Goal: Information Seeking & Learning: Learn about a topic

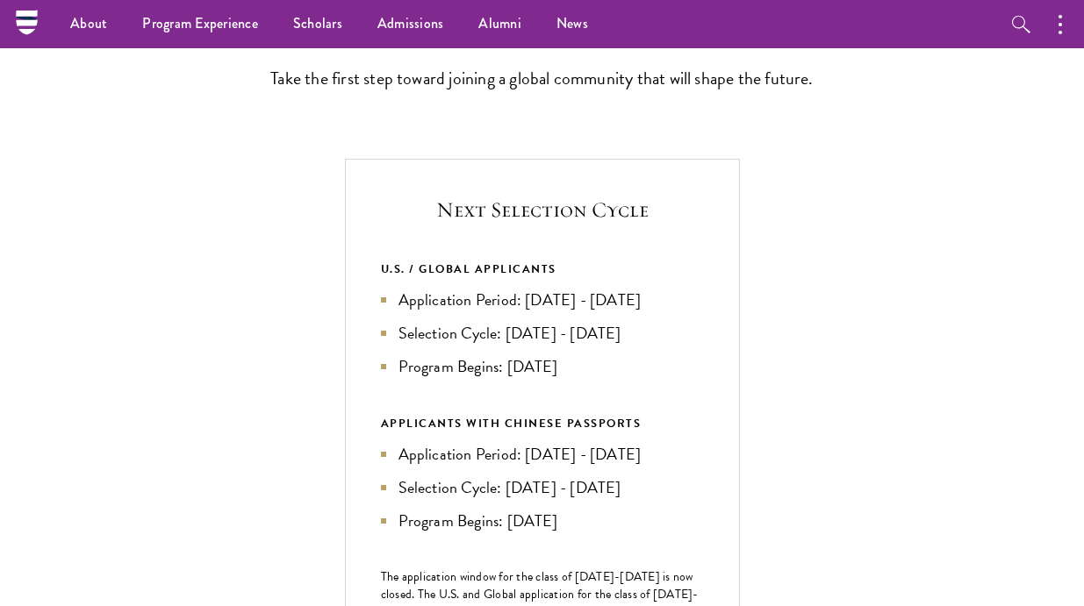
scroll to position [276, 0]
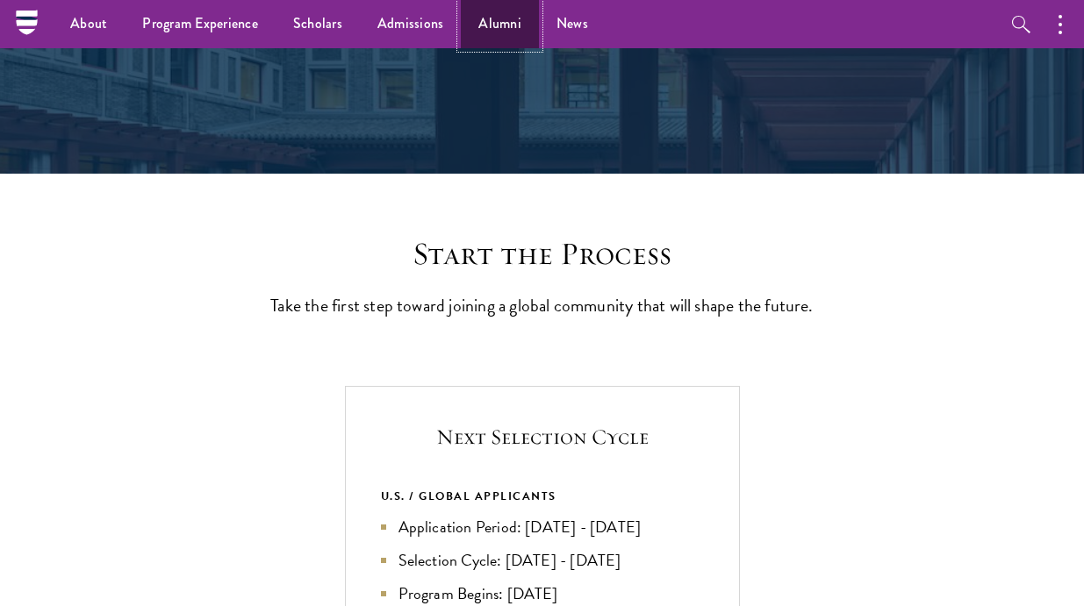
click at [493, 11] on link "Alumni" at bounding box center [500, 24] width 78 height 48
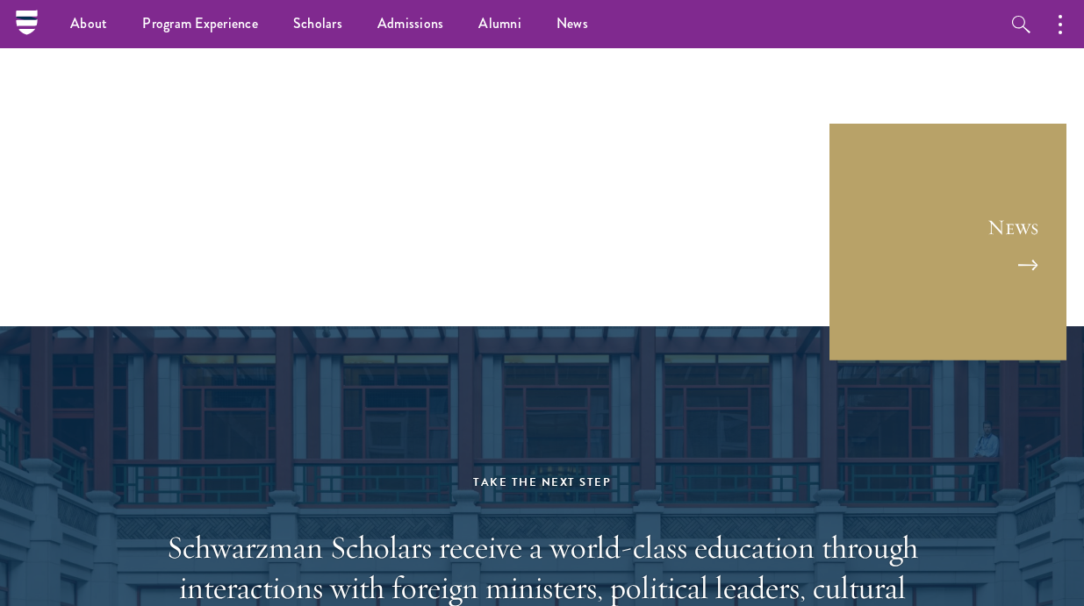
scroll to position [6142, 0]
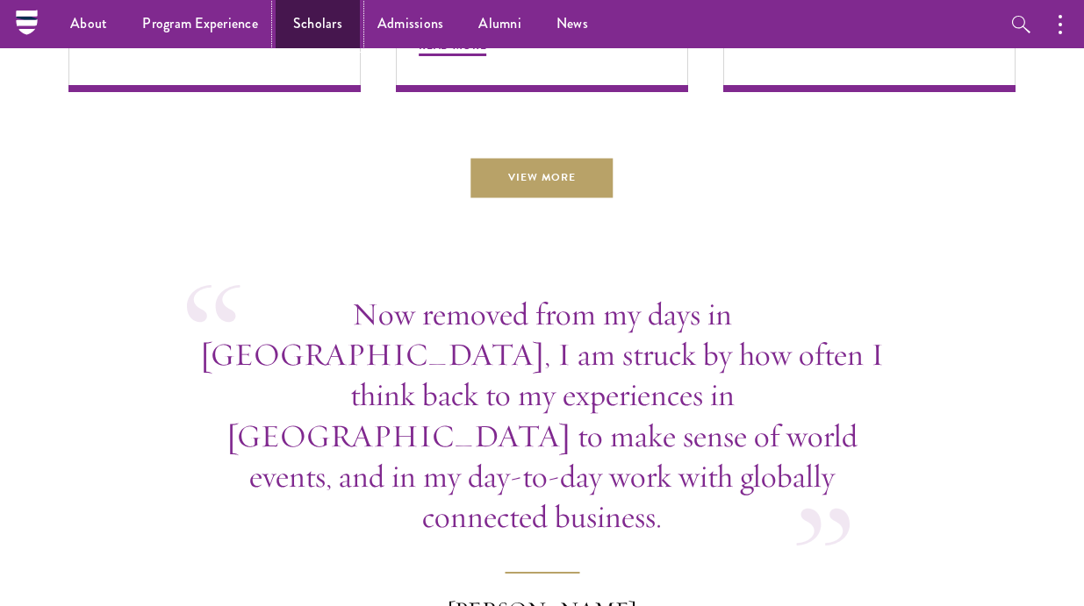
click at [308, 25] on link "Scholars" at bounding box center [318, 24] width 84 height 48
click at [309, 24] on link "Scholars" at bounding box center [318, 24] width 84 height 48
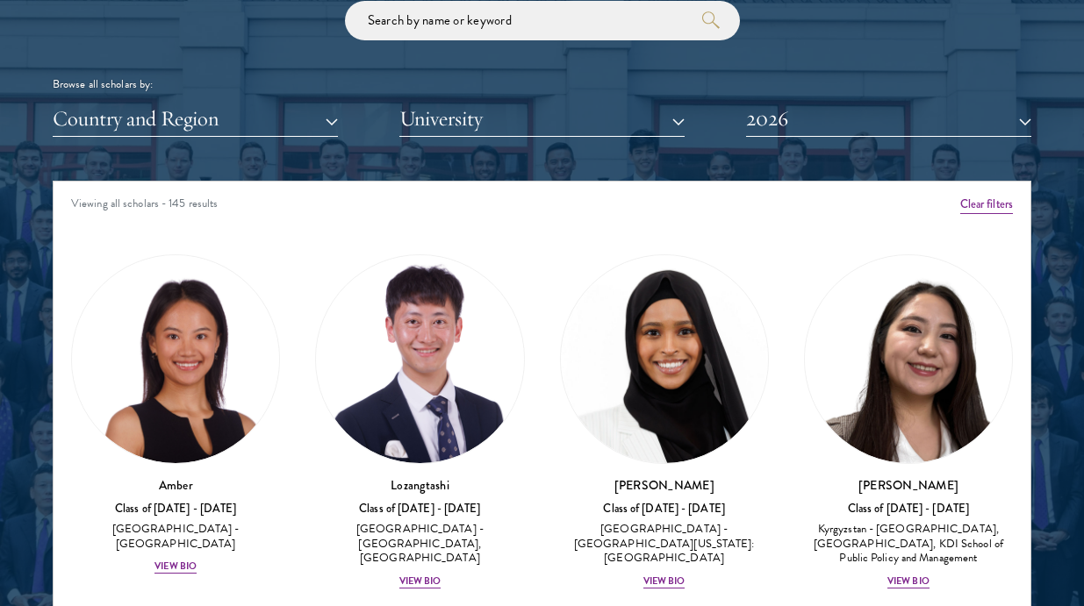
scroll to position [2185, 0]
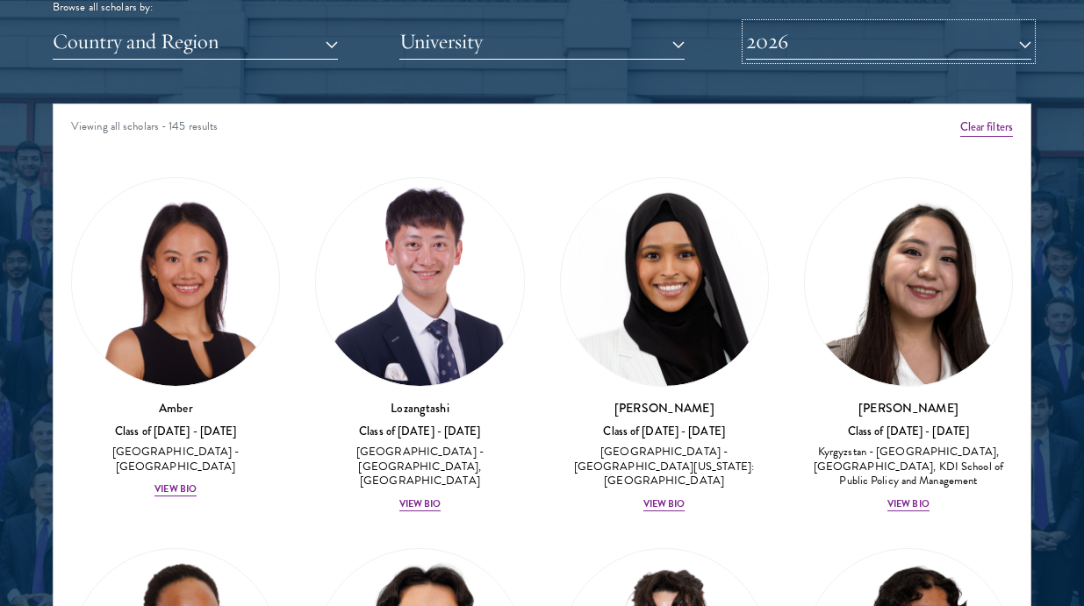
click at [868, 47] on button "2026" at bounding box center [888, 42] width 285 height 36
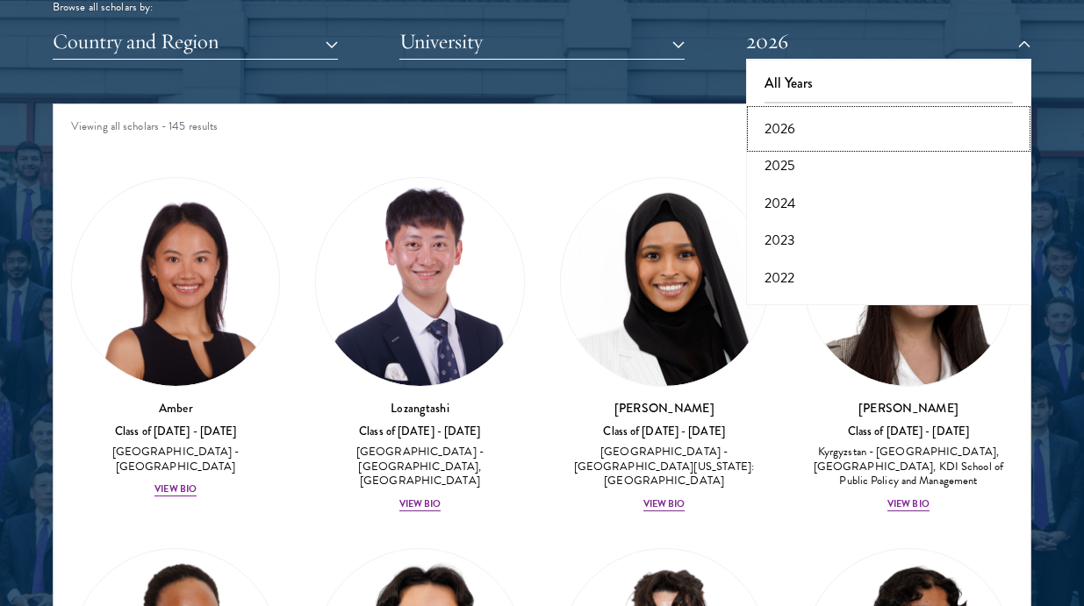
click at [811, 126] on button "2026" at bounding box center [888, 129] width 275 height 37
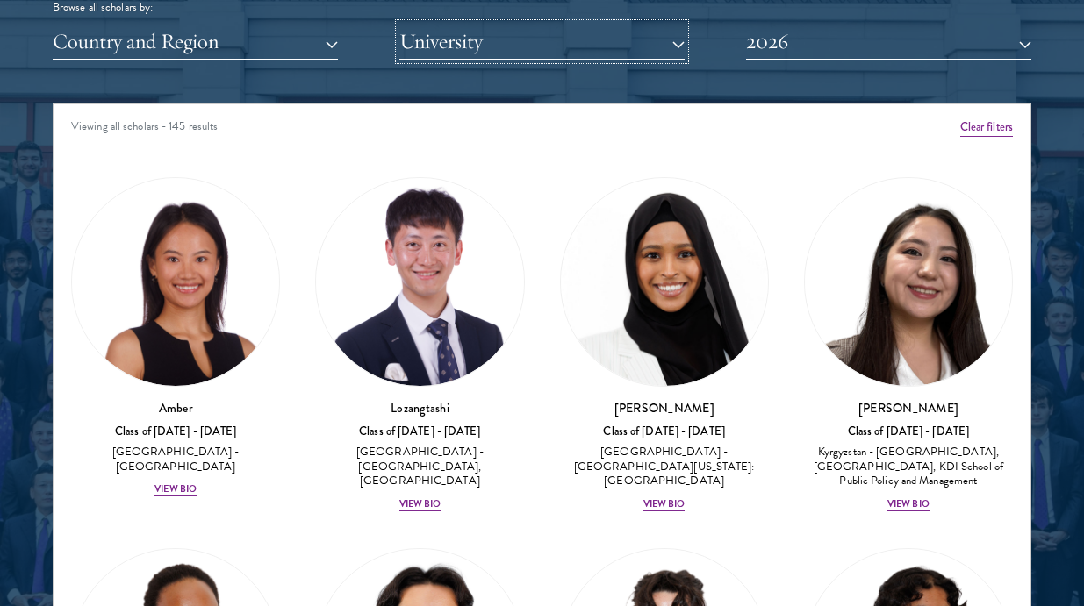
click at [488, 55] on button "University" at bounding box center [541, 42] width 285 height 36
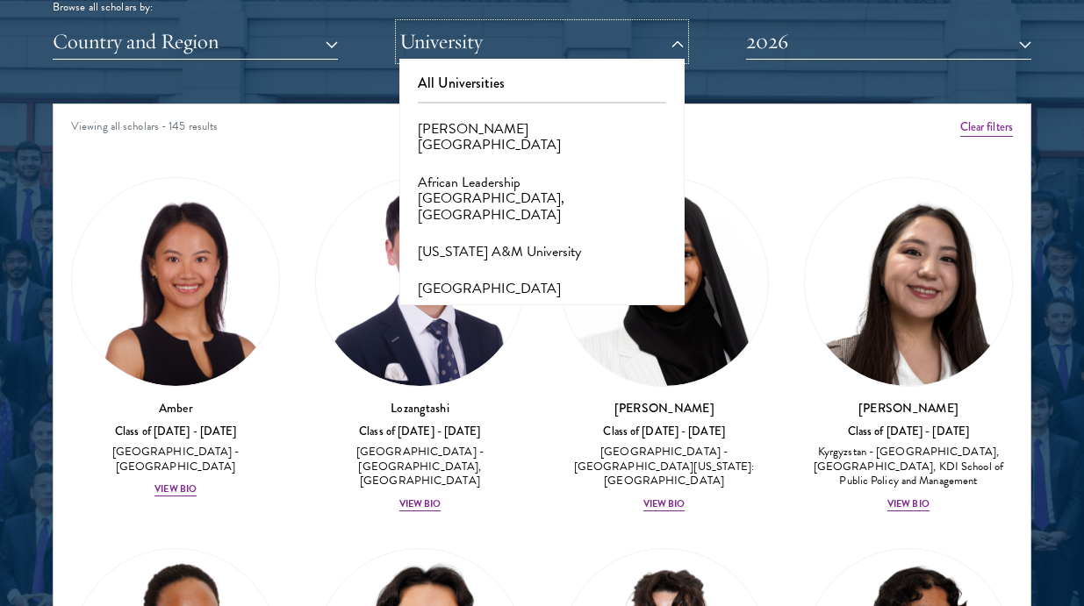
click at [488, 55] on button "University" at bounding box center [541, 42] width 285 height 36
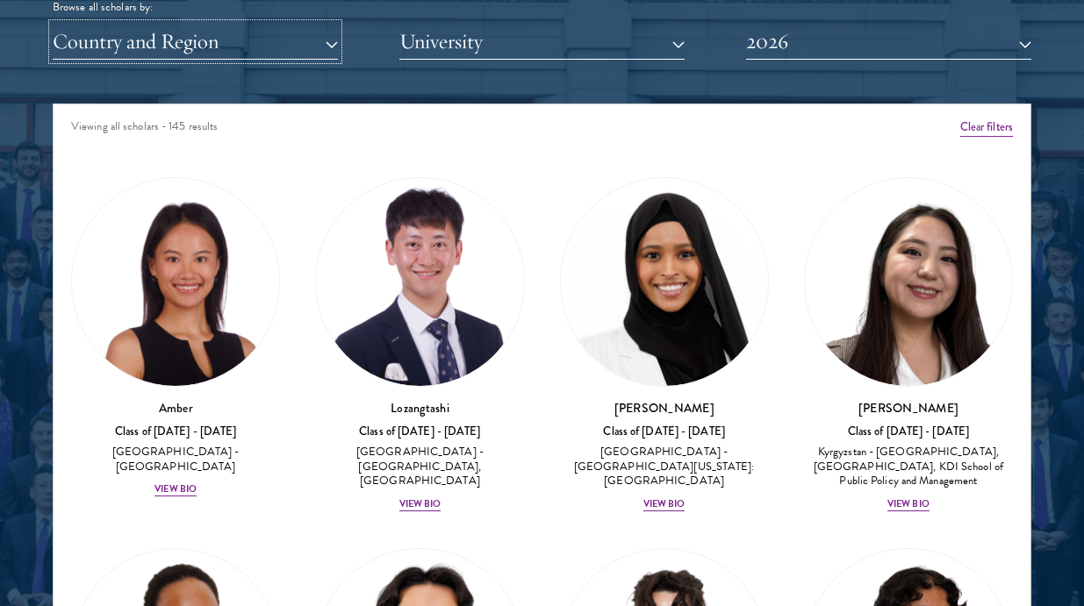
click at [220, 50] on button "Country and Region" at bounding box center [195, 42] width 285 height 36
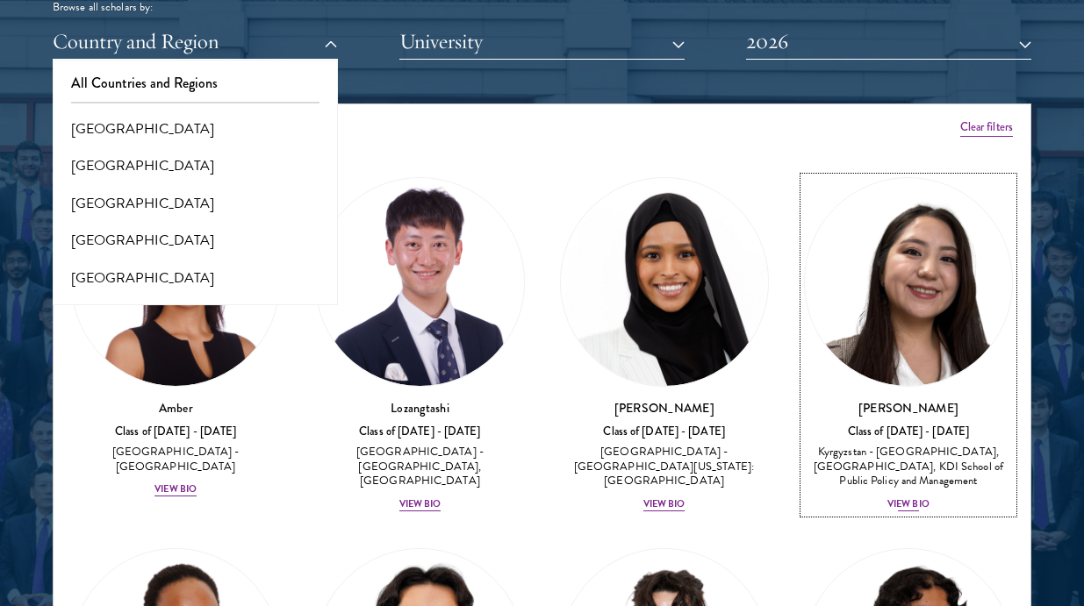
click at [971, 187] on link "Nurzada Abdivalieva Class of 2025 - 2026 Kyrgyzstan - American University of Ce…" at bounding box center [908, 345] width 209 height 336
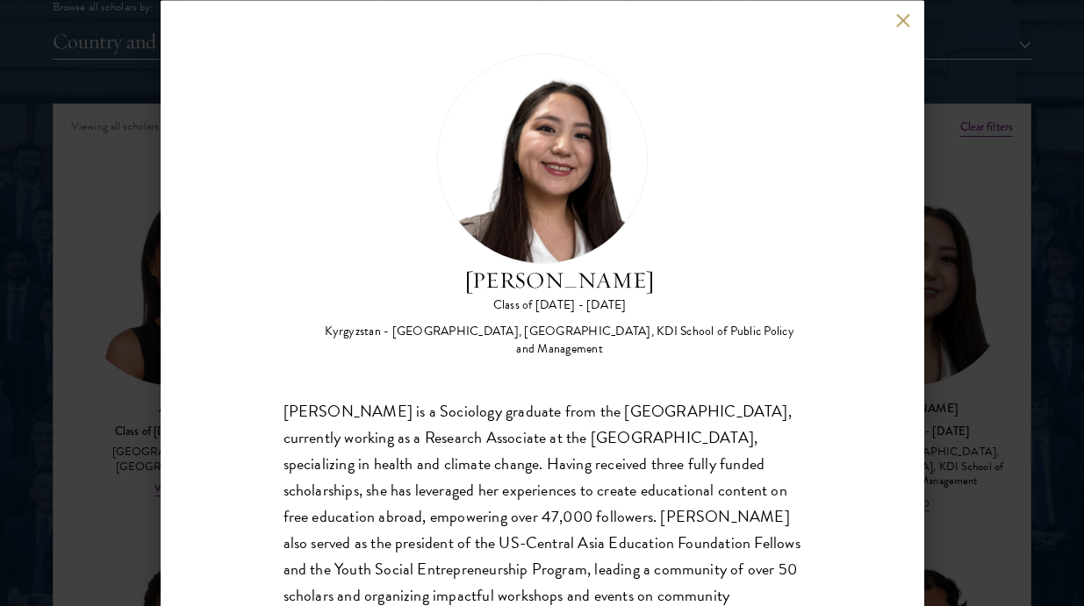
click at [990, 195] on div "Nurzada Abdivalieva Class of 2025 - 2026 Kyrgyzstan - American University of Ce…" at bounding box center [542, 303] width 1084 height 606
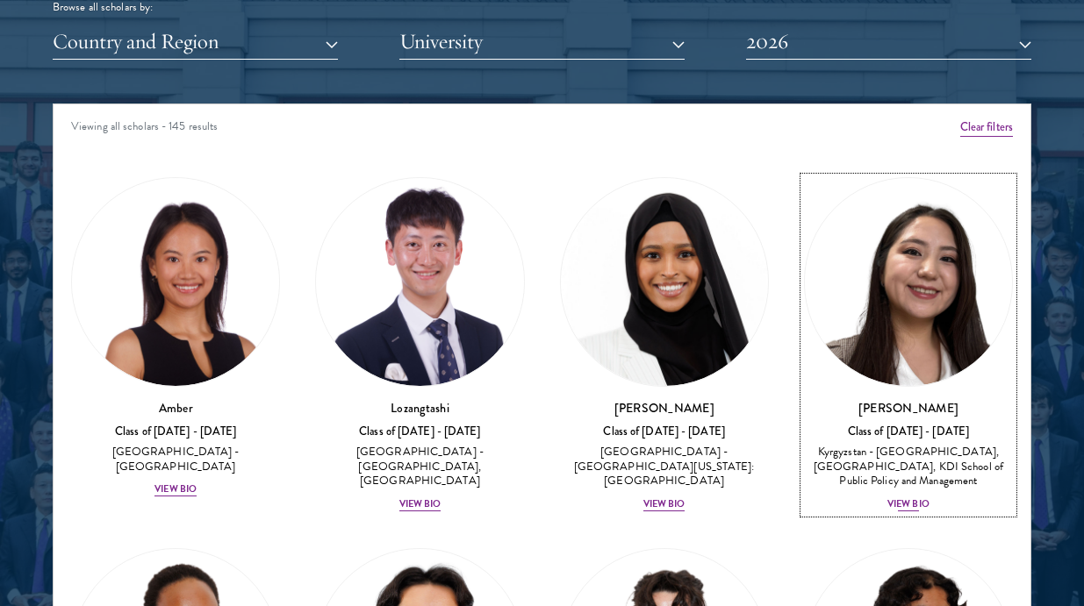
scroll to position [154, 0]
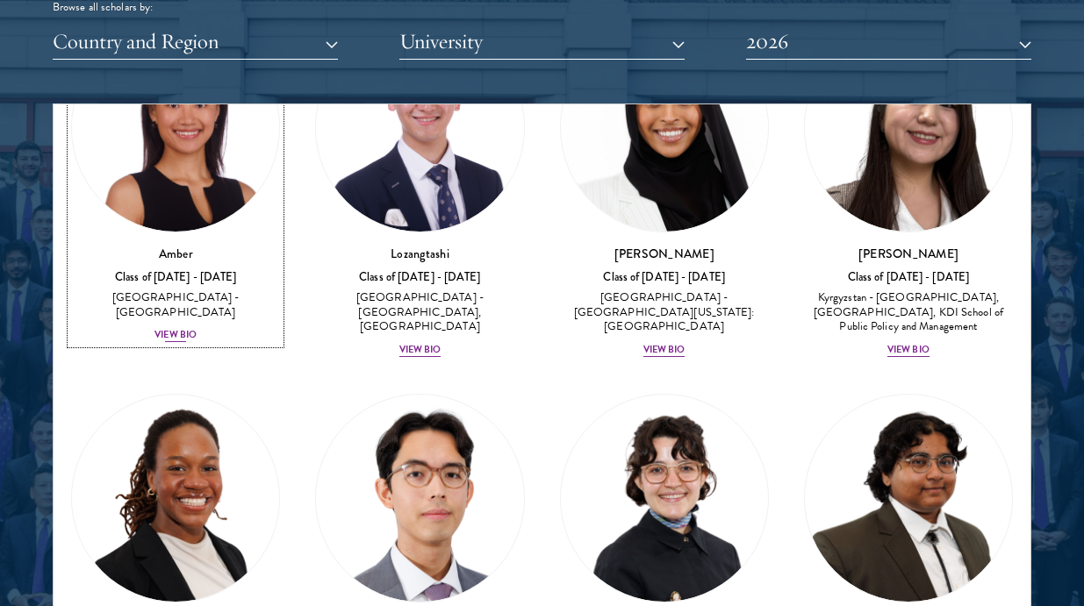
click at [218, 289] on div "Amber Class of 2025 - 2026 China - Peking University View Bio" at bounding box center [175, 295] width 209 height 100
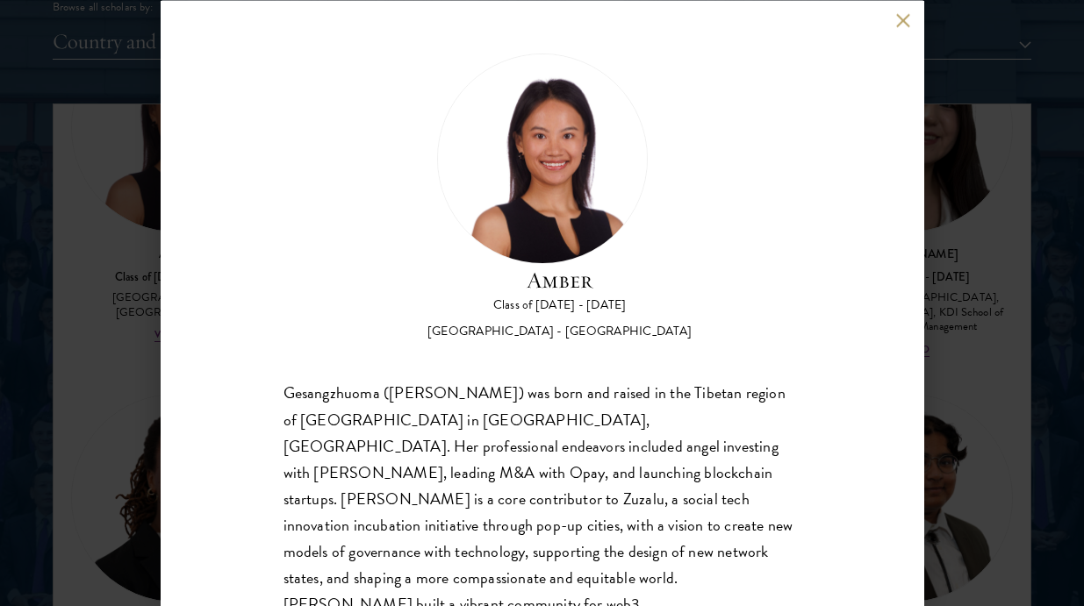
scroll to position [90, 0]
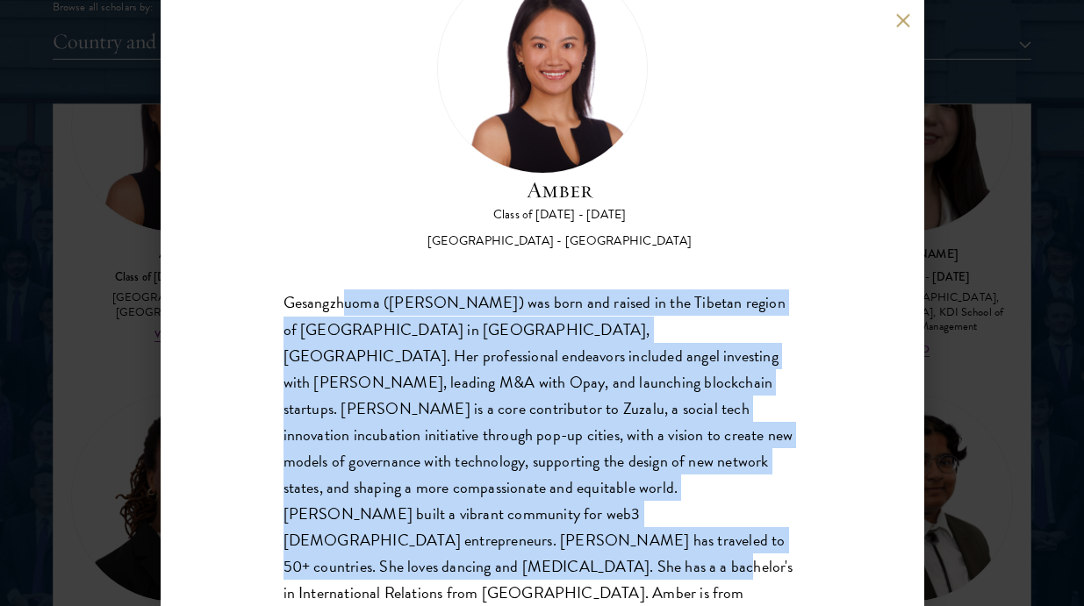
drag, startPoint x: 356, startPoint y: 303, endPoint x: 516, endPoint y: 544, distance: 289.4
click at [516, 544] on div "Gesangzhuoma (Amber) was born and raised in the Tibetan region of Shangri-La in…" at bounding box center [542, 461] width 518 height 343
drag, startPoint x: 351, startPoint y: 304, endPoint x: 602, endPoint y: 562, distance: 359.9
click at [602, 562] on div "Amber Class of 2025 - 2026 China - Peking University Gesangzhuoma (Amber) was b…" at bounding box center [542, 303] width 763 height 606
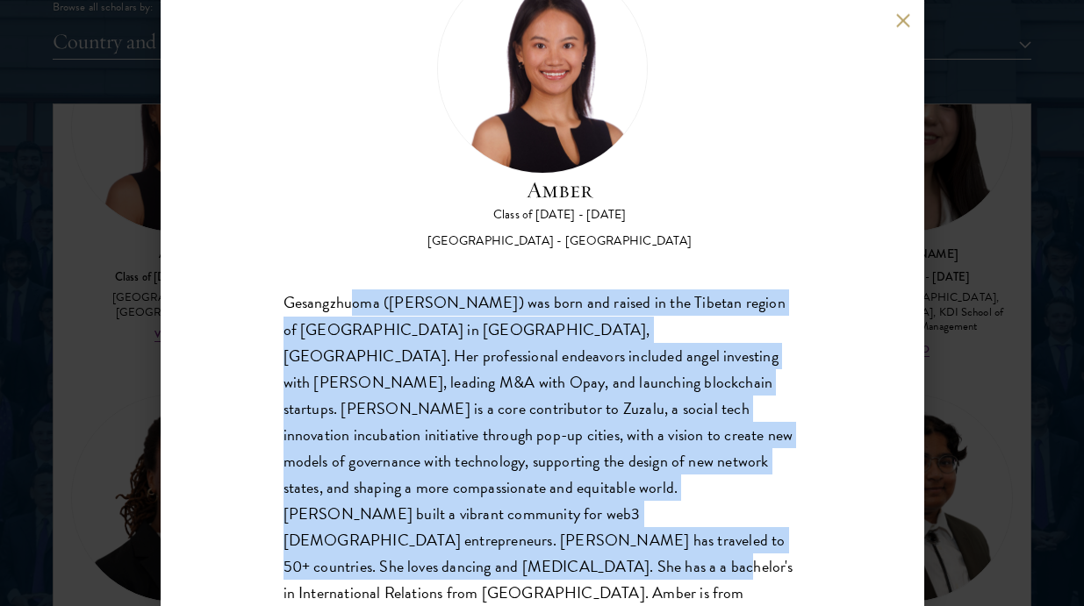
click at [602, 562] on div "Amber Class of 2025 - 2026 China - Peking University Gesangzhuoma (Amber) was b…" at bounding box center [542, 303] width 763 height 606
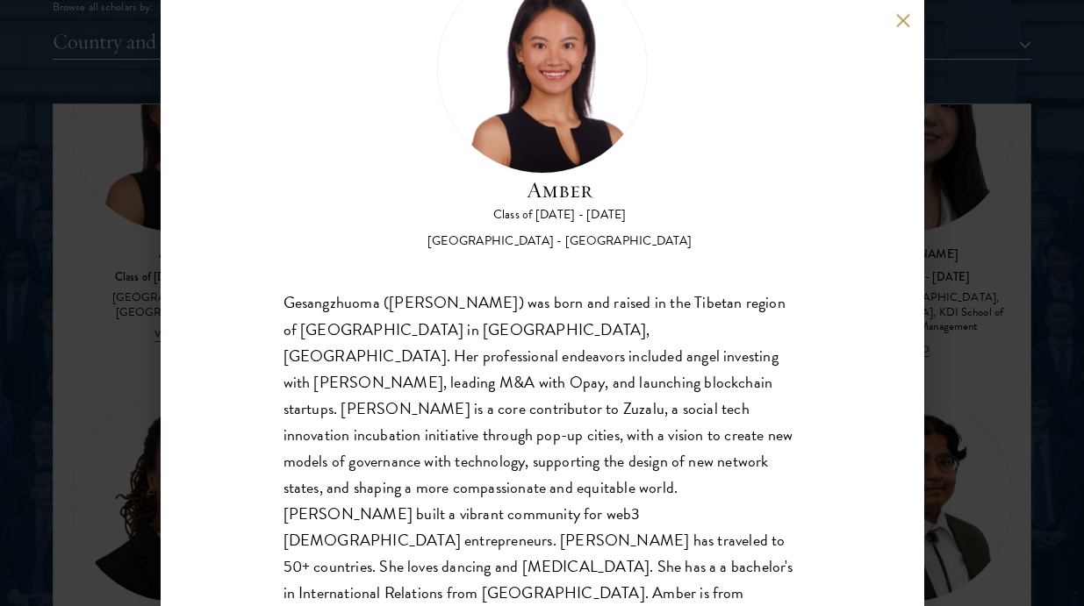
click at [1024, 443] on div "Amber Class of 2025 - 2026 China - Peking University Gesangzhuoma (Amber) was b…" at bounding box center [542, 303] width 1084 height 606
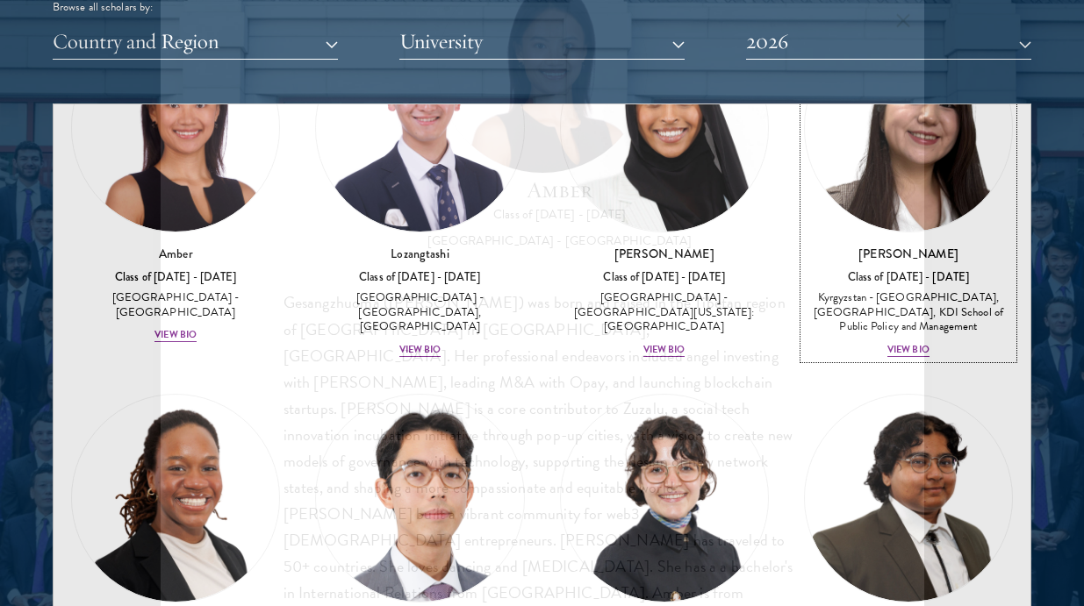
scroll to position [73, 0]
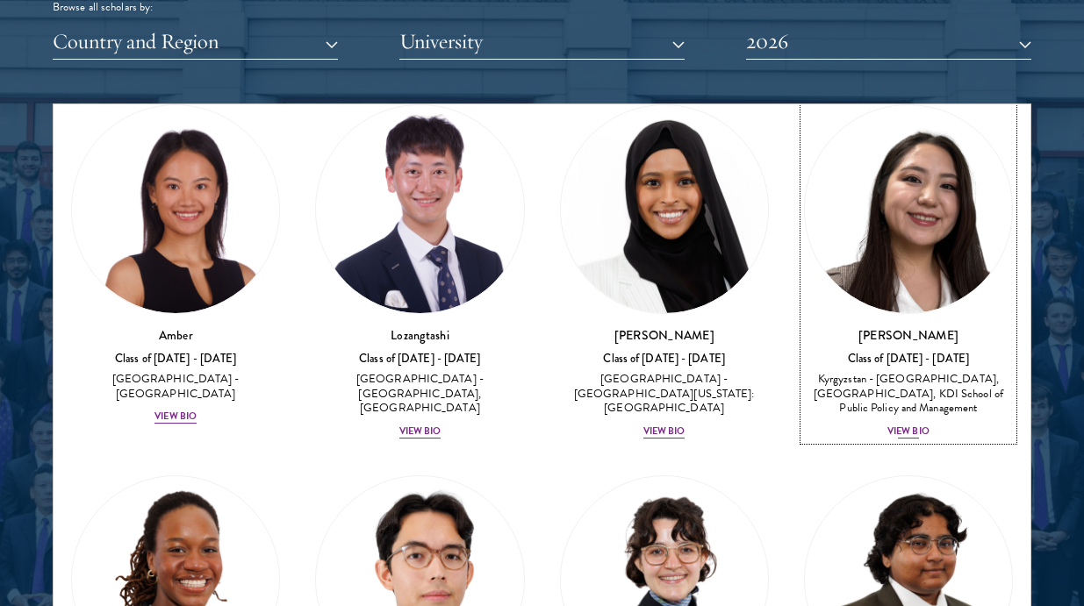
click at [904, 362] on div "Class of [DATE] - [DATE]" at bounding box center [908, 359] width 209 height 15
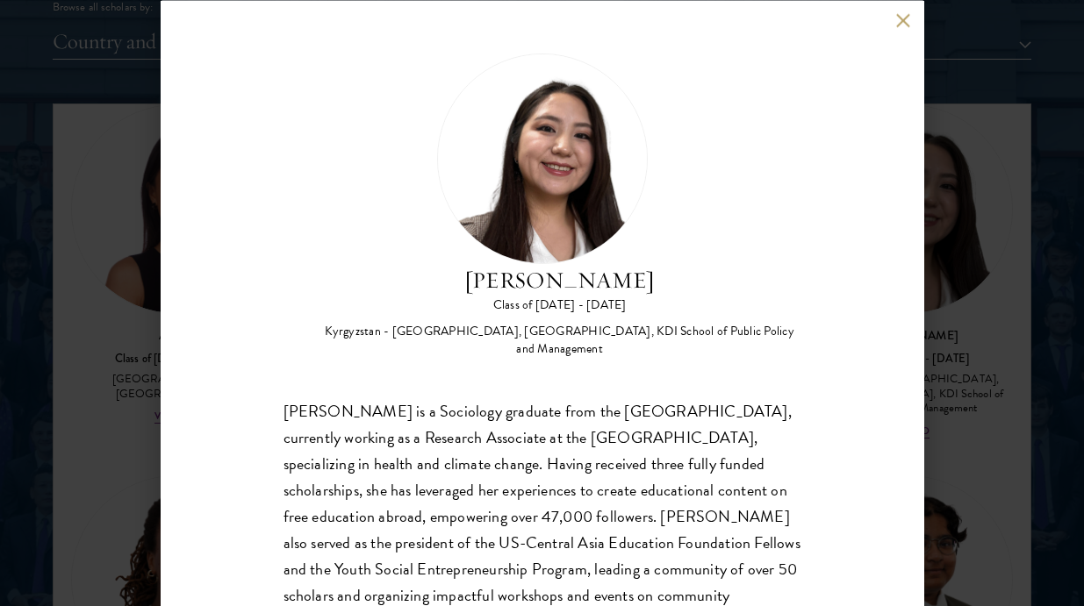
scroll to position [107, 0]
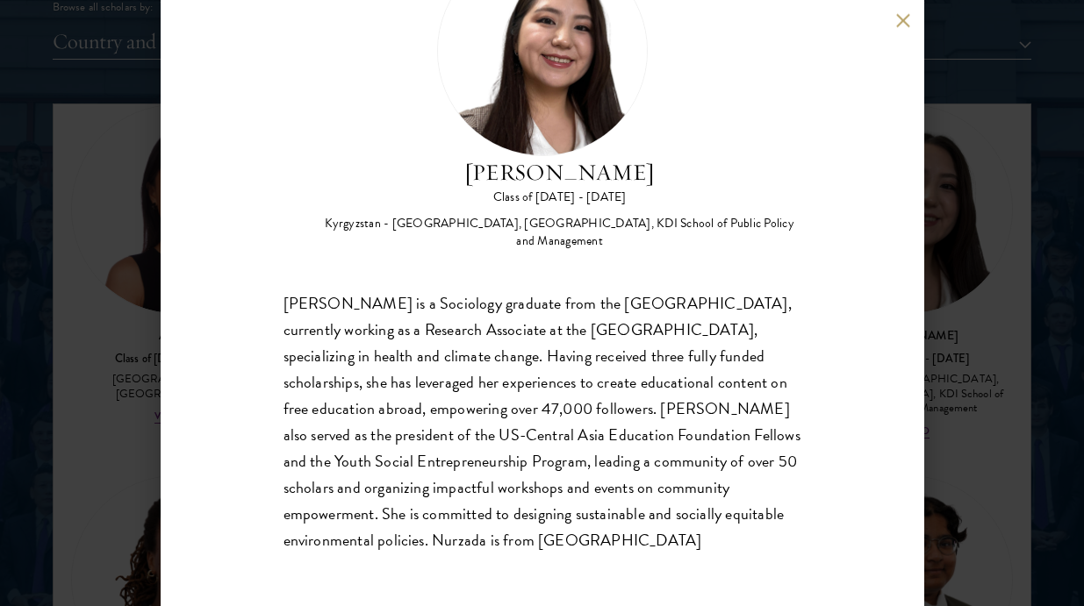
drag, startPoint x: 434, startPoint y: 313, endPoint x: 629, endPoint y: 539, distance: 298.0
click at [629, 539] on div "Nurzada Abdivalieva is a Sociology graduate from the University of Cambridge, c…" at bounding box center [542, 421] width 518 height 263
click at [629, 540] on div "Nurzada Abdivalieva is a Sociology graduate from the University of Cambridge, c…" at bounding box center [542, 421] width 518 height 263
drag, startPoint x: 366, startPoint y: 399, endPoint x: 664, endPoint y: 562, distance: 340.1
click at [664, 577] on div "Nurzada Abdivalieva Class of 2025 - 2026 Kyrgyzstan - American University of Ce…" at bounding box center [542, 303] width 763 height 606
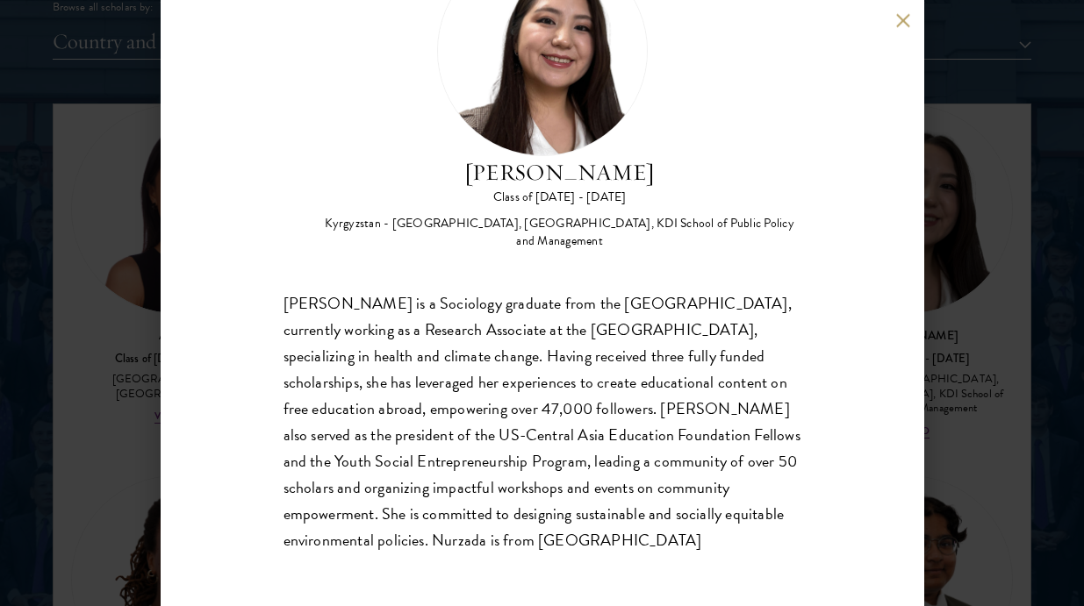
click at [655, 454] on div "Nurzada Abdivalieva is a Sociology graduate from the University of Cambridge, c…" at bounding box center [542, 421] width 518 height 263
drag, startPoint x: 370, startPoint y: 297, endPoint x: 554, endPoint y: 544, distance: 307.3
click at [554, 543] on div "Nurzada Abdivalieva is a Sociology graduate from the University of Cambridge, c…" at bounding box center [542, 421] width 518 height 263
click at [554, 544] on div "Nurzada Abdivalieva is a Sociology graduate from the University of Cambridge, c…" at bounding box center [542, 421] width 518 height 263
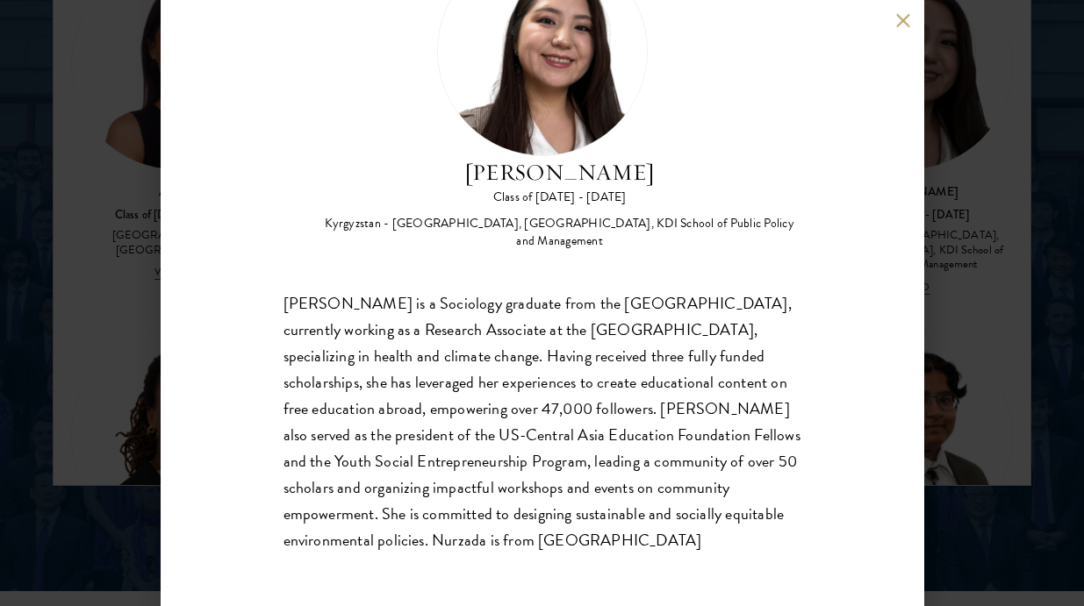
scroll to position [2663, 0]
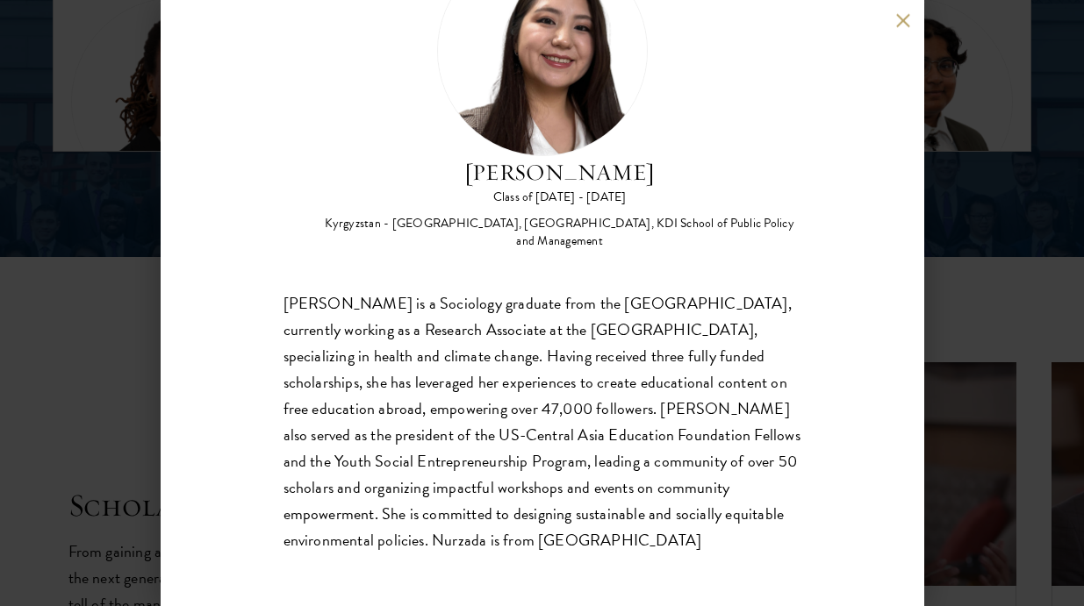
click at [1044, 227] on div "Nurzada Abdivalieva Class of 2025 - 2026 Kyrgyzstan - American University of Ce…" at bounding box center [542, 303] width 1084 height 606
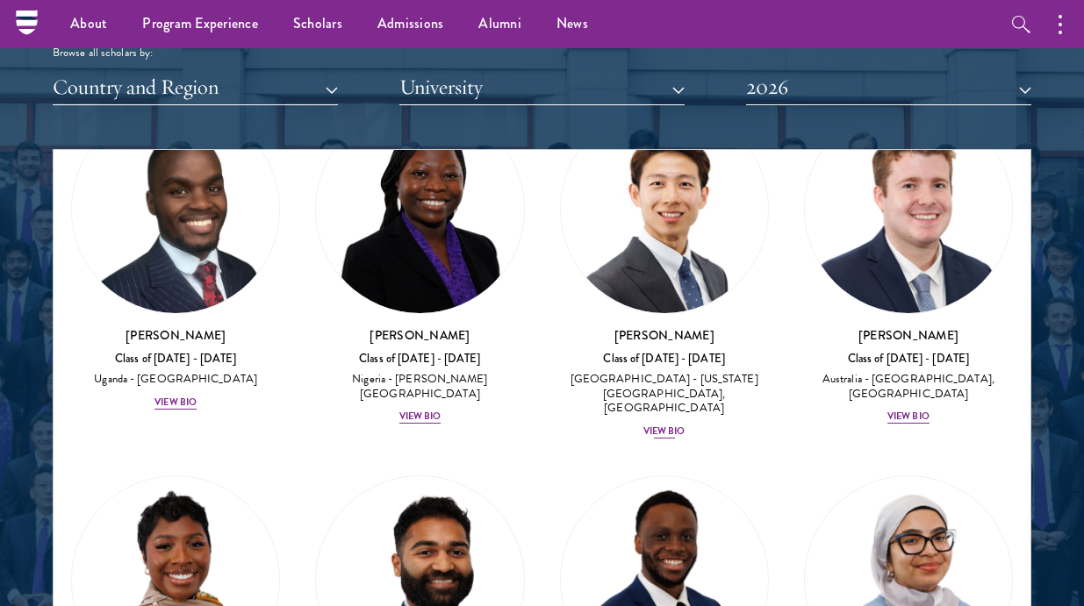
scroll to position [847, 0]
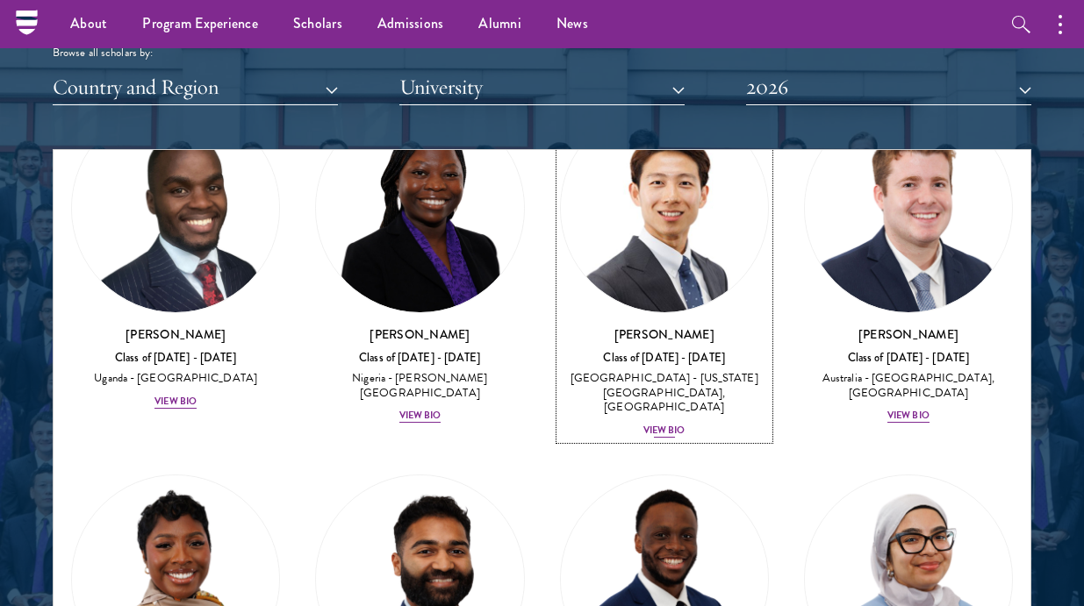
click at [682, 218] on img at bounding box center [664, 207] width 207 height 207
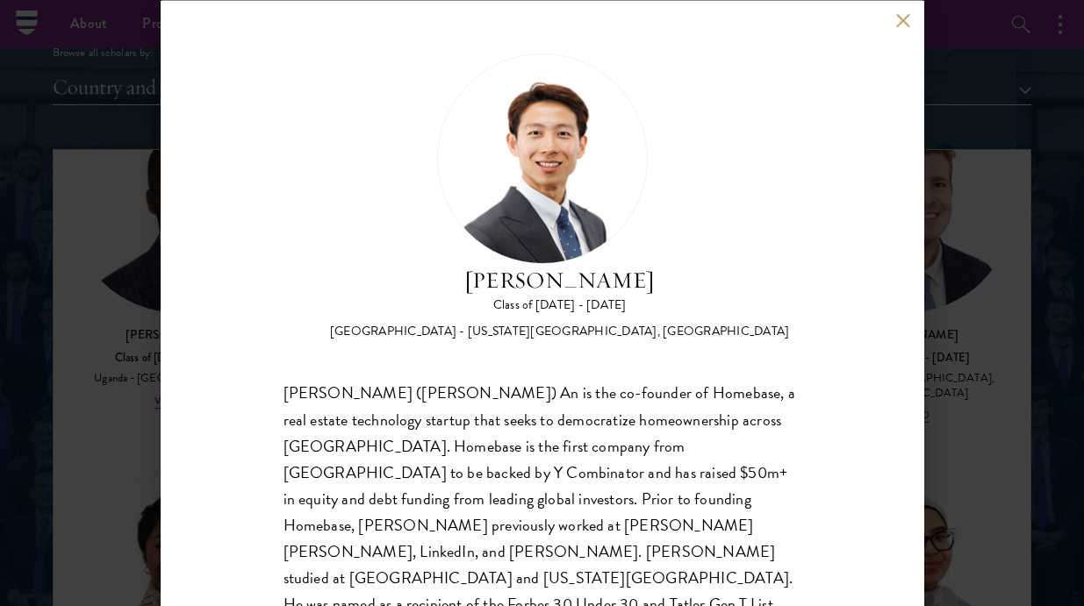
scroll to position [37, 0]
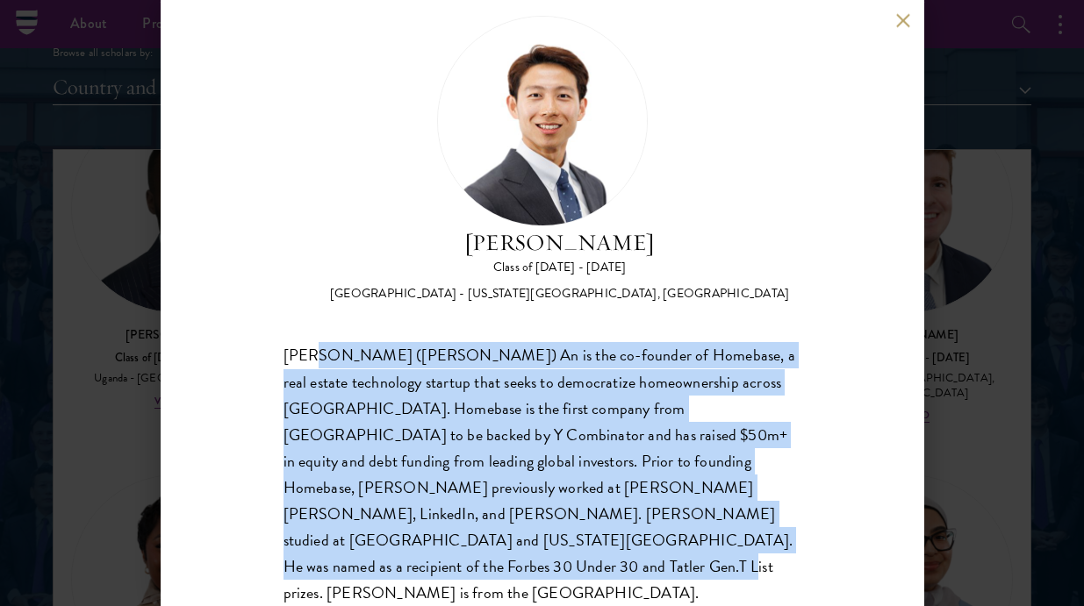
drag, startPoint x: 314, startPoint y: 349, endPoint x: 819, endPoint y: 583, distance: 555.9
click at [819, 583] on div "Phillip An Class of 2025 - 2026 United States of America - California Institute…" at bounding box center [542, 303] width 763 height 606
click at [818, 584] on div "Phillip An Class of 2025 - 2026 United States of America - California Institute…" at bounding box center [542, 303] width 763 height 606
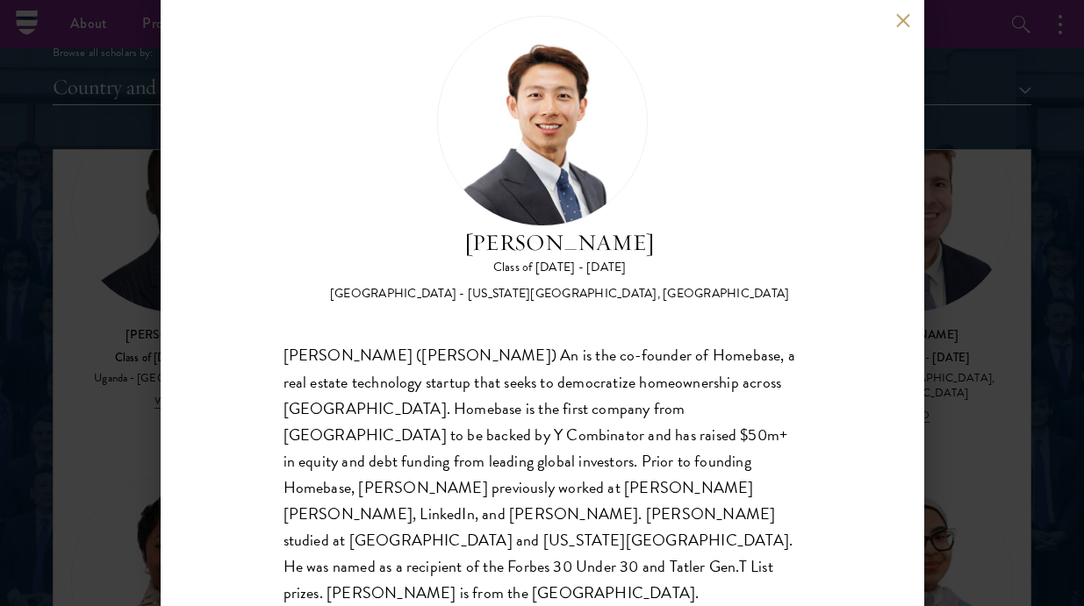
click at [525, 369] on div "Guangning (Phillip) An is the co-founder of Homebase, a real estate technology …" at bounding box center [542, 474] width 518 height 263
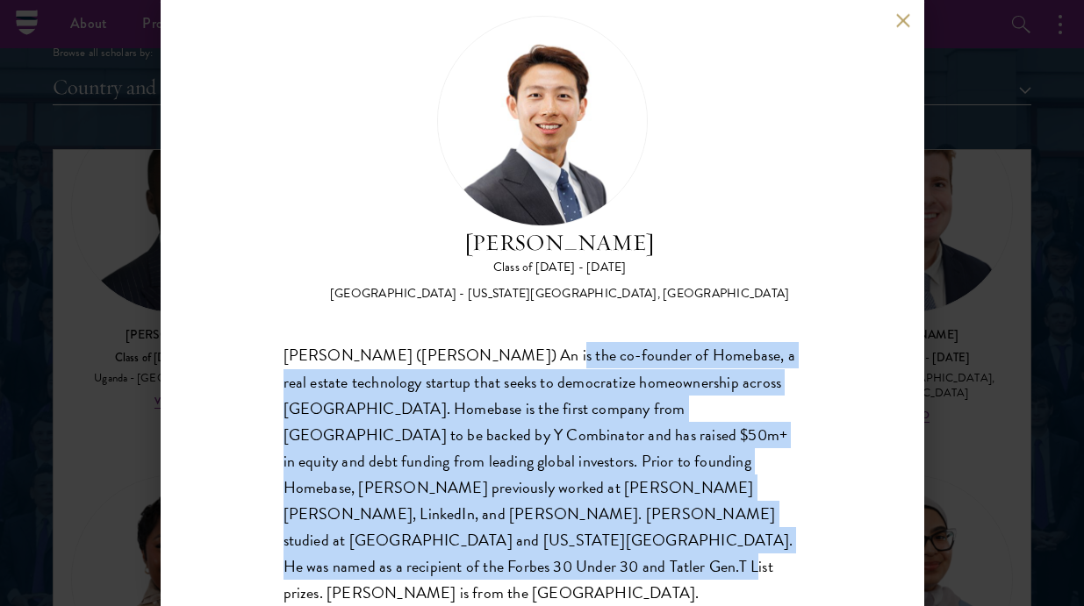
drag, startPoint x: 494, startPoint y: 353, endPoint x: 713, endPoint y: 559, distance: 301.1
click at [713, 557] on div "Phillip An Class of 2025 - 2026 United States of America - California Institute…" at bounding box center [542, 303] width 763 height 606
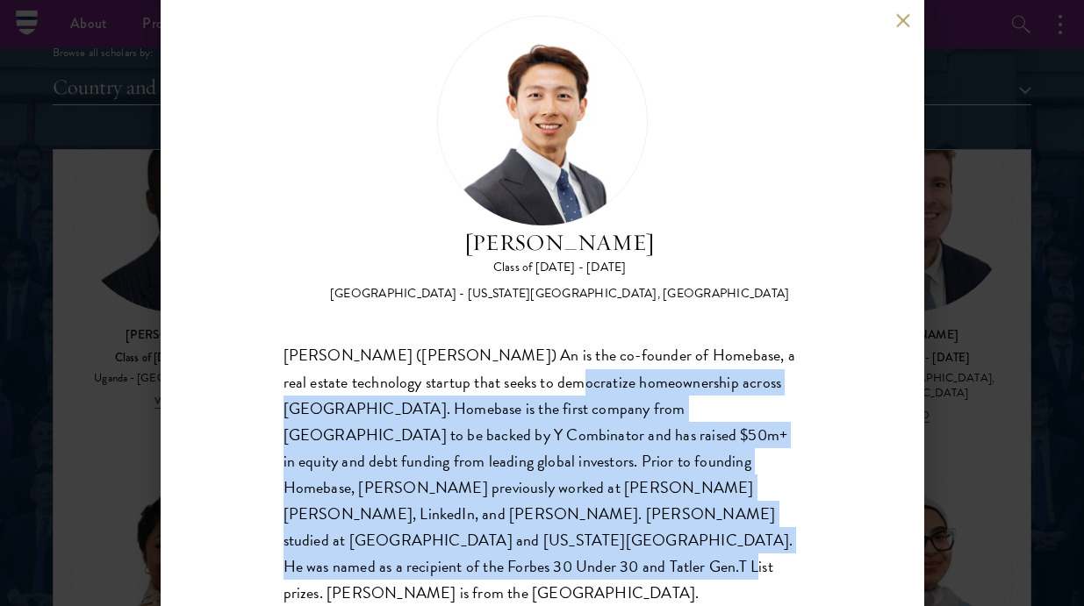
drag, startPoint x: 500, startPoint y: 389, endPoint x: 734, endPoint y: 541, distance: 279.6
click at [734, 541] on div "Guangning (Phillip) An is the co-founder of Homebase, a real estate technology …" at bounding box center [542, 474] width 518 height 263
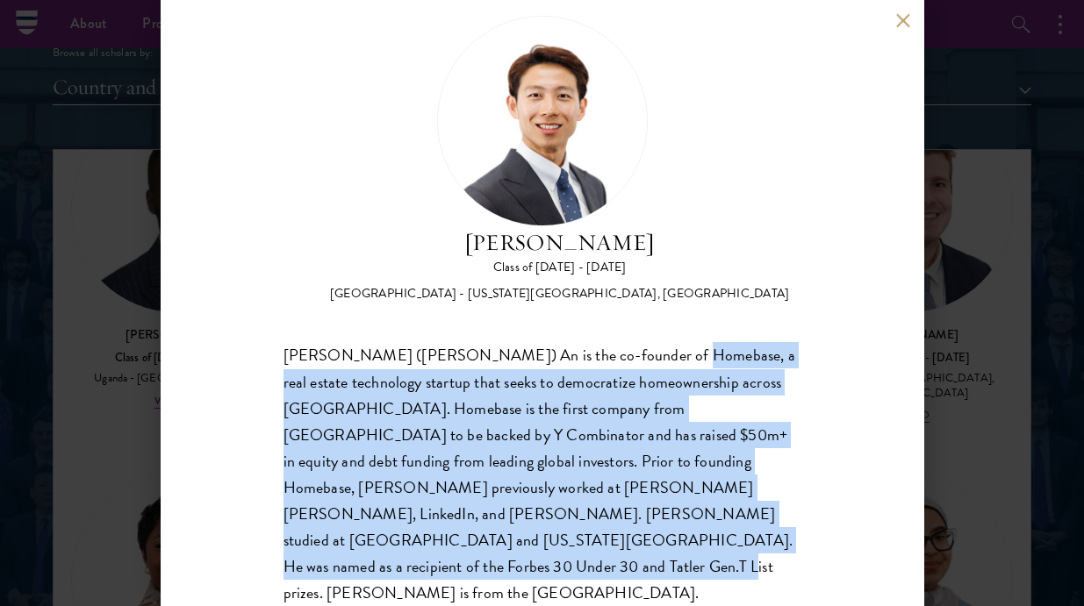
drag, startPoint x: 636, startPoint y: 355, endPoint x: 734, endPoint y: 556, distance: 224.5
click at [734, 565] on div "Phillip An Class of 2025 - 2026 United States of America - California Institute…" at bounding box center [542, 303] width 763 height 606
click at [734, 556] on div "Phillip An Class of 2025 - 2026 United States of America - California Institute…" at bounding box center [542, 303] width 763 height 606
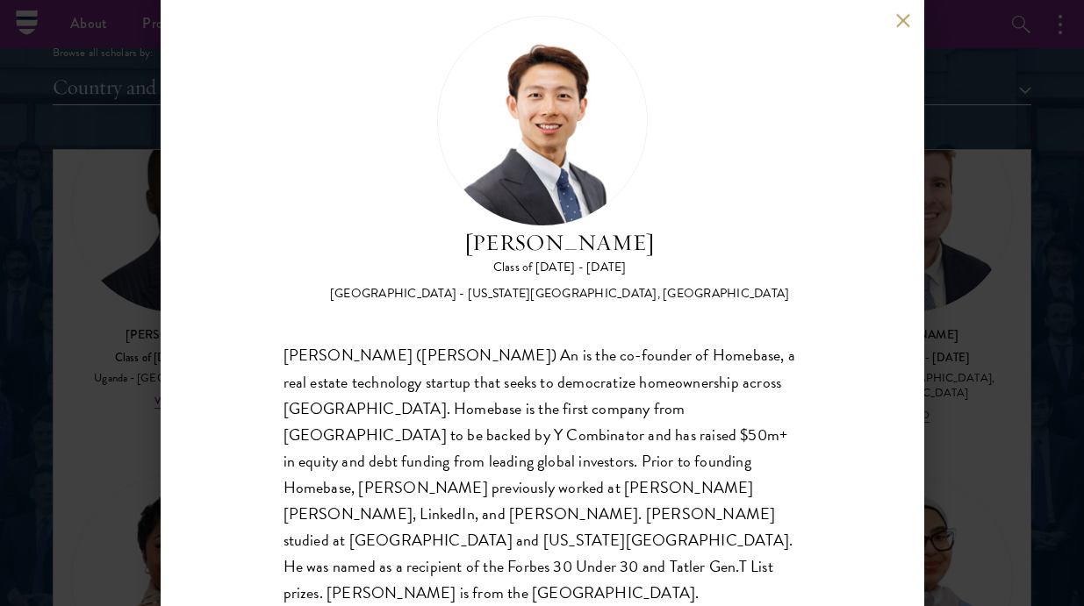
click at [1016, 341] on div "Phillip An Class of 2025 - 2026 United States of America - California Institute…" at bounding box center [542, 303] width 1084 height 606
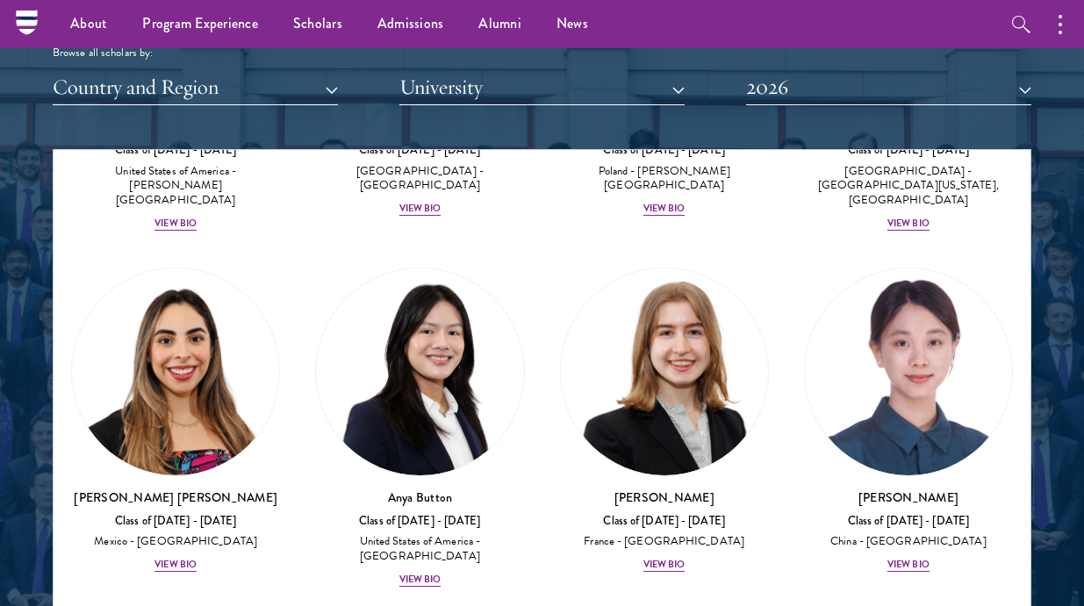
scroll to position [1815, 0]
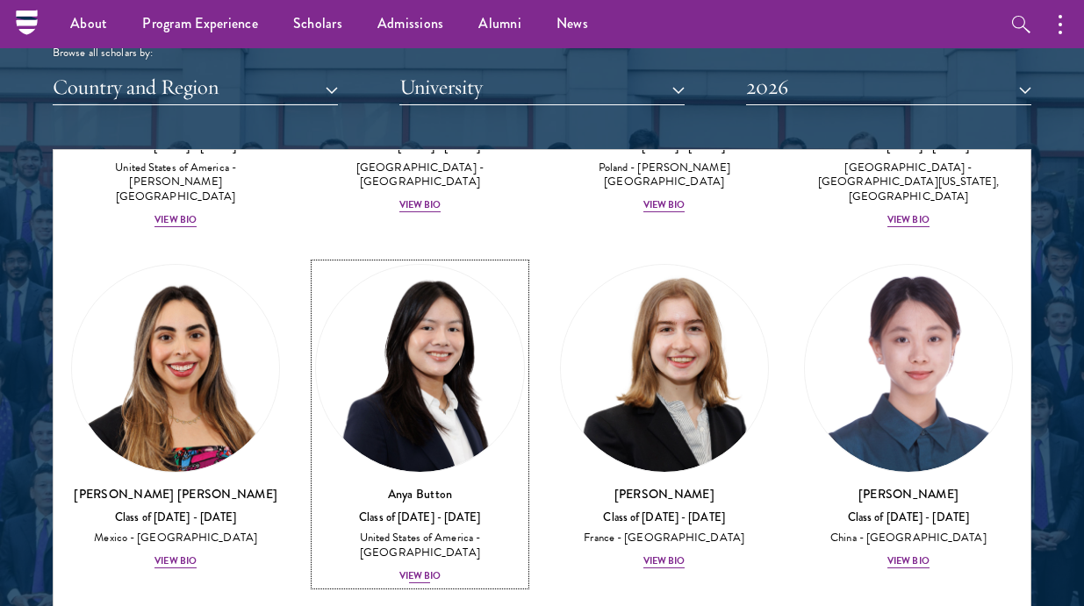
click at [429, 347] on img at bounding box center [419, 368] width 207 height 207
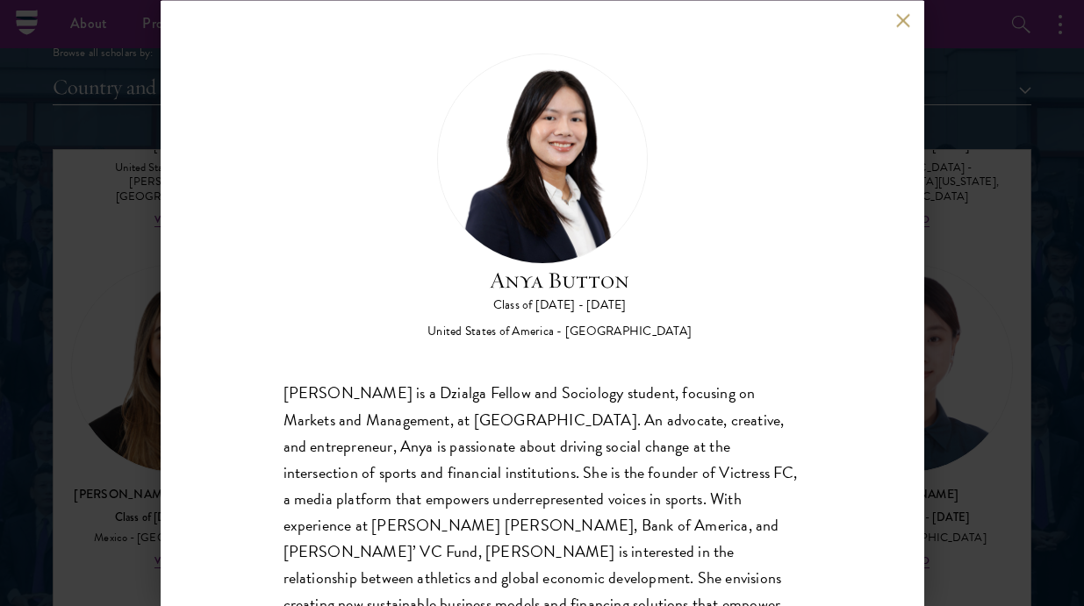
scroll to position [63, 0]
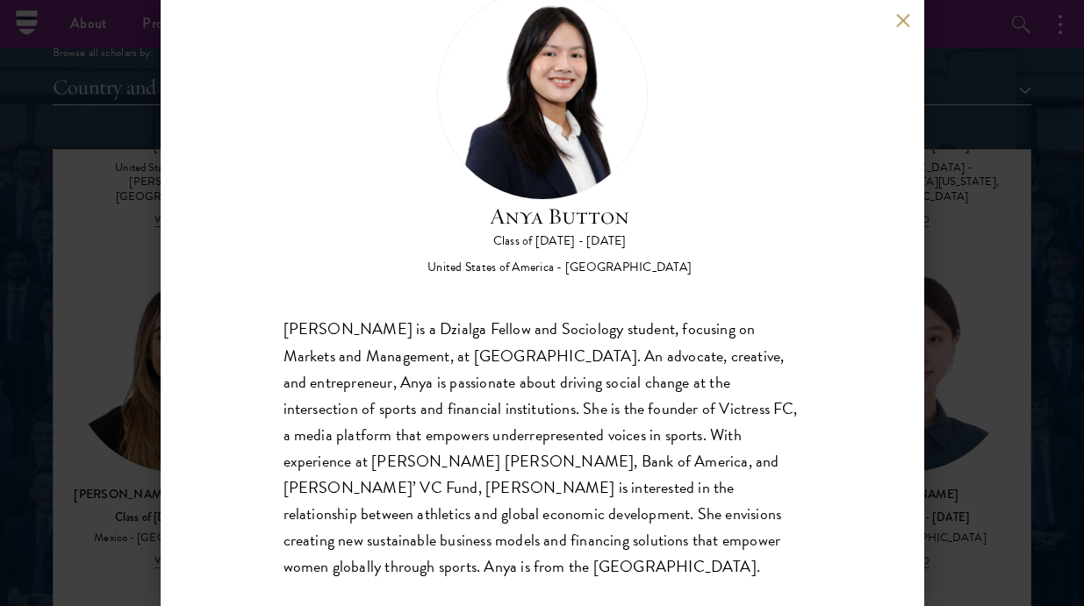
drag, startPoint x: 456, startPoint y: 345, endPoint x: 609, endPoint y: 490, distance: 210.4
click at [611, 492] on div "[PERSON_NAME] is a Dzialga Fellow and Sociology student, focusing on Markets an…" at bounding box center [542, 448] width 518 height 263
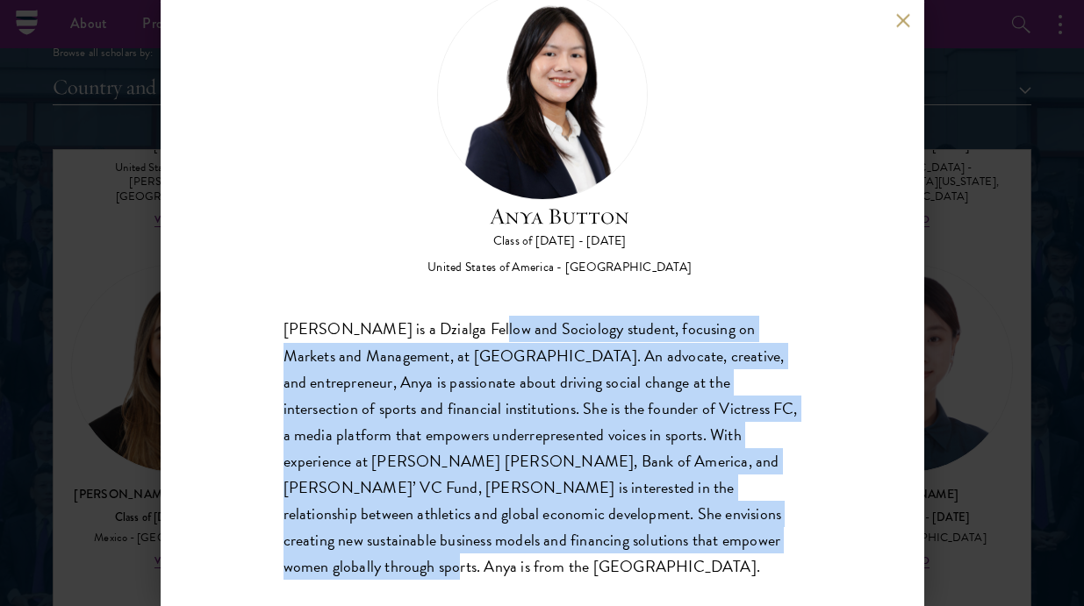
drag, startPoint x: 472, startPoint y: 326, endPoint x: 627, endPoint y: 535, distance: 261.0
click at [628, 535] on div "[PERSON_NAME] is a Dzialga Fellow and Sociology student, focusing on Markets an…" at bounding box center [542, 448] width 518 height 263
click at [627, 535] on div "[PERSON_NAME] is a Dzialga Fellow and Sociology student, focusing on Markets an…" at bounding box center [542, 448] width 518 height 263
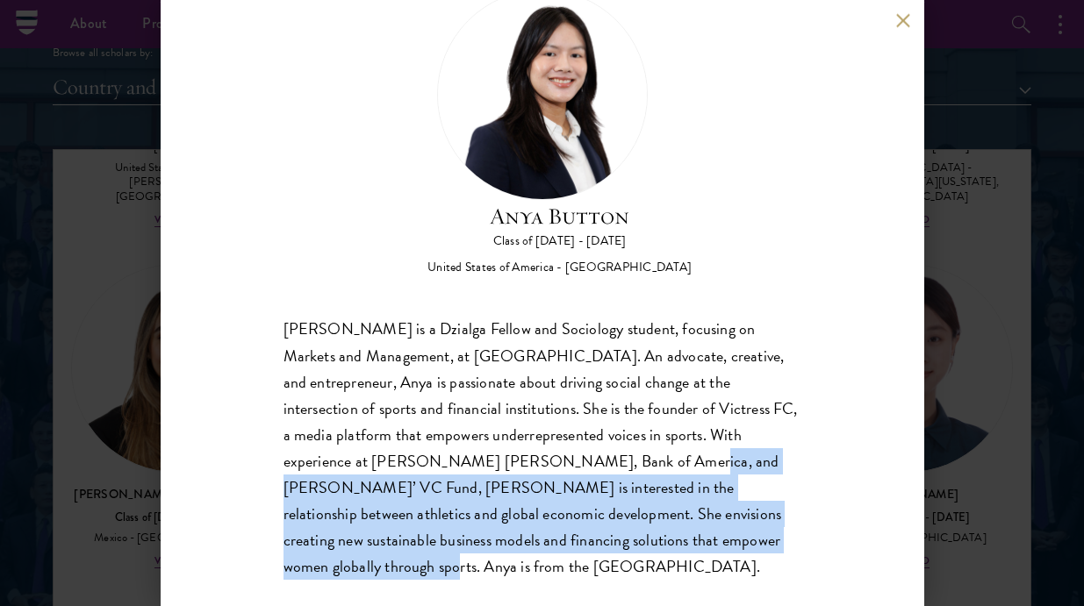
drag, startPoint x: 505, startPoint y: 448, endPoint x: 672, endPoint y: 557, distance: 199.8
click at [673, 557] on div "Anya Button Class of [DATE] - [DATE] [GEOGRAPHIC_DATA] - [GEOGRAPHIC_DATA] [PER…" at bounding box center [542, 303] width 763 height 606
click at [672, 557] on div "Anya Button Class of [DATE] - [DATE] [GEOGRAPHIC_DATA] - [GEOGRAPHIC_DATA] [PER…" at bounding box center [542, 303] width 763 height 606
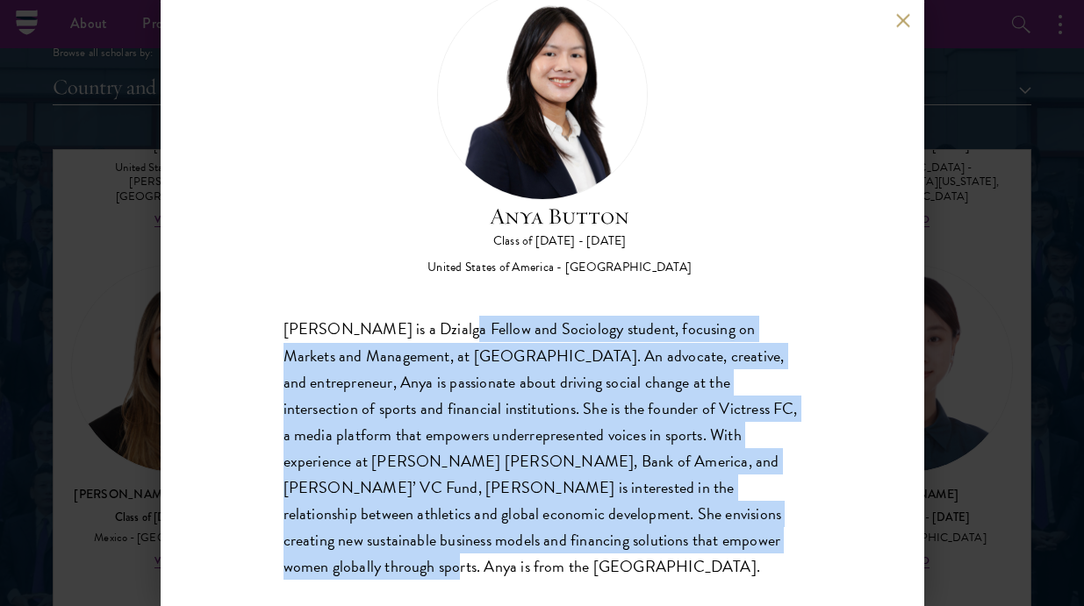
drag, startPoint x: 442, startPoint y: 320, endPoint x: 648, endPoint y: 543, distance: 303.6
click at [649, 544] on div "[PERSON_NAME] is a Dzialga Fellow and Sociology student, focusing on Markets an…" at bounding box center [542, 448] width 518 height 263
click at [648, 542] on div "[PERSON_NAME] is a Dzialga Fellow and Sociology student, focusing on Markets an…" at bounding box center [542, 448] width 518 height 263
drag, startPoint x: 510, startPoint y: 318, endPoint x: 681, endPoint y: 553, distance: 290.8
click at [681, 553] on div "[PERSON_NAME] is a Dzialga Fellow and Sociology student, focusing on Markets an…" at bounding box center [542, 448] width 518 height 263
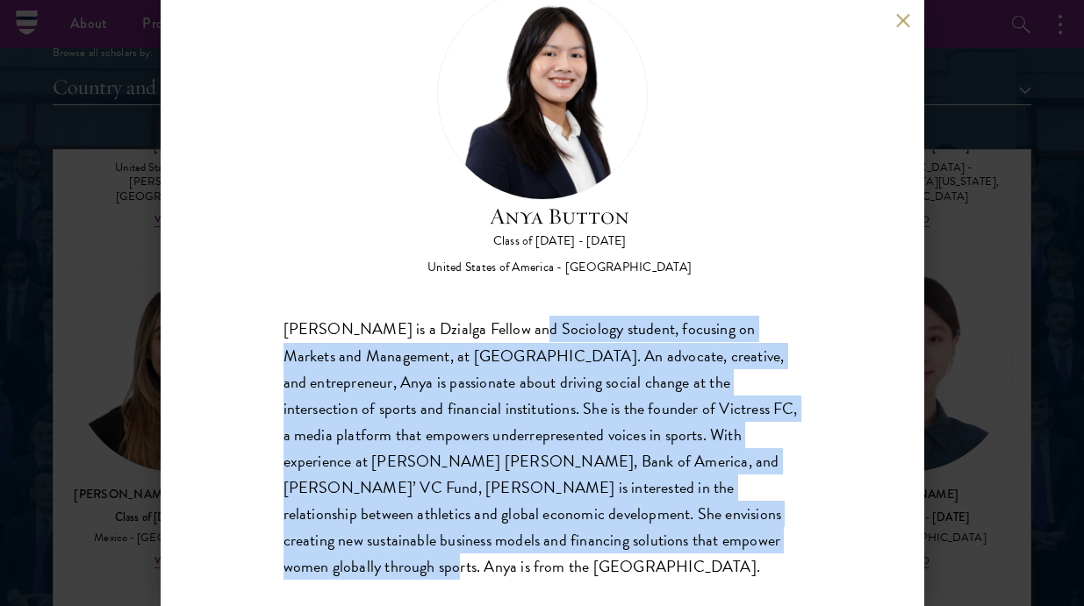
click at [681, 553] on div "[PERSON_NAME] is a Dzialga Fellow and Sociology student, focusing on Markets an…" at bounding box center [542, 448] width 518 height 263
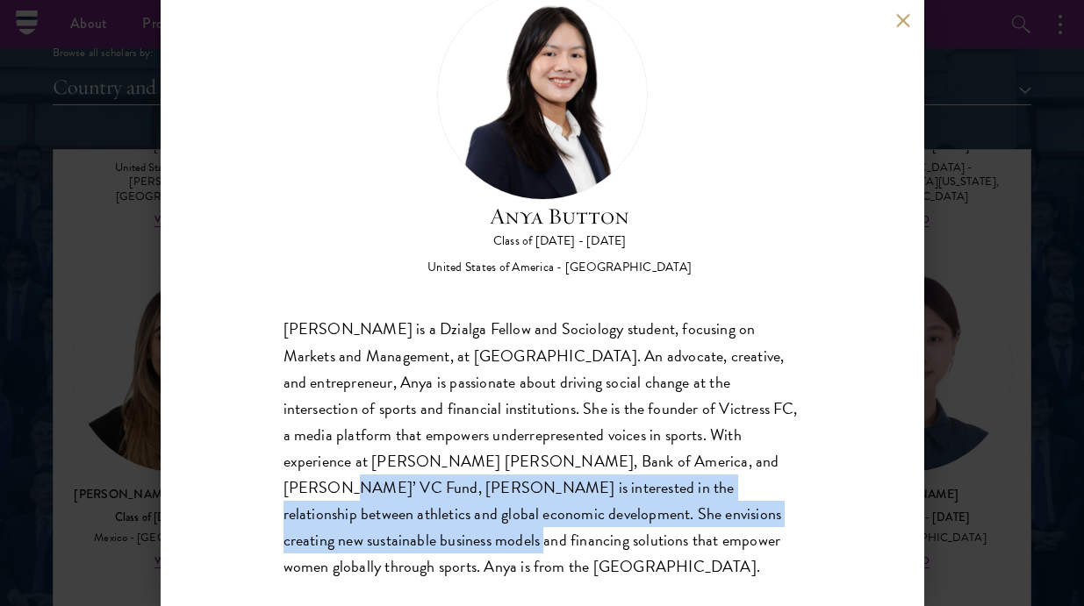
drag, startPoint x: 612, startPoint y: 459, endPoint x: 692, endPoint y: 514, distance: 97.8
click at [694, 515] on div "[PERSON_NAME] is a Dzialga Fellow and Sociology student, focusing on Markets an…" at bounding box center [542, 448] width 518 height 263
click at [692, 514] on div "[PERSON_NAME] is a Dzialga Fellow and Sociology student, focusing on Markets an…" at bounding box center [542, 448] width 518 height 263
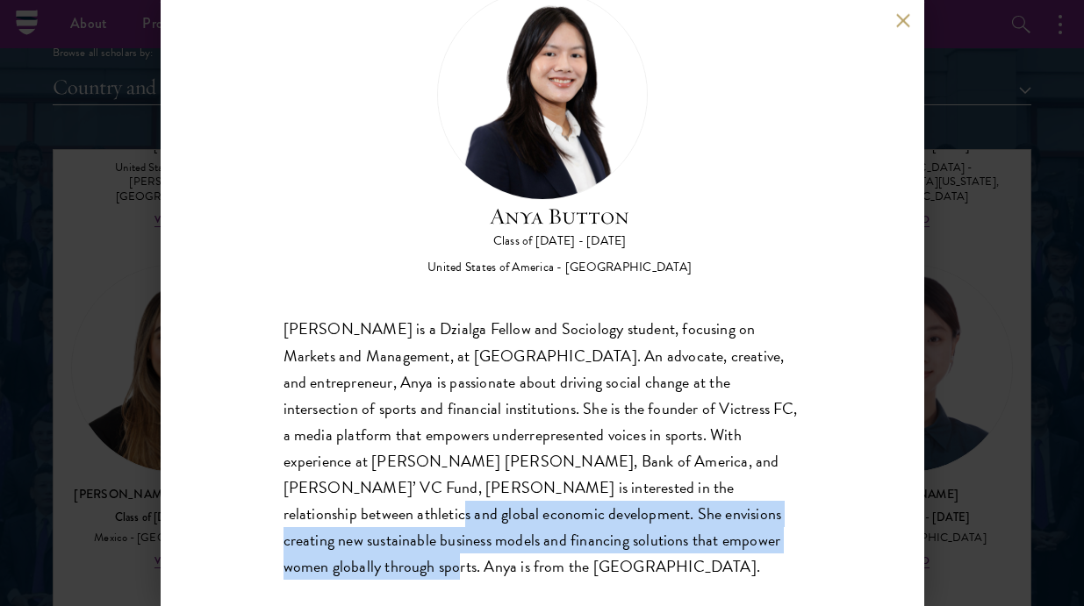
drag, startPoint x: 625, startPoint y: 475, endPoint x: 706, endPoint y: 543, distance: 106.5
click at [708, 544] on div "[PERSON_NAME] is a Dzialga Fellow and Sociology student, focusing on Markets an…" at bounding box center [542, 448] width 518 height 263
click at [705, 542] on div "[PERSON_NAME] is a Dzialga Fellow and Sociology student, focusing on Markets an…" at bounding box center [542, 448] width 518 height 263
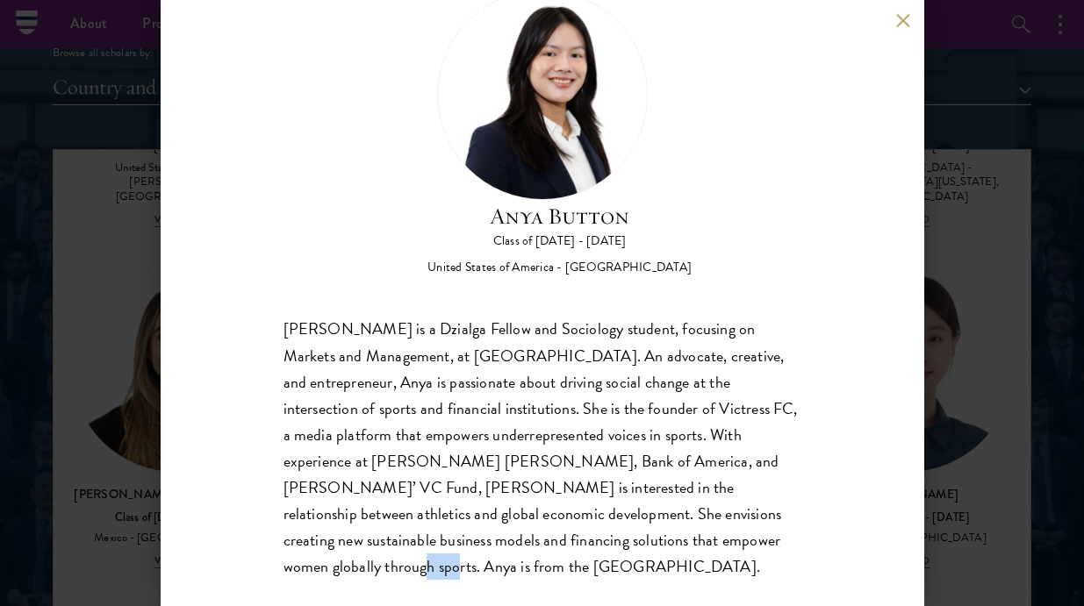
drag, startPoint x: 551, startPoint y: 526, endPoint x: 667, endPoint y: 542, distance: 116.9
click at [667, 542] on div "[PERSON_NAME] is a Dzialga Fellow and Sociology student, focusing on Markets an…" at bounding box center [542, 448] width 518 height 263
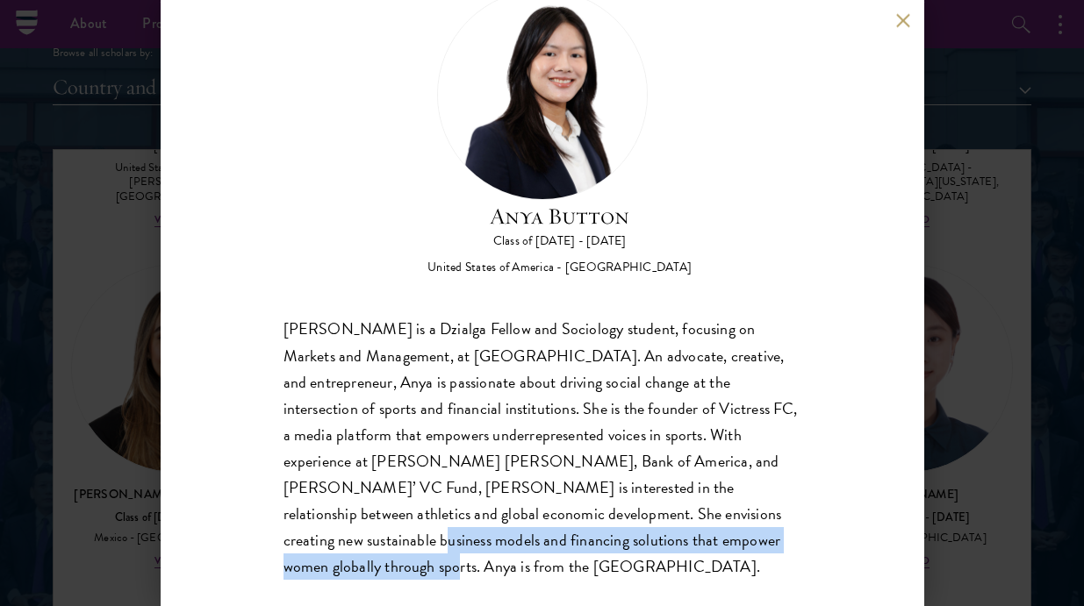
drag, startPoint x: 664, startPoint y: 514, endPoint x: 717, endPoint y: 535, distance: 56.7
click at [717, 535] on div "[PERSON_NAME] is a Dzialga Fellow and Sociology student, focusing on Markets an…" at bounding box center [542, 448] width 518 height 263
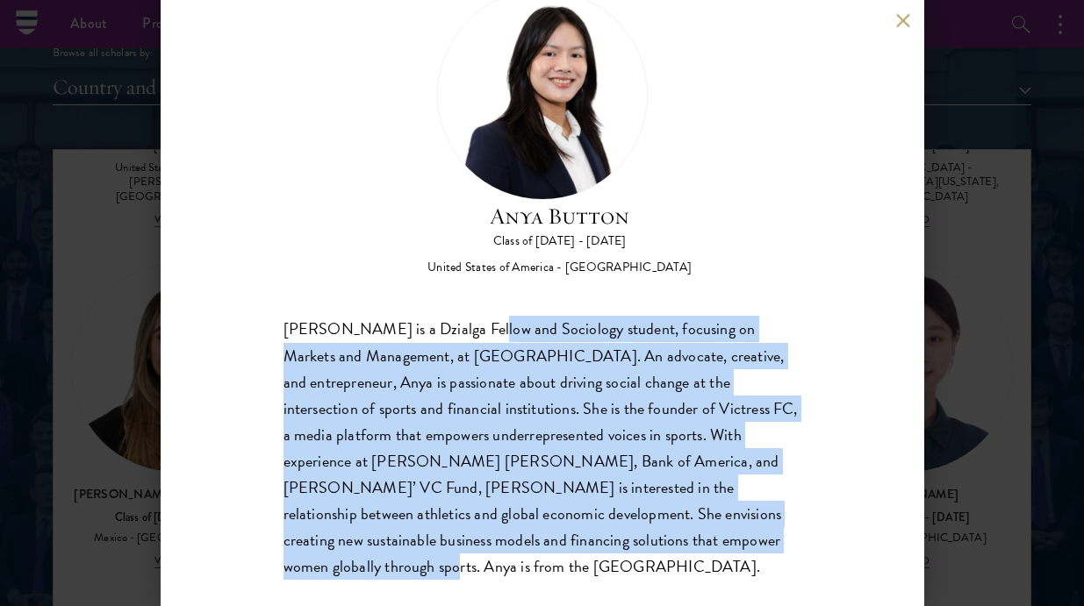
drag, startPoint x: 487, startPoint y: 347, endPoint x: 642, endPoint y: 544, distance: 251.2
click at [647, 544] on div "[PERSON_NAME] is a Dzialga Fellow and Sociology student, focusing on Markets an…" at bounding box center [542, 448] width 518 height 263
click at [642, 544] on div "[PERSON_NAME] is a Dzialga Fellow and Sociology student, focusing on Markets an…" at bounding box center [542, 448] width 518 height 263
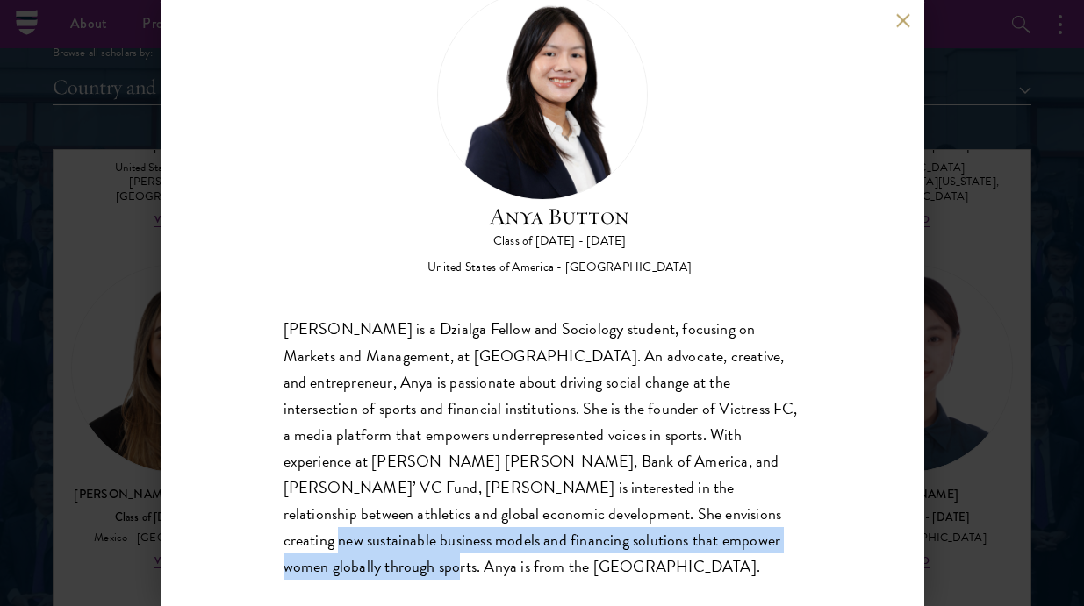
drag, startPoint x: 484, startPoint y: 508, endPoint x: 626, endPoint y: 539, distance: 144.6
click at [626, 540] on div "[PERSON_NAME] is a Dzialga Fellow and Sociology student, focusing on Markets an…" at bounding box center [542, 448] width 518 height 263
click at [626, 539] on div "[PERSON_NAME] is a Dzialga Fellow and Sociology student, focusing on Markets an…" at bounding box center [542, 448] width 518 height 263
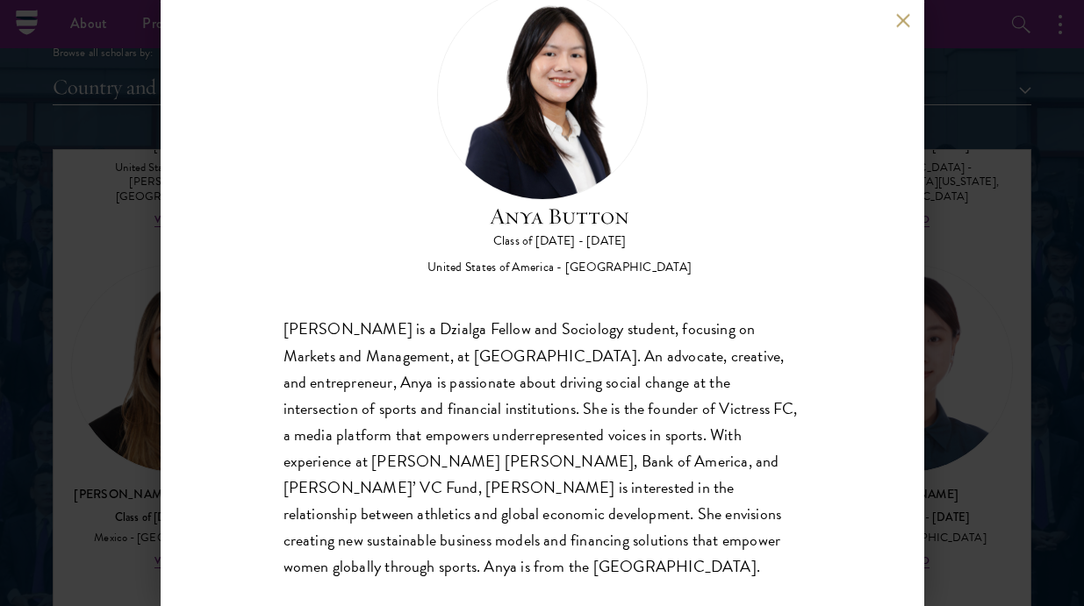
drag, startPoint x: 562, startPoint y: 512, endPoint x: 670, endPoint y: 536, distance: 109.8
click at [685, 541] on div "[PERSON_NAME] is a Dzialga Fellow and Sociology student, focusing on Markets an…" at bounding box center [542, 448] width 518 height 263
click at [670, 536] on div "[PERSON_NAME] is a Dzialga Fellow and Sociology student, focusing on Markets an…" at bounding box center [542, 448] width 518 height 263
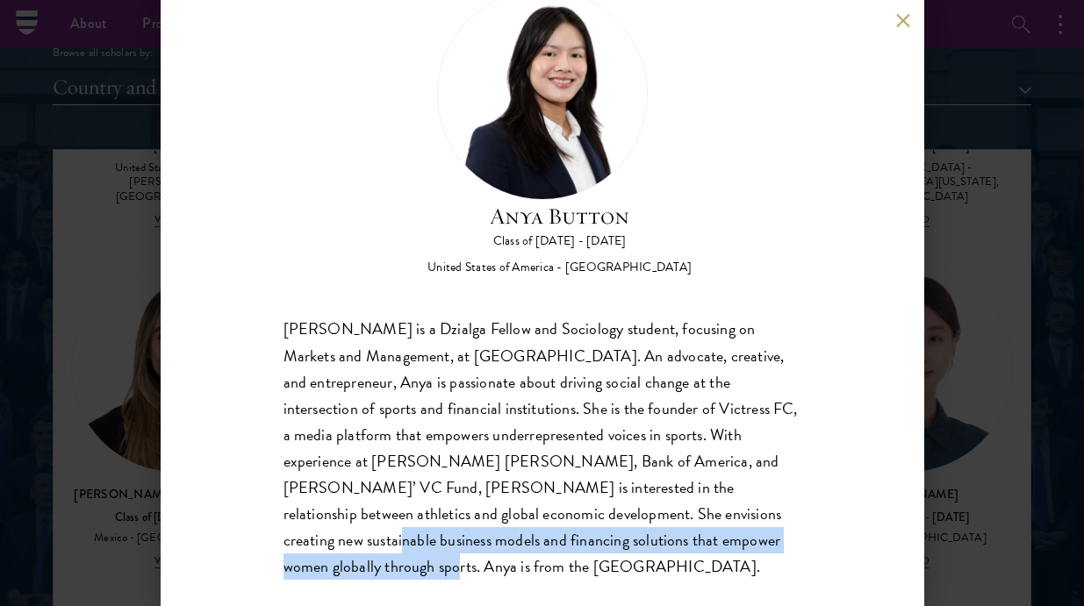
drag, startPoint x: 547, startPoint y: 516, endPoint x: 717, endPoint y: 534, distance: 171.1
click at [717, 534] on div "[PERSON_NAME] is a Dzialga Fellow and Sociology student, focusing on Markets an…" at bounding box center [542, 448] width 518 height 263
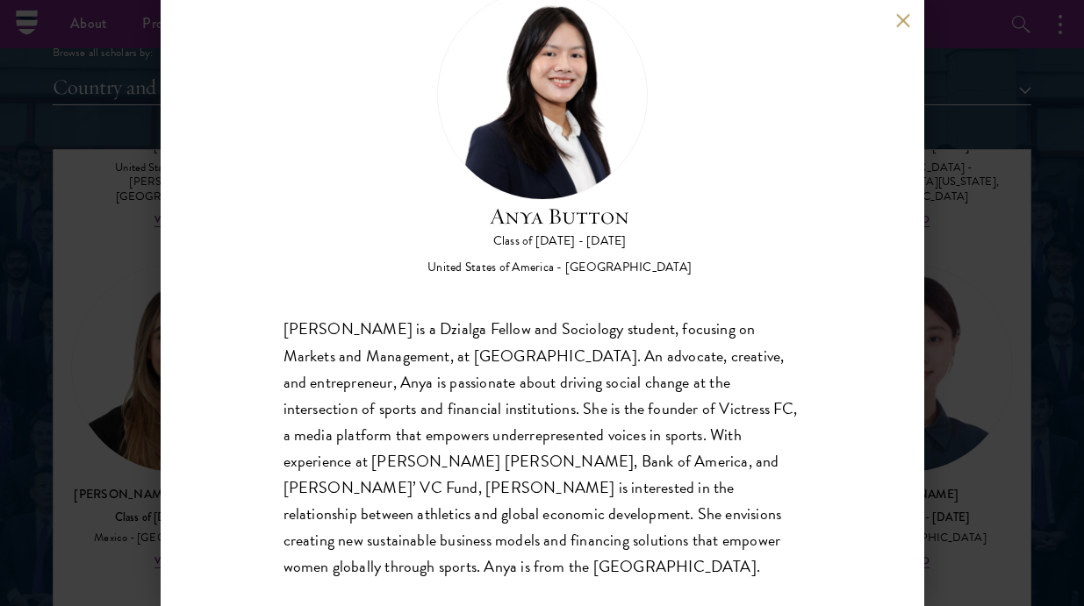
click at [912, 411] on div "Anya Button Class of [DATE] - [DATE] [GEOGRAPHIC_DATA] - [GEOGRAPHIC_DATA] [PER…" at bounding box center [542, 303] width 763 height 606
click at [964, 414] on div "Anya Button Class of [DATE] - [DATE] [GEOGRAPHIC_DATA] - [GEOGRAPHIC_DATA] [PER…" at bounding box center [542, 303] width 1084 height 606
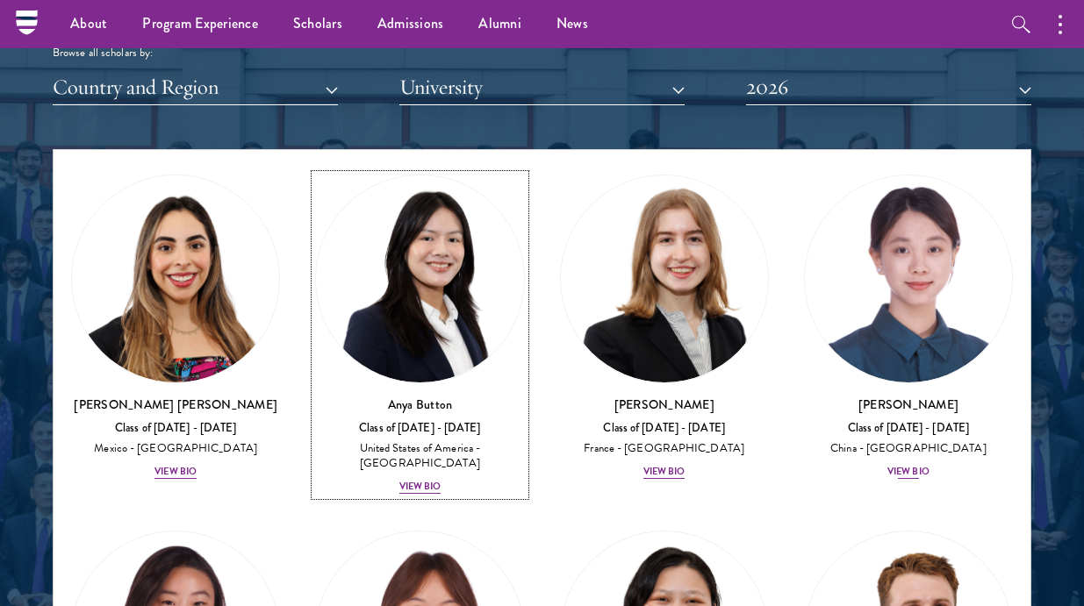
scroll to position [1909, 0]
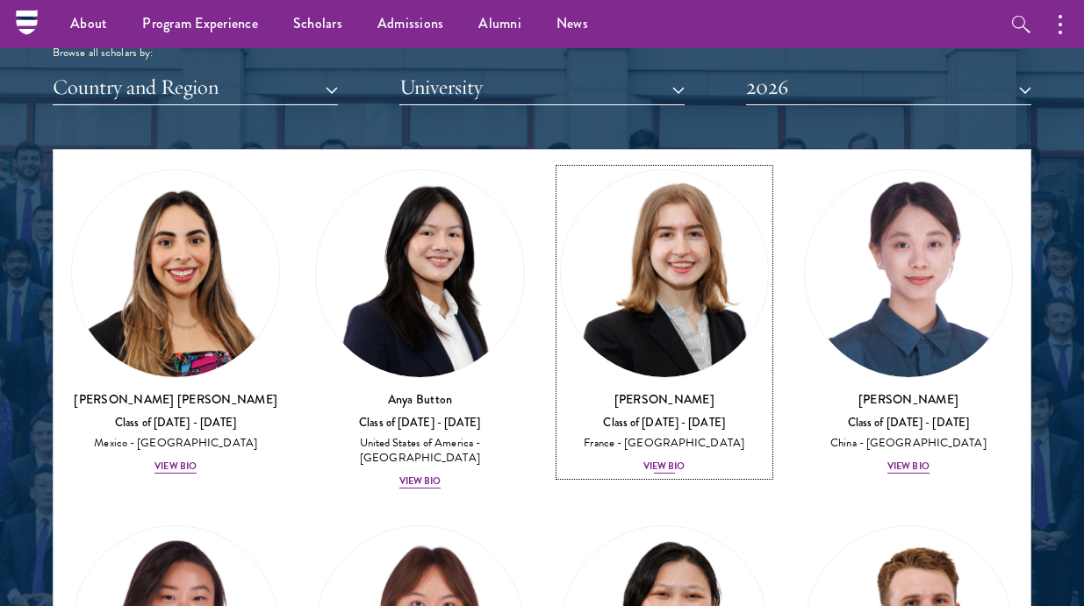
click at [670, 239] on img at bounding box center [664, 273] width 207 height 207
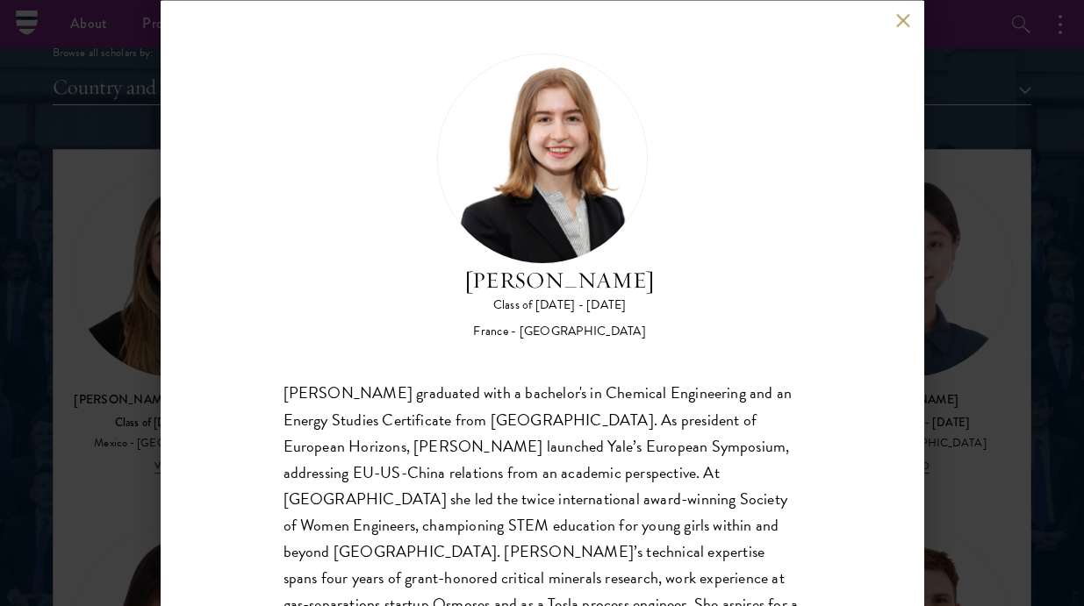
scroll to position [90, 0]
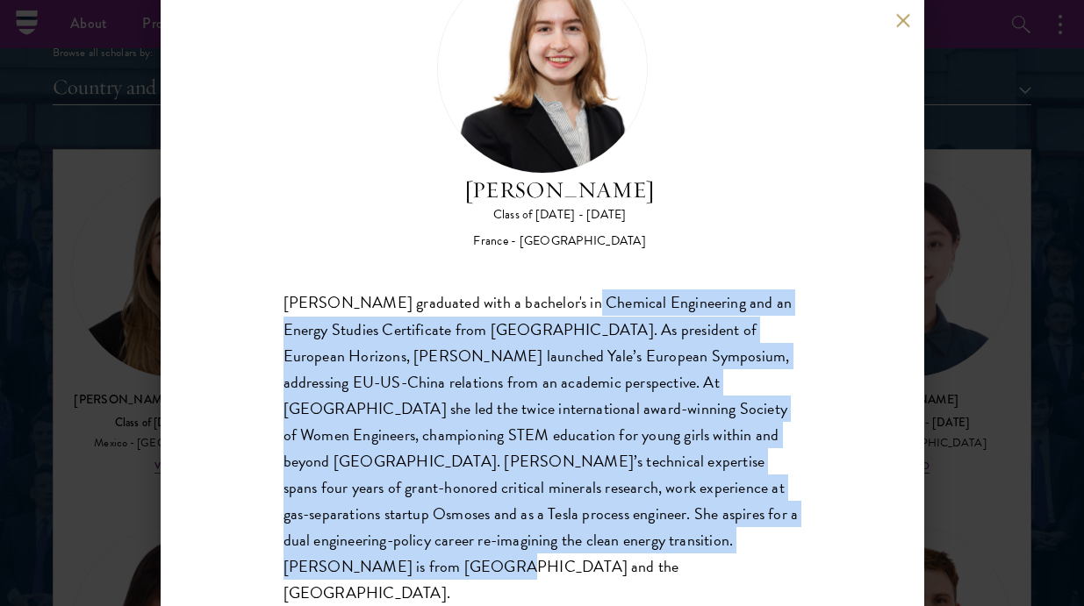
drag, startPoint x: 587, startPoint y: 300, endPoint x: 694, endPoint y: 538, distance: 260.8
click at [696, 539] on div "Anne-Amélie Campant graduated with a bachelor's in Chemical Engineering and an …" at bounding box center [542, 448] width 518 height 317
click at [694, 538] on div "Anne-Amélie Campant graduated with a bachelor's in Chemical Engineering and an …" at bounding box center [542, 448] width 518 height 317
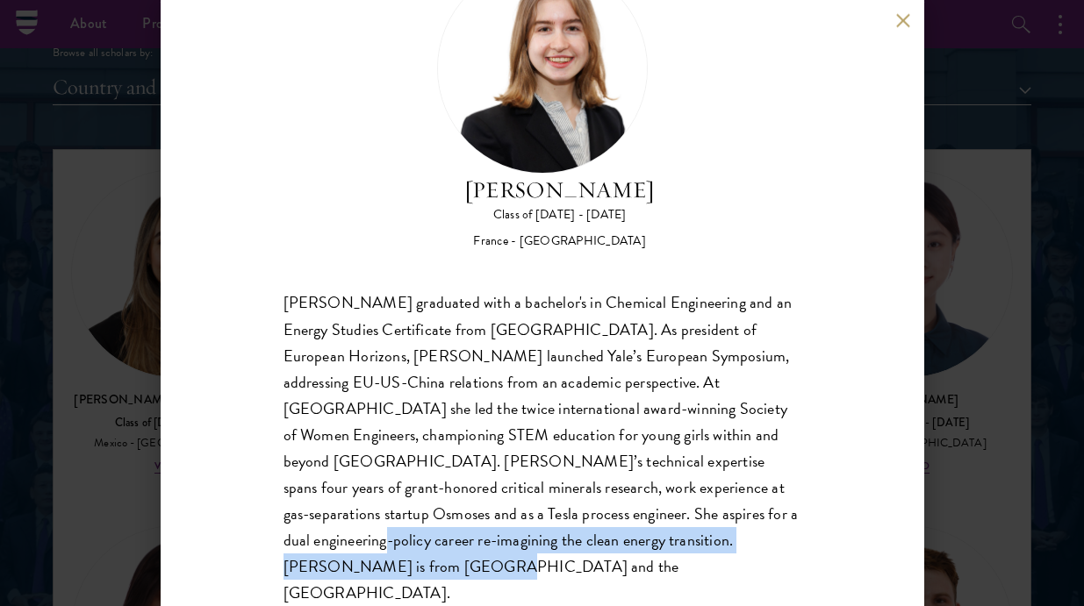
drag, startPoint x: 631, startPoint y: 521, endPoint x: 700, endPoint y: 538, distance: 71.3
click at [699, 539] on div "Anne-Amélie Campant graduated with a bachelor's in Chemical Engineering and an …" at bounding box center [542, 448] width 518 height 317
click at [700, 538] on div "Anne-Amélie Campant graduated with a bachelor's in Chemical Engineering and an …" at bounding box center [542, 448] width 518 height 317
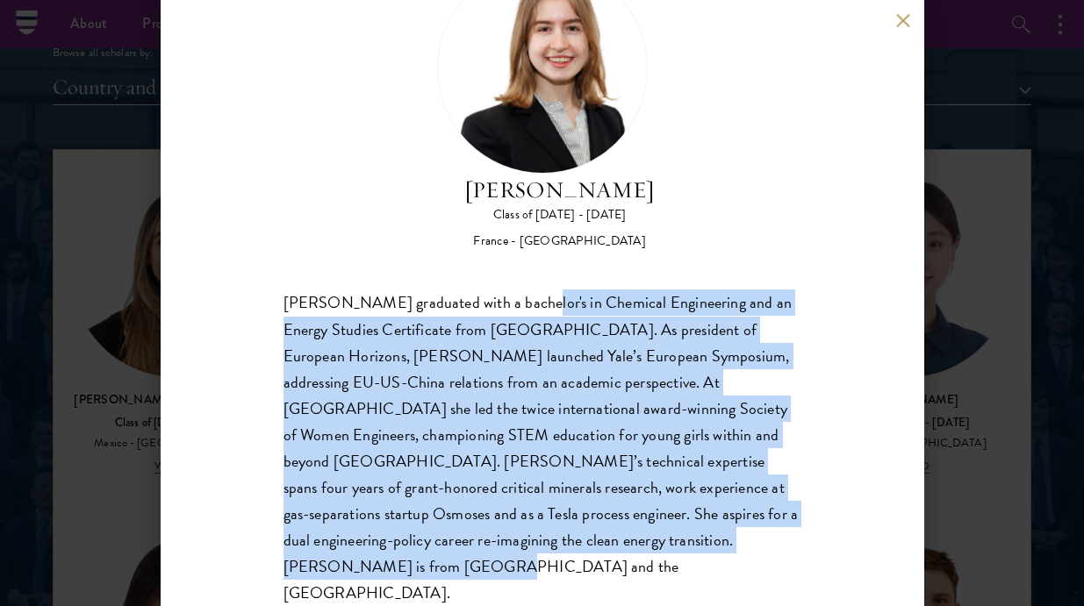
drag, startPoint x: 573, startPoint y: 325, endPoint x: 731, endPoint y: 549, distance: 274.6
click at [731, 549] on div "Anne-Amélie Campant graduated with a bachelor's in Chemical Engineering and an …" at bounding box center [542, 448] width 518 height 317
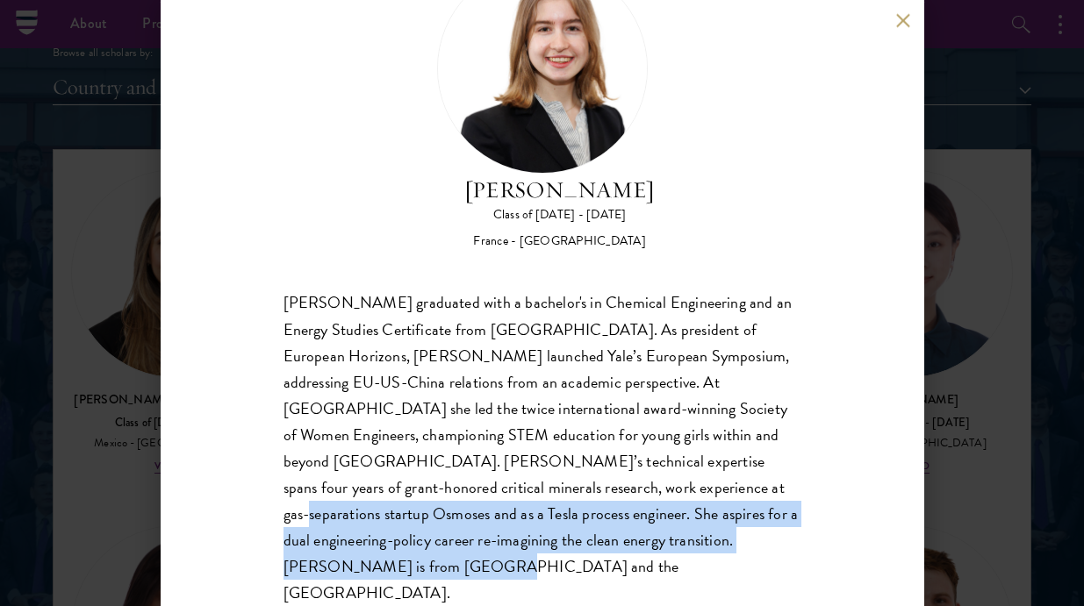
drag, startPoint x: 536, startPoint y: 485, endPoint x: 734, endPoint y: 554, distance: 209.8
click at [734, 554] on div "Anne-Amélie Campant Class of 2025 - 2026 France - Yale University Anne-Amélie C…" at bounding box center [542, 303] width 763 height 606
click at [736, 554] on div "Anne-Amélie Campant Class of 2025 - 2026 France - Yale University Anne-Amélie C…" at bounding box center [542, 303] width 763 height 606
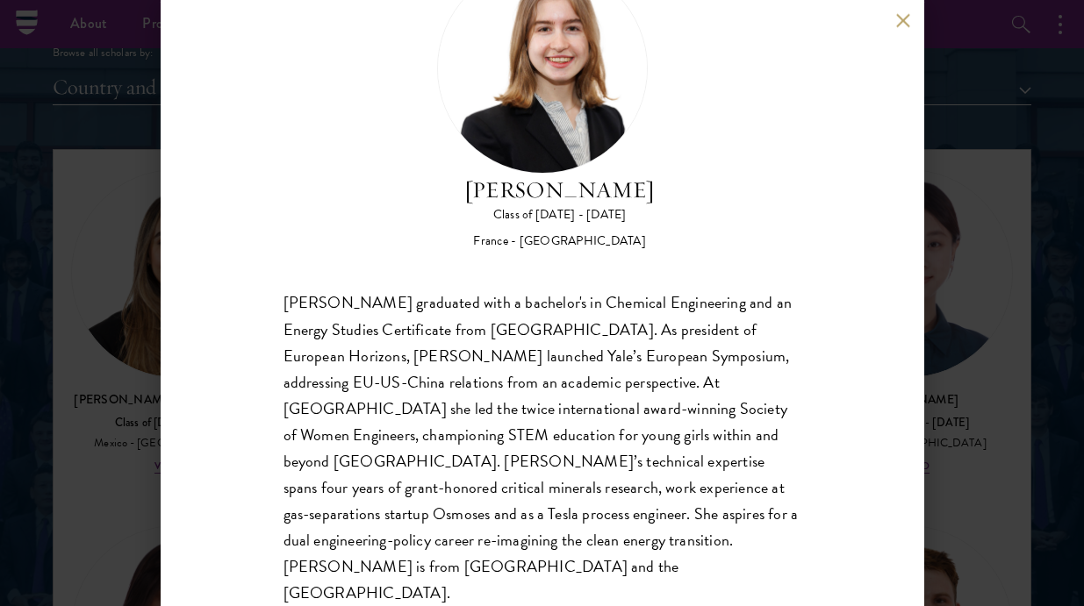
click at [935, 397] on div "Anne-Amélie Campant Class of 2025 - 2026 France - Yale University Anne-Amélie C…" at bounding box center [542, 303] width 1084 height 606
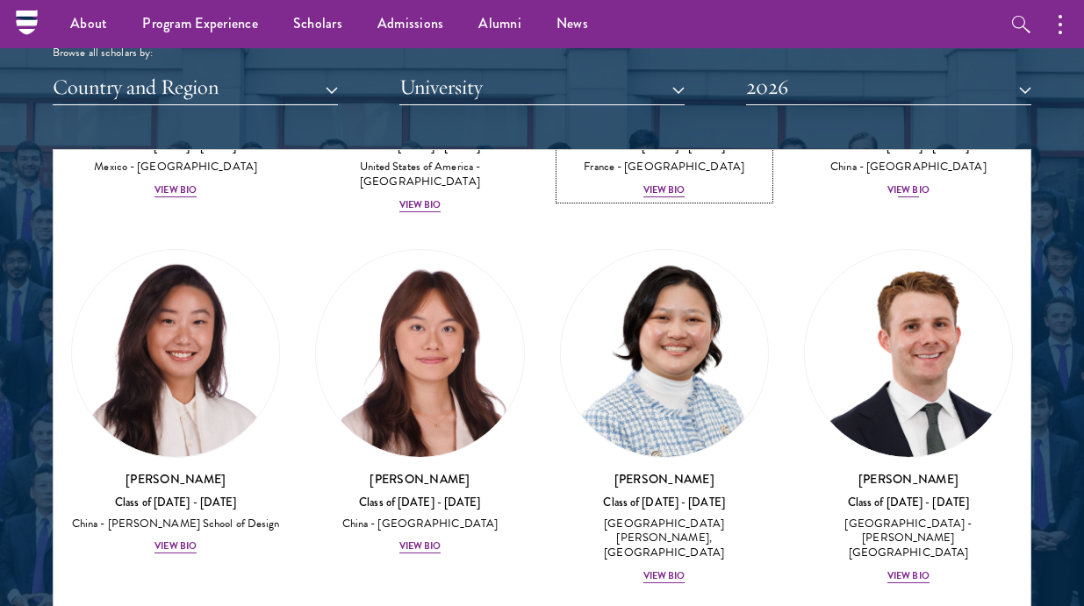
scroll to position [2187, 0]
click at [917, 309] on img at bounding box center [908, 352] width 207 height 207
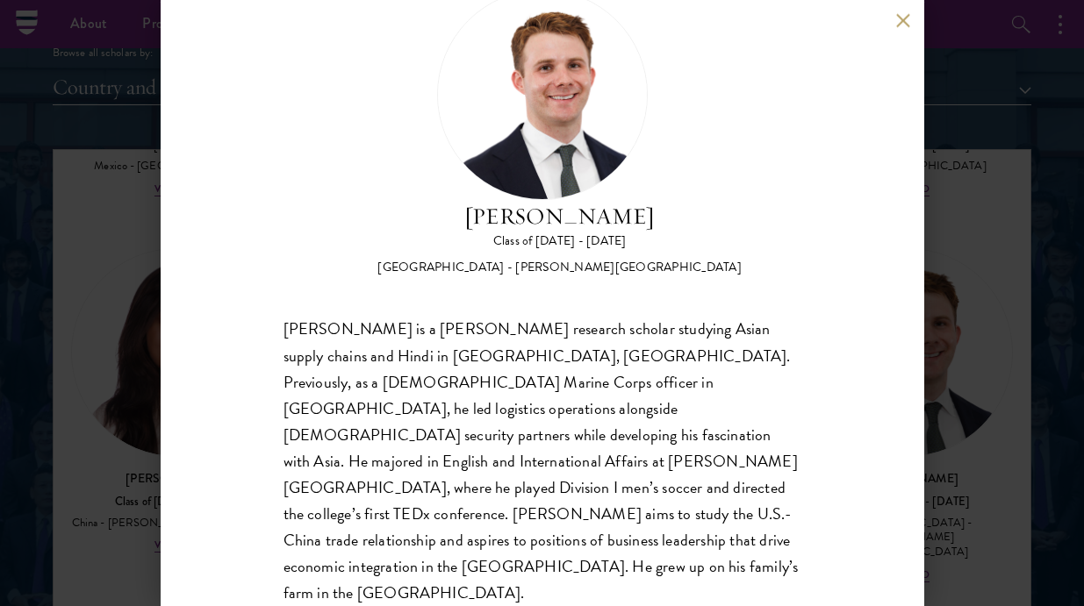
scroll to position [60, 0]
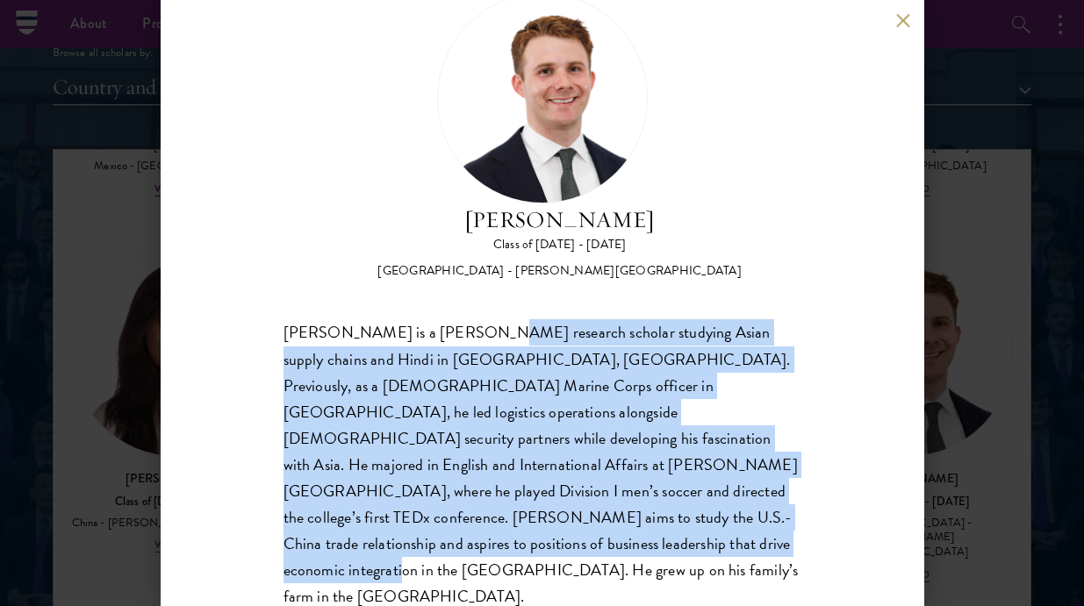
drag, startPoint x: 471, startPoint y: 327, endPoint x: 634, endPoint y: 558, distance: 282.2
click at [635, 558] on div "Chandler Compton Class of 2025 - 2026 United States of America - Wofford Colleg…" at bounding box center [542, 303] width 763 height 606
click at [634, 558] on div "Chandler Compton Class of 2025 - 2026 United States of America - Wofford Colleg…" at bounding box center [542, 303] width 763 height 606
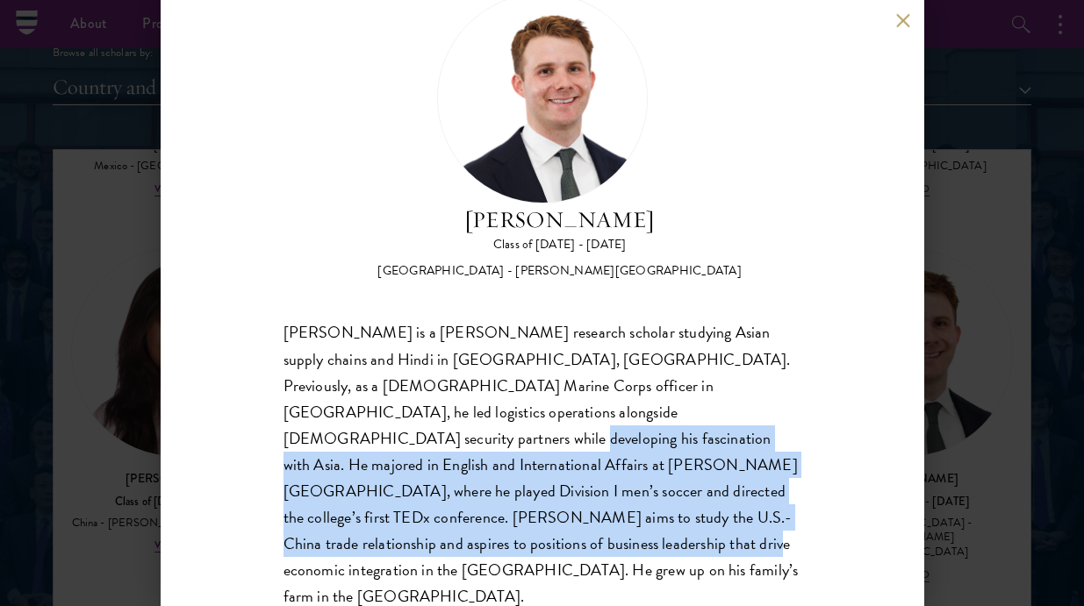
drag, startPoint x: 564, startPoint y: 420, endPoint x: 676, endPoint y: 535, distance: 160.1
click at [678, 535] on div "Chandler Compton is a Fulbright research scholar studying Asian supply chains a…" at bounding box center [542, 465] width 518 height 290
click at [676, 535] on div "Chandler Compton is a Fulbright research scholar studying Asian supply chains a…" at bounding box center [542, 465] width 518 height 290
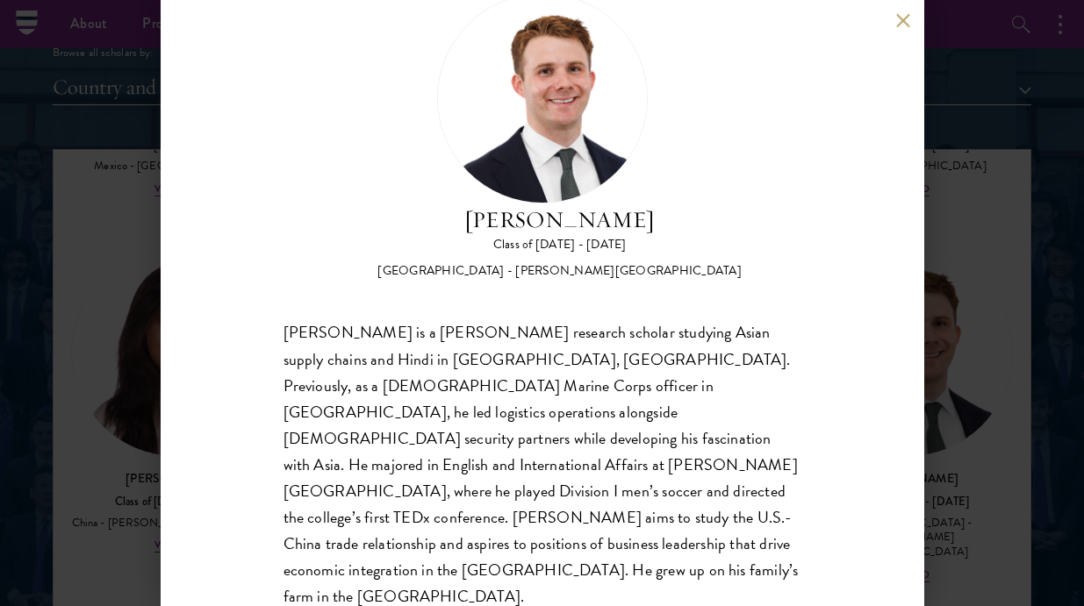
click at [957, 412] on div "Chandler Compton Class of 2025 - 2026 United States of America - Wofford Colleg…" at bounding box center [542, 303] width 1084 height 606
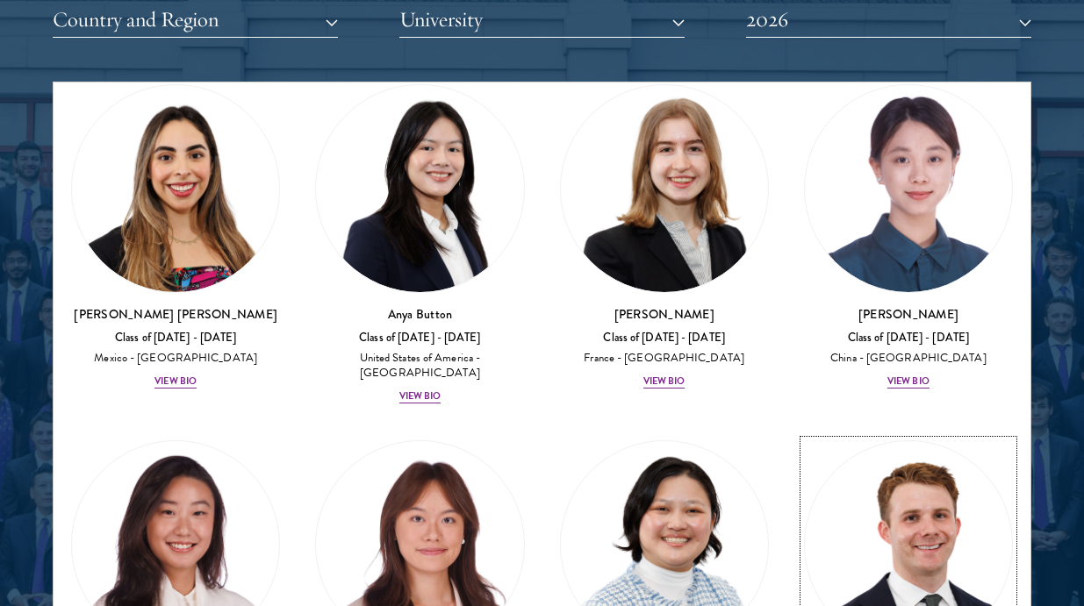
scroll to position [1928, 0]
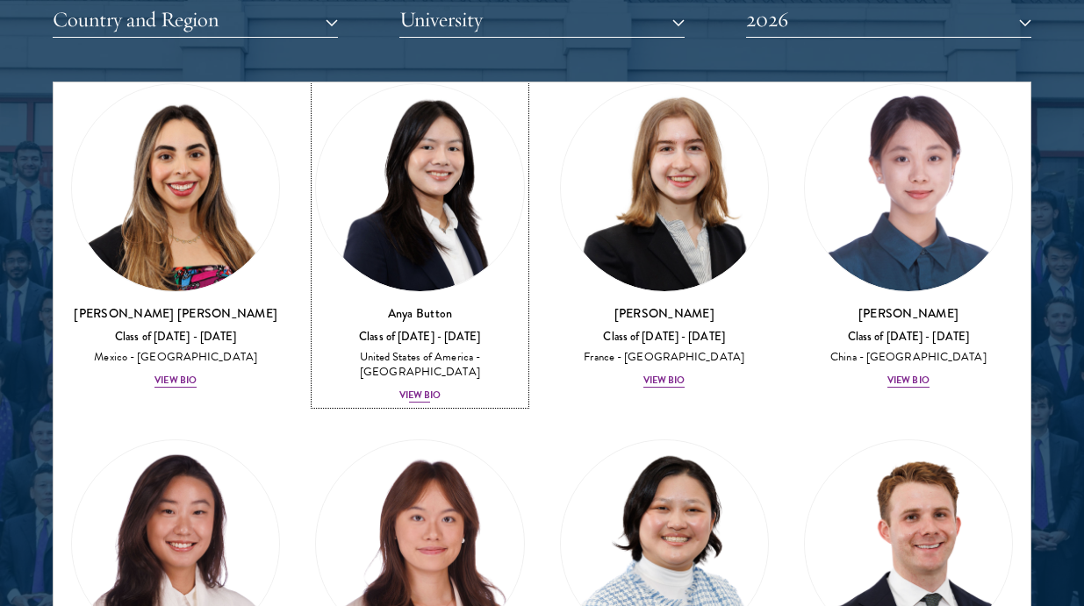
click at [445, 200] on img at bounding box center [419, 187] width 207 height 207
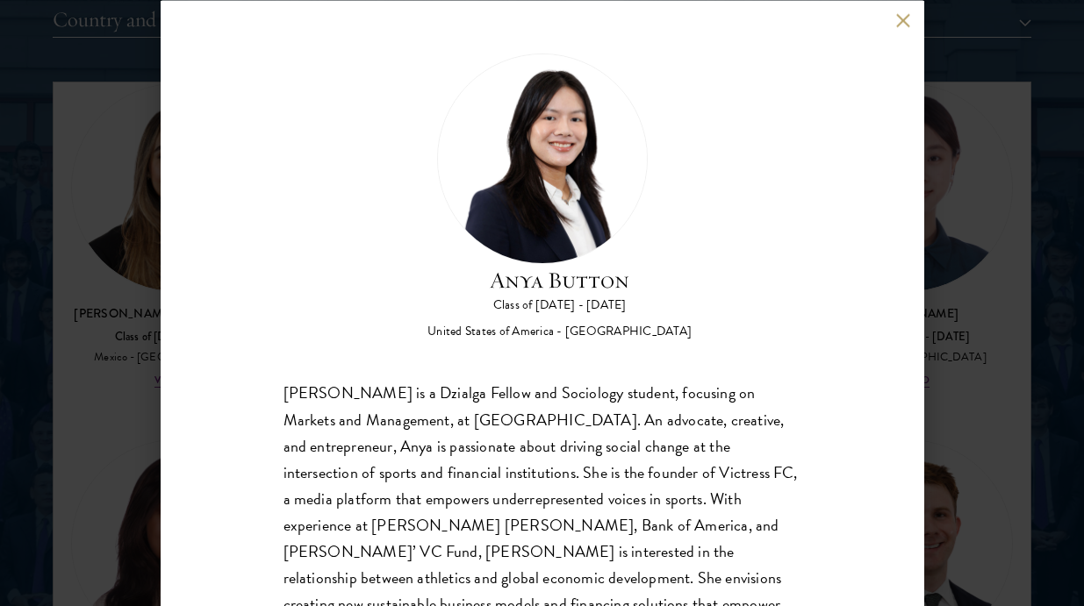
scroll to position [63, 0]
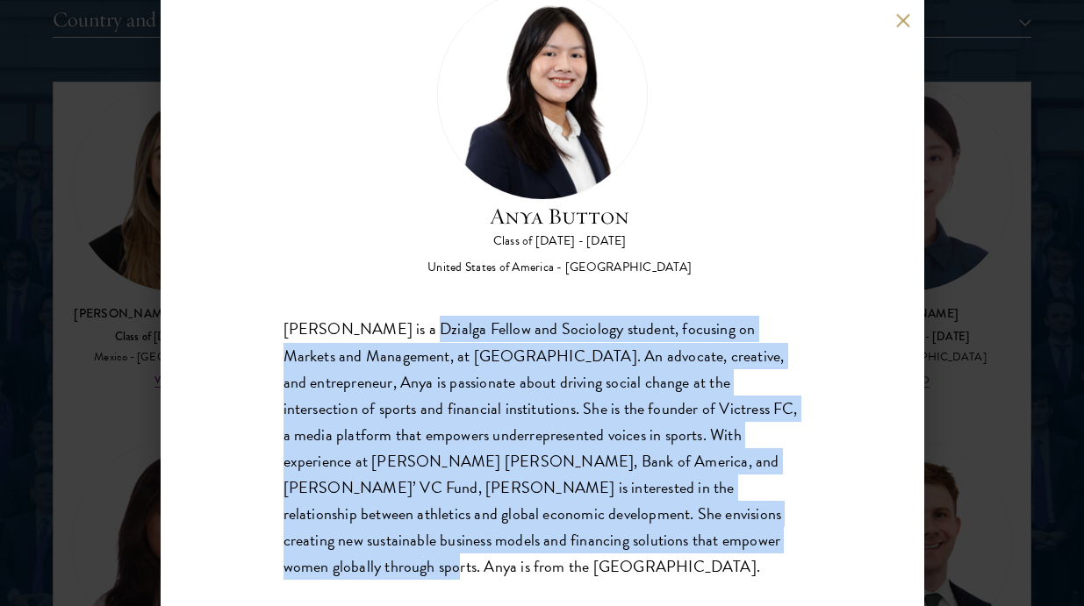
drag, startPoint x: 419, startPoint y: 332, endPoint x: 644, endPoint y: 561, distance: 321.4
click at [645, 562] on div "Anya Button Class of [DATE] - [DATE] [GEOGRAPHIC_DATA] - [GEOGRAPHIC_DATA] [PER…" at bounding box center [542, 303] width 763 height 606
click at [644, 561] on div "Anya Button Class of [DATE] - [DATE] [GEOGRAPHIC_DATA] - [GEOGRAPHIC_DATA] [PER…" at bounding box center [542, 303] width 763 height 606
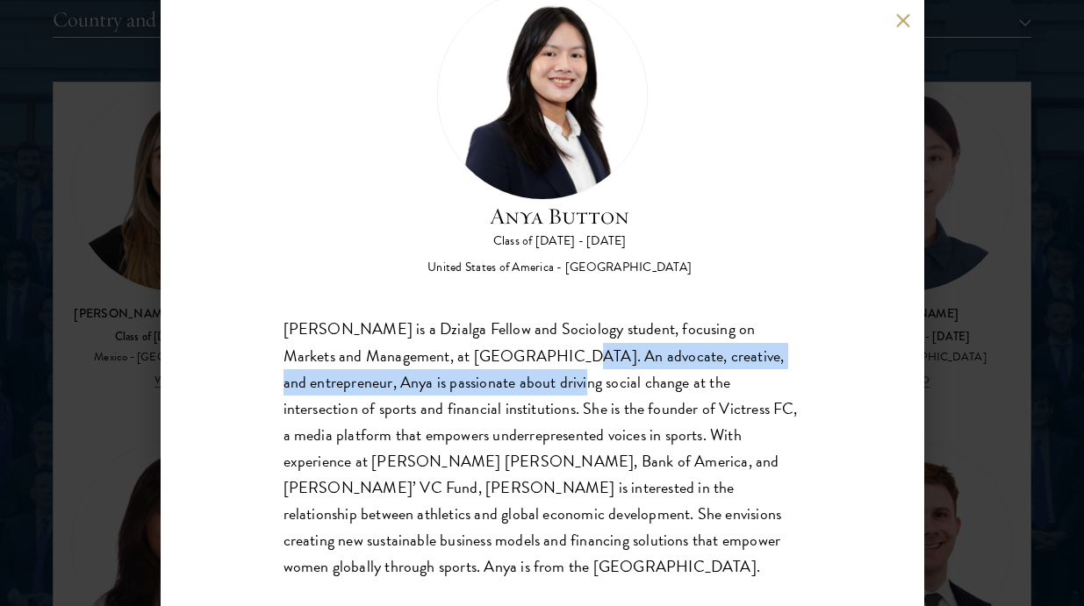
drag, startPoint x: 495, startPoint y: 350, endPoint x: 512, endPoint y: 373, distance: 28.8
click at [512, 373] on div "[PERSON_NAME] is a Dzialga Fellow and Sociology student, focusing on Markets an…" at bounding box center [542, 448] width 518 height 263
click at [512, 374] on div "[PERSON_NAME] is a Dzialga Fellow and Sociology student, focusing on Markets an…" at bounding box center [542, 448] width 518 height 263
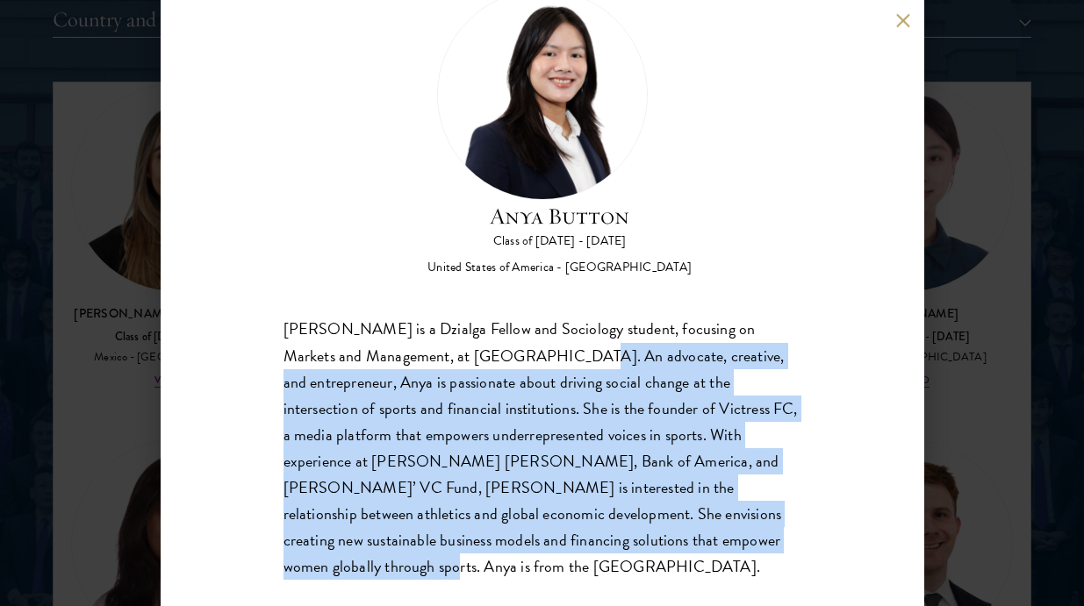
drag, startPoint x: 506, startPoint y: 362, endPoint x: 628, endPoint y: 534, distance: 211.6
click at [633, 534] on div "[PERSON_NAME] is a Dzialga Fellow and Sociology student, focusing on Markets an…" at bounding box center [542, 448] width 518 height 263
click at [628, 534] on div "[PERSON_NAME] is a Dzialga Fellow and Sociology student, focusing on Markets an…" at bounding box center [542, 448] width 518 height 263
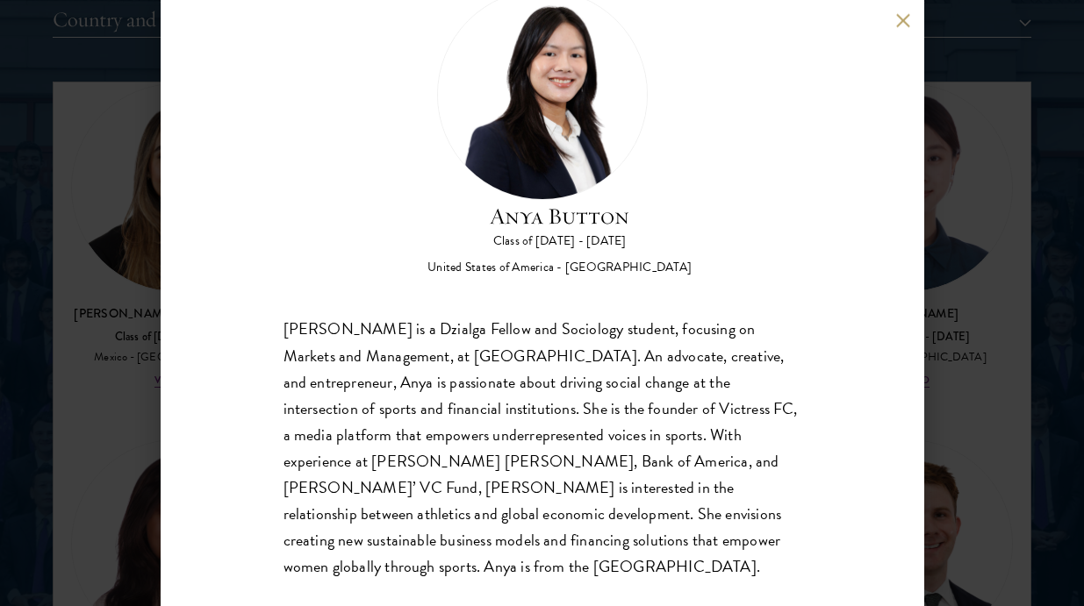
click at [506, 328] on div "[PERSON_NAME] is a Dzialga Fellow and Sociology student, focusing on Markets an…" at bounding box center [542, 448] width 518 height 263
click at [481, 333] on div "[PERSON_NAME] is a Dzialga Fellow and Sociology student, focusing on Markets an…" at bounding box center [542, 448] width 518 height 263
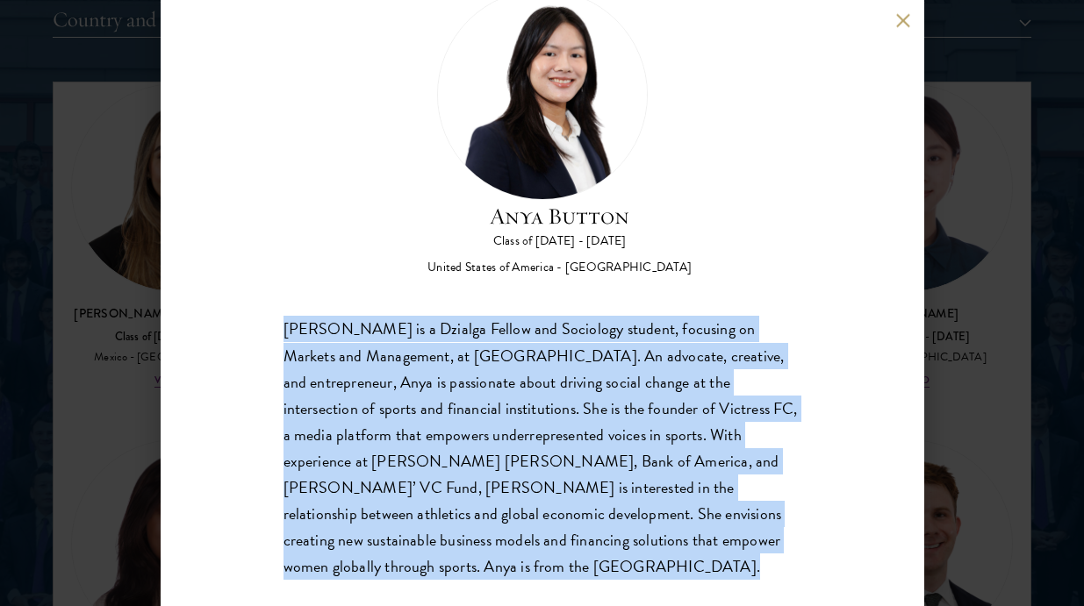
click at [481, 333] on div "[PERSON_NAME] is a Dzialga Fellow and Sociology student, focusing on Markets an…" at bounding box center [542, 448] width 518 height 263
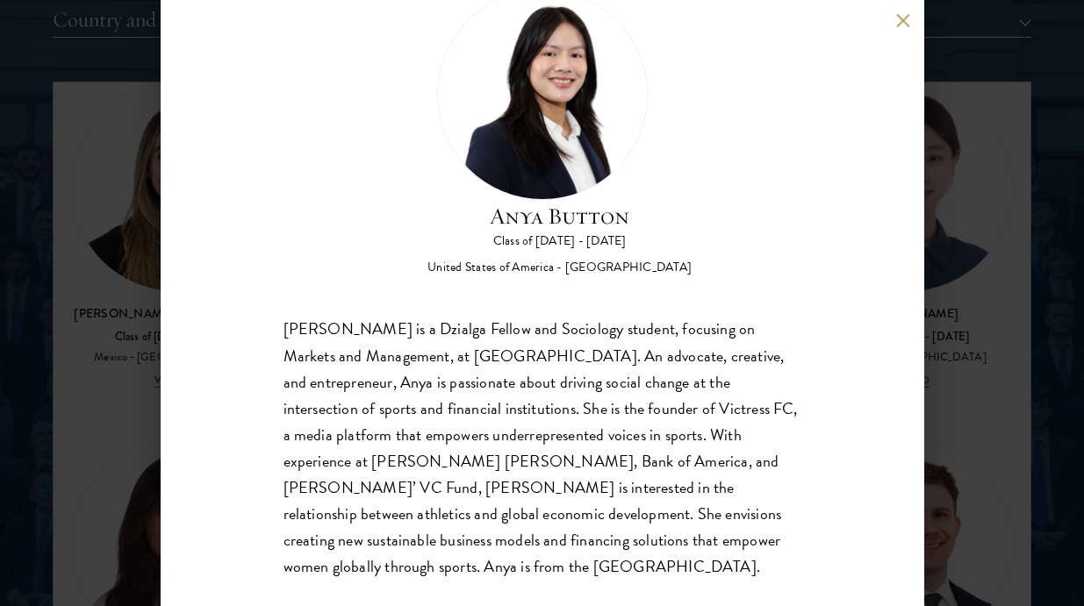
click at [649, 427] on div "[PERSON_NAME] is a Dzialga Fellow and Sociology student, focusing on Markets an…" at bounding box center [542, 448] width 518 height 263
click at [1021, 428] on div "Anya Button Class of [DATE] - [DATE] [GEOGRAPHIC_DATA] - [GEOGRAPHIC_DATA] [PER…" at bounding box center [542, 303] width 1084 height 606
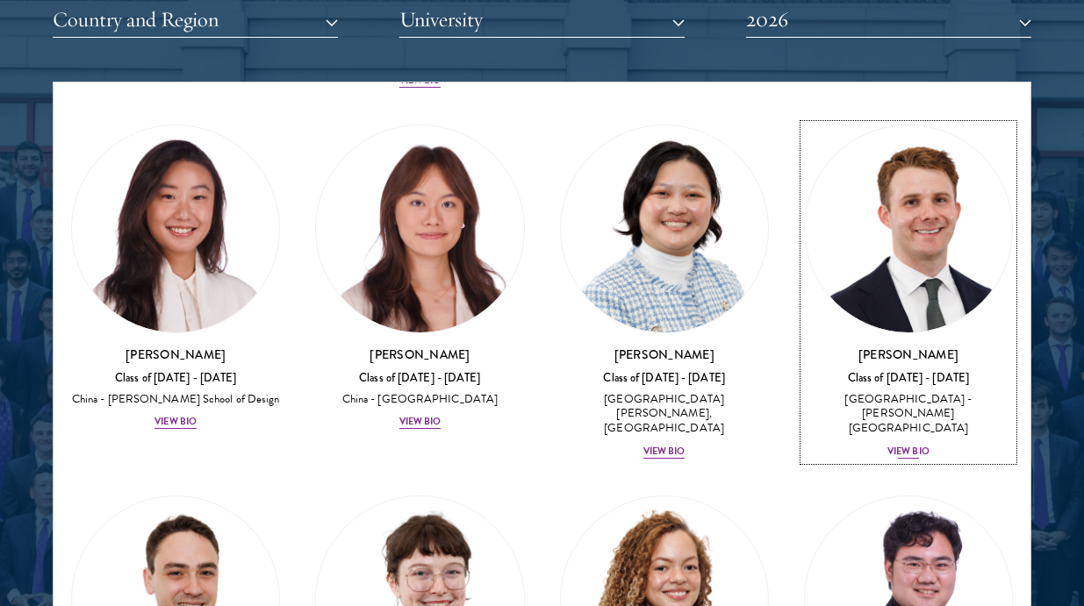
scroll to position [1815, 0]
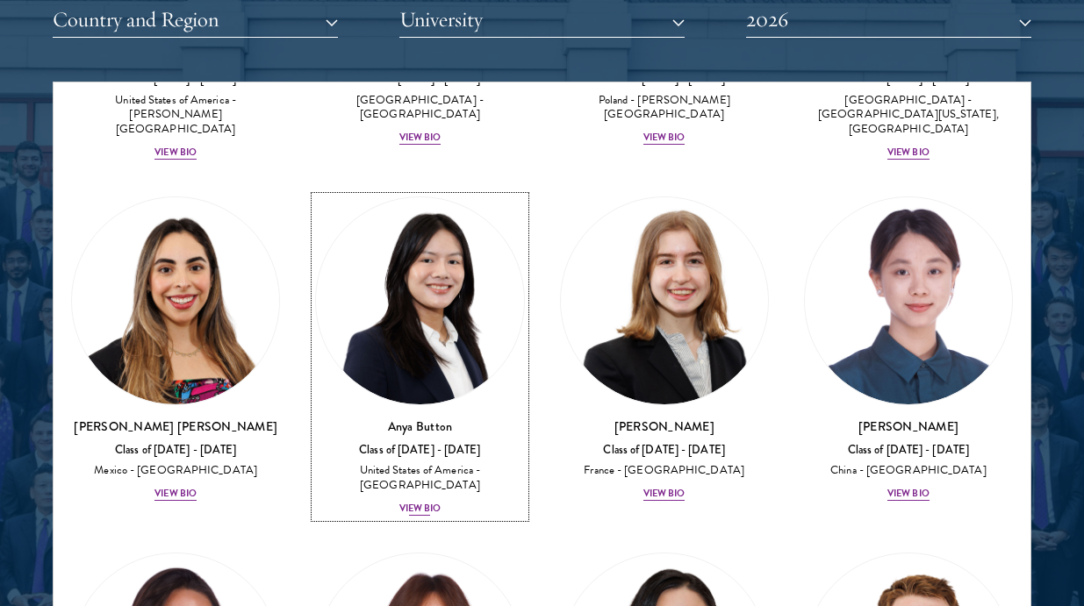
click at [414, 443] on div "Class of [DATE] - [DATE]" at bounding box center [419, 450] width 209 height 15
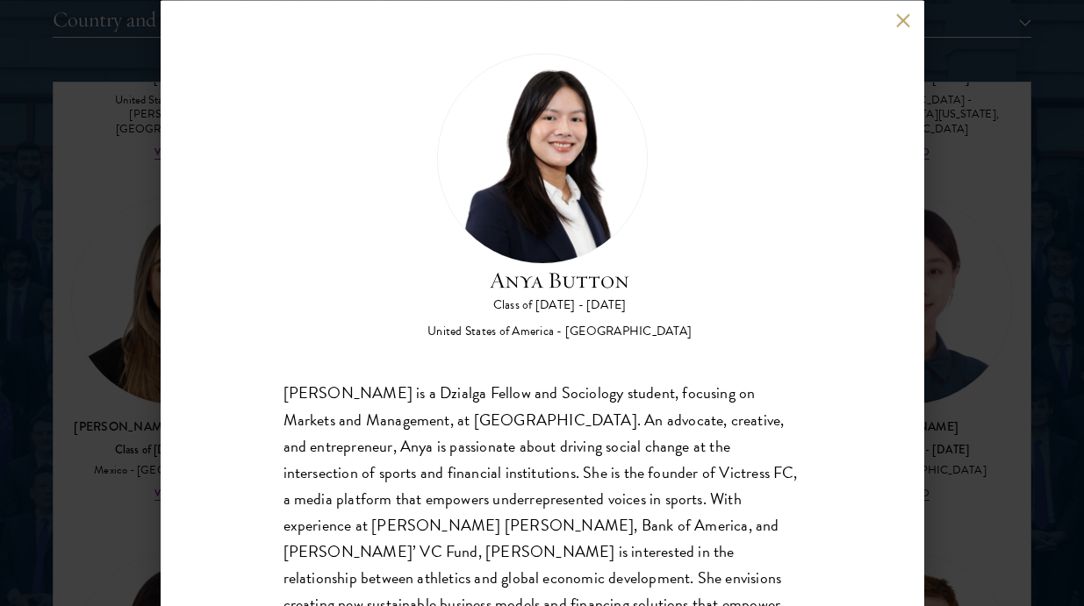
scroll to position [63, 0]
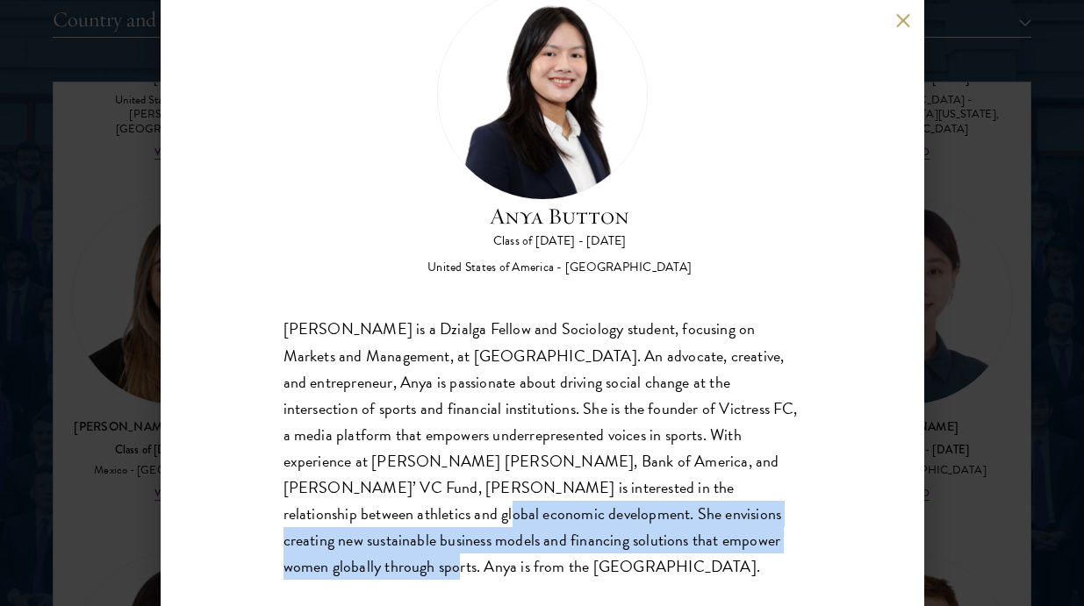
drag, startPoint x: 673, startPoint y: 487, endPoint x: 746, endPoint y: 556, distance: 100.5
click at [746, 556] on div "Anya Button Class of [DATE] - [DATE] [GEOGRAPHIC_DATA] - [GEOGRAPHIC_DATA] [PER…" at bounding box center [542, 303] width 763 height 606
click at [744, 554] on div "Anya Button Class of [DATE] - [DATE] [GEOGRAPHIC_DATA] - [GEOGRAPHIC_DATA] [PER…" at bounding box center [542, 303] width 763 height 606
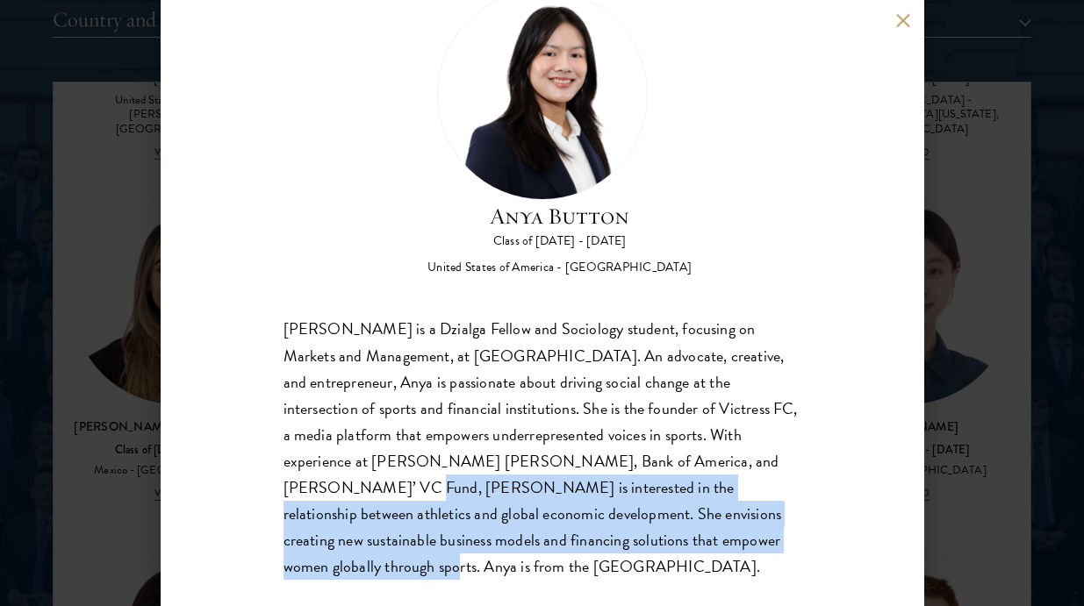
drag, startPoint x: 672, startPoint y: 472, endPoint x: 750, endPoint y: 577, distance: 130.4
click at [750, 577] on div "Anya Button Class of [DATE] - [DATE] [GEOGRAPHIC_DATA] - [GEOGRAPHIC_DATA] [PER…" at bounding box center [542, 303] width 763 height 606
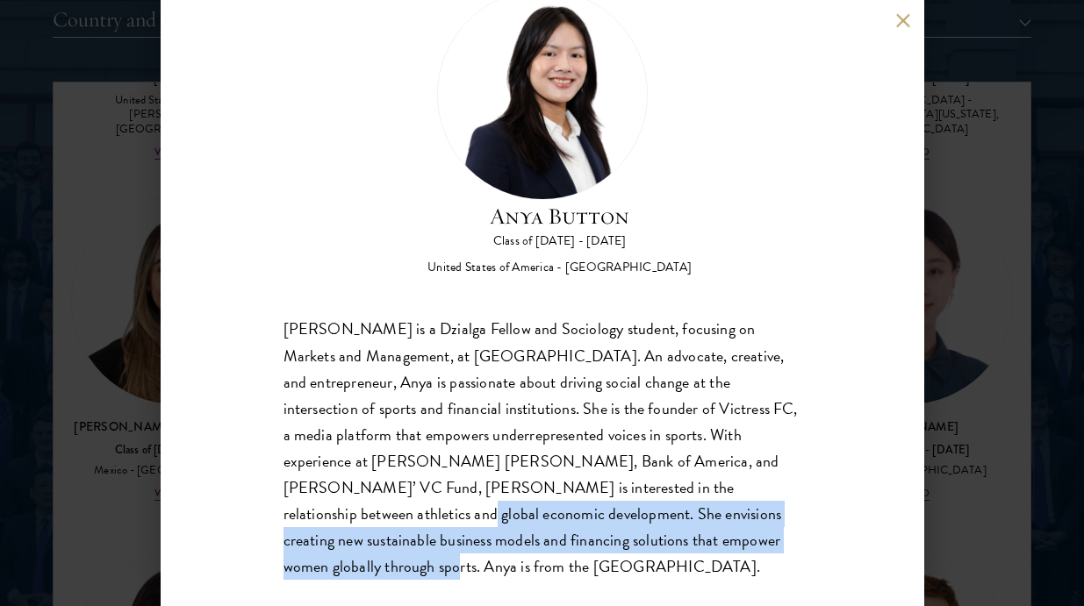
drag, startPoint x: 688, startPoint y: 498, endPoint x: 751, endPoint y: 551, distance: 82.2
click at [751, 551] on div "[PERSON_NAME] is a Dzialga Fellow and Sociology student, focusing on Markets an…" at bounding box center [542, 448] width 518 height 263
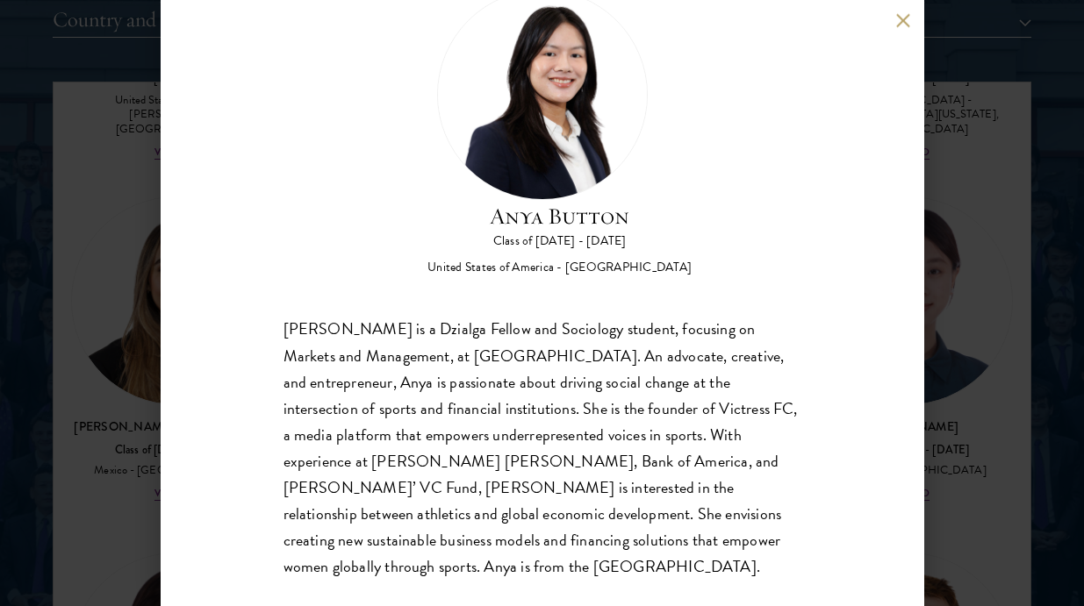
click at [943, 491] on div "Anya Button Class of [DATE] - [DATE] [GEOGRAPHIC_DATA] - [GEOGRAPHIC_DATA] [PER…" at bounding box center [542, 303] width 1084 height 606
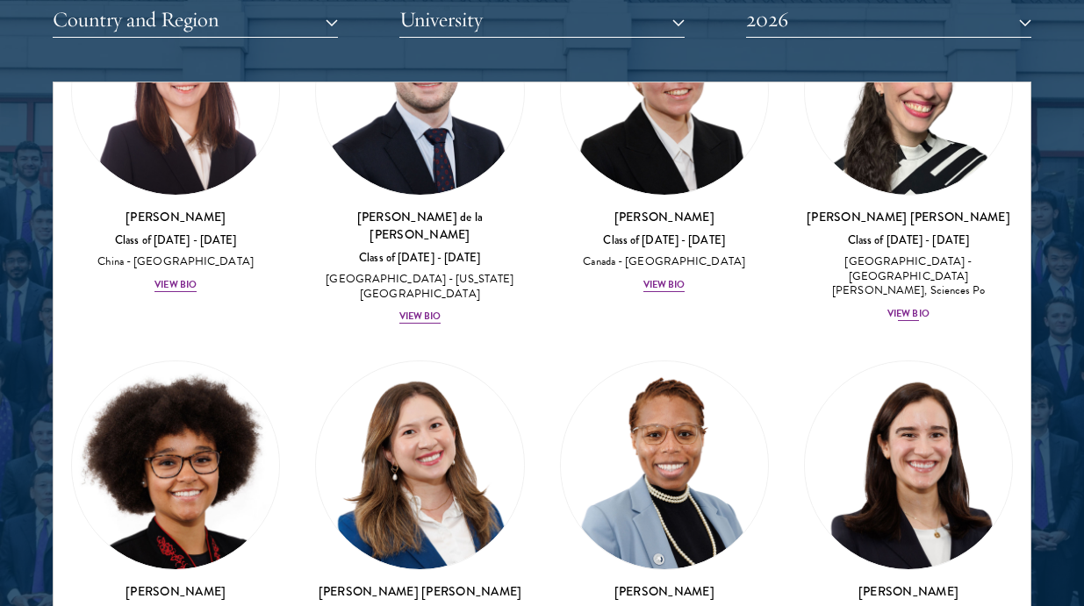
scroll to position [3071, 0]
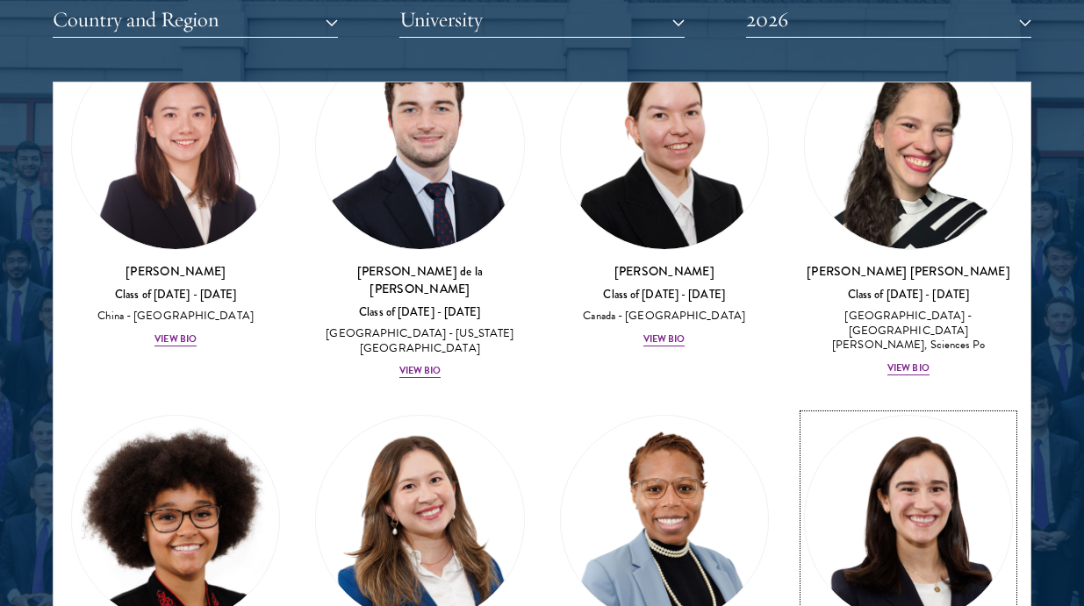
click at [895, 430] on img at bounding box center [908, 519] width 207 height 207
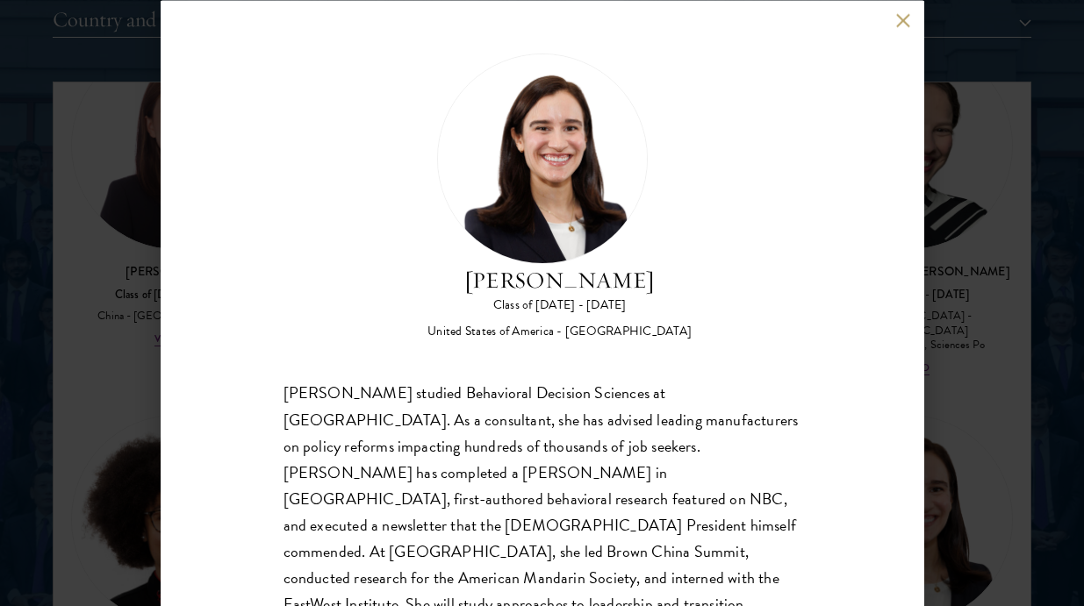
scroll to position [63, 0]
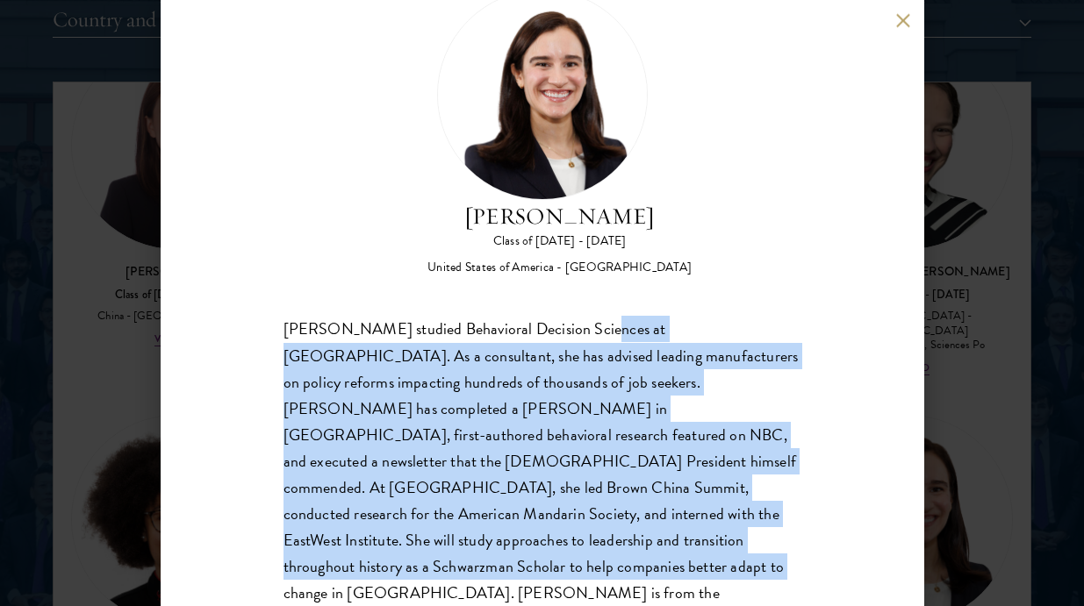
drag, startPoint x: 581, startPoint y: 318, endPoint x: 682, endPoint y: 549, distance: 252.7
click at [682, 549] on div "Mae Fullerton studied Behavioral Decision Sciences at Brown University. As a co…" at bounding box center [542, 475] width 518 height 317
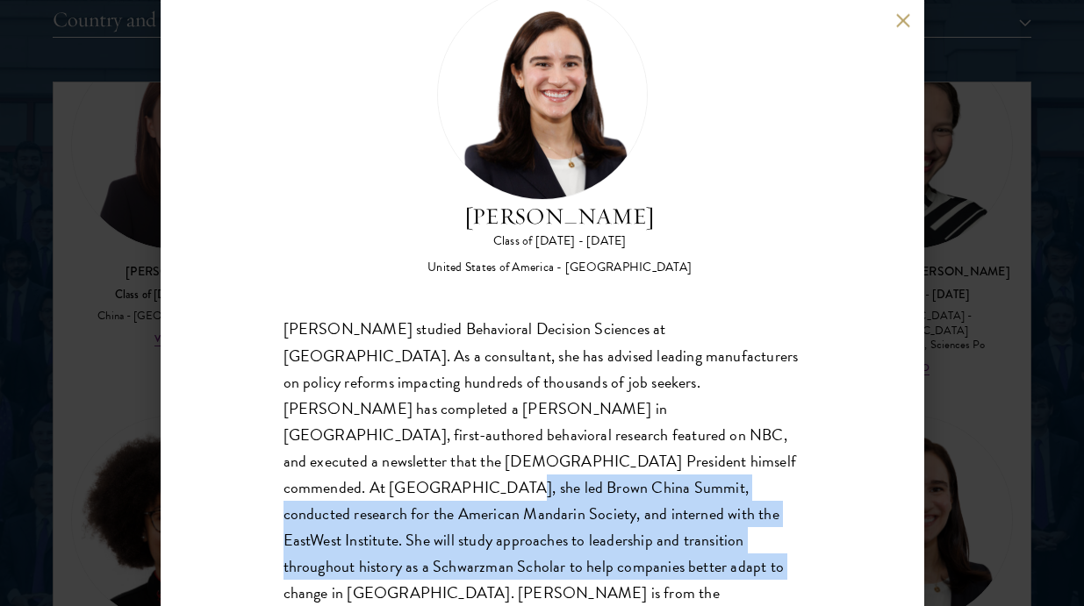
drag, startPoint x: 483, startPoint y: 452, endPoint x: 666, endPoint y: 552, distance: 208.9
click at [666, 553] on div "Mae Fullerton studied Behavioral Decision Sciences at Brown University. As a co…" at bounding box center [542, 475] width 518 height 317
click at [666, 552] on div "Mae Fullerton studied Behavioral Decision Sciences at Brown University. As a co…" at bounding box center [542, 475] width 518 height 317
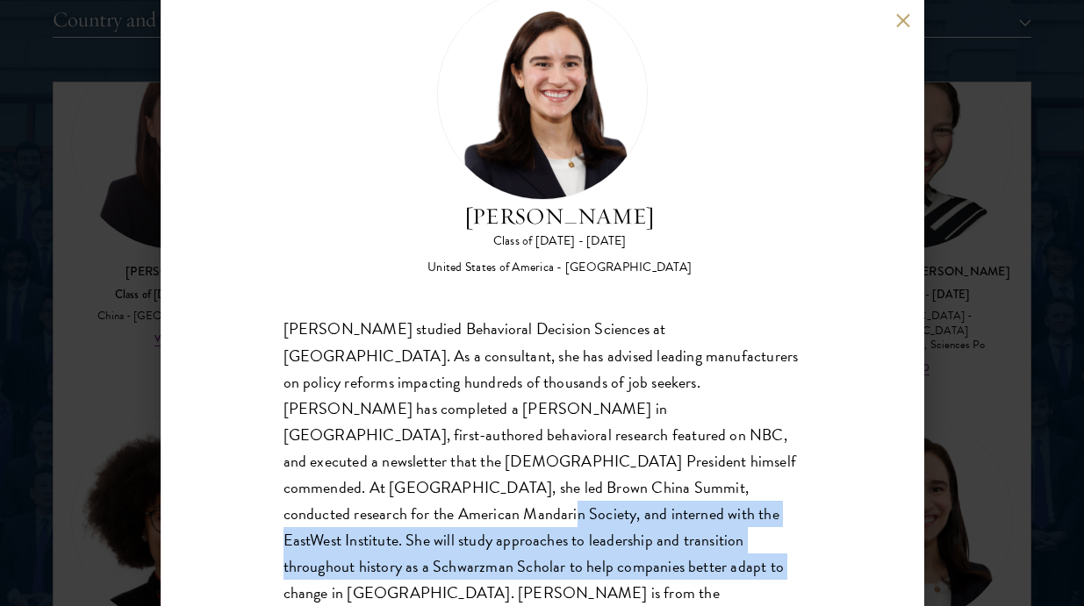
drag, startPoint x: 482, startPoint y: 480, endPoint x: 670, endPoint y: 556, distance: 202.7
click at [669, 556] on div "Mae Fullerton Class of 2025 - 2026 United States of America - Brown University …" at bounding box center [542, 303] width 763 height 606
click at [670, 556] on div "Mae Fullerton Class of 2025 - 2026 United States of America - Brown University …" at bounding box center [542, 303] width 763 height 606
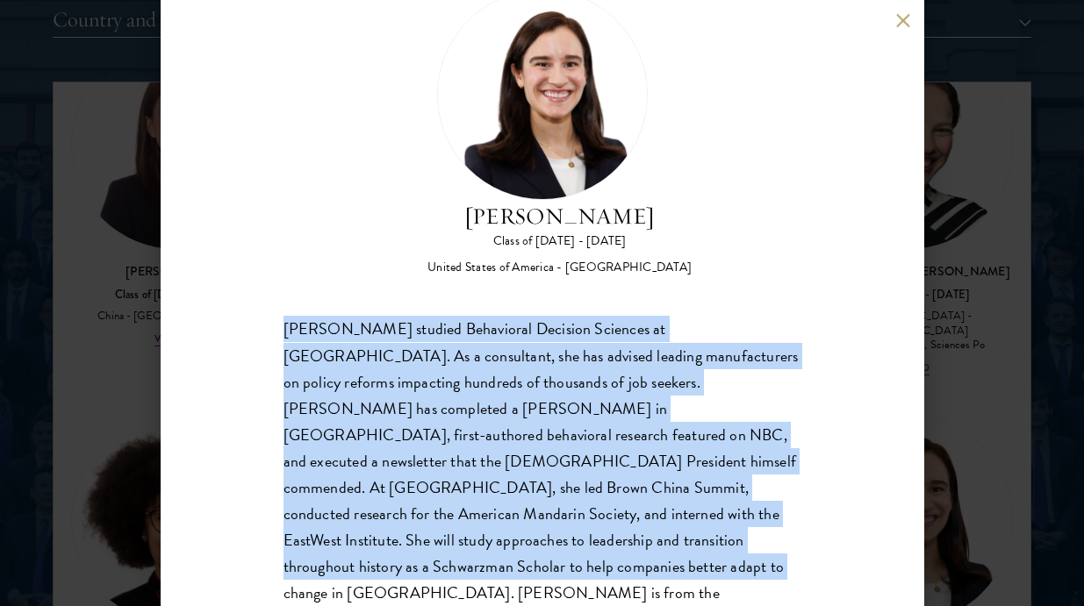
drag, startPoint x: 551, startPoint y: 333, endPoint x: 690, endPoint y: 542, distance: 250.7
click at [691, 544] on div "Mae Fullerton Class of 2025 - 2026 United States of America - Brown University …" at bounding box center [542, 311] width 518 height 644
click at [690, 542] on div "Mae Fullerton studied Behavioral Decision Sciences at Brown University. As a co…" at bounding box center [542, 475] width 518 height 317
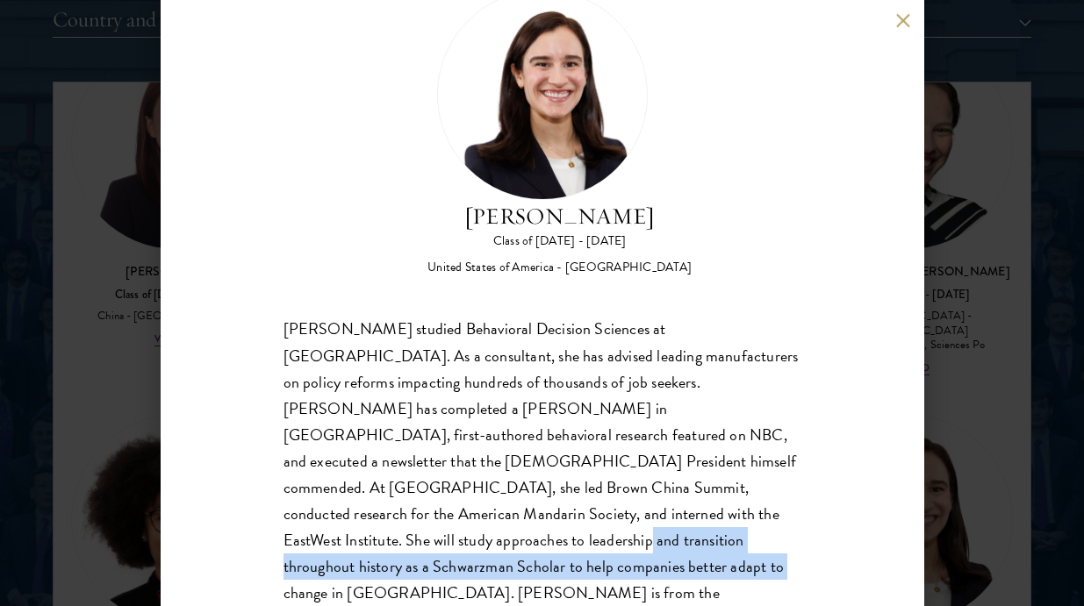
drag, startPoint x: 547, startPoint y: 512, endPoint x: 689, endPoint y: 546, distance: 146.2
click at [689, 547] on div "Mae Fullerton studied Behavioral Decision Sciences at Brown University. As a co…" at bounding box center [542, 475] width 518 height 317
click at [689, 546] on div "Mae Fullerton studied Behavioral Decision Sciences at Brown University. As a co…" at bounding box center [542, 475] width 518 height 317
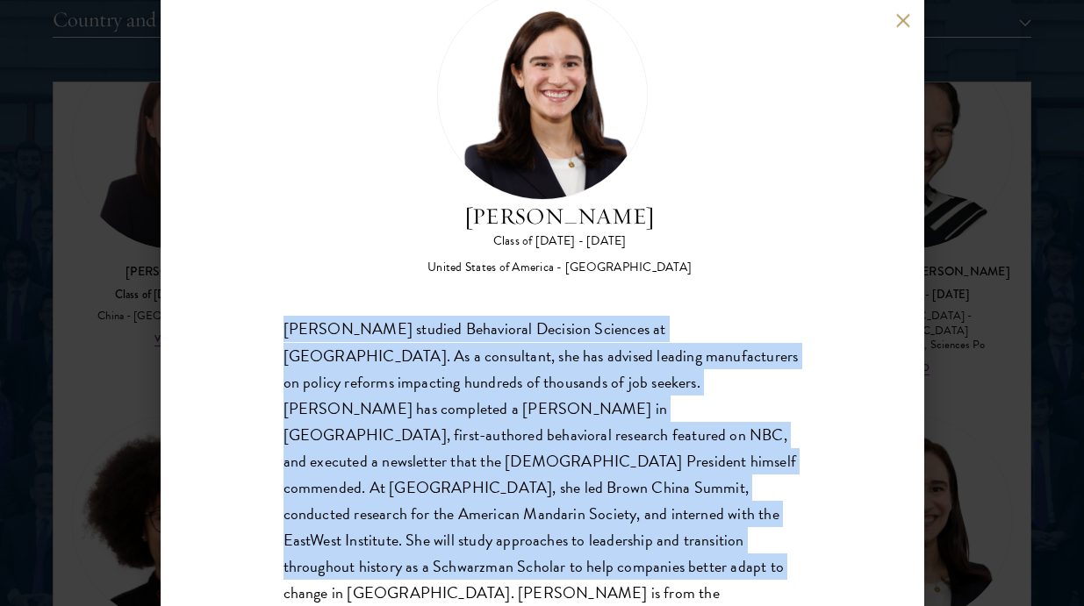
drag, startPoint x: 566, startPoint y: 308, endPoint x: 752, endPoint y: 562, distance: 315.2
click at [753, 568] on div "Mae Fullerton Class of 2025 - 2026 United States of America - Brown University …" at bounding box center [542, 303] width 763 height 606
click at [750, 555] on div "Mae Fullerton Class of 2025 - 2026 United States of America - Brown University …" at bounding box center [542, 303] width 763 height 606
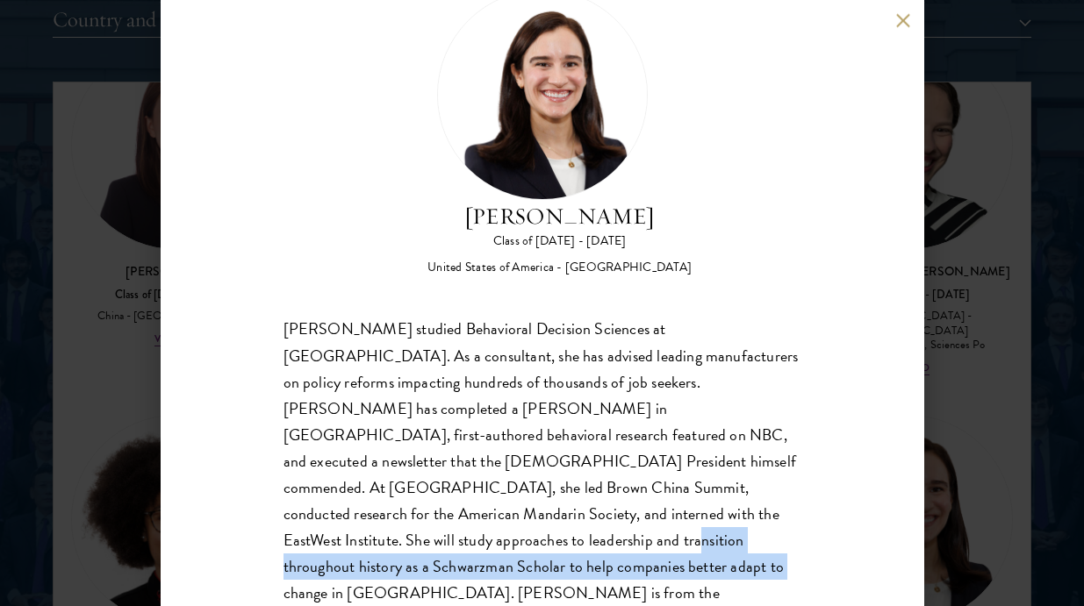
drag, startPoint x: 602, startPoint y: 503, endPoint x: 792, endPoint y: 574, distance: 203.2
click at [792, 574] on div "Mae Fullerton Class of 2025 - 2026 United States of America - Brown University …" at bounding box center [542, 303] width 763 height 606
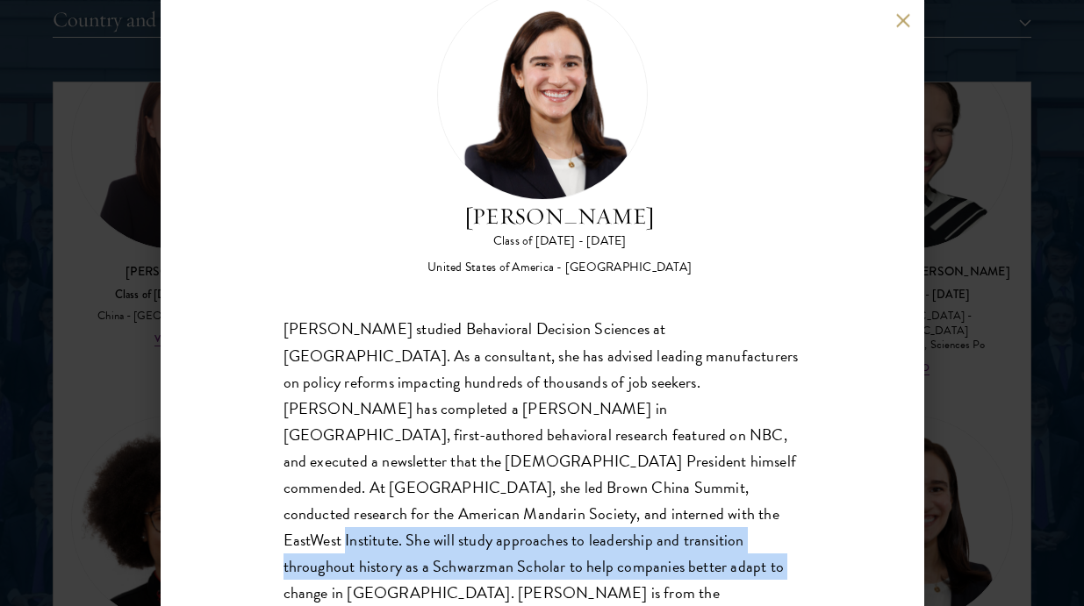
drag, startPoint x: 738, startPoint y: 489, endPoint x: 855, endPoint y: 564, distance: 139.0
click at [868, 578] on div "Mae Fullerton Class of 2025 - 2026 United States of America - Brown University …" at bounding box center [542, 303] width 763 height 606
click at [855, 564] on div "Mae Fullerton Class of 2025 - 2026 United States of America - Brown University …" at bounding box center [542, 303] width 763 height 606
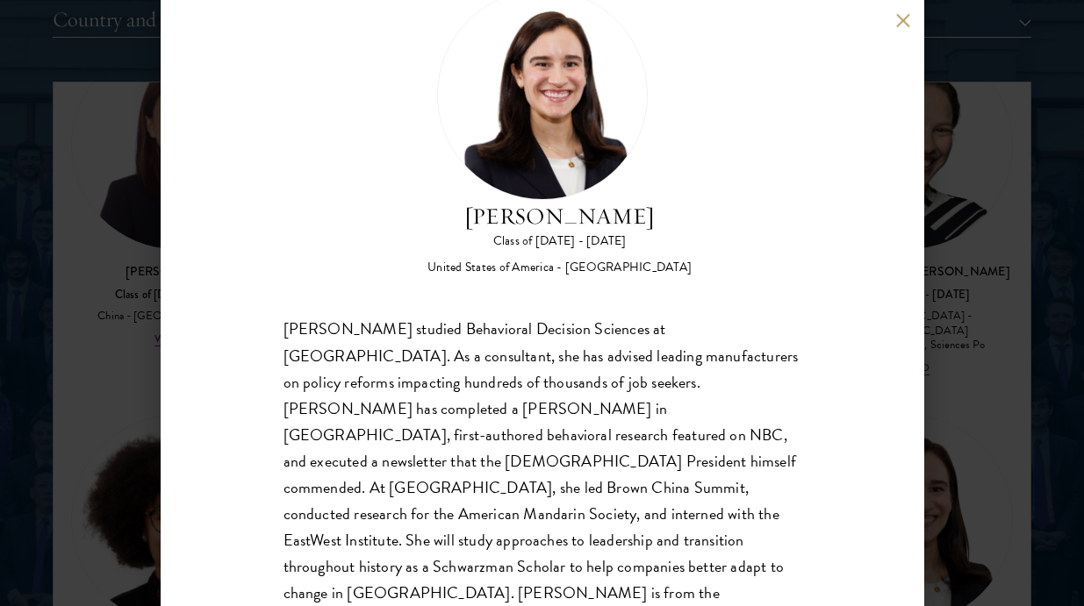
click at [920, 550] on div "Mae Fullerton Class of 2025 - 2026 United States of America - Brown University …" at bounding box center [542, 303] width 763 height 606
click at [912, 486] on div "Mae Fullerton Class of 2025 - 2026 United States of America - Brown University …" at bounding box center [542, 303] width 763 height 606
click at [939, 501] on div "Mae Fullerton Class of 2025 - 2026 United States of America - Brown University …" at bounding box center [542, 303] width 1084 height 606
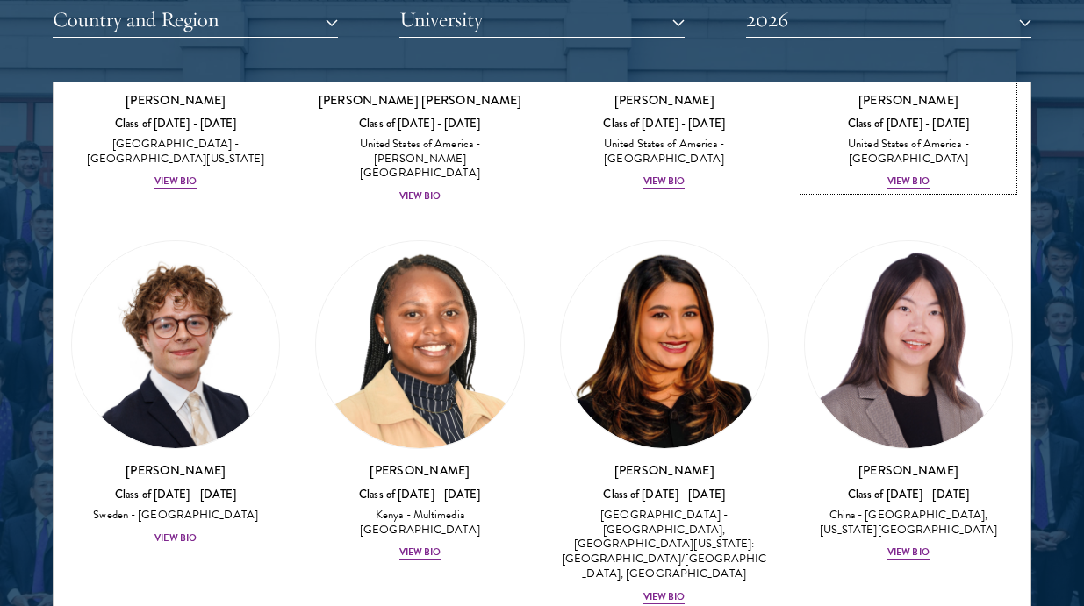
scroll to position [3619, 0]
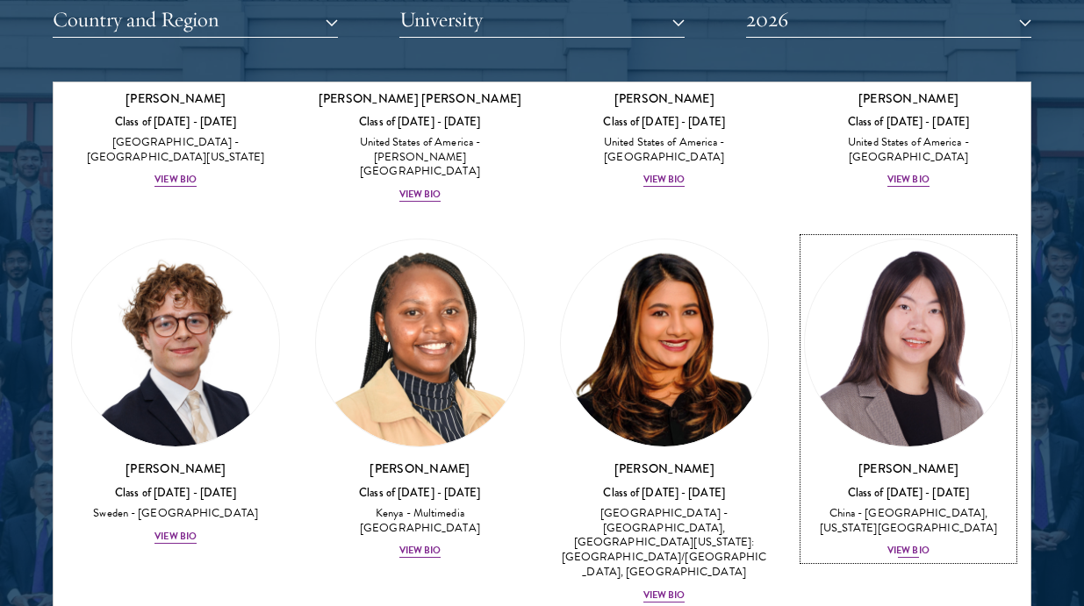
click at [901, 347] on link "Yutao Gong Class of 2025 - 2026 China - Duke University, Massachusetts Institut…" at bounding box center [908, 399] width 209 height 321
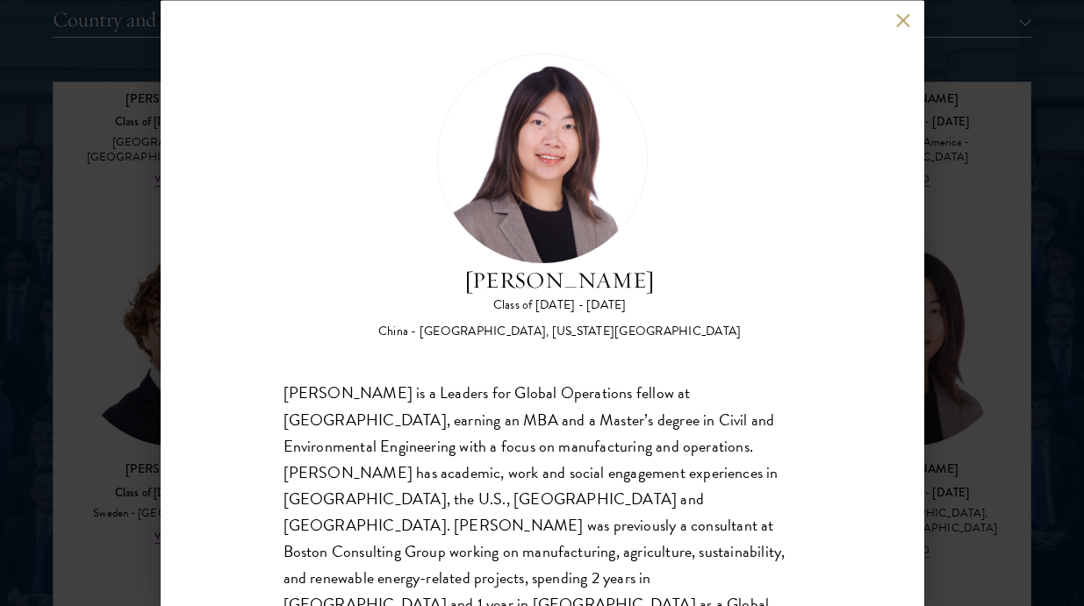
scroll to position [90, 0]
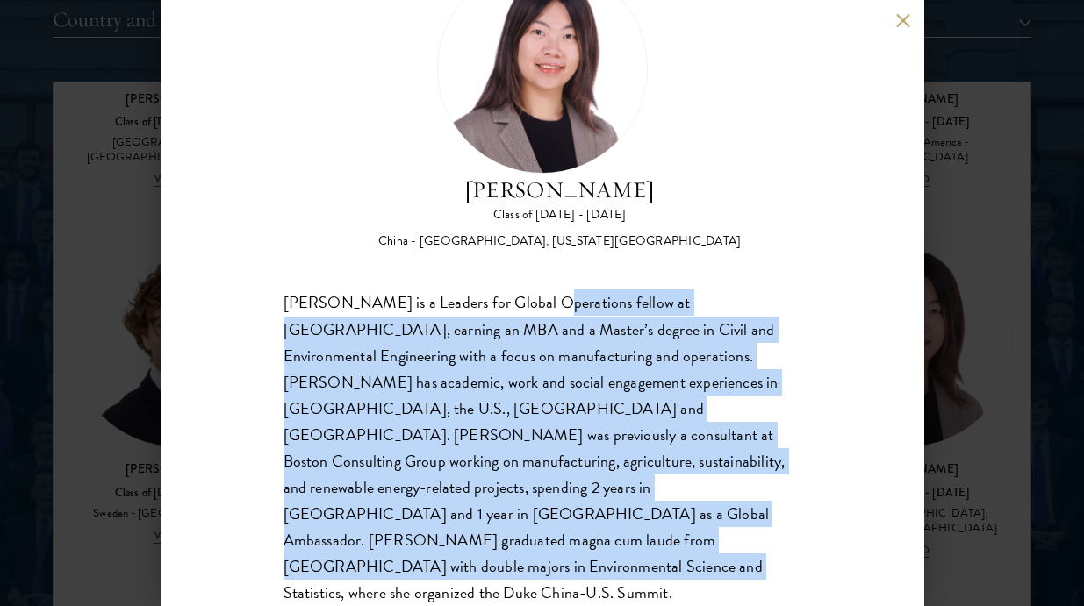
drag, startPoint x: 538, startPoint y: 306, endPoint x: 639, endPoint y: 544, distance: 258.3
click at [638, 544] on div "Yutao Gong is a Leaders for Global Operations fellow at MIT, earning an MBA and…" at bounding box center [542, 474] width 518 height 369
click at [639, 544] on div "Yutao Gong is a Leaders for Global Operations fellow at MIT, earning an MBA and…" at bounding box center [542, 474] width 518 height 369
drag, startPoint x: 462, startPoint y: 310, endPoint x: 641, endPoint y: 558, distance: 306.6
click at [642, 559] on div "Yutao Gong Class of 2025 - 2026 China - Duke University, Massachusetts Institut…" at bounding box center [542, 303] width 763 height 606
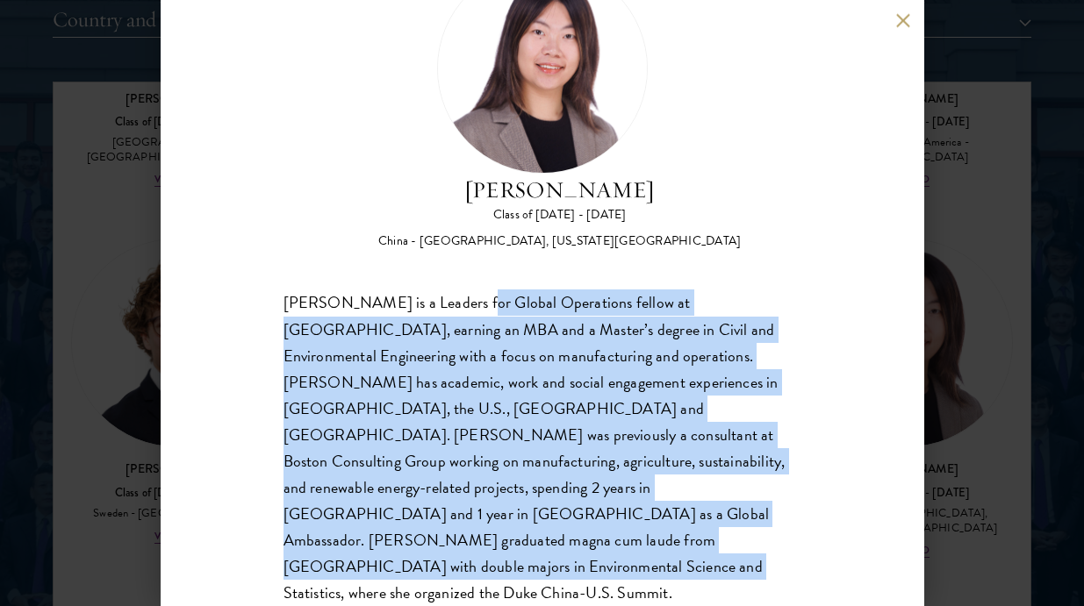
click at [637, 557] on div "Yutao Gong Class of 2025 - 2026 China - Duke University, Massachusetts Institut…" at bounding box center [542, 303] width 763 height 606
drag, startPoint x: 529, startPoint y: 315, endPoint x: 646, endPoint y: 550, distance: 262.5
click at [645, 548] on div "Yutao Gong is a Leaders for Global Operations fellow at MIT, earning an MBA and…" at bounding box center [542, 474] width 518 height 369
click at [646, 549] on div "Yutao Gong is a Leaders for Global Operations fellow at MIT, earning an MBA and…" at bounding box center [542, 474] width 518 height 369
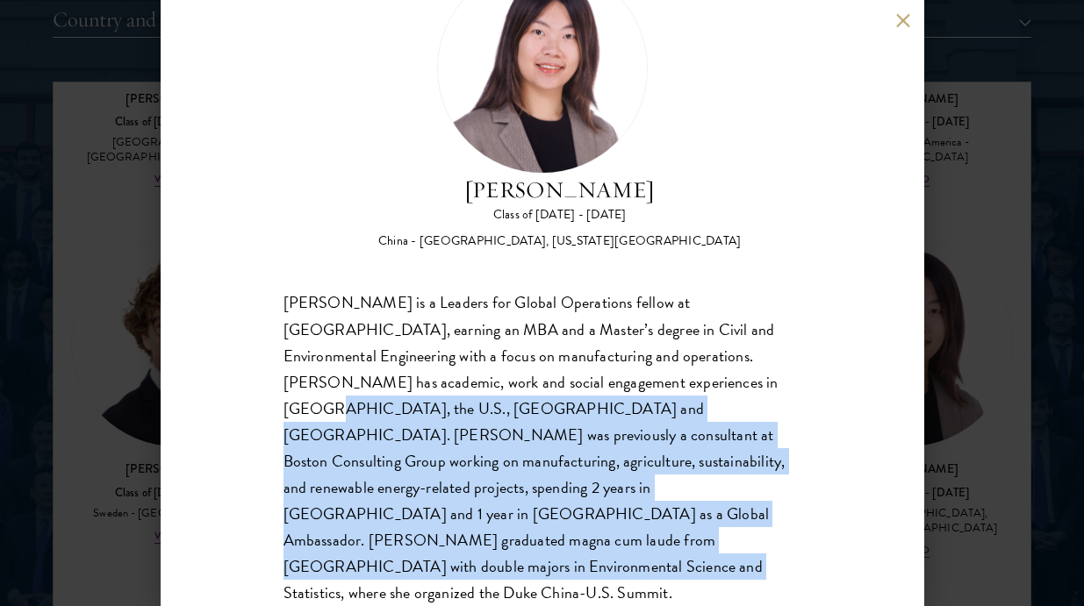
drag, startPoint x: 577, startPoint y: 373, endPoint x: 674, endPoint y: 531, distance: 185.6
click at [691, 529] on div "Yutao Gong is a Leaders for Global Operations fellow at MIT, earning an MBA and…" at bounding box center [542, 474] width 518 height 369
click at [663, 529] on div "Yutao Gong is a Leaders for Global Operations fellow at MIT, earning an MBA and…" at bounding box center [542, 474] width 518 height 369
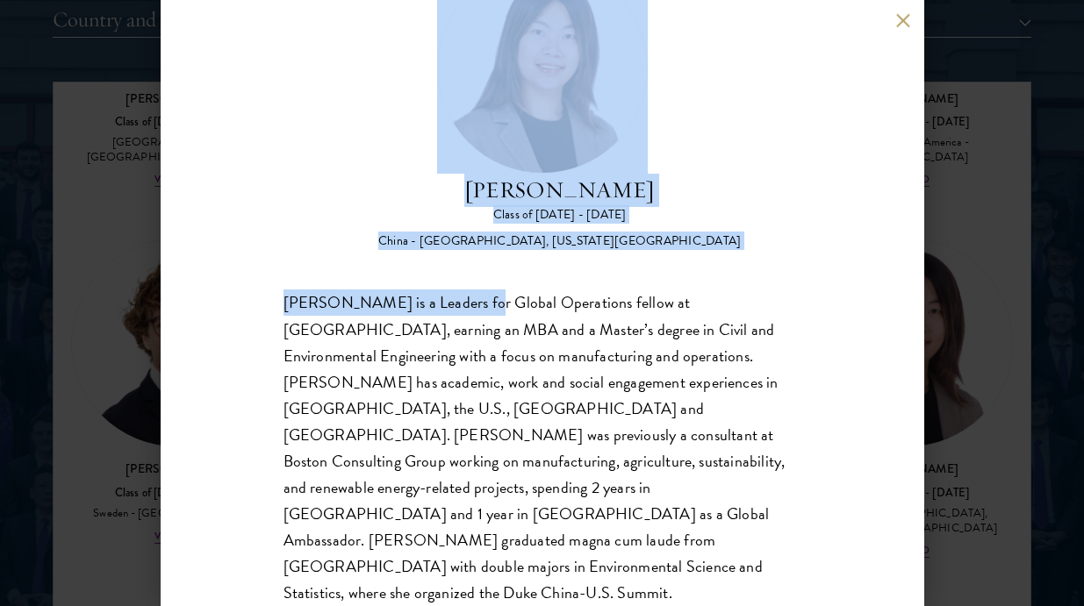
drag, startPoint x: 470, startPoint y: 307, endPoint x: 719, endPoint y: 608, distance: 390.2
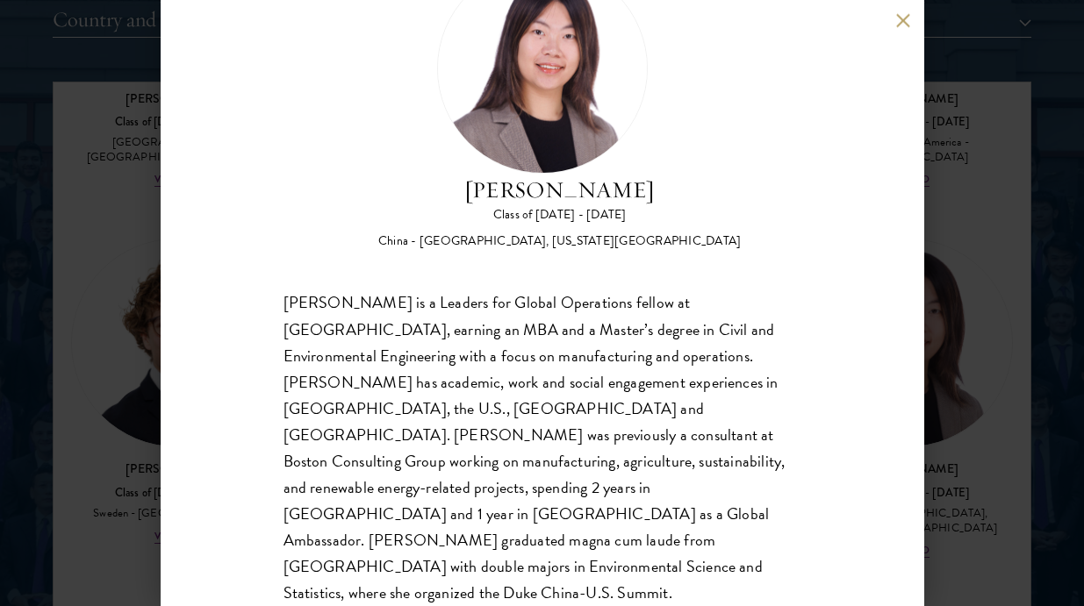
click at [932, 292] on div "Yutao Gong Class of 2025 - 2026 China - Duke University, Massachusetts Institut…" at bounding box center [542, 303] width 1084 height 606
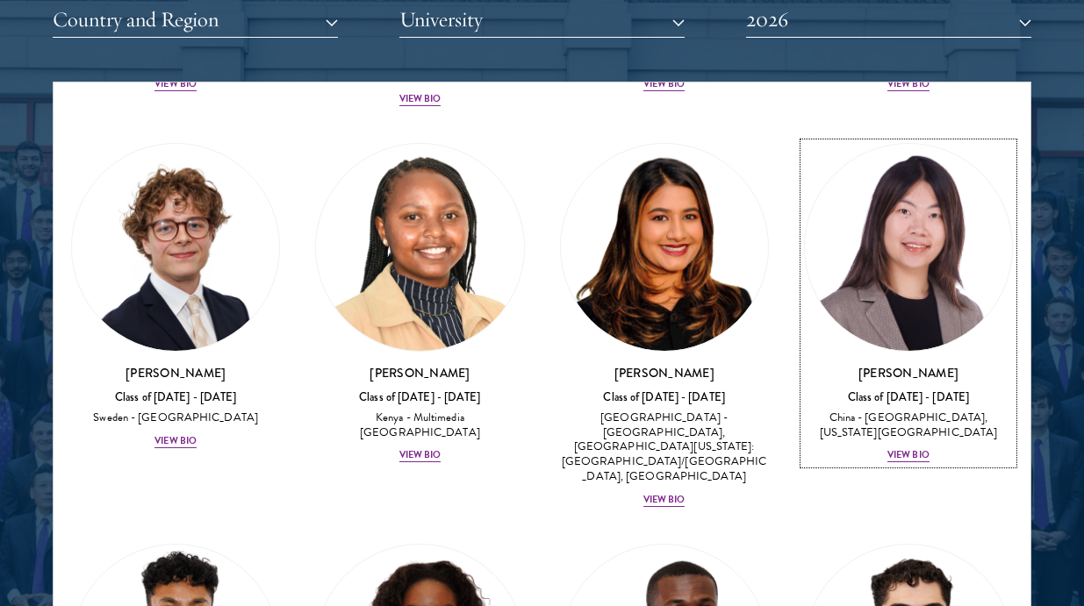
scroll to position [4222, 0]
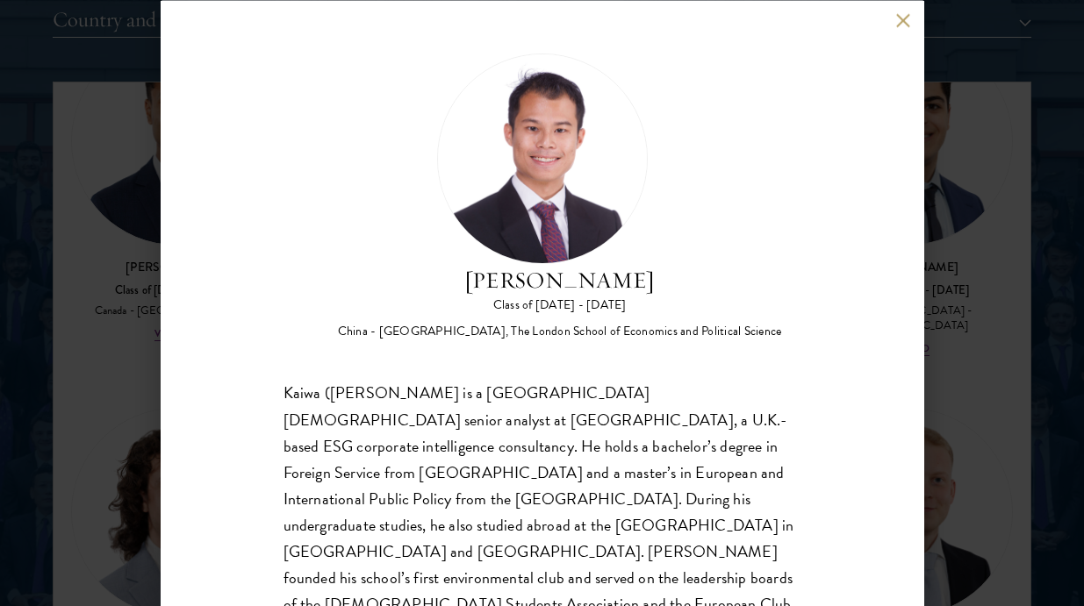
scroll to position [90, 0]
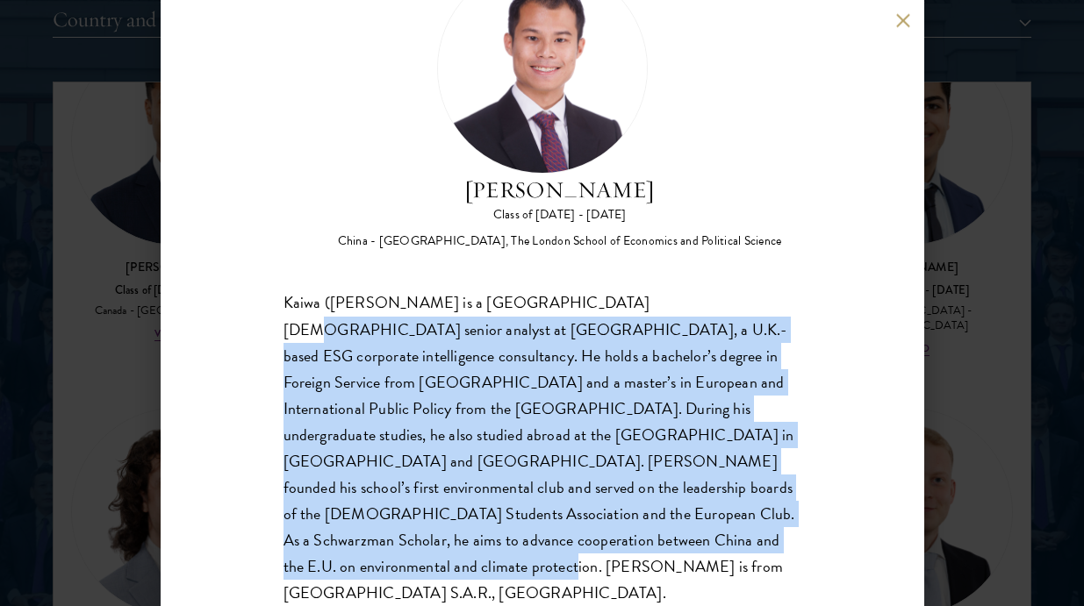
drag, startPoint x: 598, startPoint y: 307, endPoint x: 663, endPoint y: 536, distance: 238.1
click at [665, 536] on div "Kaiwa (Shaun) Ho is a Hong Kong-based senior analyst at Wallbrook, a U.K.-based…" at bounding box center [542, 448] width 518 height 317
click at [663, 536] on div "Kaiwa (Shaun) Ho is a Hong Kong-based senior analyst at Wallbrook, a U.K.-based…" at bounding box center [542, 448] width 518 height 317
drag, startPoint x: 565, startPoint y: 293, endPoint x: 669, endPoint y: 564, distance: 290.2
click at [669, 565] on div "Shaun Ho Class of 2025 - 2026 China - Georgetown University, The London School …" at bounding box center [542, 303] width 763 height 606
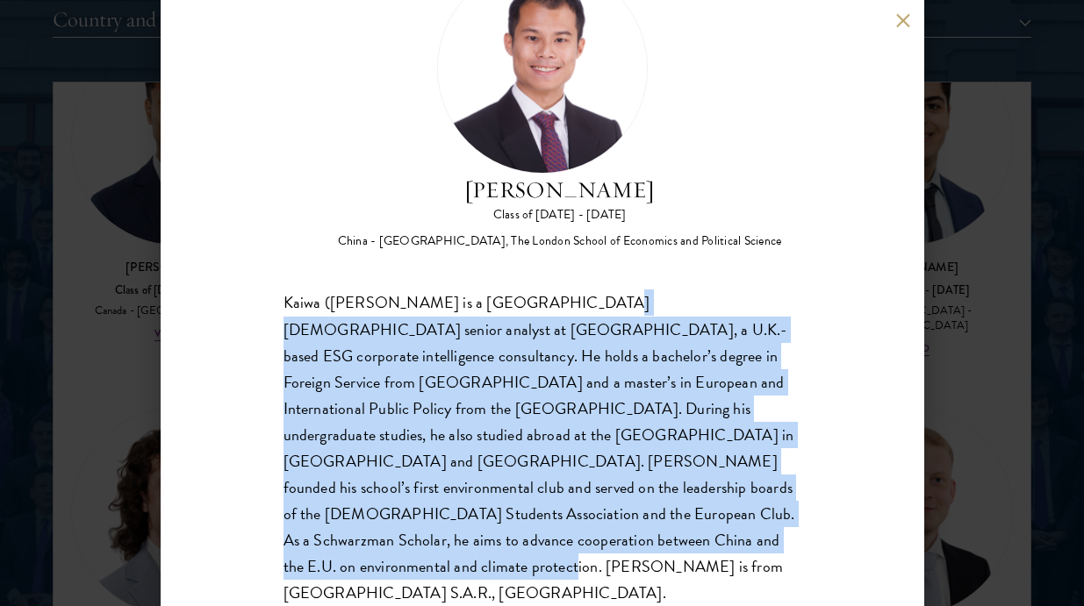
click at [649, 514] on div "Kaiwa (Shaun) Ho is a Hong Kong-based senior analyst at Wallbrook, a U.K.-based…" at bounding box center [542, 448] width 518 height 317
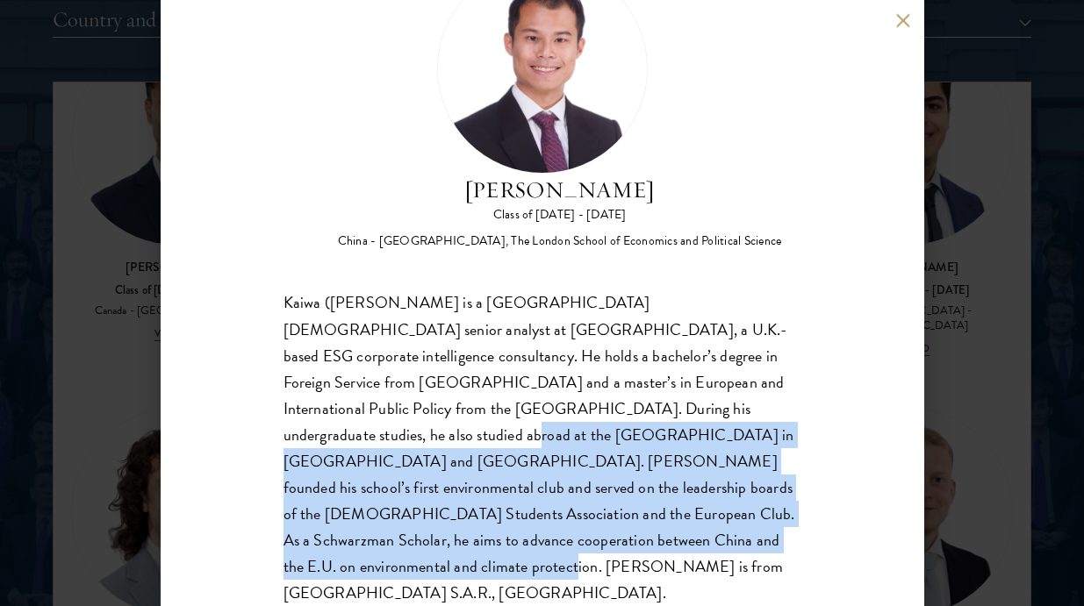
drag, startPoint x: 573, startPoint y: 416, endPoint x: 648, endPoint y: 526, distance: 133.1
click at [650, 529] on div "Kaiwa (Shaun) Ho is a Hong Kong-based senior analyst at Wallbrook, a U.K.-based…" at bounding box center [542, 448] width 518 height 317
click at [648, 526] on div "Kaiwa (Shaun) Ho is a Hong Kong-based senior analyst at Wallbrook, a U.K.-based…" at bounding box center [542, 448] width 518 height 317
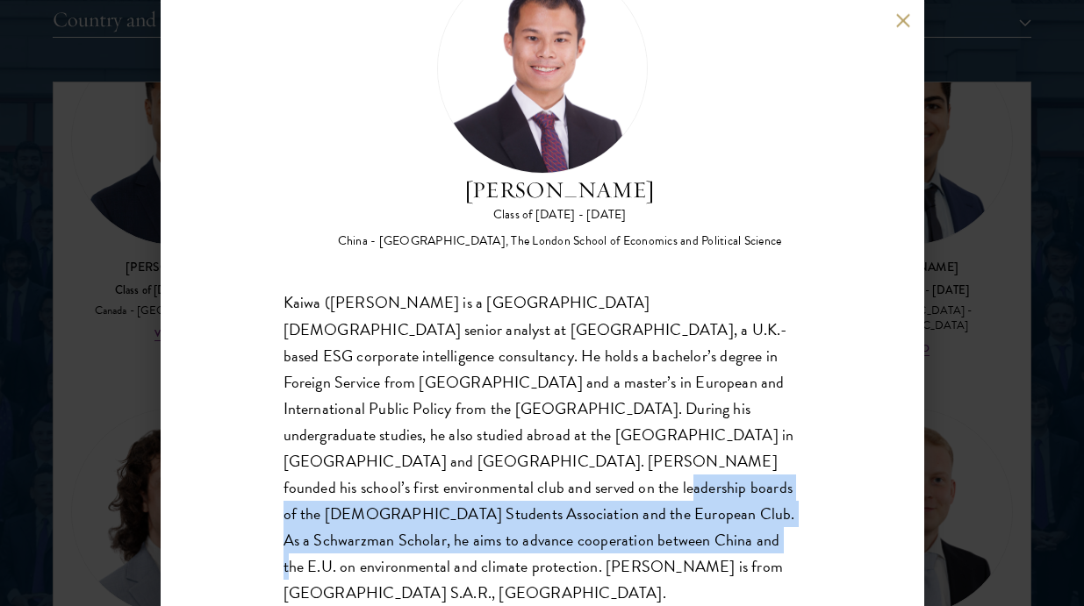
drag, startPoint x: 579, startPoint y: 467, endPoint x: 663, endPoint y: 524, distance: 101.0
click at [663, 525] on div "Kaiwa (Shaun) Ho is a Hong Kong-based senior analyst at Wallbrook, a U.K.-based…" at bounding box center [542, 448] width 518 height 317
click at [663, 524] on div "Kaiwa (Shaun) Ho is a Hong Kong-based senior analyst at Wallbrook, a U.K.-based…" at bounding box center [542, 448] width 518 height 317
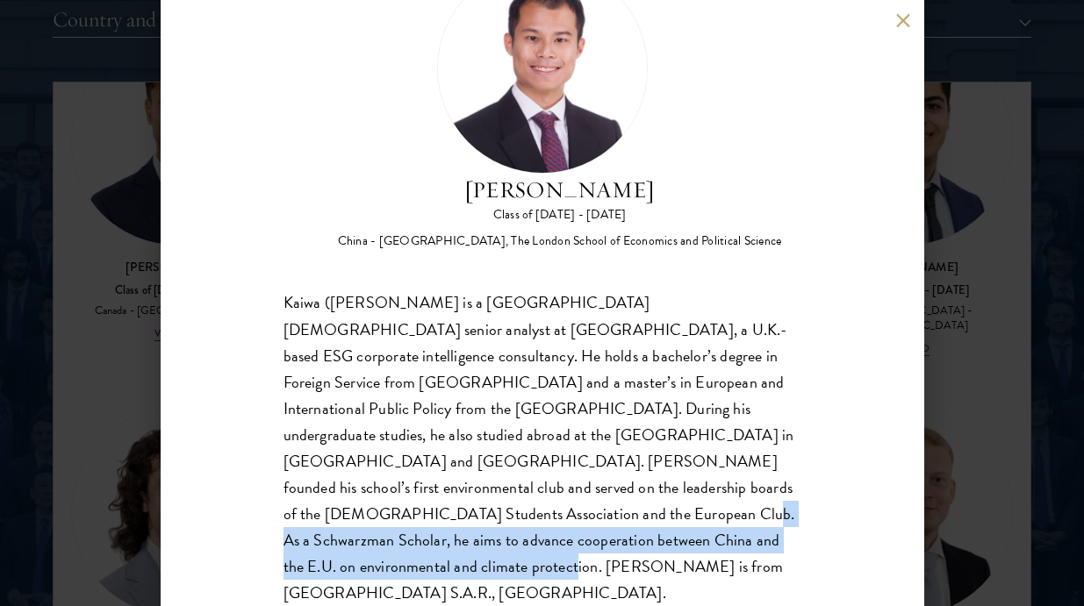
drag, startPoint x: 647, startPoint y: 497, endPoint x: 742, endPoint y: 541, distance: 105.6
click at [743, 543] on div "Kaiwa (Shaun) Ho is a Hong Kong-based senior analyst at Wallbrook, a U.K.-based…" at bounding box center [542, 448] width 518 height 317
click at [742, 541] on div "Kaiwa (Shaun) Ho is a Hong Kong-based senior analyst at Wallbrook, a U.K.-based…" at bounding box center [542, 448] width 518 height 317
drag, startPoint x: 648, startPoint y: 483, endPoint x: 783, endPoint y: 566, distance: 158.8
click at [783, 566] on div "Shaun Ho Class of 2025 - 2026 China - Georgetown University, The London School …" at bounding box center [542, 303] width 763 height 606
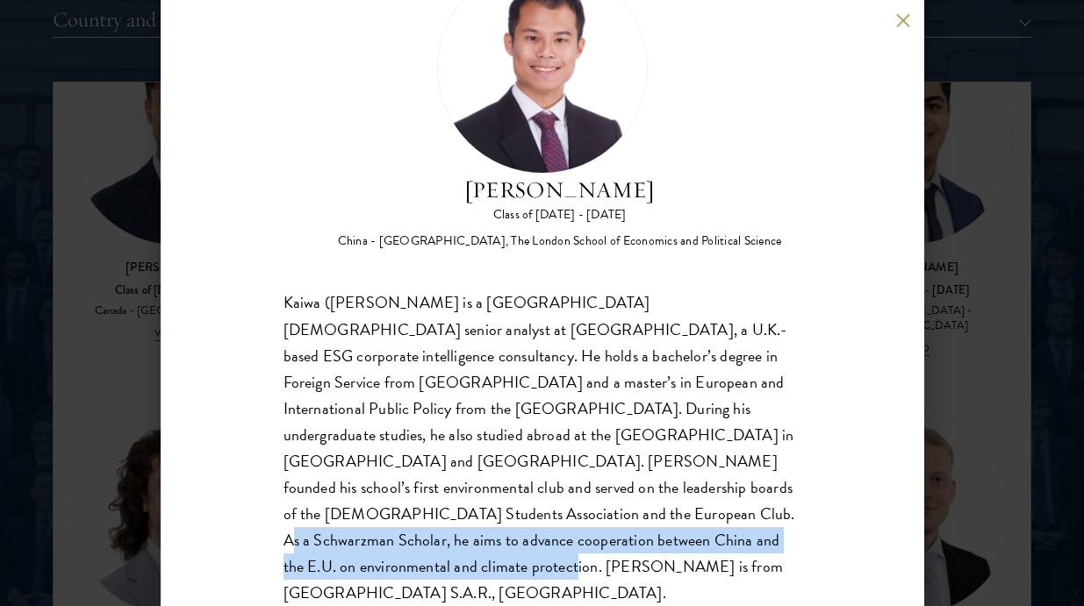
click at [783, 566] on div "Shaun Ho Class of 2025 - 2026 China - Georgetown University, The London School …" at bounding box center [542, 303] width 763 height 606
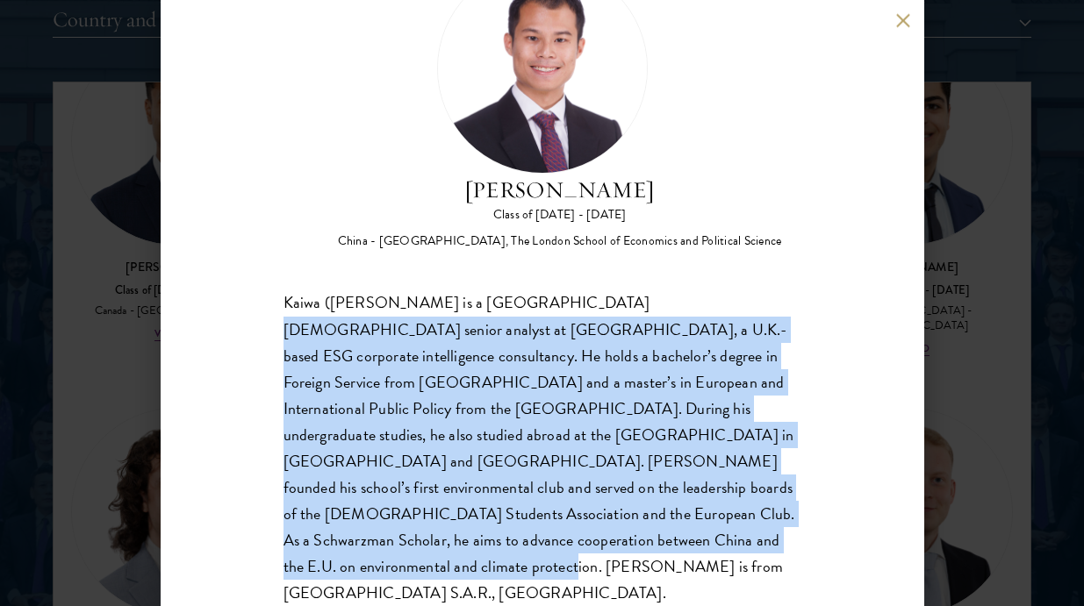
drag, startPoint x: 576, startPoint y: 312, endPoint x: 748, endPoint y: 541, distance: 287.6
click at [748, 541] on div "Kaiwa (Shaun) Ho is a Hong Kong-based senior analyst at Wallbrook, a U.K.-based…" at bounding box center [542, 448] width 518 height 317
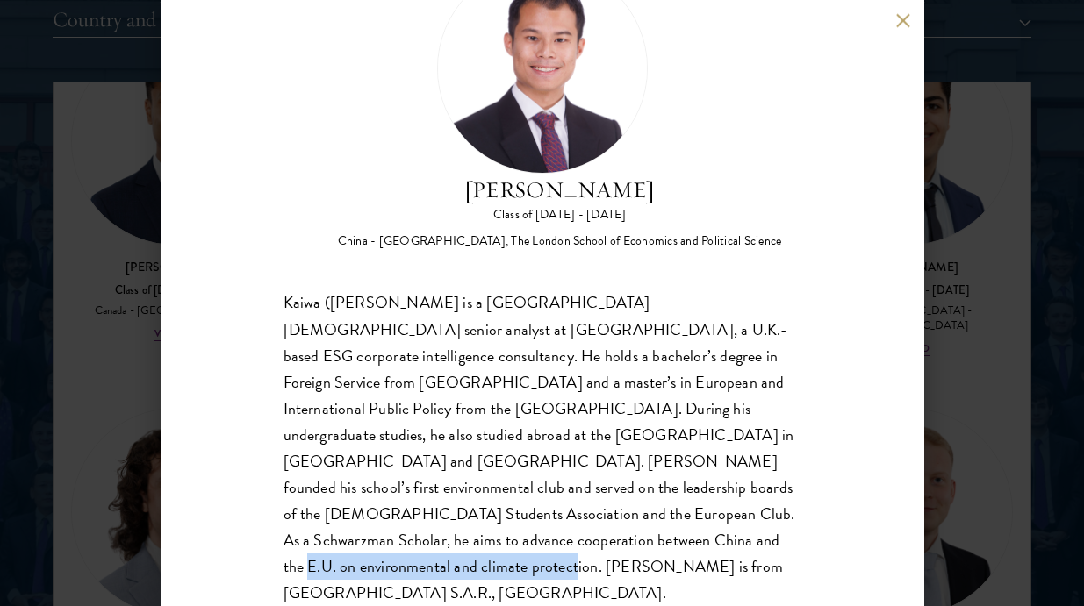
drag, startPoint x: 708, startPoint y: 510, endPoint x: 748, endPoint y: 542, distance: 51.1
click at [750, 542] on div "Kaiwa (Shaun) Ho is a Hong Kong-based senior analyst at Wallbrook, a U.K.-based…" at bounding box center [542, 448] width 518 height 317
click at [748, 542] on div "Kaiwa (Shaun) Ho is a Hong Kong-based senior analyst at Wallbrook, a U.K.-based…" at bounding box center [542, 448] width 518 height 317
drag, startPoint x: 705, startPoint y: 513, endPoint x: 774, endPoint y: 527, distance: 69.9
click at [774, 527] on div "Kaiwa (Shaun) Ho is a Hong Kong-based senior analyst at Wallbrook, a U.K.-based…" at bounding box center [542, 448] width 518 height 317
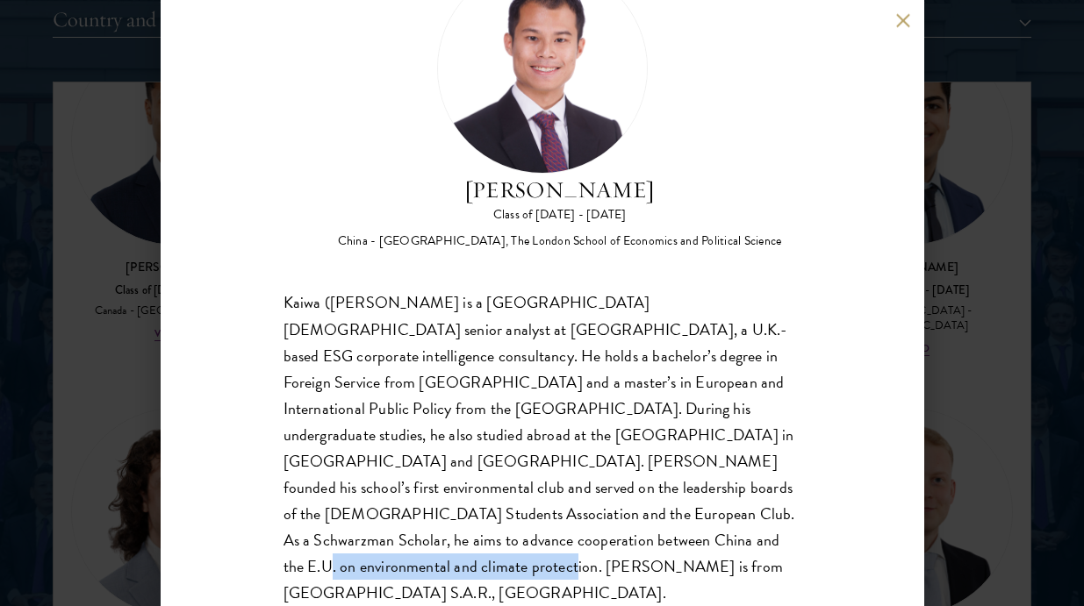
click at [774, 527] on div "Kaiwa (Shaun) Ho is a Hong Kong-based senior analyst at Wallbrook, a U.K.-based…" at bounding box center [542, 448] width 518 height 317
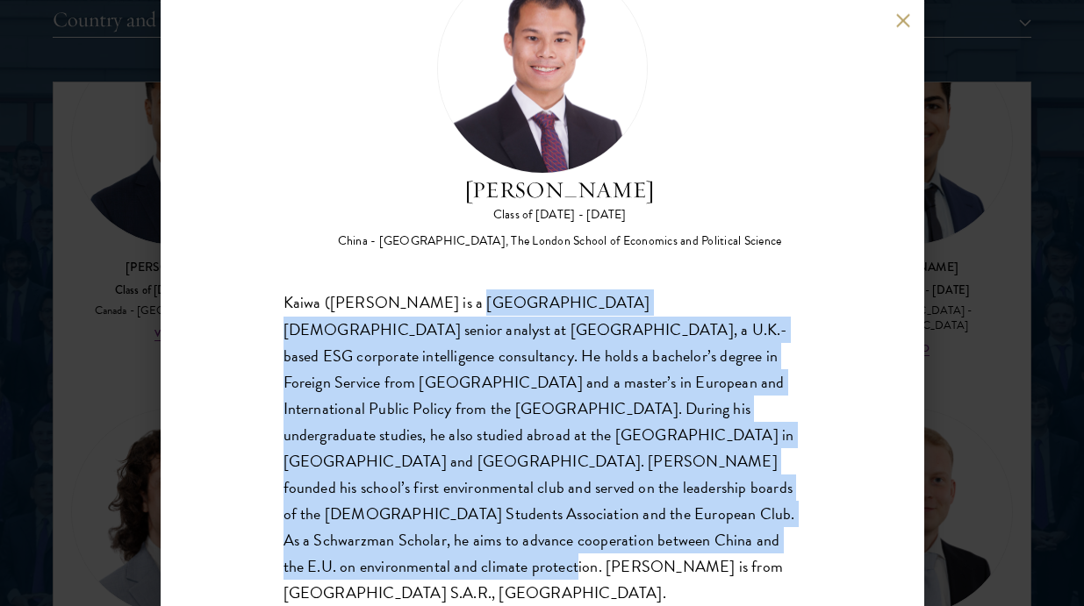
drag, startPoint x: 455, startPoint y: 315, endPoint x: 634, endPoint y: 532, distance: 280.5
click at [635, 533] on div "Kaiwa (Shaun) Ho is a Hong Kong-based senior analyst at Wallbrook, a U.K.-based…" at bounding box center [542, 448] width 518 height 317
click at [633, 531] on div "Kaiwa (Shaun) Ho is a Hong Kong-based senior analyst at Wallbrook, a U.K.-based…" at bounding box center [542, 448] width 518 height 317
drag, startPoint x: 465, startPoint y: 295, endPoint x: 592, endPoint y: 534, distance: 270.5
click at [593, 538] on div "Kaiwa (Shaun) Ho is a Hong Kong-based senior analyst at Wallbrook, a U.K.-based…" at bounding box center [542, 448] width 518 height 317
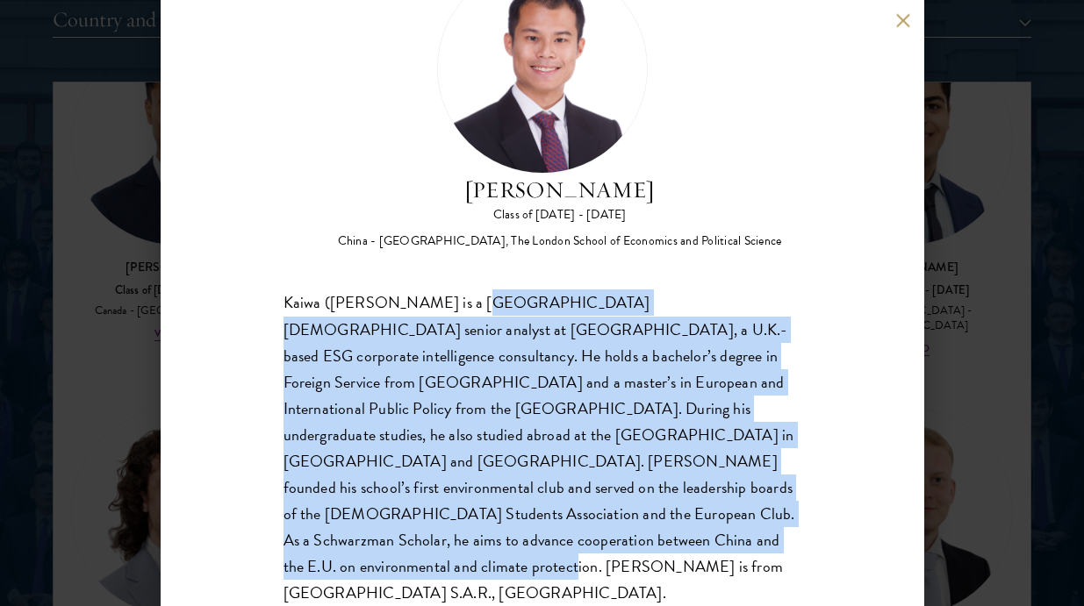
click at [592, 530] on div "Kaiwa (Shaun) Ho is a Hong Kong-based senior analyst at Wallbrook, a U.K.-based…" at bounding box center [542, 448] width 518 height 317
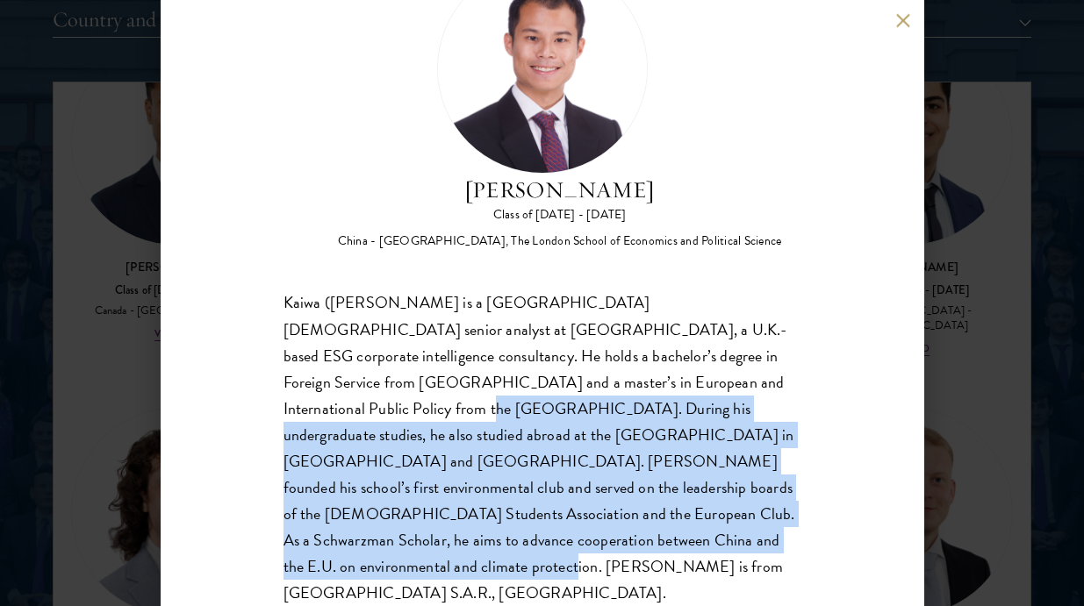
drag, startPoint x: 607, startPoint y: 393, endPoint x: 703, endPoint y: 536, distance: 172.1
click at [703, 536] on div "Kaiwa (Shaun) Ho is a Hong Kong-based senior analyst at Wallbrook, a U.K.-based…" at bounding box center [542, 448] width 518 height 317
click at [702, 536] on div "Kaiwa (Shaun) Ho is a Hong Kong-based senior analyst at Wallbrook, a U.K.-based…" at bounding box center [542, 448] width 518 height 317
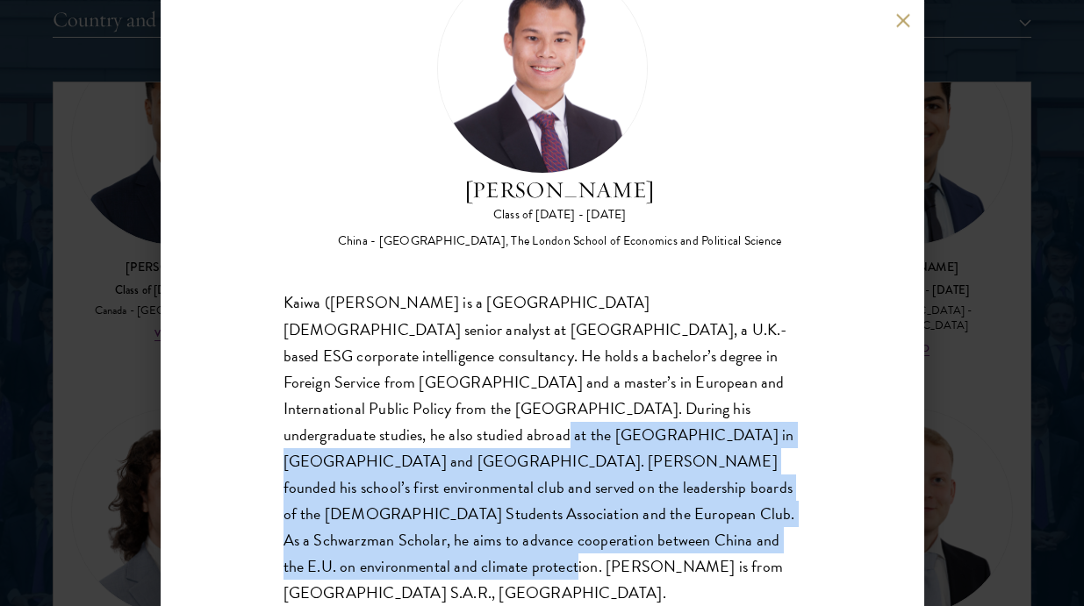
drag, startPoint x: 657, startPoint y: 488, endPoint x: 695, endPoint y: 541, distance: 65.5
click at [695, 541] on div "Kaiwa (Shaun) Ho is a Hong Kong-based senior analyst at Wallbrook, a U.K.-based…" at bounding box center [542, 448] width 518 height 317
click at [695, 542] on div "Kaiwa (Shaun) Ho is a Hong Kong-based senior analyst at Wallbrook, a U.K.-based…" at bounding box center [542, 448] width 518 height 317
drag, startPoint x: 621, startPoint y: 415, endPoint x: 707, endPoint y: 538, distance: 150.0
click at [707, 537] on div "Kaiwa (Shaun) Ho is a Hong Kong-based senior analyst at Wallbrook, a U.K.-based…" at bounding box center [542, 448] width 518 height 317
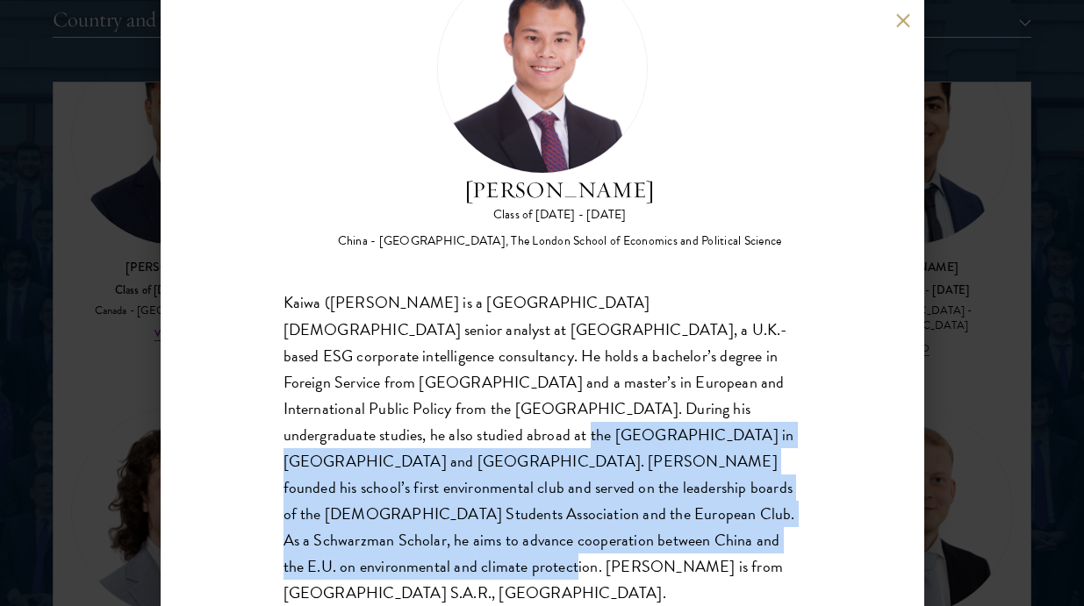
click at [707, 538] on div "Kaiwa (Shaun) Ho is a Hong Kong-based senior analyst at Wallbrook, a U.K.-based…" at bounding box center [542, 448] width 518 height 317
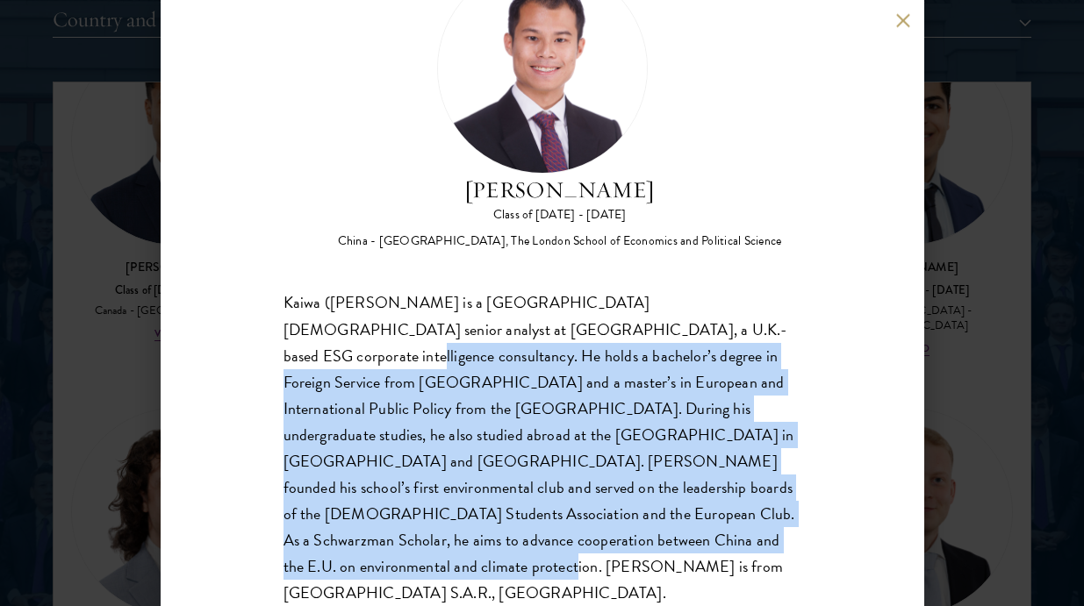
drag, startPoint x: 628, startPoint y: 327, endPoint x: 734, endPoint y: 563, distance: 258.5
click at [734, 563] on div "Shaun Ho Class of 2025 - 2026 China - Georgetown University, The London School …" at bounding box center [542, 303] width 763 height 606
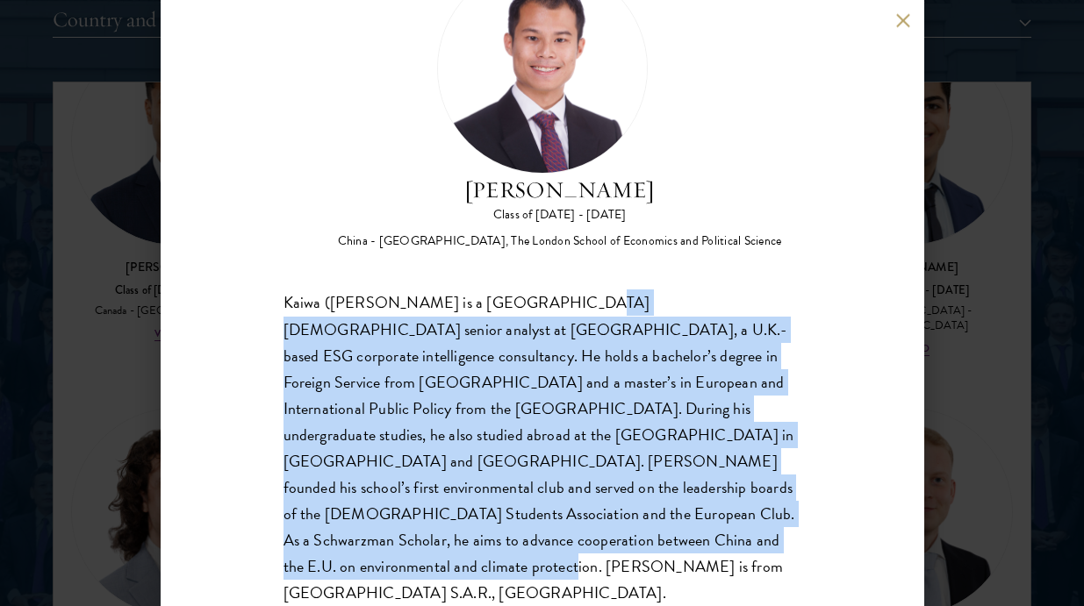
drag, startPoint x: 554, startPoint y: 314, endPoint x: 642, endPoint y: 535, distance: 238.2
click at [642, 535] on div "Kaiwa (Shaun) Ho is a Hong Kong-based senior analyst at Wallbrook, a U.K.-based…" at bounding box center [542, 448] width 518 height 317
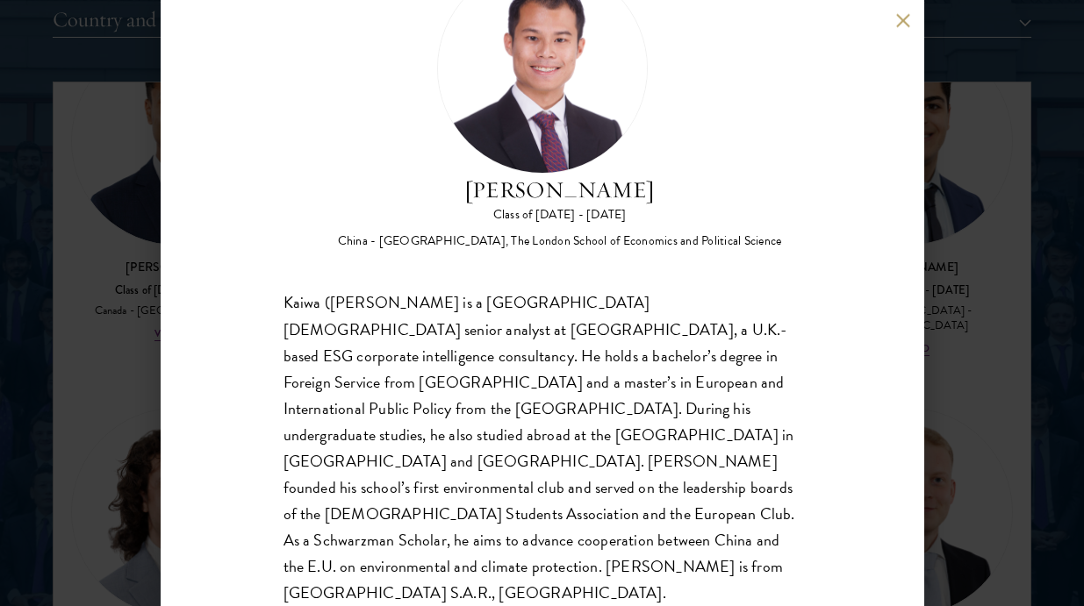
drag, startPoint x: 605, startPoint y: 408, endPoint x: 691, endPoint y: 539, distance: 157.0
click at [700, 543] on div "Kaiwa (Shaun) Ho is a Hong Kong-based senior analyst at Wallbrook, a U.K.-based…" at bounding box center [542, 448] width 518 height 317
click at [691, 539] on div "Kaiwa (Shaun) Ho is a Hong Kong-based senior analyst at Wallbrook, a U.K.-based…" at bounding box center [542, 448] width 518 height 317
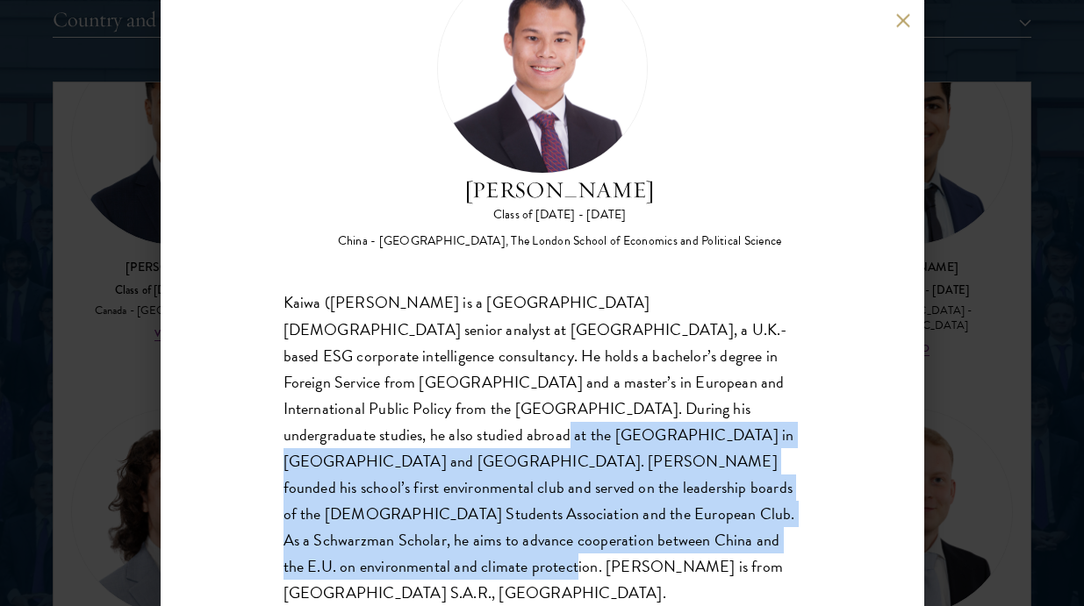
drag, startPoint x: 606, startPoint y: 422, endPoint x: 698, endPoint y: 544, distance: 152.3
click at [698, 544] on div "Kaiwa (Shaun) Ho is a Hong Kong-based senior analyst at Wallbrook, a U.K.-based…" at bounding box center [542, 448] width 518 height 317
click at [697, 544] on div "Kaiwa (Shaun) Ho is a Hong Kong-based senior analyst at Wallbrook, a U.K.-based…" at bounding box center [542, 448] width 518 height 317
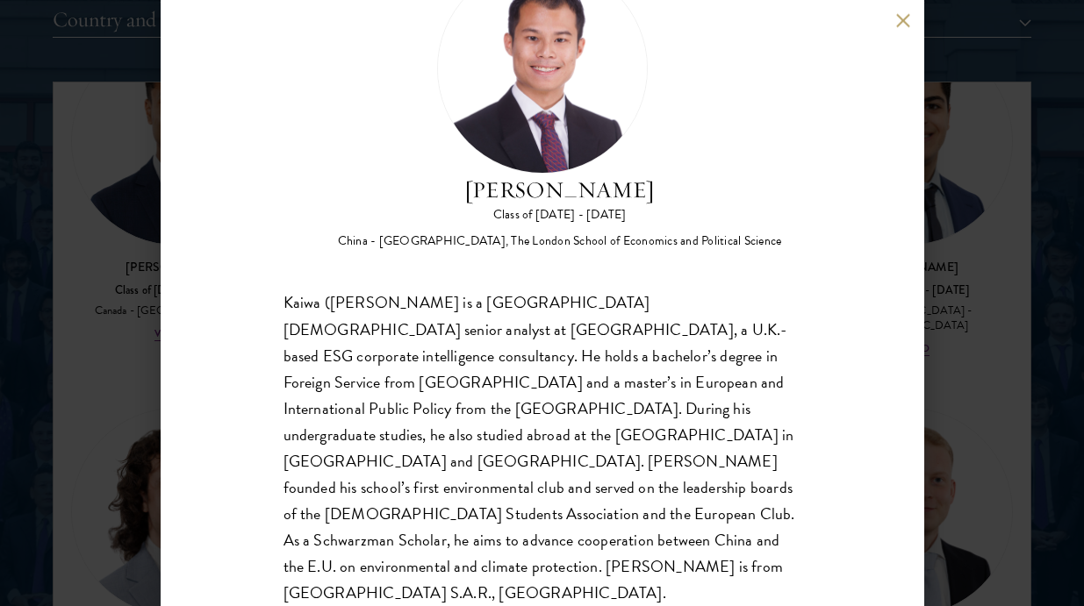
click at [967, 468] on div "Shaun Ho Class of 2025 - 2026 China - Georgetown University, The London School …" at bounding box center [542, 303] width 1084 height 606
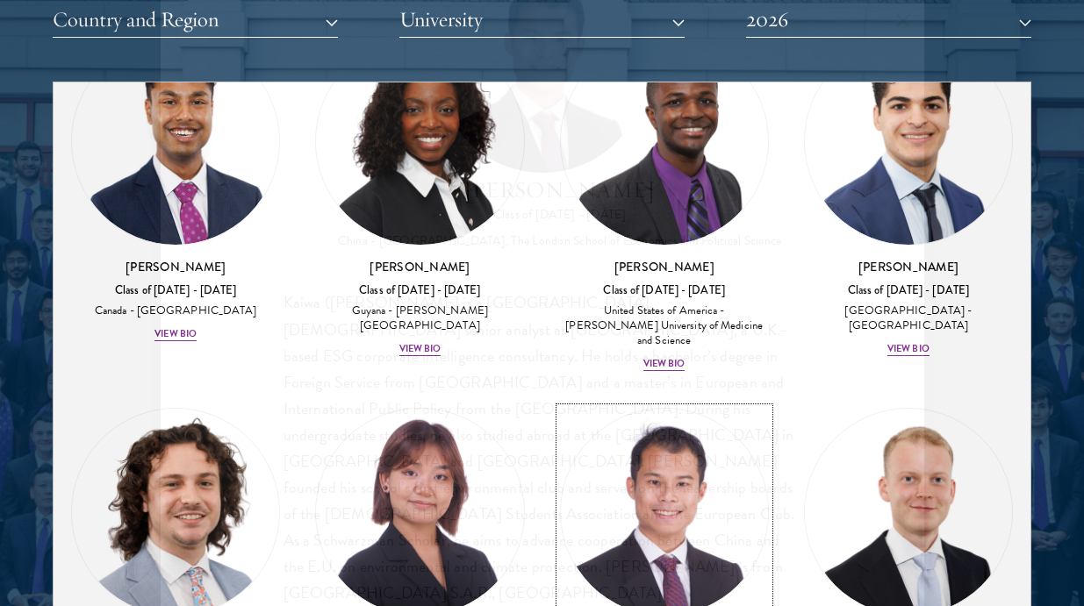
scroll to position [4307, 0]
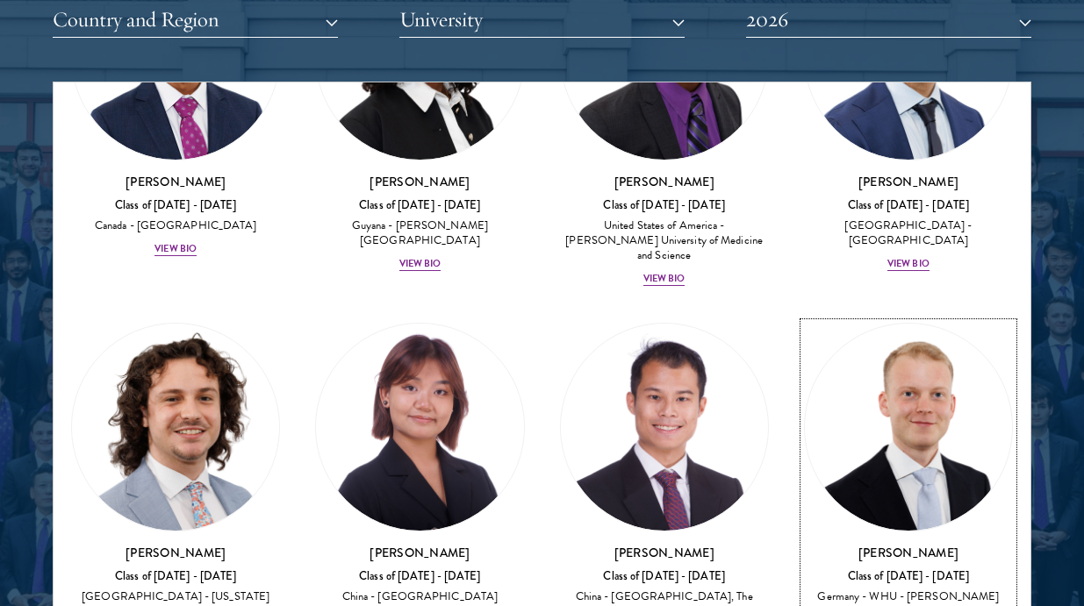
click at [985, 544] on div "Moritz Homrich Class of 2025 - 2026 Germany - WHU - Otto Beisheim School of Man…" at bounding box center [908, 594] width 209 height 100
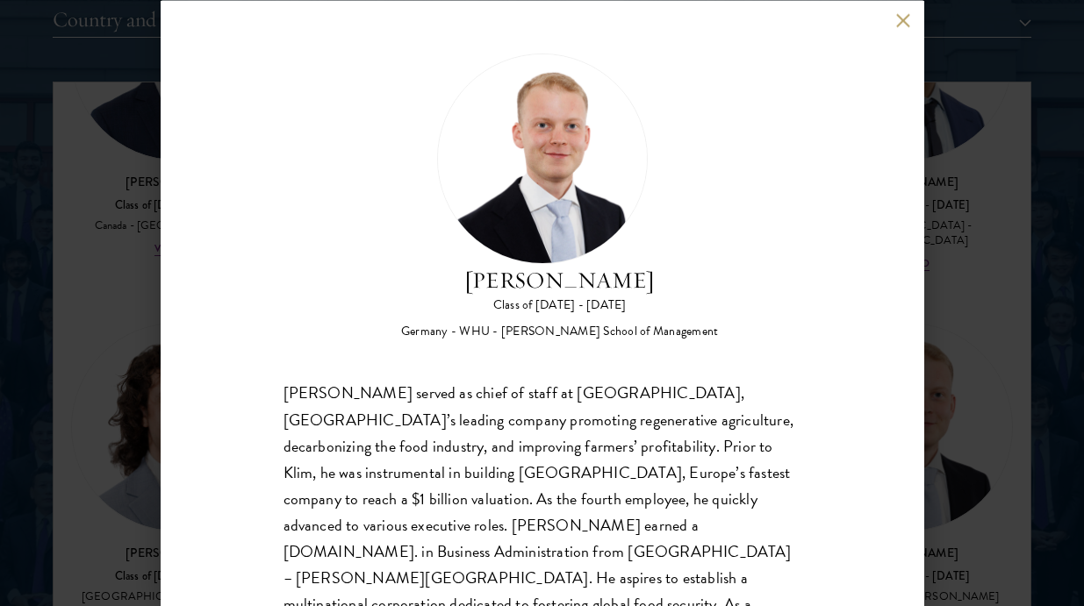
click at [840, 399] on div "Moritz Homrich Class of 2025 - 2026 Germany - WHU - Otto Beisheim School of Man…" at bounding box center [542, 303] width 763 height 606
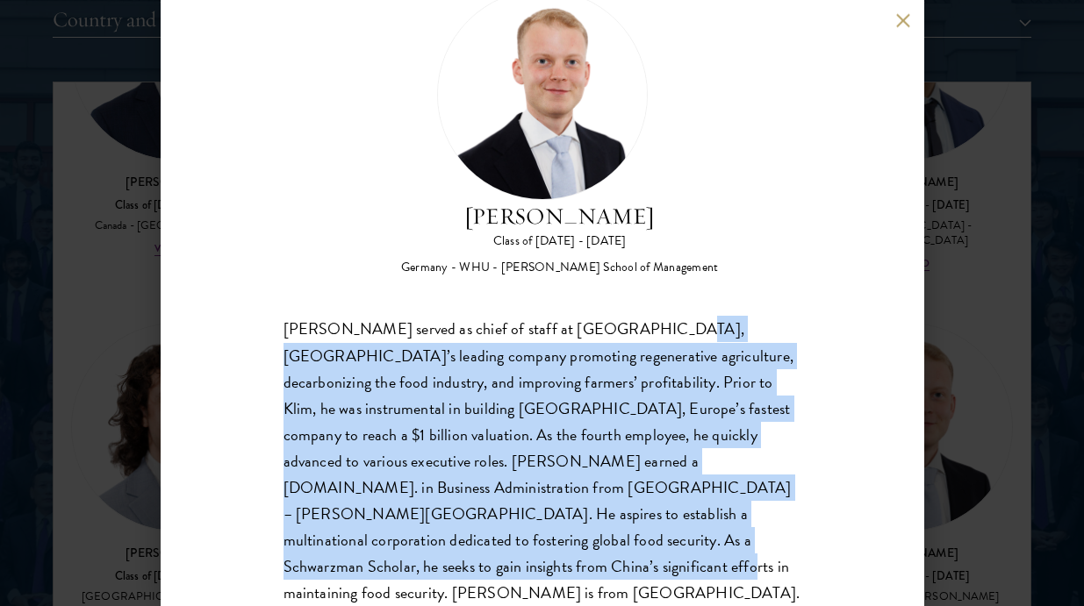
drag, startPoint x: 644, startPoint y: 329, endPoint x: 803, endPoint y: 529, distance: 255.4
click at [804, 529] on div "Moritz Homrich Class of 2025 - 2026 Germany - WHU - Otto Beisheim School of Man…" at bounding box center [542, 303] width 763 height 606
click at [803, 529] on div "Moritz Homrich Class of 2025 - 2026 Germany - WHU - Otto Beisheim School of Man…" at bounding box center [542, 303] width 763 height 606
drag, startPoint x: 483, startPoint y: 318, endPoint x: 748, endPoint y: 541, distance: 346.2
click at [748, 541] on div "Moritz Homrich served as chief of staff at Klim, Germany’s leading company prom…" at bounding box center [542, 462] width 518 height 290
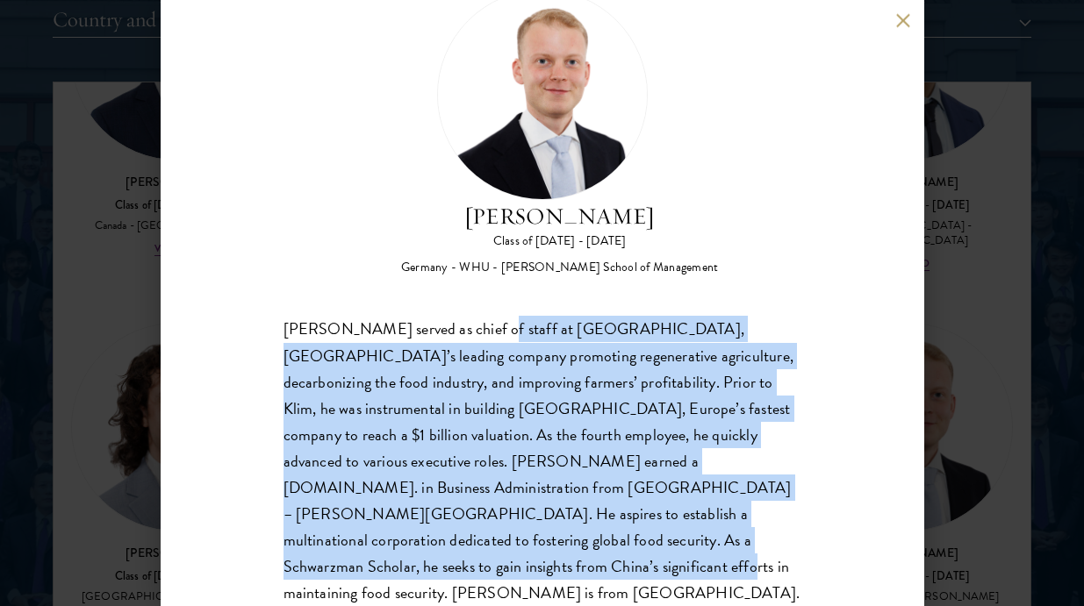
click at [748, 541] on div "Moritz Homrich served as chief of staff at Klim, Germany’s leading company prom…" at bounding box center [542, 462] width 518 height 290
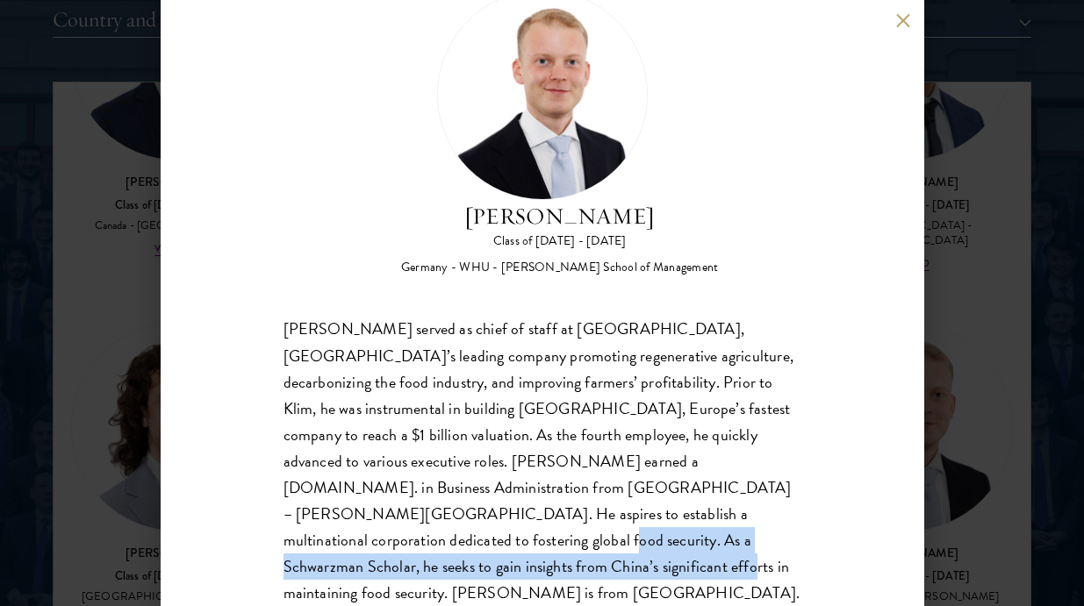
drag, startPoint x: 616, startPoint y: 512, endPoint x: 774, endPoint y: 555, distance: 163.5
click at [774, 555] on div "Moritz Homrich Class of 2025 - 2026 Germany - WHU - Otto Beisheim School of Man…" at bounding box center [542, 303] width 763 height 606
click at [775, 555] on div "Moritz Homrich Class of 2025 - 2026 Germany - WHU - Otto Beisheim School of Man…" at bounding box center [542, 303] width 763 height 606
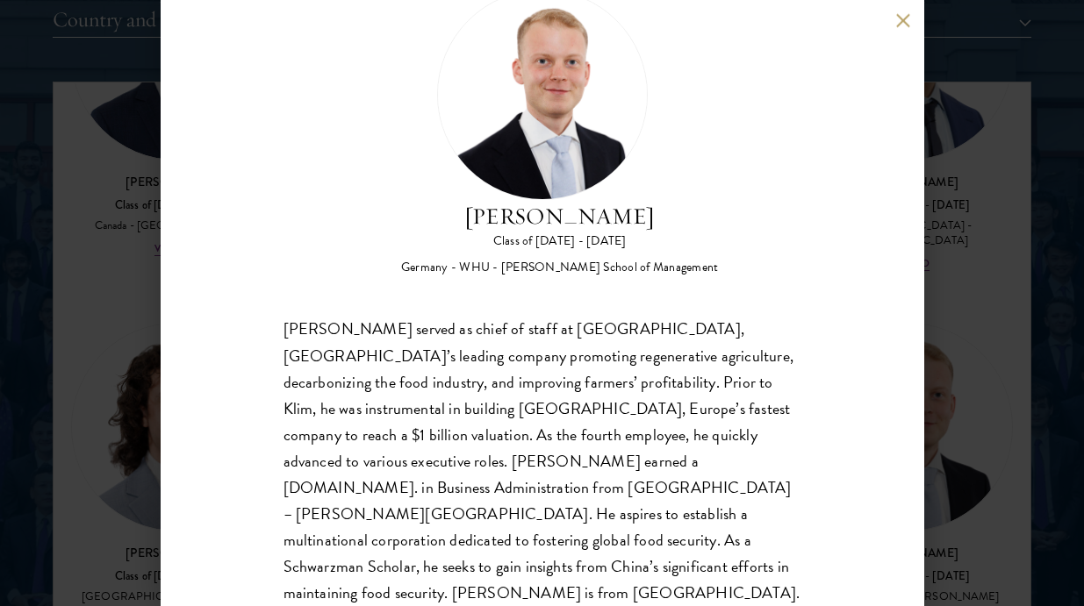
click at [1002, 341] on div "Moritz Homrich Class of 2025 - 2026 Germany - WHU - Otto Beisheim School of Man…" at bounding box center [542, 303] width 1084 height 606
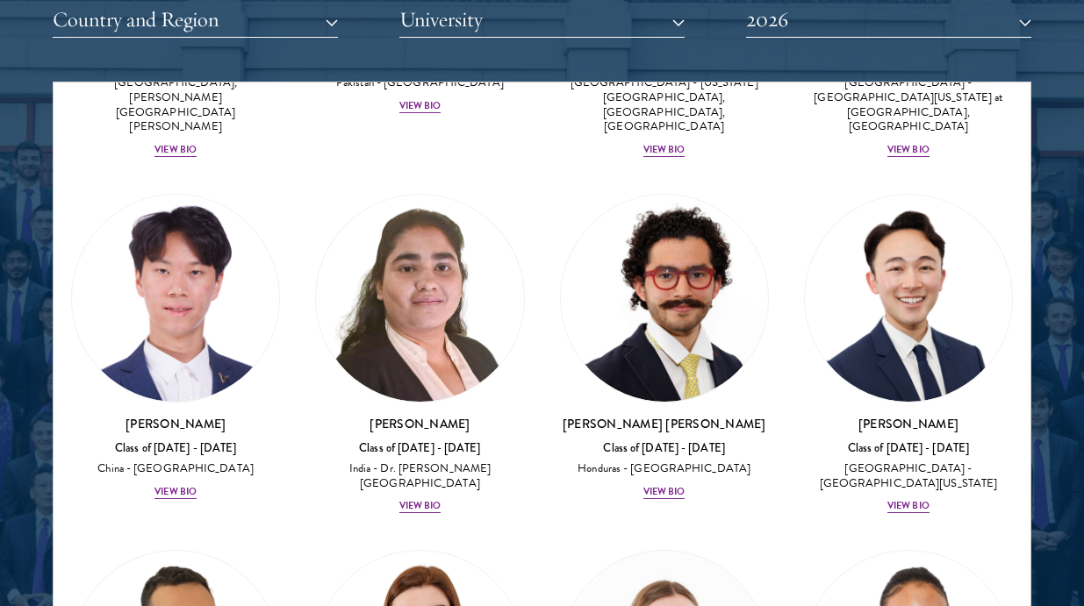
scroll to position [5194, 0]
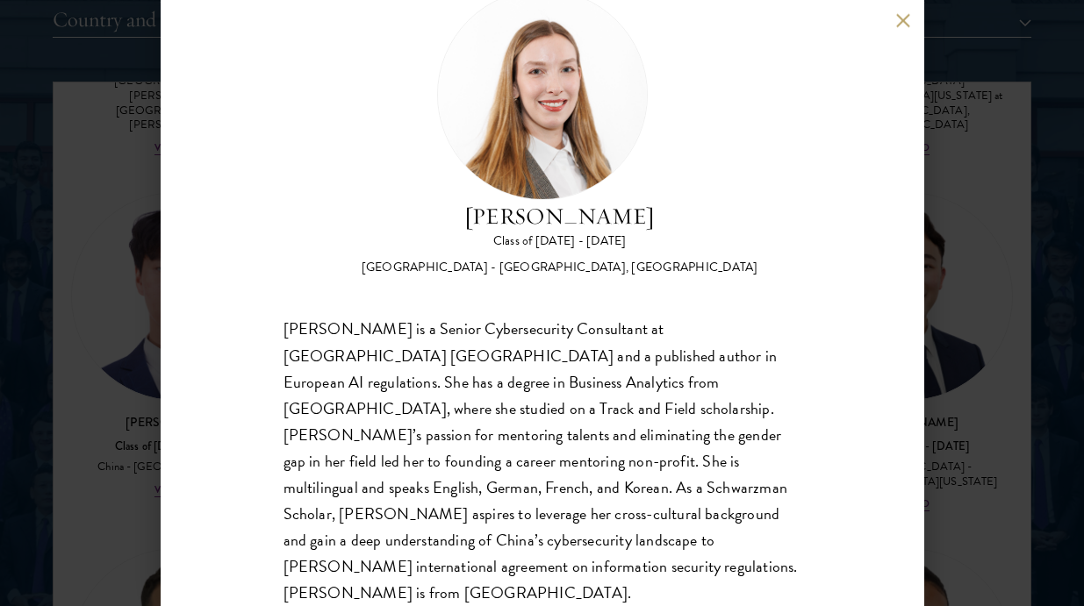
scroll to position [2305, 0]
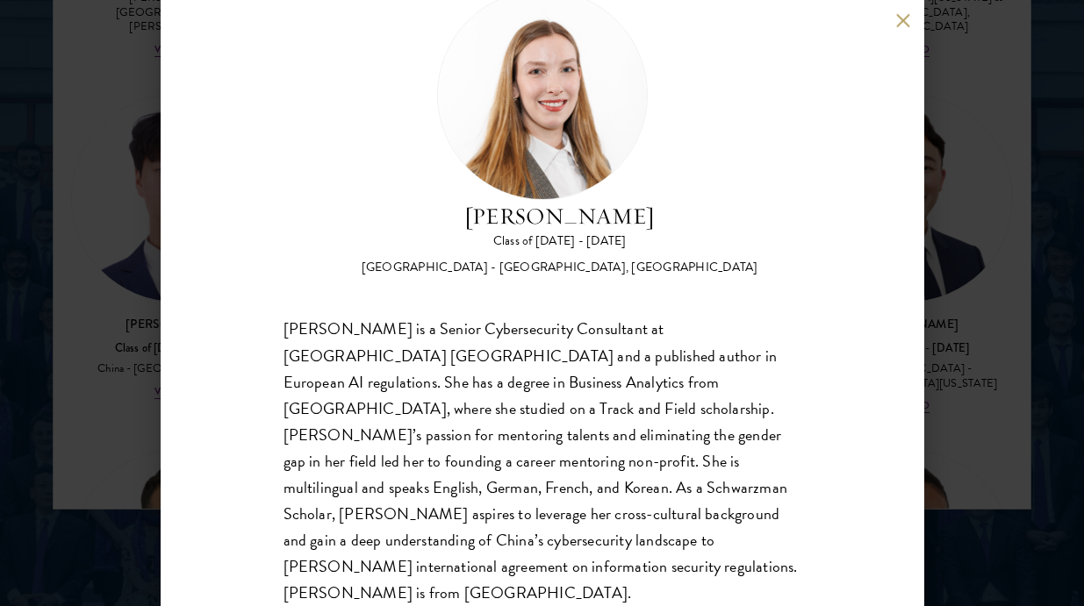
click at [978, 406] on div "Fiona Koh Class of 2025 - 2026 Switzerland - Manhattan University, University o…" at bounding box center [542, 303] width 1084 height 606
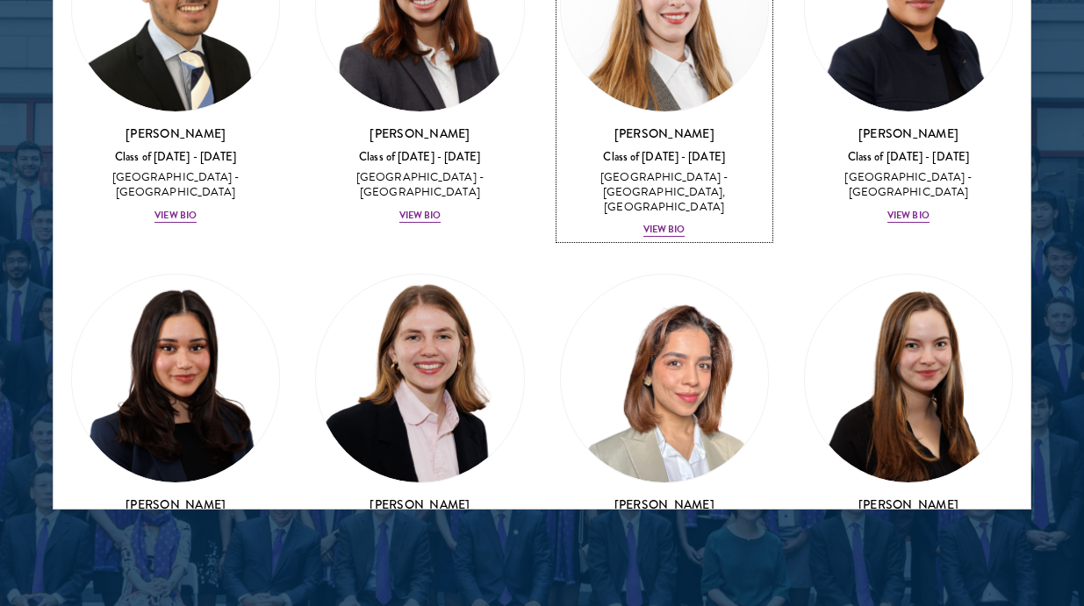
scroll to position [5755, 0]
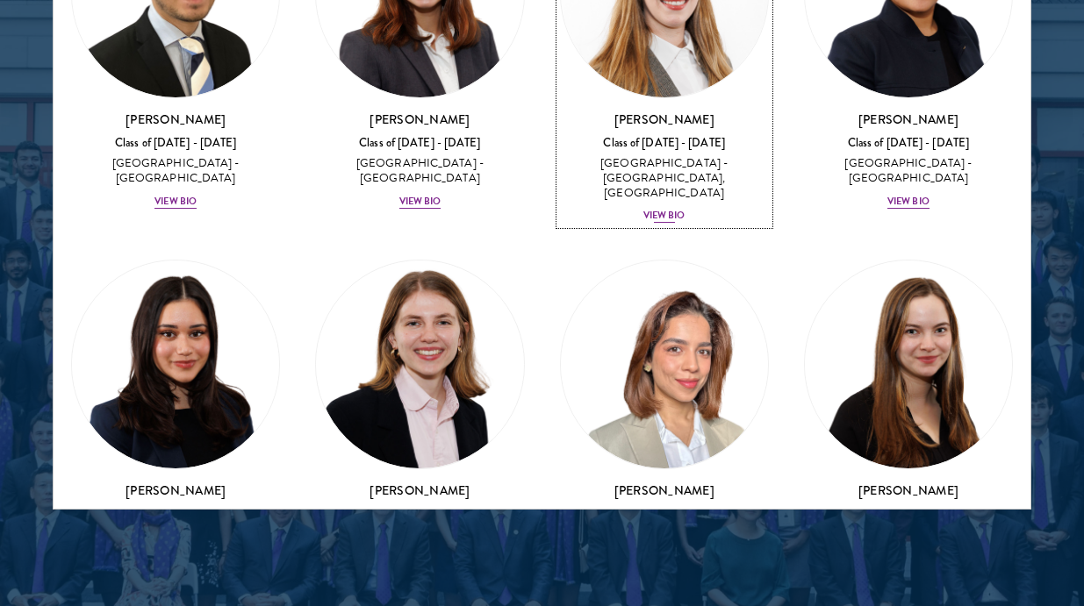
click at [683, 209] on div "View Bio" at bounding box center [664, 216] width 42 height 14
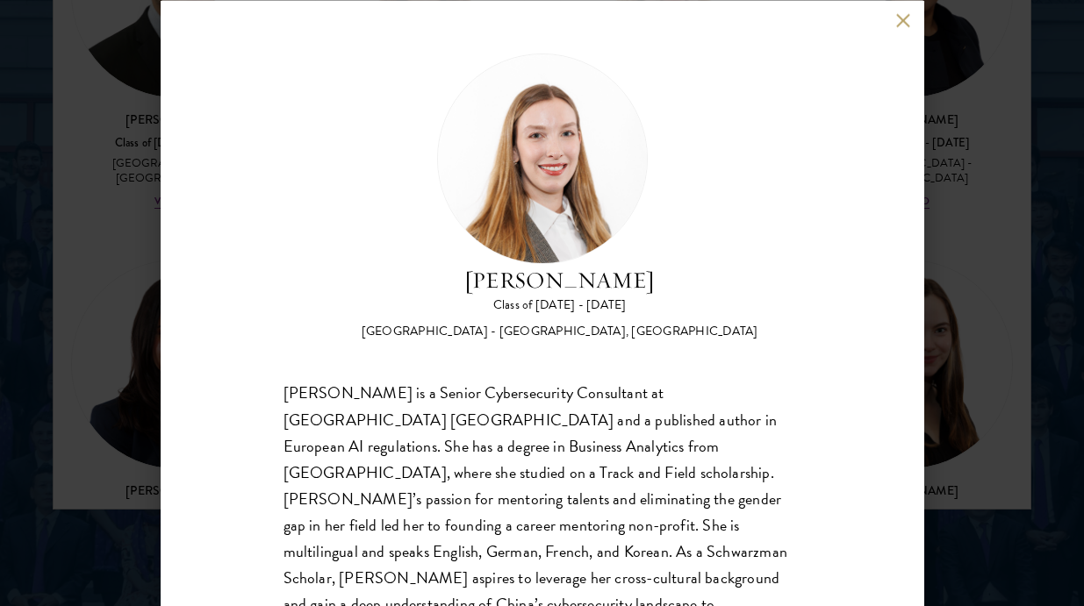
scroll to position [63, 0]
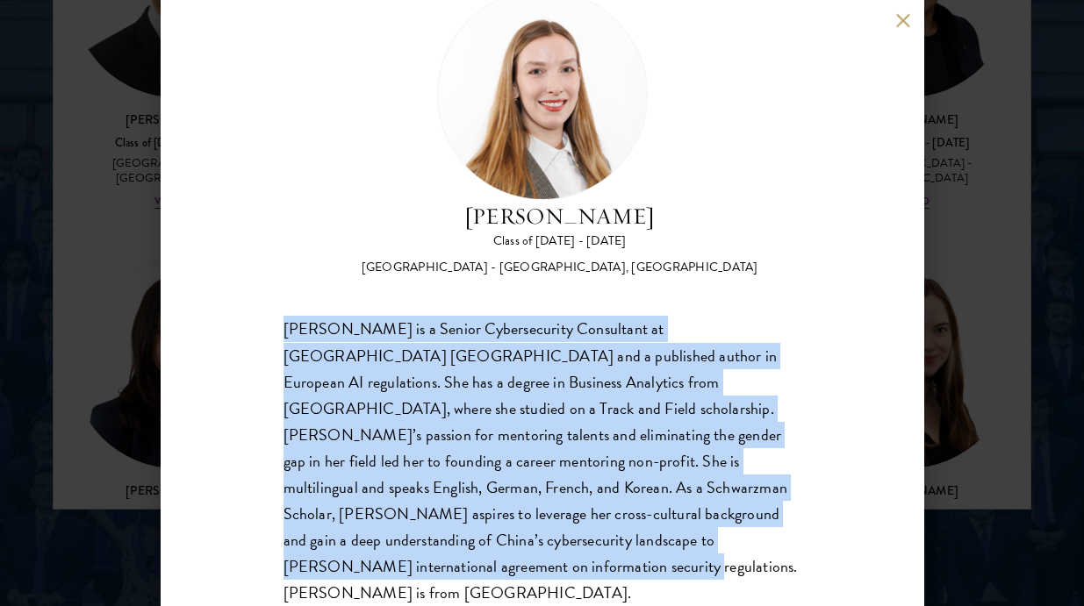
drag, startPoint x: 552, startPoint y: 315, endPoint x: 681, endPoint y: 573, distance: 288.4
click at [684, 572] on div "Fiona Koh Class of 2025 - 2026 Switzerland - Manhattan University, University o…" at bounding box center [542, 303] width 763 height 606
click at [655, 528] on div "Fiona Koh is a Senior Cybersecurity Consultant at Deloitte Switzerland and a pu…" at bounding box center [542, 462] width 518 height 290
drag, startPoint x: 513, startPoint y: 320, endPoint x: 681, endPoint y: 557, distance: 290.2
click at [681, 557] on div "Fiona Koh Class of 2025 - 2026 Switzerland - Manhattan University, University o…" at bounding box center [542, 303] width 763 height 606
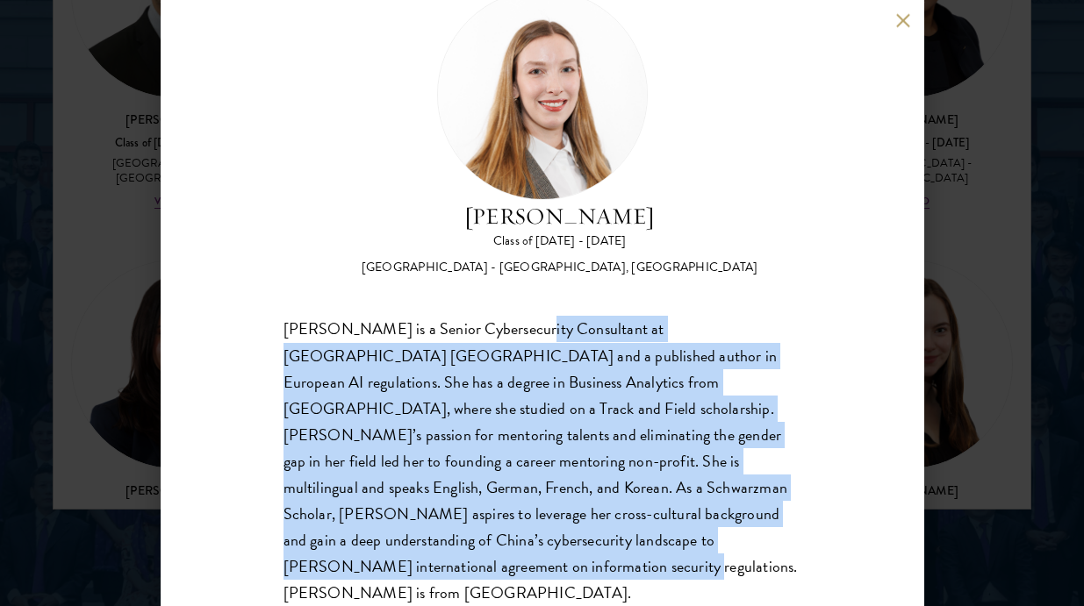
click at [681, 558] on div "Fiona Koh Class of 2025 - 2026 Switzerland - Manhattan University, University o…" at bounding box center [542, 303] width 763 height 606
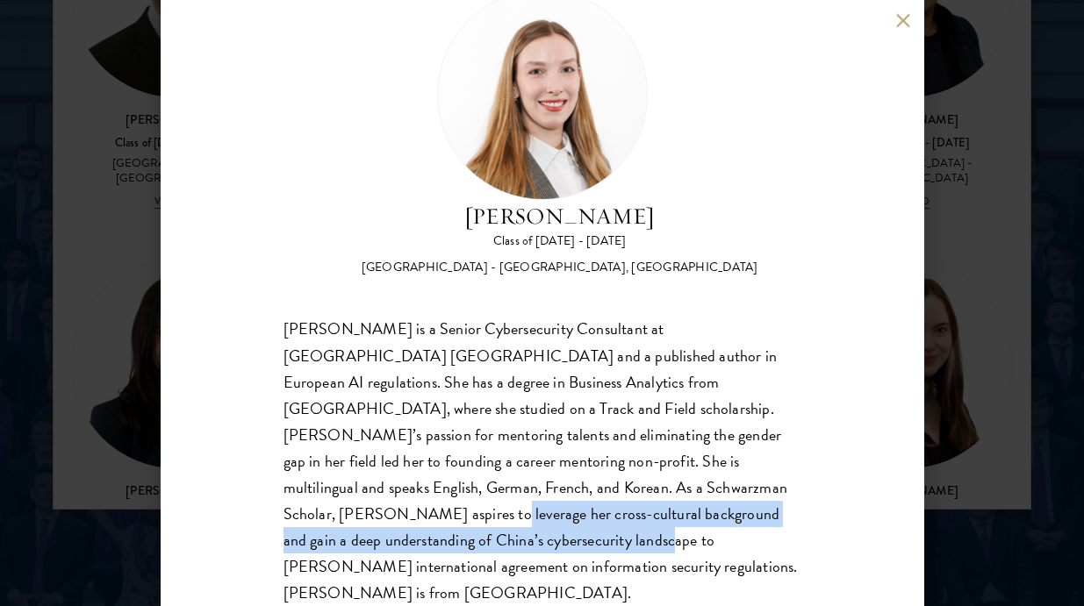
drag, startPoint x: 540, startPoint y: 485, endPoint x: 655, endPoint y: 525, distance: 121.5
click at [655, 525] on div "Fiona Koh is a Senior Cybersecurity Consultant at Deloitte Switzerland and a pu…" at bounding box center [542, 462] width 518 height 290
click at [655, 526] on div "Fiona Koh is a Senior Cybersecurity Consultant at Deloitte Switzerland and a pu…" at bounding box center [542, 462] width 518 height 290
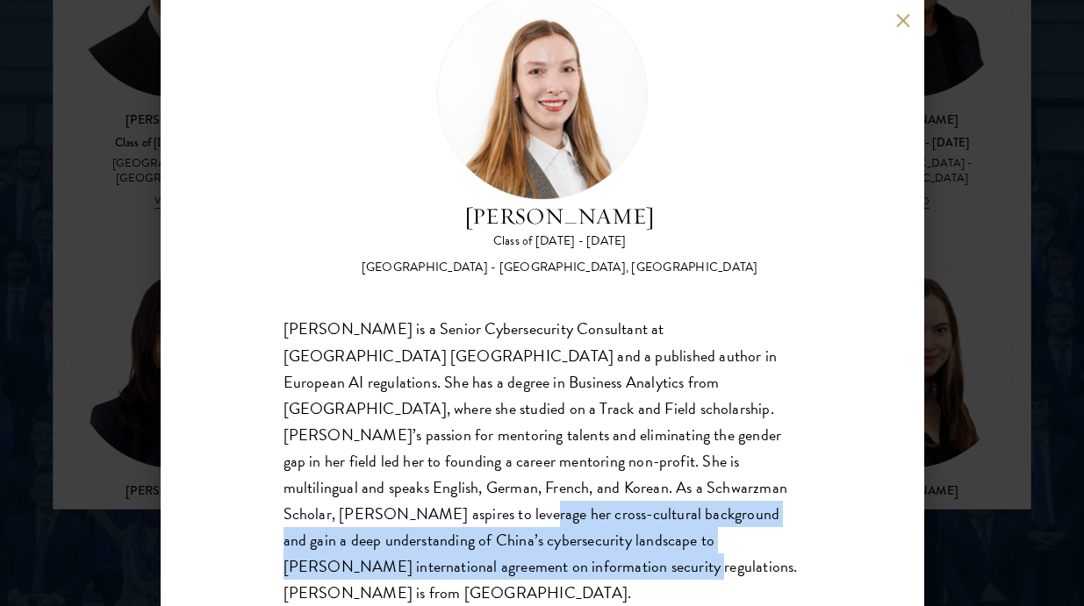
drag, startPoint x: 572, startPoint y: 483, endPoint x: 675, endPoint y: 548, distance: 121.5
click at [675, 548] on div "Fiona Koh is a Senior Cybersecurity Consultant at Deloitte Switzerland and a pu…" at bounding box center [542, 462] width 518 height 290
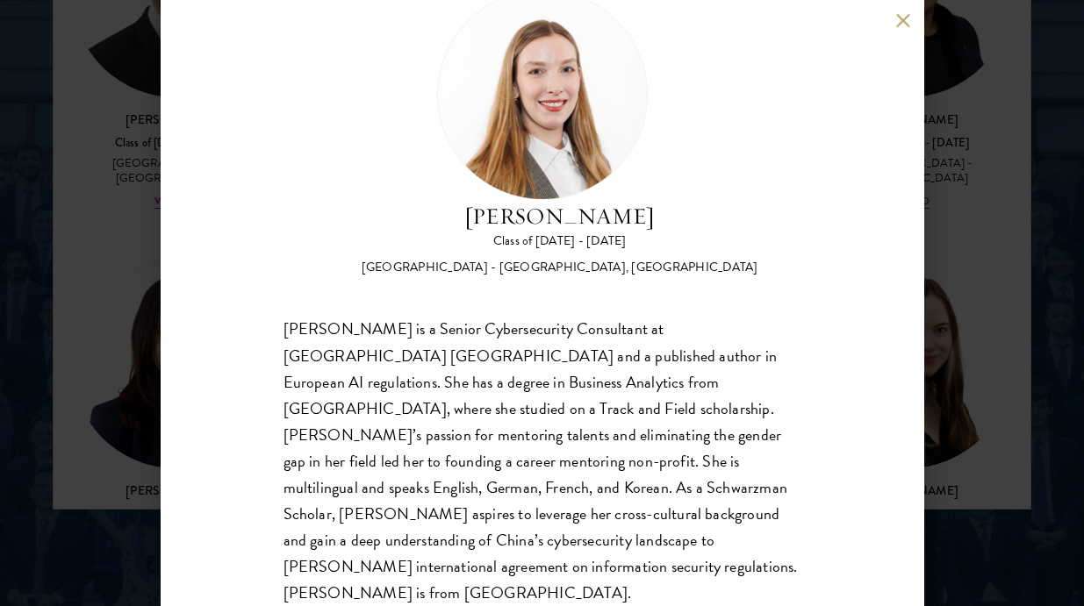
click at [979, 413] on div "Fiona Koh Class of 2025 - 2026 Switzerland - Manhattan University, University o…" at bounding box center [542, 303] width 1084 height 606
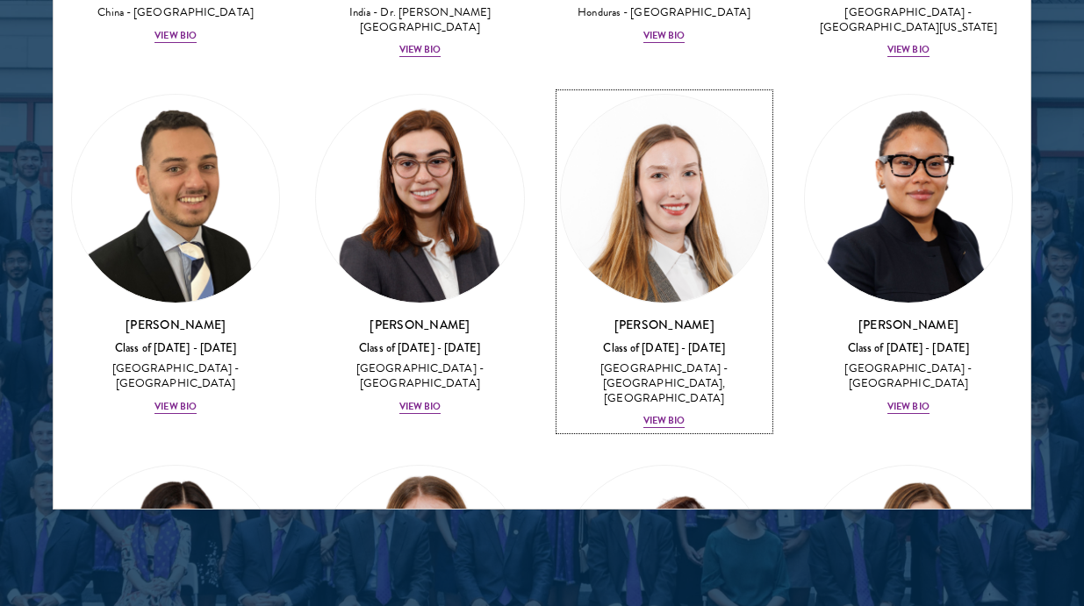
scroll to position [5683, 0]
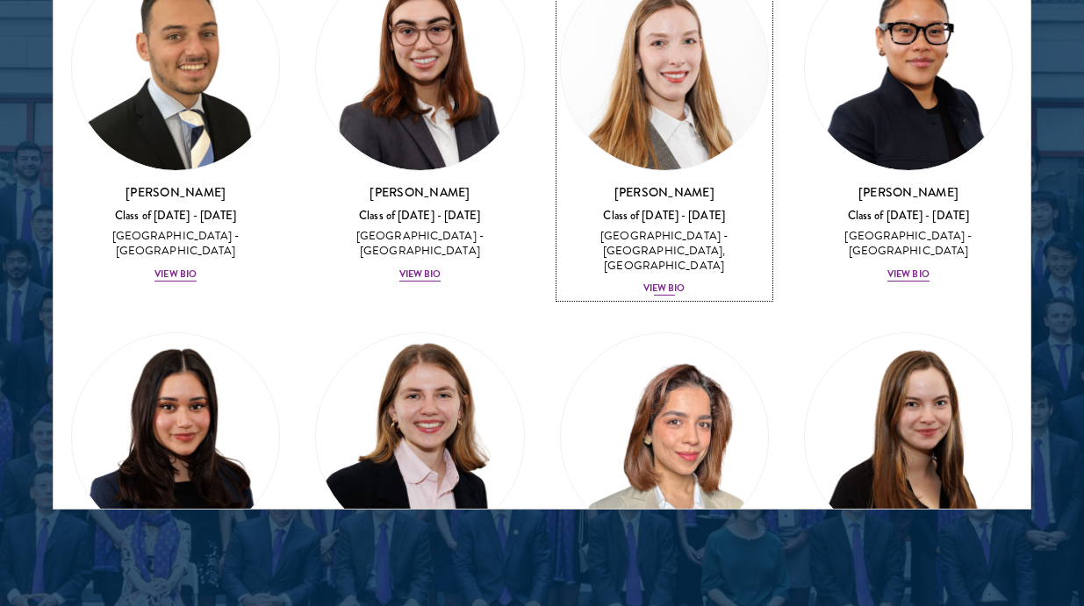
click at [695, 183] on div "Fiona Koh Class of 2025 - 2026 Switzerland - Manhattan University, University o…" at bounding box center [664, 240] width 209 height 115
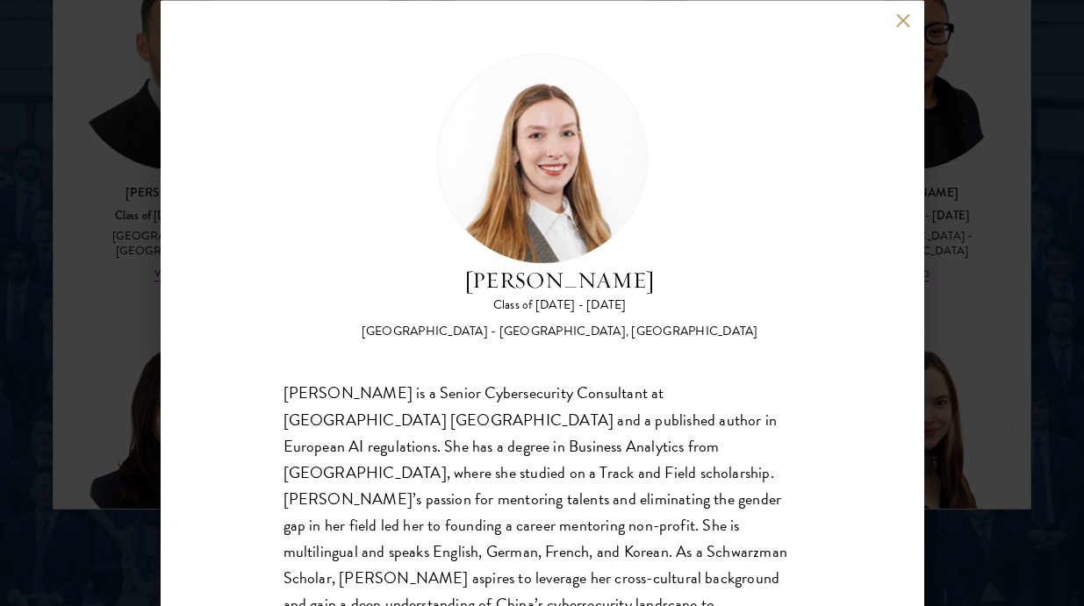
scroll to position [63, 0]
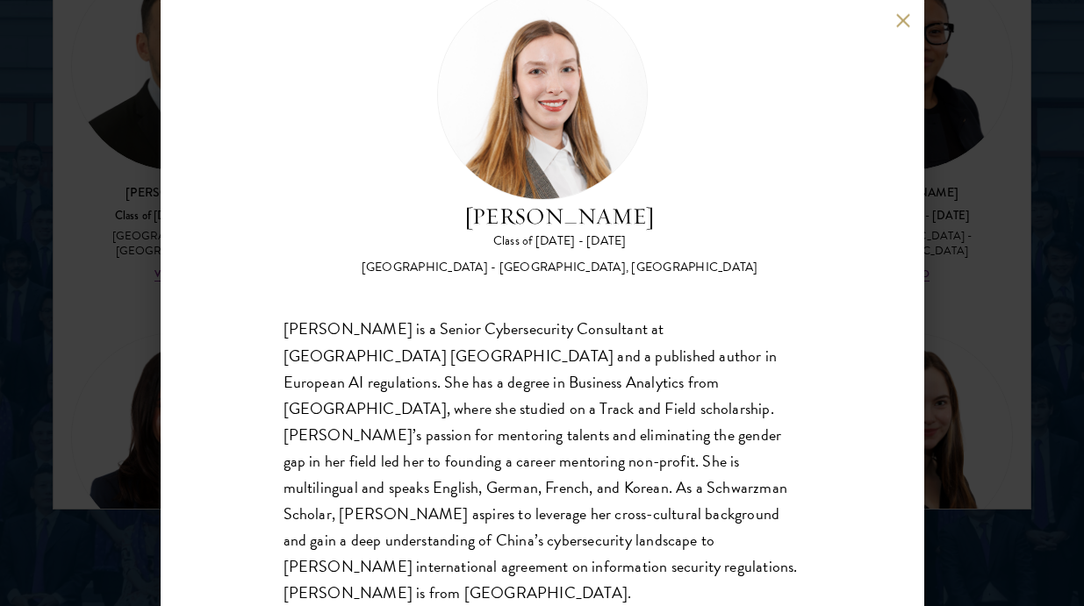
click at [928, 222] on div "Fiona Koh Class of 2025 - 2026 Switzerland - Manhattan University, University o…" at bounding box center [542, 303] width 1084 height 606
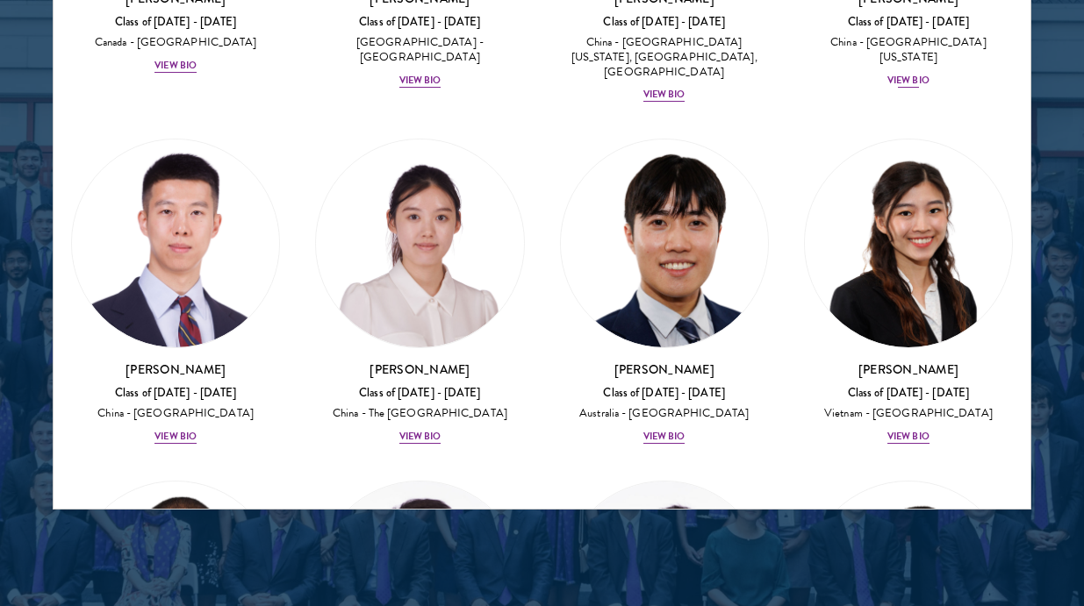
scroll to position [6977, 0]
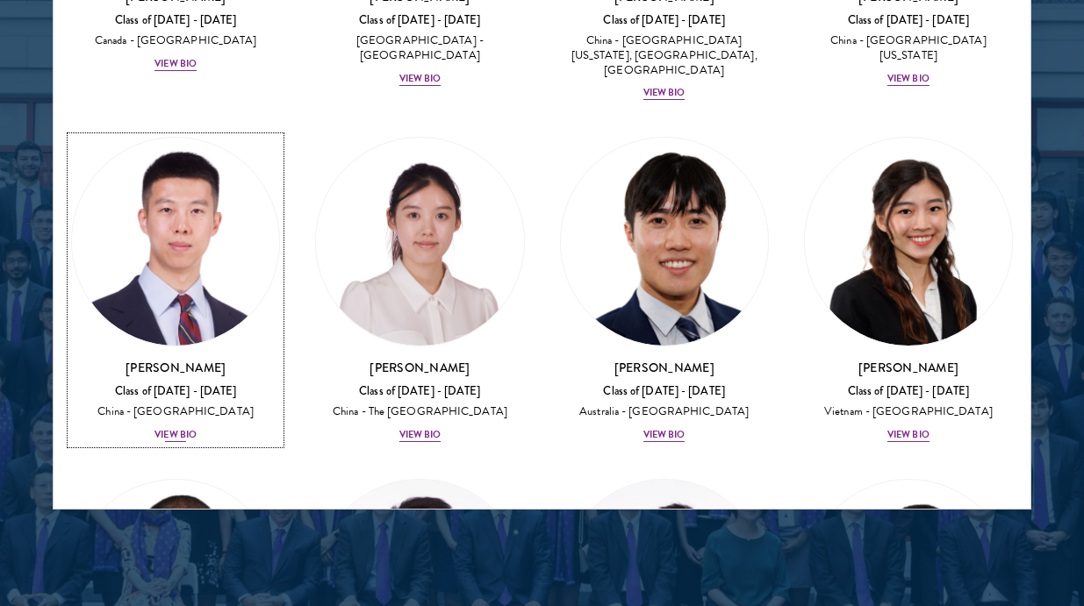
click at [141, 405] on div "China - [GEOGRAPHIC_DATA]" at bounding box center [175, 412] width 209 height 15
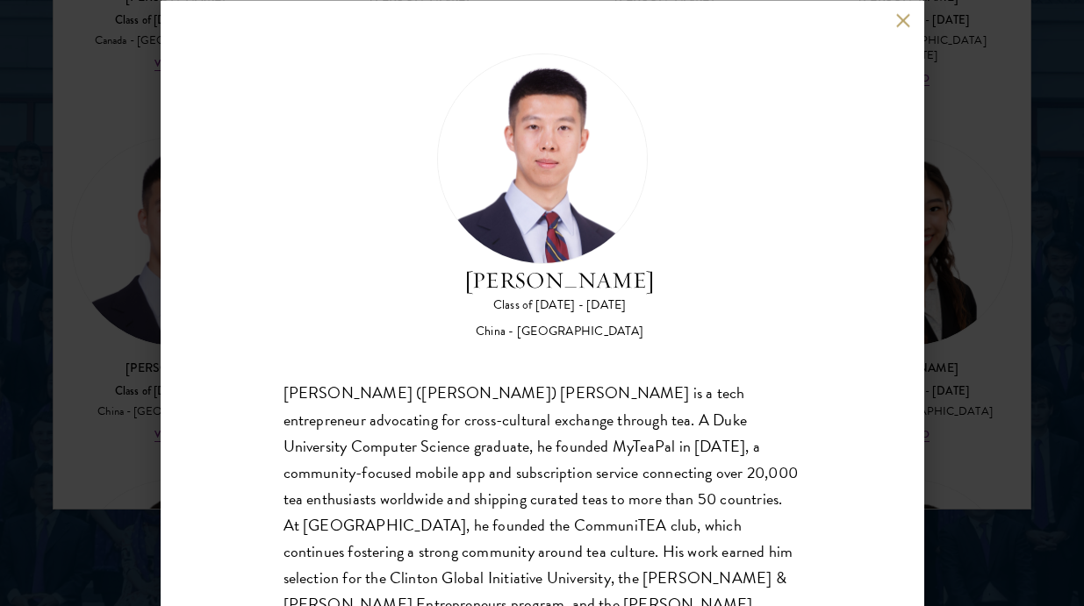
scroll to position [90, 0]
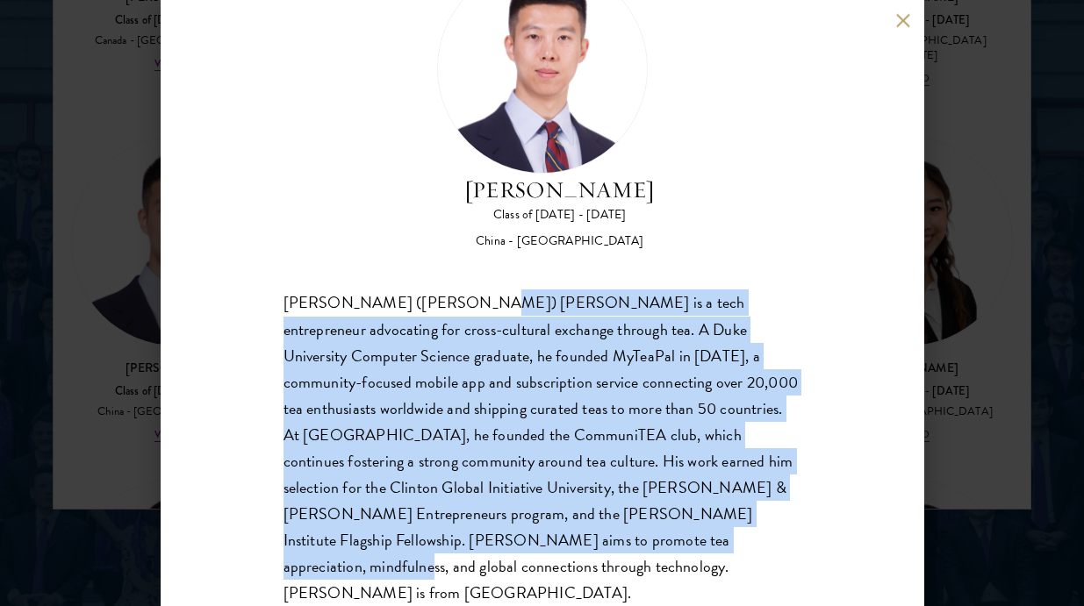
drag, startPoint x: 439, startPoint y: 314, endPoint x: 542, endPoint y: 530, distance: 239.4
click at [542, 530] on div "[PERSON_NAME] ([PERSON_NAME]) [PERSON_NAME] is a tech entrepreneur advocating f…" at bounding box center [542, 448] width 518 height 317
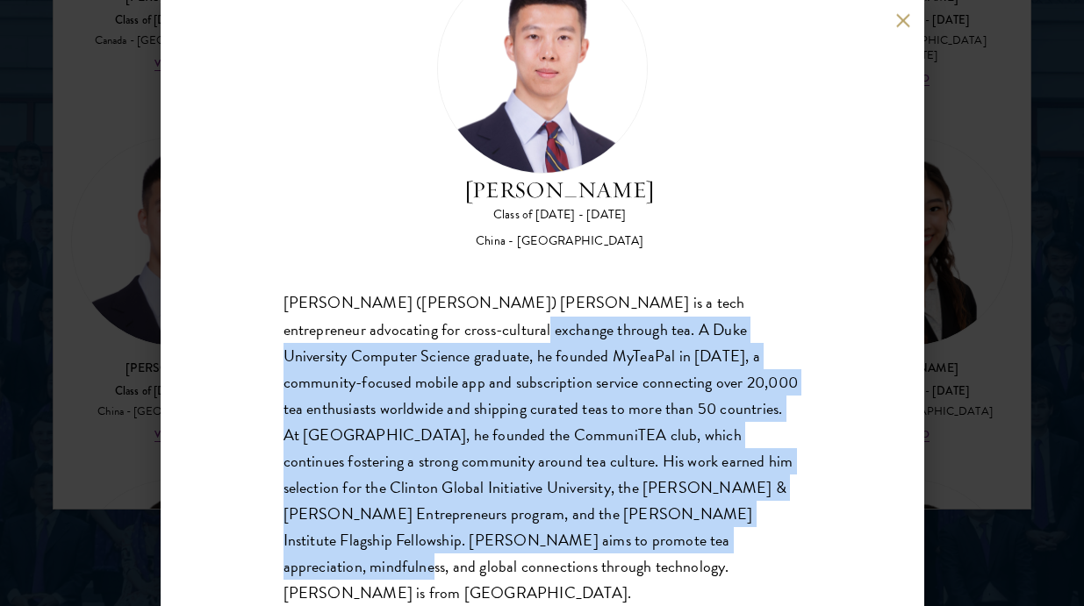
drag, startPoint x: 399, startPoint y: 329, endPoint x: 576, endPoint y: 548, distance: 280.8
click at [576, 548] on div "[PERSON_NAME] ([PERSON_NAME]) [PERSON_NAME] is a tech entrepreneur advocating f…" at bounding box center [542, 448] width 518 height 317
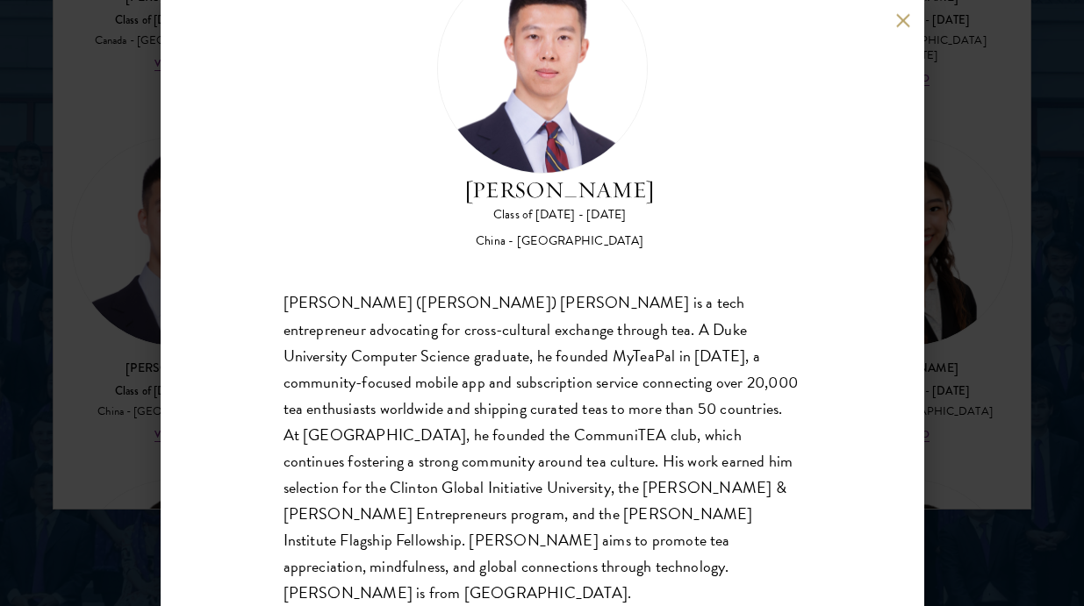
click at [556, 472] on div "[PERSON_NAME] ([PERSON_NAME]) [PERSON_NAME] is a tech entrepreneur advocating f…" at bounding box center [542, 448] width 518 height 317
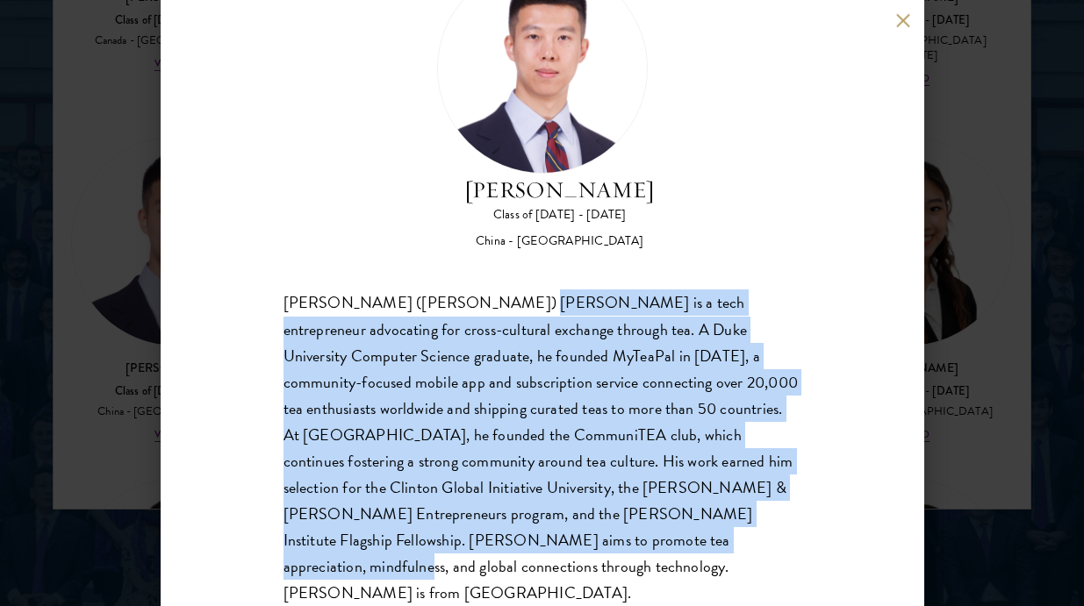
drag, startPoint x: 478, startPoint y: 306, endPoint x: 598, endPoint y: 547, distance: 268.4
click at [598, 547] on div "[PERSON_NAME] ([PERSON_NAME]) [PERSON_NAME] is a tech entrepreneur advocating f…" at bounding box center [542, 448] width 518 height 317
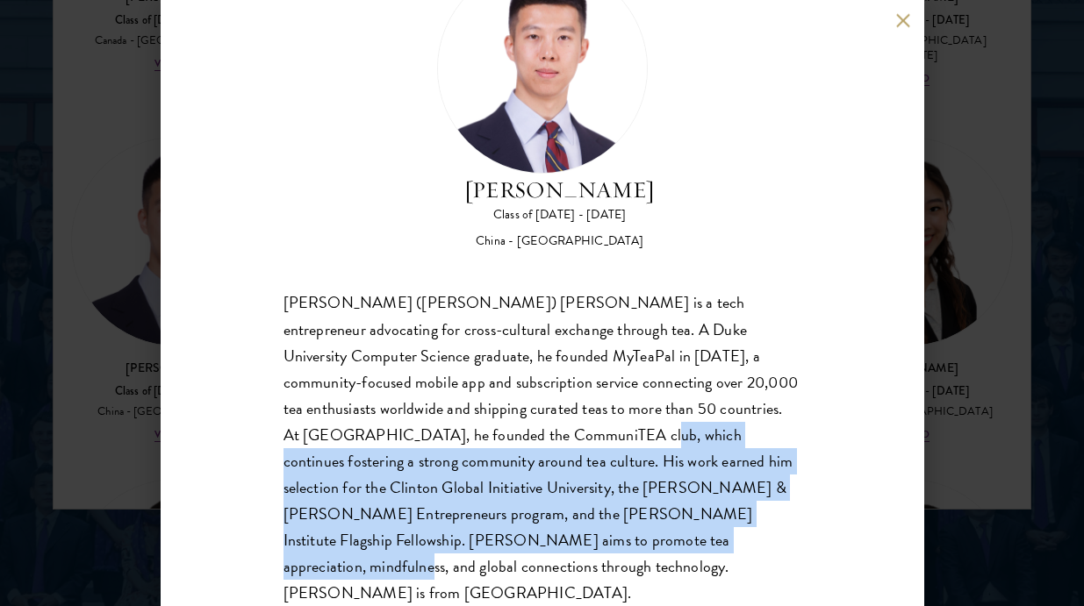
drag, startPoint x: 480, startPoint y: 440, endPoint x: 649, endPoint y: 546, distance: 199.4
click at [649, 546] on div "[PERSON_NAME] ([PERSON_NAME]) [PERSON_NAME] is a tech entrepreneur advocating f…" at bounding box center [542, 448] width 518 height 317
drag, startPoint x: 623, startPoint y: 494, endPoint x: 695, endPoint y: 567, distance: 102.4
click at [695, 567] on div "[PERSON_NAME] Class of [DATE] - [DATE] [GEOGRAPHIC_DATA] - [GEOGRAPHIC_DATA] [P…" at bounding box center [542, 303] width 763 height 606
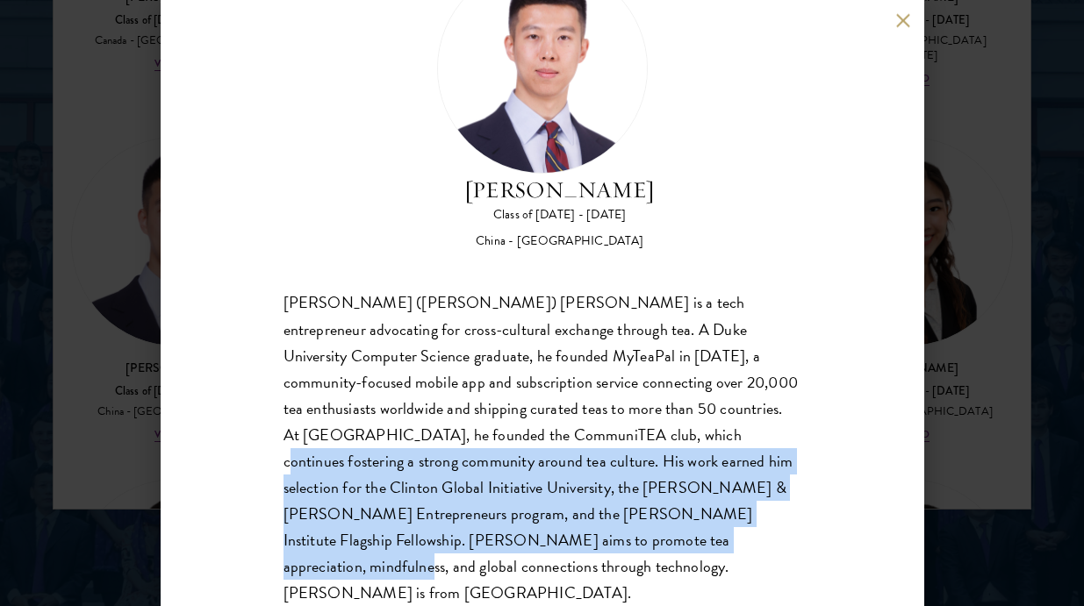
click at [689, 559] on div "[PERSON_NAME] Class of [DATE] - [DATE] [GEOGRAPHIC_DATA] - [GEOGRAPHIC_DATA] [P…" at bounding box center [542, 303] width 763 height 606
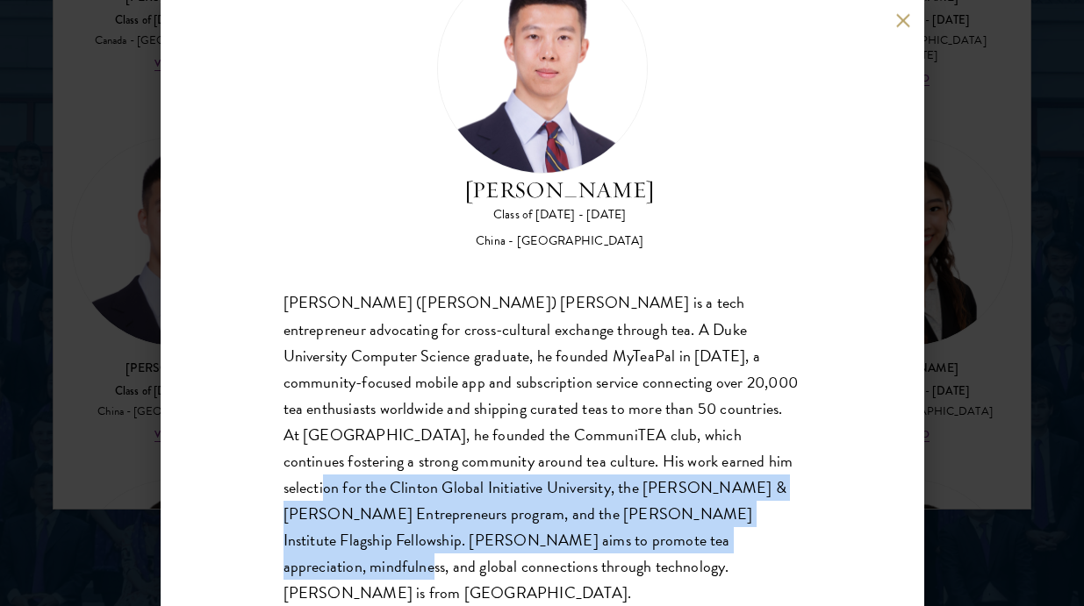
drag, startPoint x: 577, startPoint y: 456, endPoint x: 698, endPoint y: 563, distance: 162.3
click at [698, 563] on div "[PERSON_NAME] Class of [DATE] - [DATE] [GEOGRAPHIC_DATA] - [GEOGRAPHIC_DATA] [P…" at bounding box center [542, 303] width 763 height 606
click at [699, 564] on div "[PERSON_NAME] Class of [DATE] - [DATE] [GEOGRAPHIC_DATA] - [GEOGRAPHIC_DATA] [P…" at bounding box center [542, 303] width 763 height 606
drag, startPoint x: 592, startPoint y: 473, endPoint x: 697, endPoint y: 546, distance: 127.3
click at [697, 545] on div "[PERSON_NAME] ([PERSON_NAME]) [PERSON_NAME] is a tech entrepreneur advocating f…" at bounding box center [542, 448] width 518 height 317
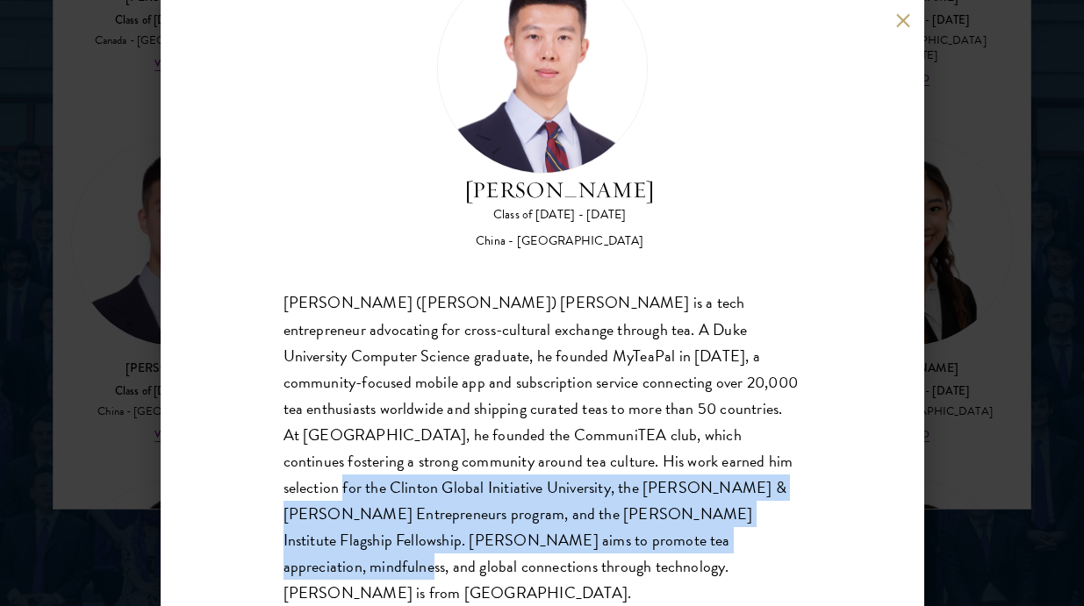
click at [697, 546] on div "[PERSON_NAME] ([PERSON_NAME]) [PERSON_NAME] is a tech entrepreneur advocating f…" at bounding box center [542, 448] width 518 height 317
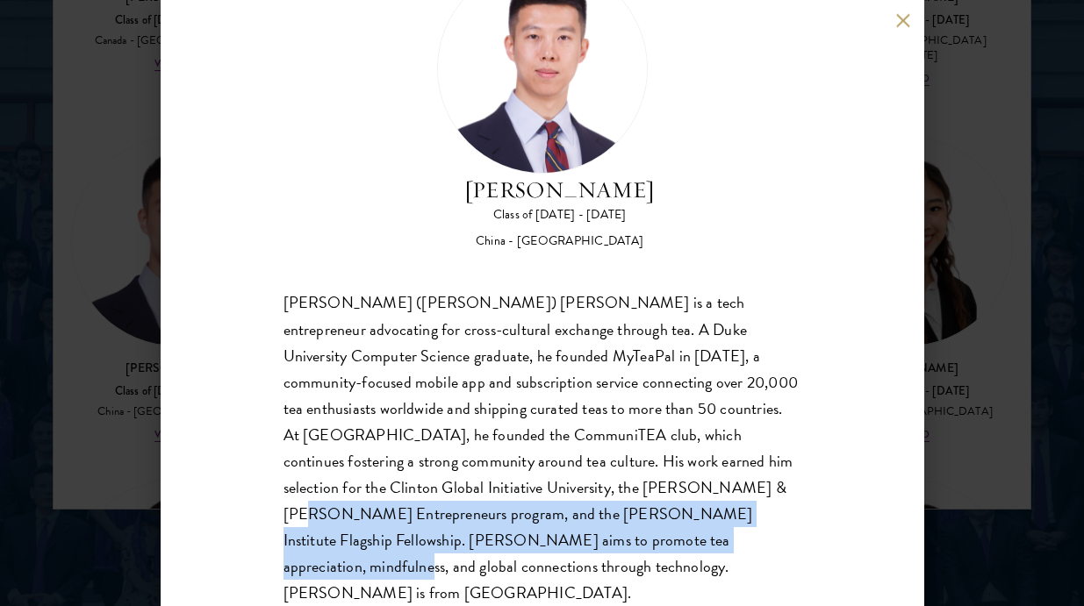
drag, startPoint x: 583, startPoint y: 489, endPoint x: 689, endPoint y: 563, distance: 129.8
click at [688, 562] on div "[PERSON_NAME] Class of [DATE] - [DATE] [GEOGRAPHIC_DATA] - [GEOGRAPHIC_DATA] [P…" at bounding box center [542, 303] width 763 height 606
click at [689, 563] on div "[PERSON_NAME] Class of [DATE] - [DATE] [GEOGRAPHIC_DATA] - [GEOGRAPHIC_DATA] [P…" at bounding box center [542, 303] width 763 height 606
drag, startPoint x: 573, startPoint y: 496, endPoint x: 685, endPoint y: 560, distance: 129.3
click at [687, 560] on div "[PERSON_NAME] Class of [DATE] - [DATE] [GEOGRAPHIC_DATA] - [GEOGRAPHIC_DATA] [P…" at bounding box center [542, 303] width 763 height 606
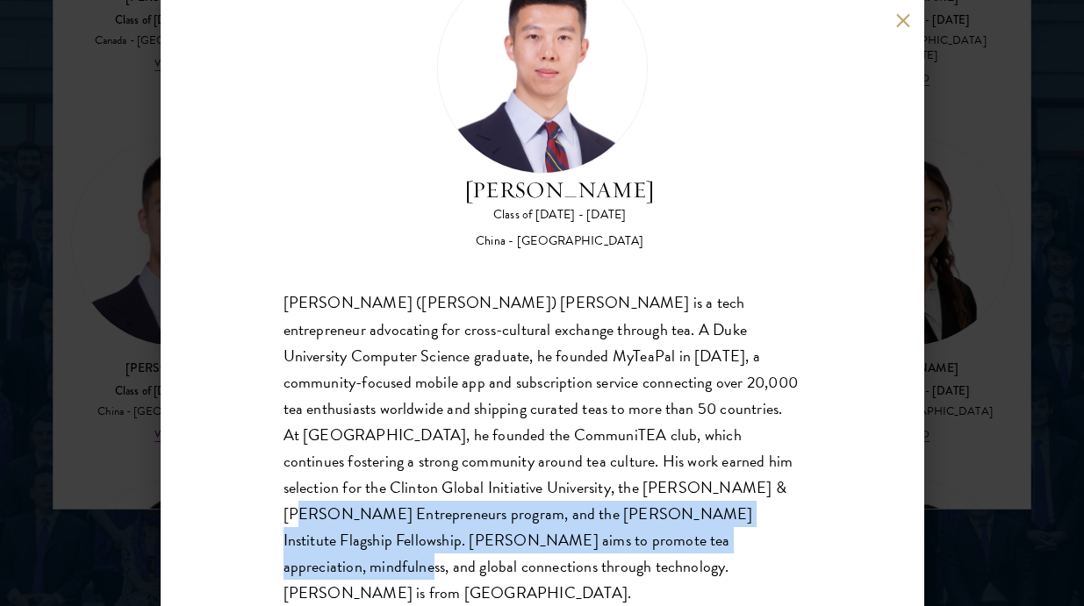
click at [685, 560] on div "[PERSON_NAME] Class of [DATE] - [DATE] [GEOGRAPHIC_DATA] - [GEOGRAPHIC_DATA] [P…" at bounding box center [542, 303] width 763 height 606
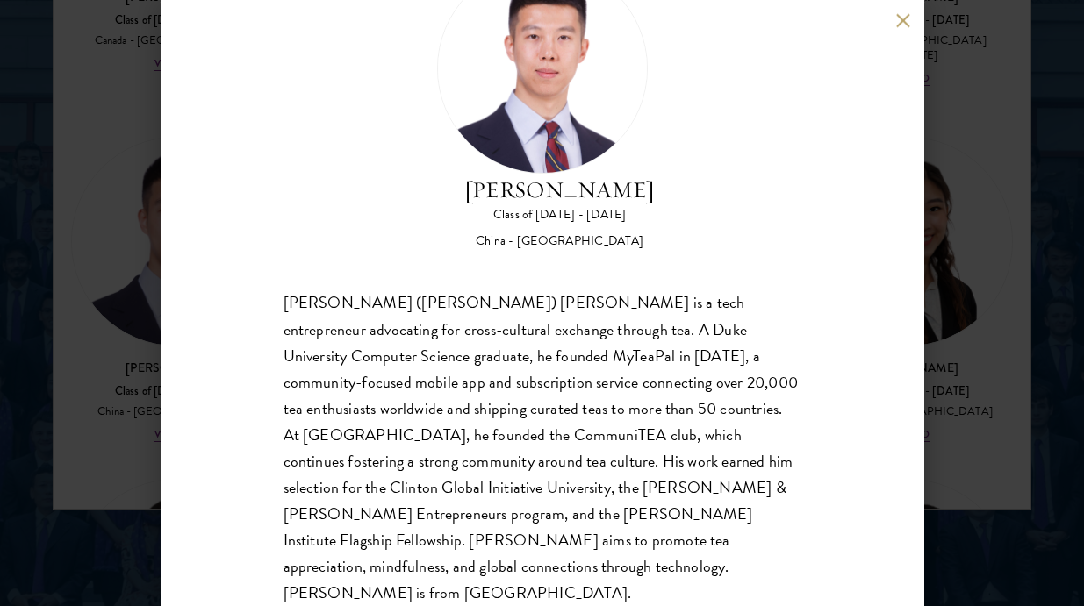
click at [918, 455] on div "[PERSON_NAME] Class of [DATE] - [DATE] [GEOGRAPHIC_DATA] - [GEOGRAPHIC_DATA] [P…" at bounding box center [542, 303] width 763 height 606
click at [940, 437] on div "[PERSON_NAME] Class of [DATE] - [DATE] [GEOGRAPHIC_DATA] - [GEOGRAPHIC_DATA] [P…" at bounding box center [542, 303] width 1084 height 606
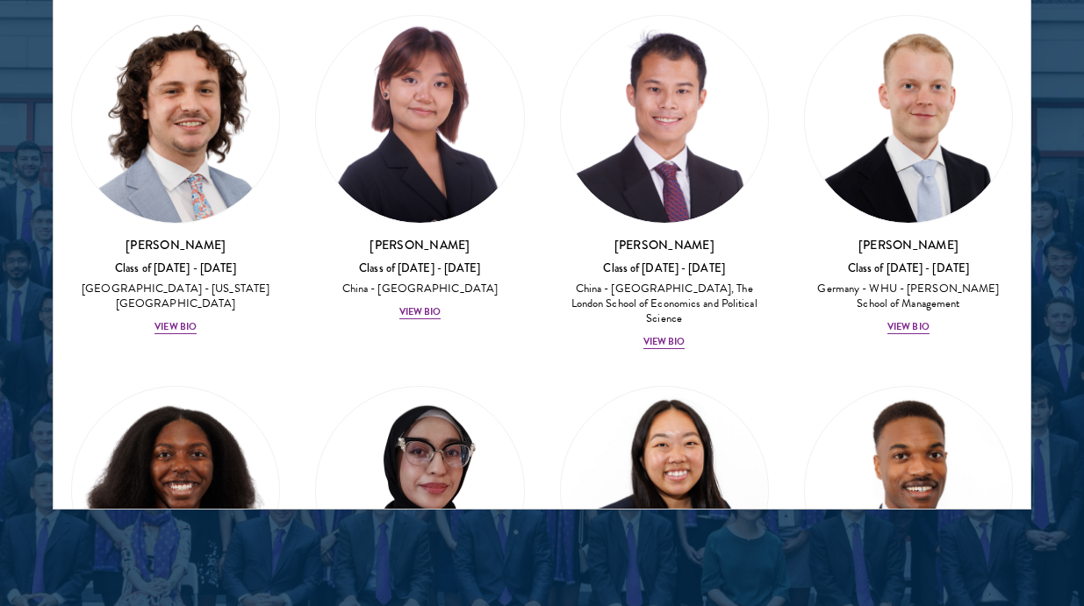
scroll to position [4331, 0]
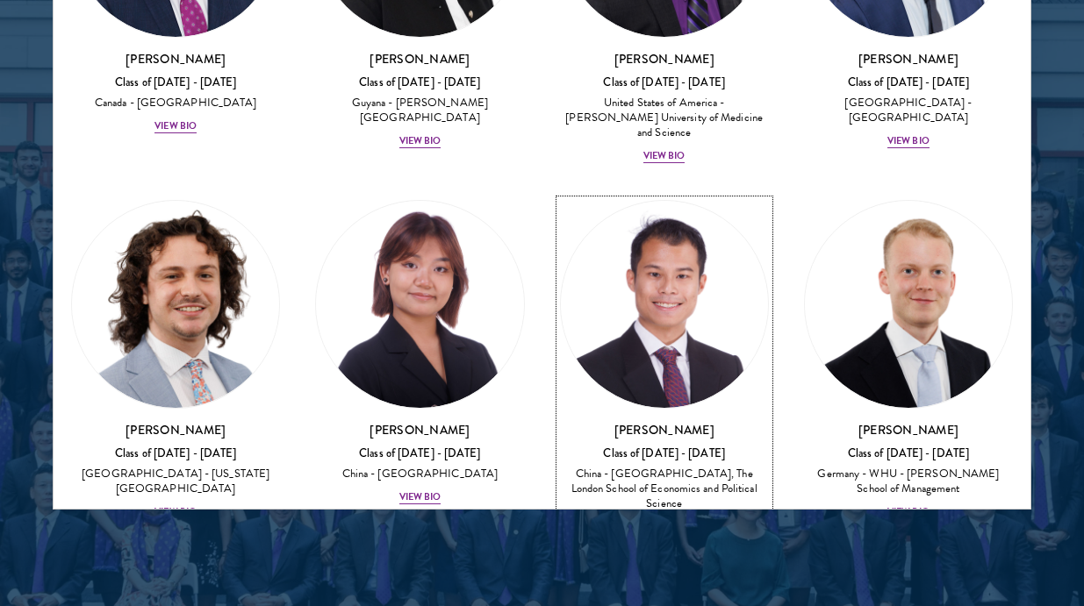
click at [663, 201] on img at bounding box center [664, 304] width 207 height 207
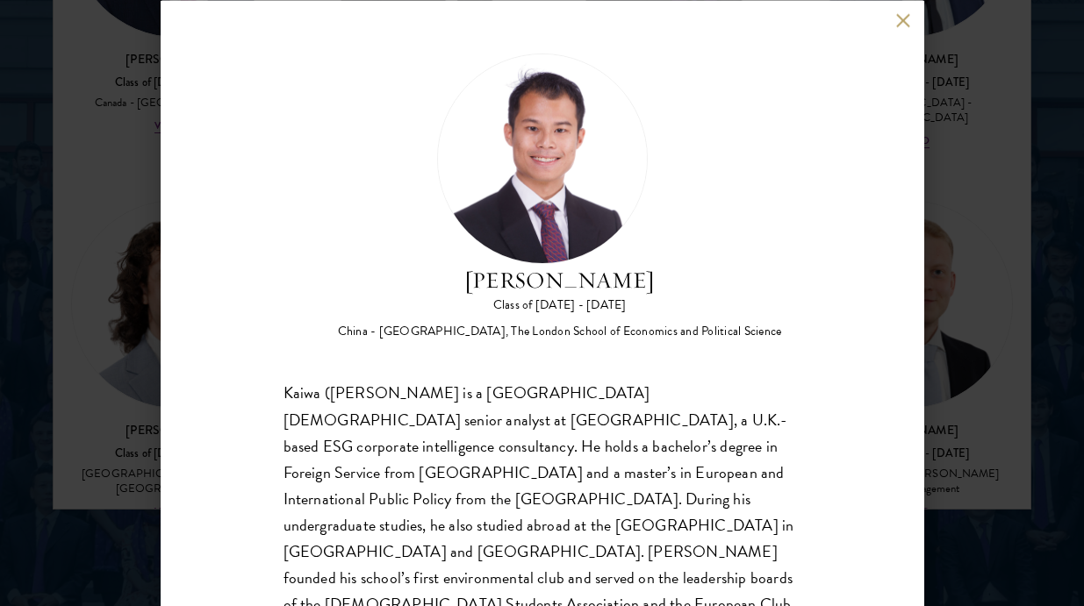
scroll to position [90, 0]
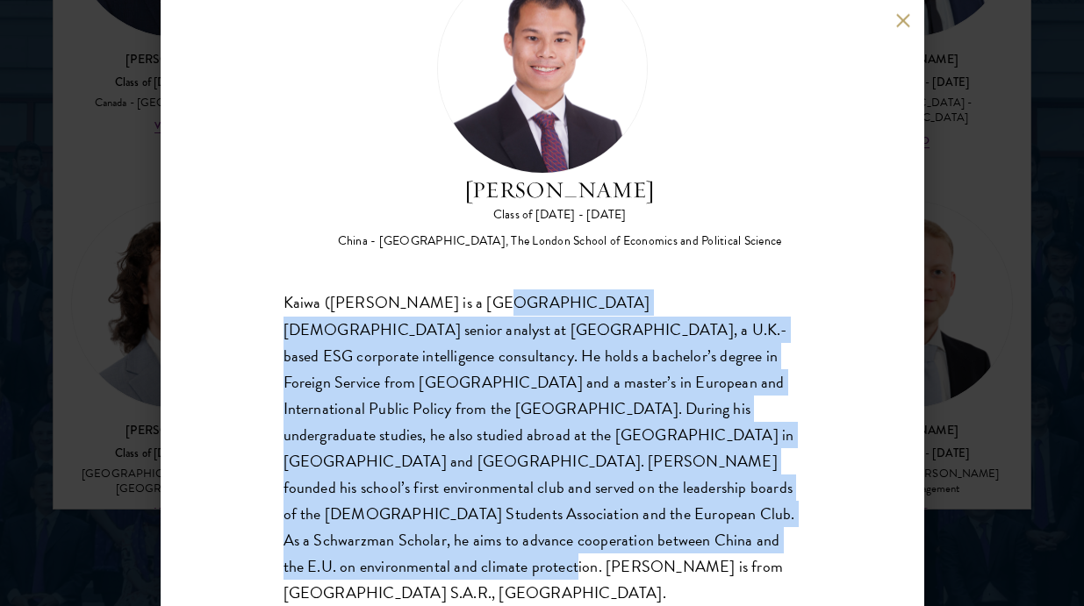
drag, startPoint x: 478, startPoint y: 298, endPoint x: 632, endPoint y: 546, distance: 291.2
click at [632, 546] on div "Kaiwa (Shaun) Ho is a Hong Kong-based senior analyst at Wallbrook, a U.K.-based…" at bounding box center [542, 448] width 518 height 317
click at [631, 546] on div "Kaiwa (Shaun) Ho is a Hong Kong-based senior analyst at Wallbrook, a U.K.-based…" at bounding box center [542, 448] width 518 height 317
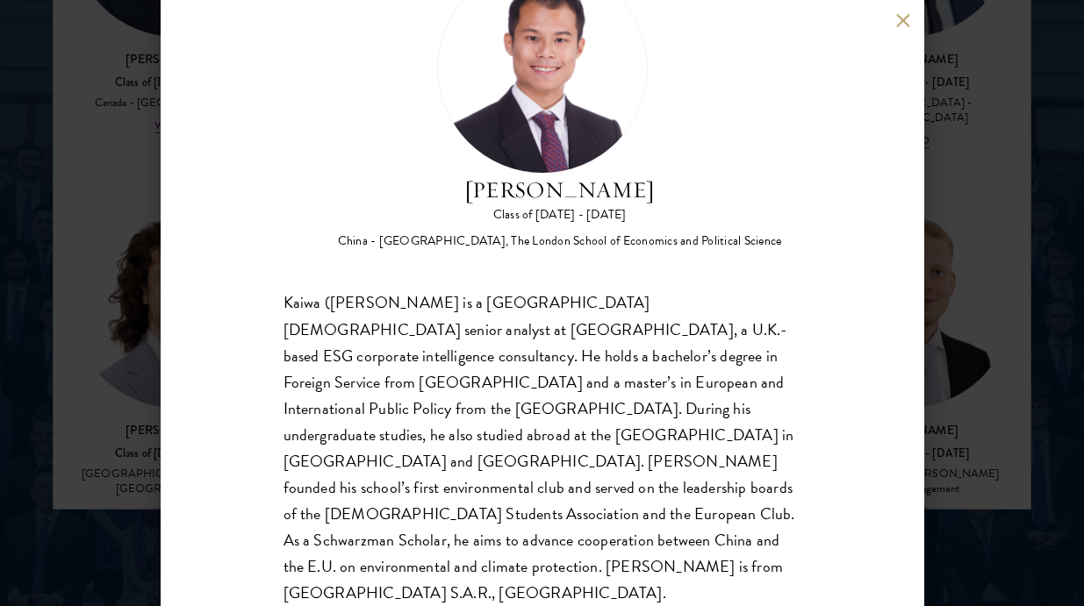
click at [986, 326] on div "Shaun Ho Class of 2025 - 2026 China - Georgetown University, The London School …" at bounding box center [542, 303] width 1084 height 606
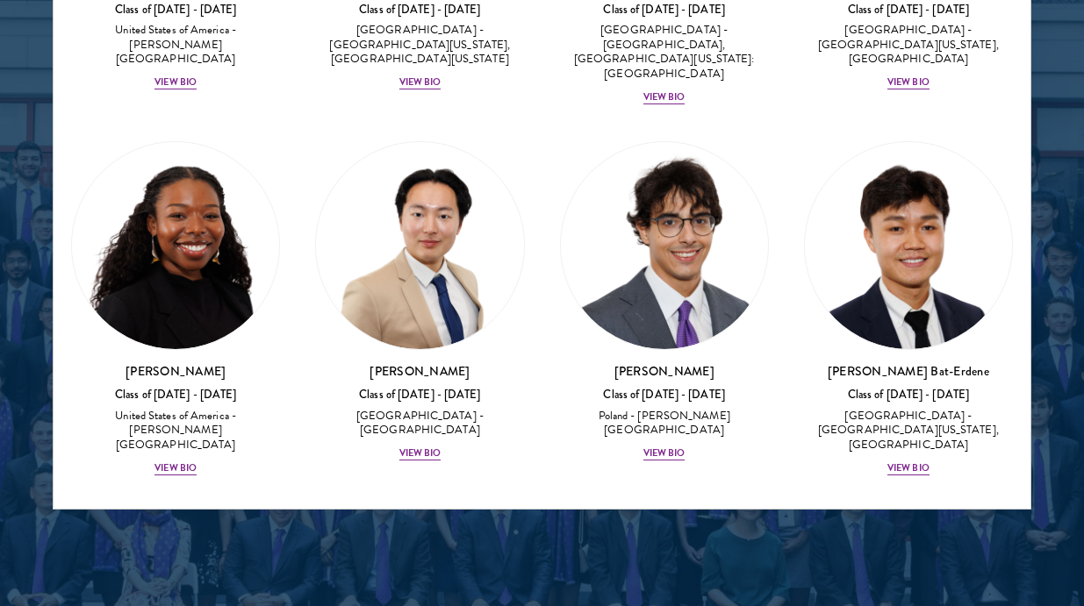
scroll to position [1402, 0]
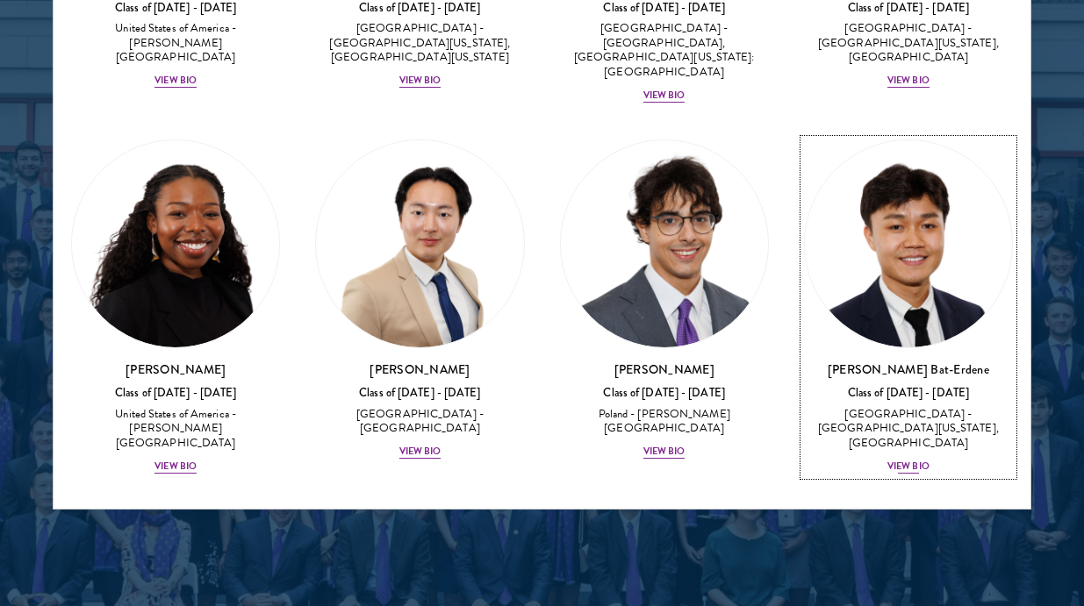
click at [924, 222] on img at bounding box center [908, 243] width 207 height 207
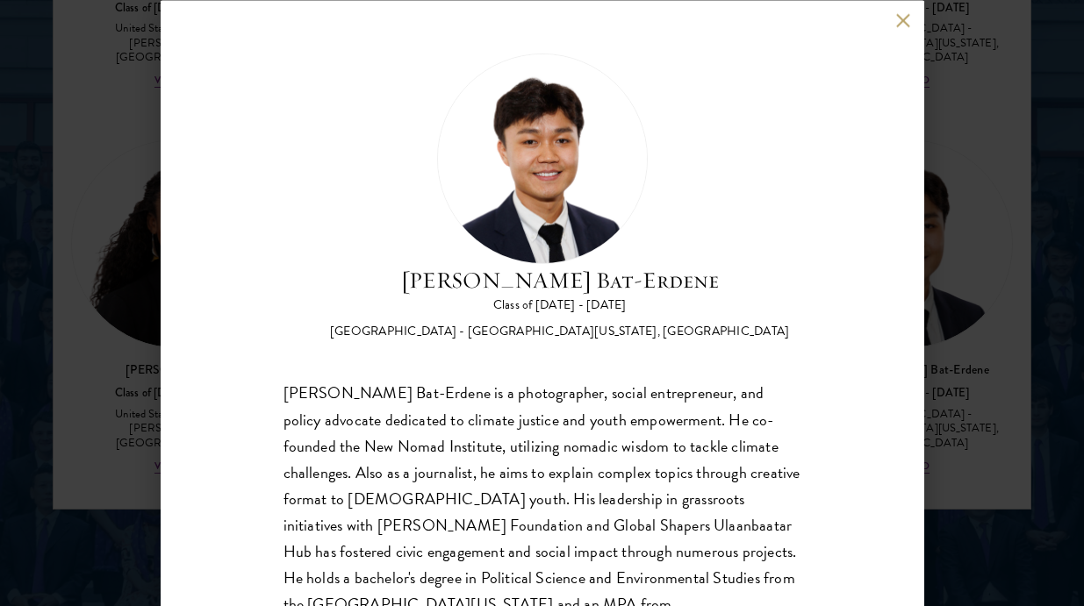
scroll to position [63, 0]
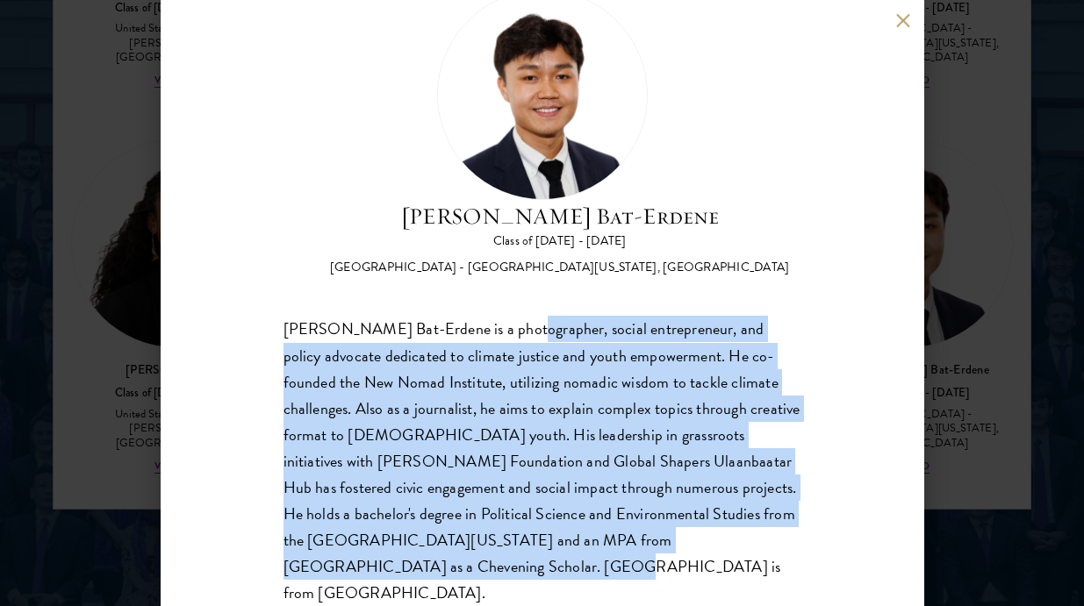
drag, startPoint x: 503, startPoint y: 326, endPoint x: 766, endPoint y: 534, distance: 334.9
click at [766, 535] on div "Bat-Orgil Bat-Erdene is a photographer, social entrepreneur, and policy advocat…" at bounding box center [542, 462] width 518 height 290
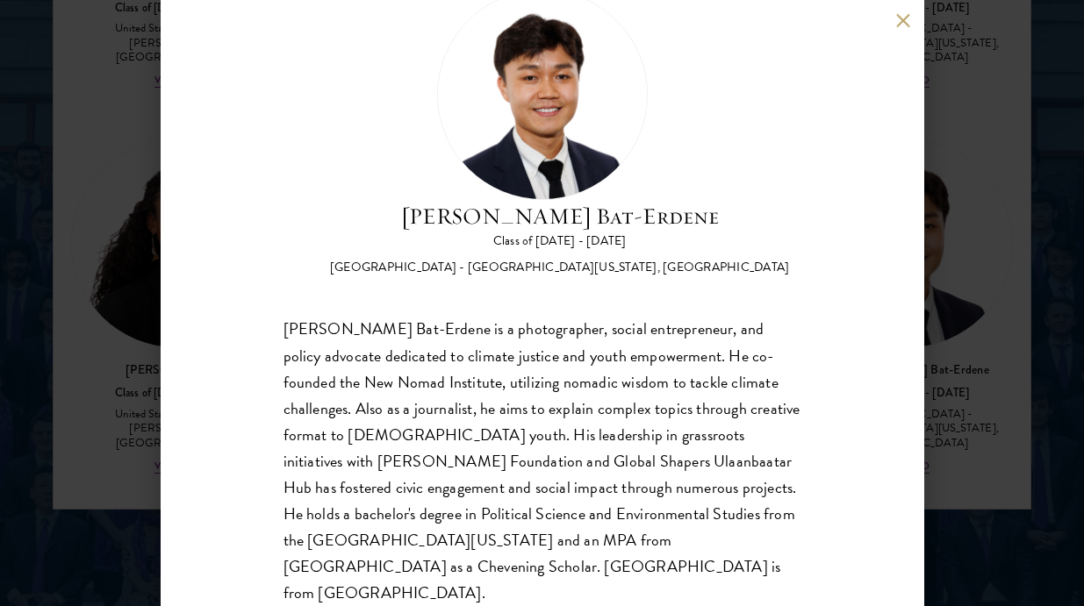
click at [799, 534] on div "Bat-Orgil Bat-Erdene is a photographer, social entrepreneur, and policy advocat…" at bounding box center [542, 462] width 518 height 290
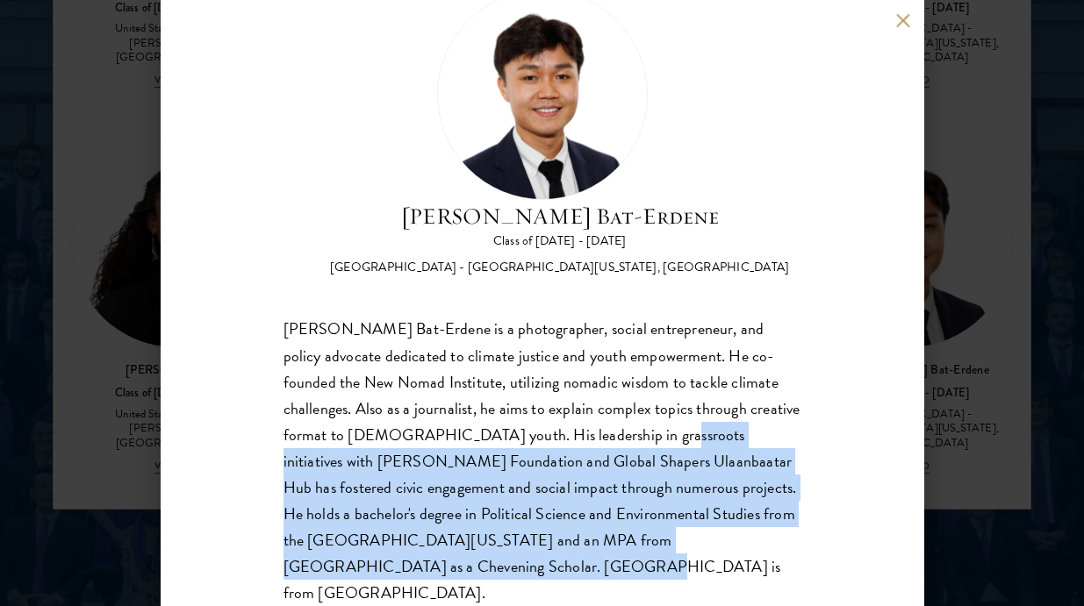
drag, startPoint x: 541, startPoint y: 429, endPoint x: 808, endPoint y: 554, distance: 294.4
click at [813, 555] on div "Bat-Orgil Bat-Erdene Class of 2025 - 2026 Mongolia - University of Arizona, Uni…" at bounding box center [542, 303] width 763 height 606
click at [798, 549] on div "Bat-Orgil Bat-Erdene is a photographer, social entrepreneur, and policy advocat…" at bounding box center [542, 462] width 518 height 290
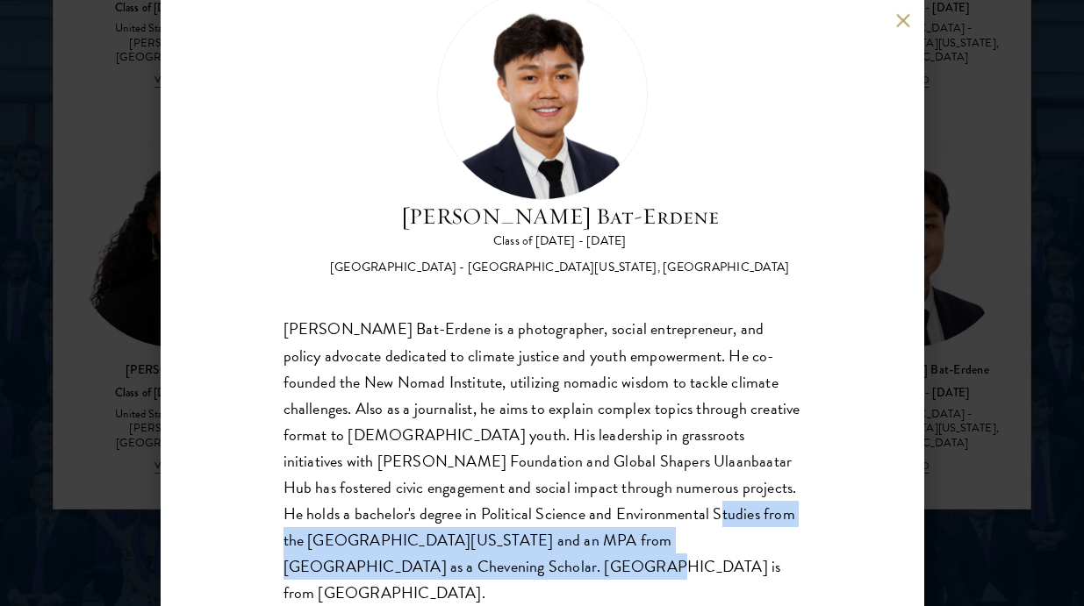
drag, startPoint x: 524, startPoint y: 521, endPoint x: 809, endPoint y: 558, distance: 287.6
click at [809, 558] on div "Bat-Orgil Bat-Erdene Class of 2025 - 2026 Mongolia - University of Arizona, Uni…" at bounding box center [542, 303] width 763 height 606
drag, startPoint x: 541, startPoint y: 503, endPoint x: 781, endPoint y: 548, distance: 244.6
click at [790, 555] on div "Bat-Orgil Bat-Erdene Class of 2025 - 2026 Mongolia - University of Arizona, Uni…" at bounding box center [542, 303] width 763 height 606
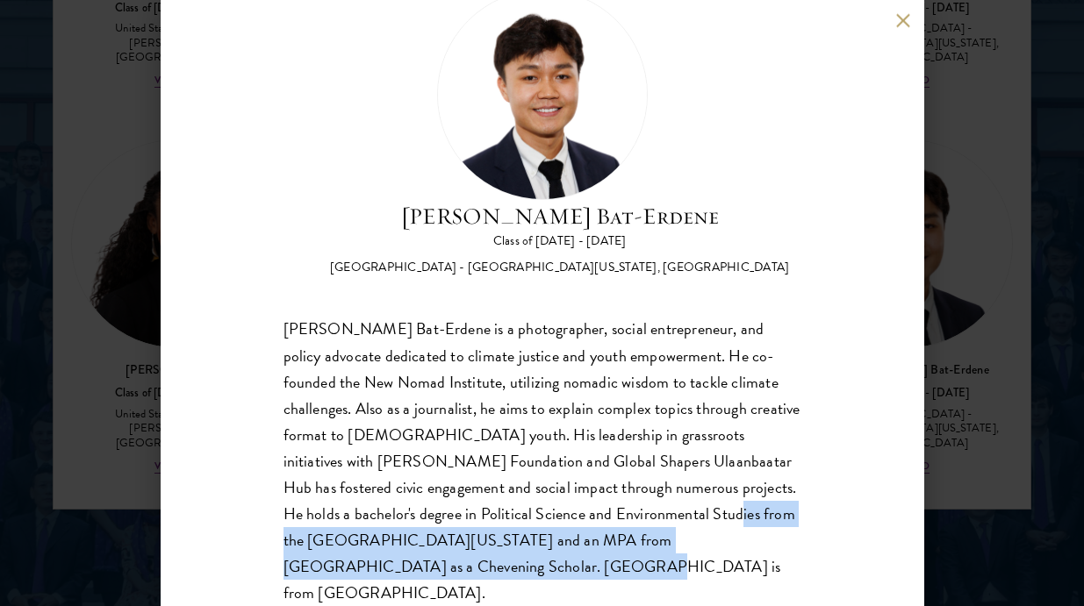
click at [781, 548] on div "Bat-Orgil Bat-Erdene is a photographer, social entrepreneur, and policy advocat…" at bounding box center [542, 462] width 518 height 290
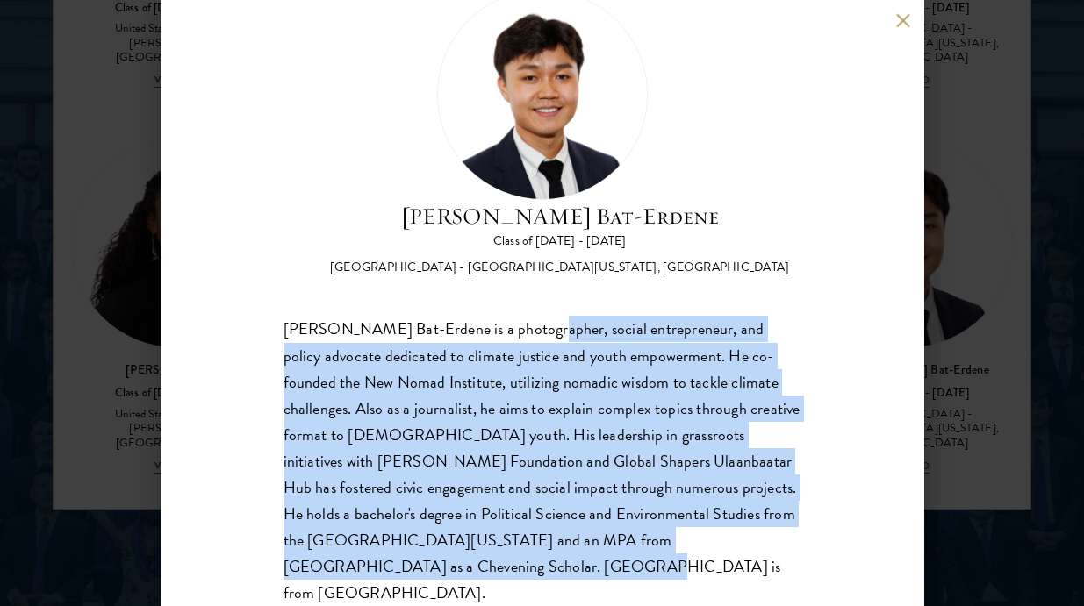
drag, startPoint x: 528, startPoint y: 332, endPoint x: 766, endPoint y: 565, distance: 333.2
click at [766, 566] on div "Bat-Orgil Bat-Erdene Class of 2025 - 2026 Mongolia - University of Arizona, Uni…" at bounding box center [542, 303] width 763 height 606
click at [766, 565] on div "Bat-Orgil Bat-Erdene Class of 2025 - 2026 Mongolia - University of Arizona, Uni…" at bounding box center [542, 303] width 763 height 606
drag, startPoint x: 400, startPoint y: 325, endPoint x: 781, endPoint y: 561, distance: 448.0
click at [787, 562] on div "Bat-Orgil Bat-Erdene Class of 2025 - 2026 Mongolia - University of Arizona, Uni…" at bounding box center [542, 303] width 763 height 606
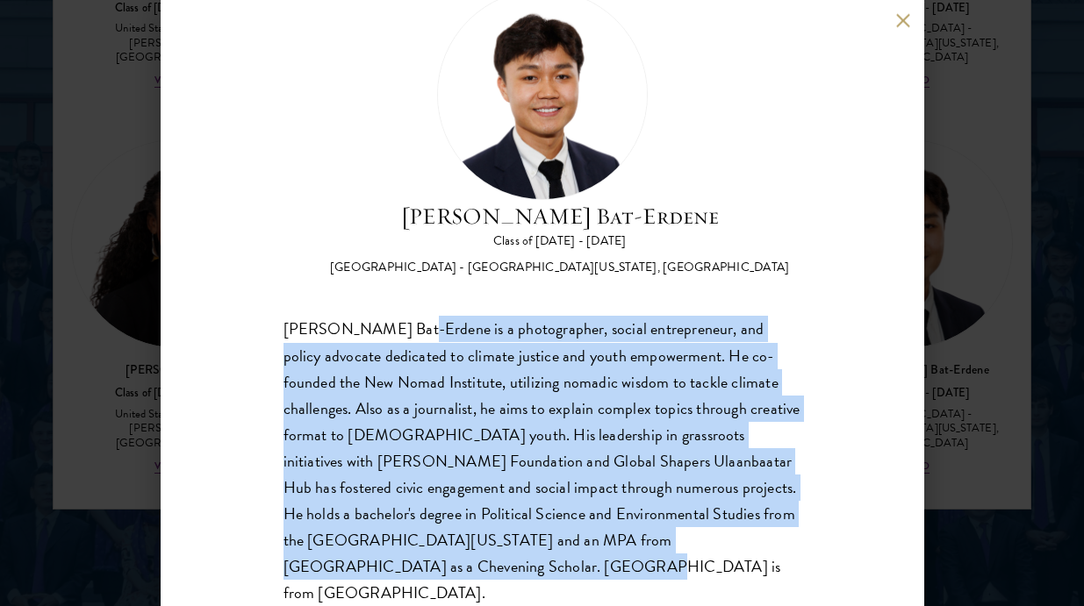
click at [781, 561] on div "Bat-Orgil Bat-Erdene Class of 2025 - 2026 Mongolia - University of Arizona, Uni…" at bounding box center [542, 303] width 763 height 606
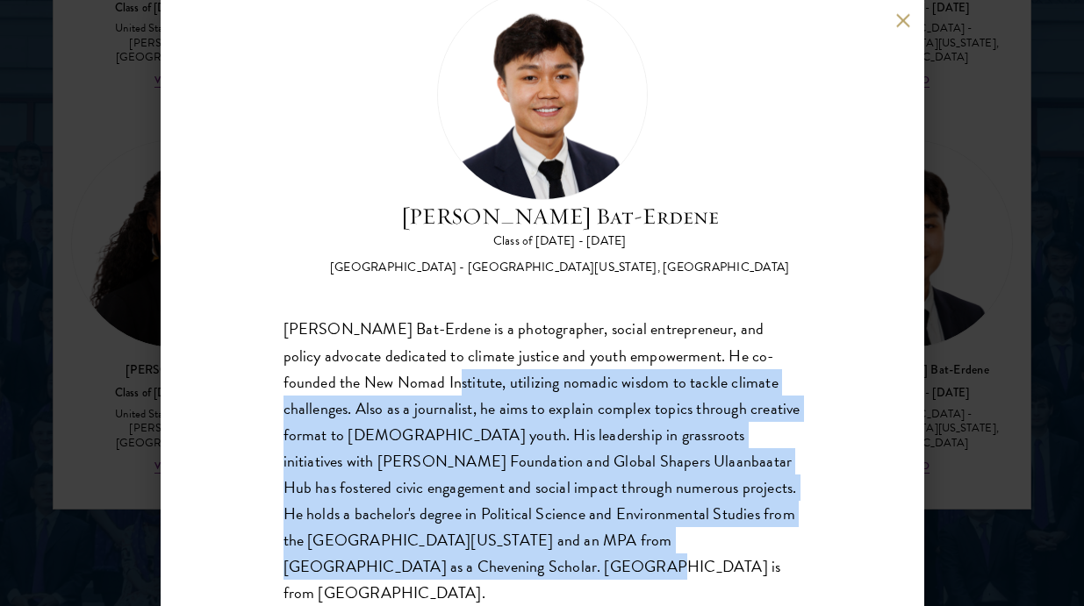
drag, startPoint x: 368, startPoint y: 386, endPoint x: 756, endPoint y: 564, distance: 427.6
click at [760, 565] on div "Bat-Orgil Bat-Erdene Class of 2025 - 2026 Mongolia - University of Arizona, Uni…" at bounding box center [542, 303] width 763 height 606
click at [756, 564] on div "Bat-Orgil Bat-Erdene Class of 2025 - 2026 Mongolia - University of Arizona, Uni…" at bounding box center [542, 303] width 763 height 606
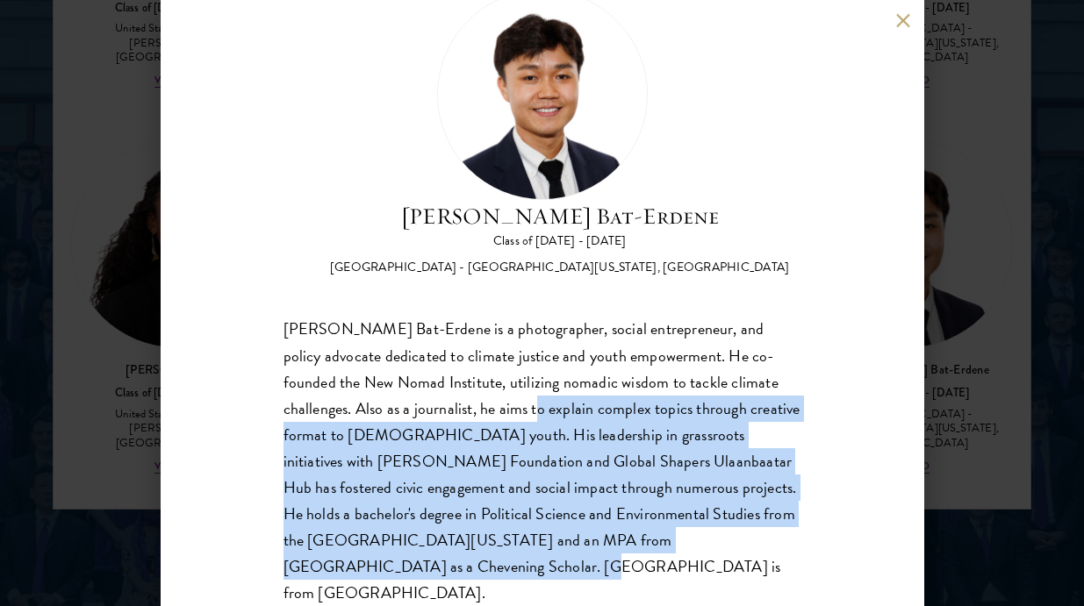
drag, startPoint x: 433, startPoint y: 409, endPoint x: 744, endPoint y: 544, distance: 339.6
click at [744, 544] on div "Bat-Orgil Bat-Erdene is a photographer, social entrepreneur, and policy advocat…" at bounding box center [542, 462] width 518 height 290
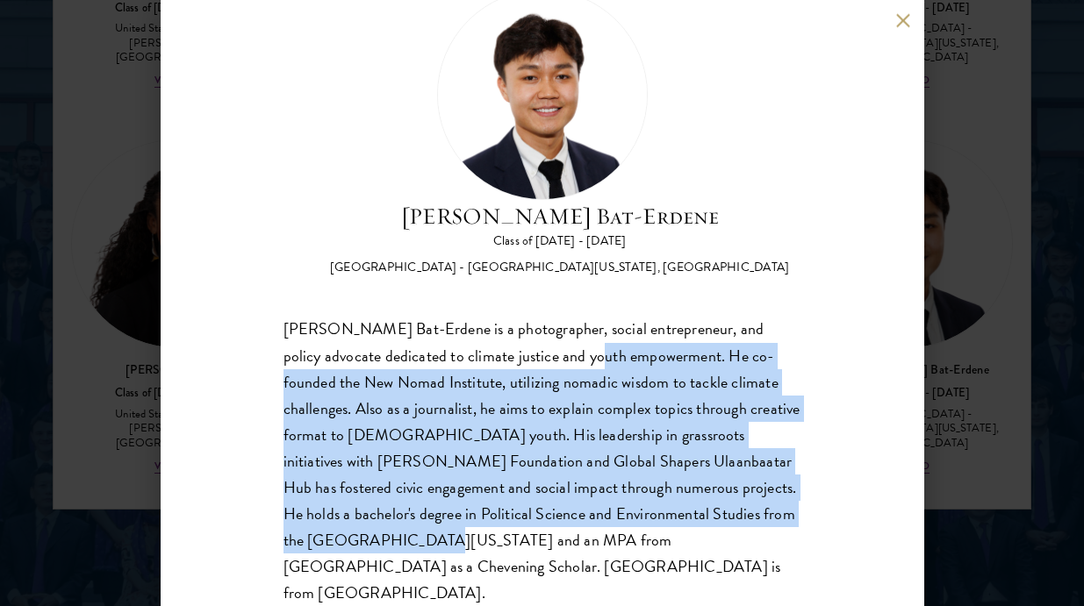
drag, startPoint x: 526, startPoint y: 351, endPoint x: 733, endPoint y: 524, distance: 269.1
click at [733, 524] on div "Bat-Orgil Bat-Erdene is a photographer, social entrepreneur, and policy advocat…" at bounding box center [542, 462] width 518 height 290
click at [734, 524] on div "Bat-Orgil Bat-Erdene is a photographer, social entrepreneur, and policy advocat…" at bounding box center [542, 462] width 518 height 290
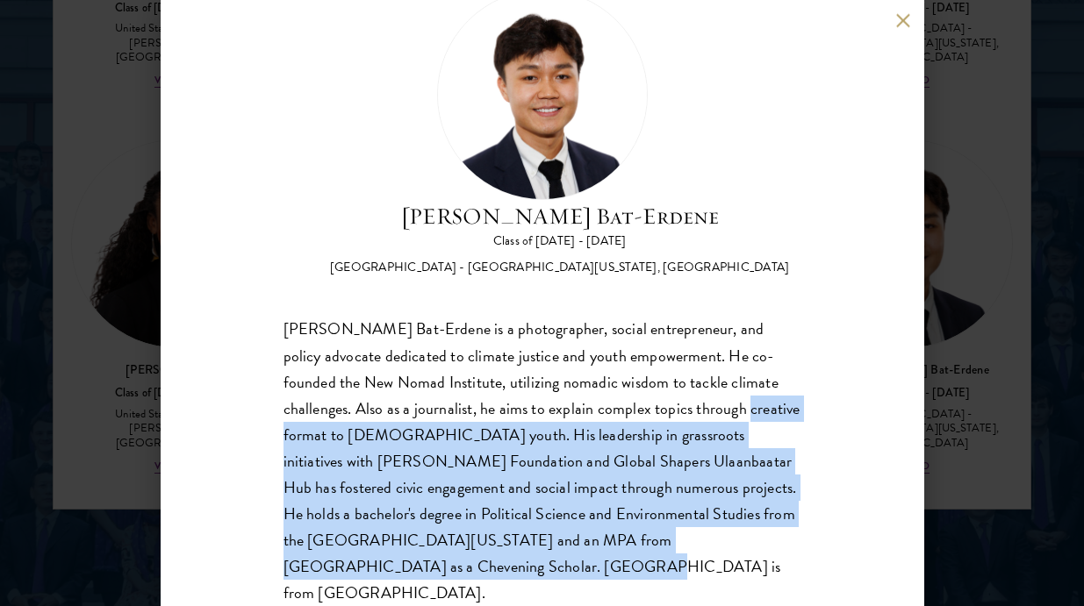
drag, startPoint x: 639, startPoint y: 411, endPoint x: 794, endPoint y: 549, distance: 208.2
click at [793, 549] on div "Bat-Orgil Bat-Erdene is a photographer, social entrepreneur, and policy advocat…" at bounding box center [542, 462] width 518 height 290
click at [794, 549] on div "Bat-Orgil Bat-Erdene is a photographer, social entrepreneur, and policy advocat…" at bounding box center [542, 462] width 518 height 290
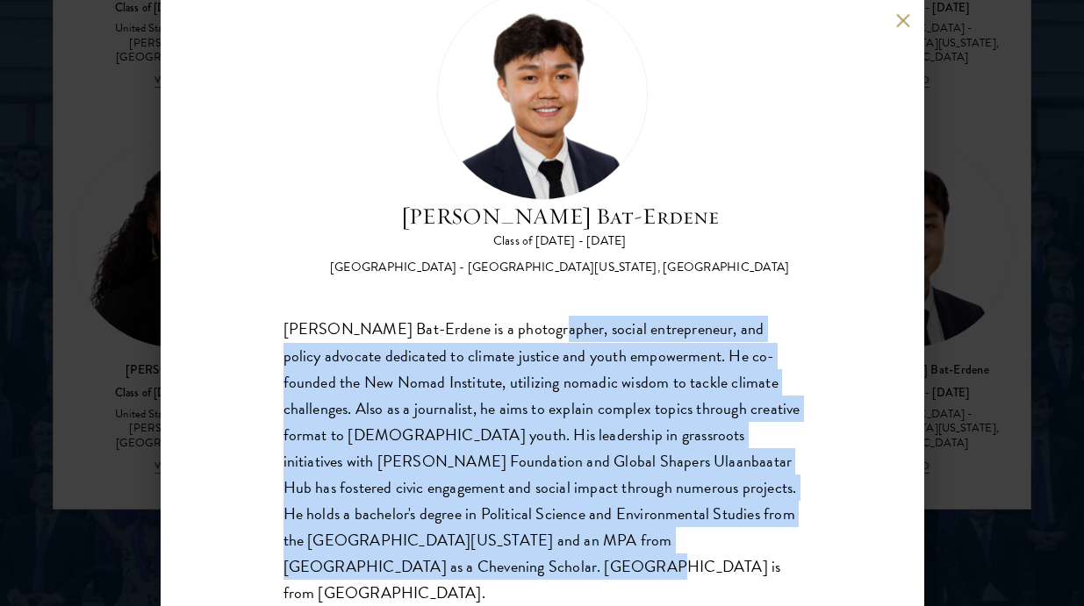
drag, startPoint x: 526, startPoint y: 318, endPoint x: 792, endPoint y: 563, distance: 362.7
click at [793, 563] on div "Bat-Orgil Bat-Erdene Class of 2025 - 2026 Mongolia - University of Arizona, Uni…" at bounding box center [542, 303] width 763 height 606
click at [792, 563] on div "Bat-Orgil Bat-Erdene Class of 2025 - 2026 Mongolia - University of Arizona, Uni…" at bounding box center [542, 303] width 763 height 606
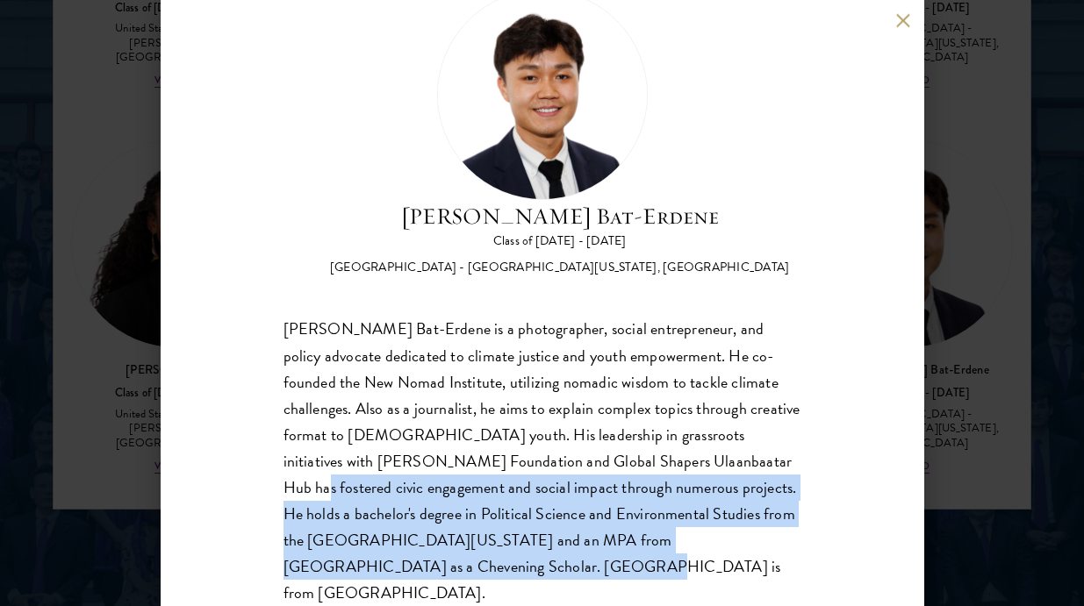
drag, startPoint x: 586, startPoint y: 469, endPoint x: 811, endPoint y: 576, distance: 248.5
click at [811, 576] on div "Bat-Orgil Bat-Erdene Class of 2025 - 2026 Mongolia - University of Arizona, Uni…" at bounding box center [542, 303] width 763 height 606
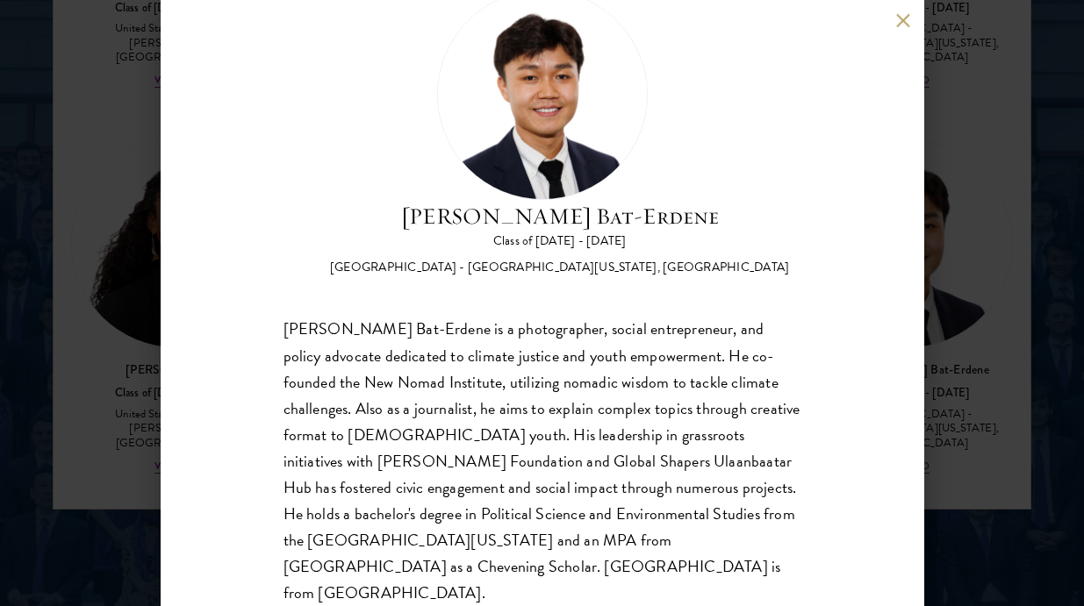
click at [951, 433] on div "Bat-Orgil Bat-Erdene Class of 2025 - 2026 Mongolia - University of Arizona, Uni…" at bounding box center [542, 303] width 1084 height 606
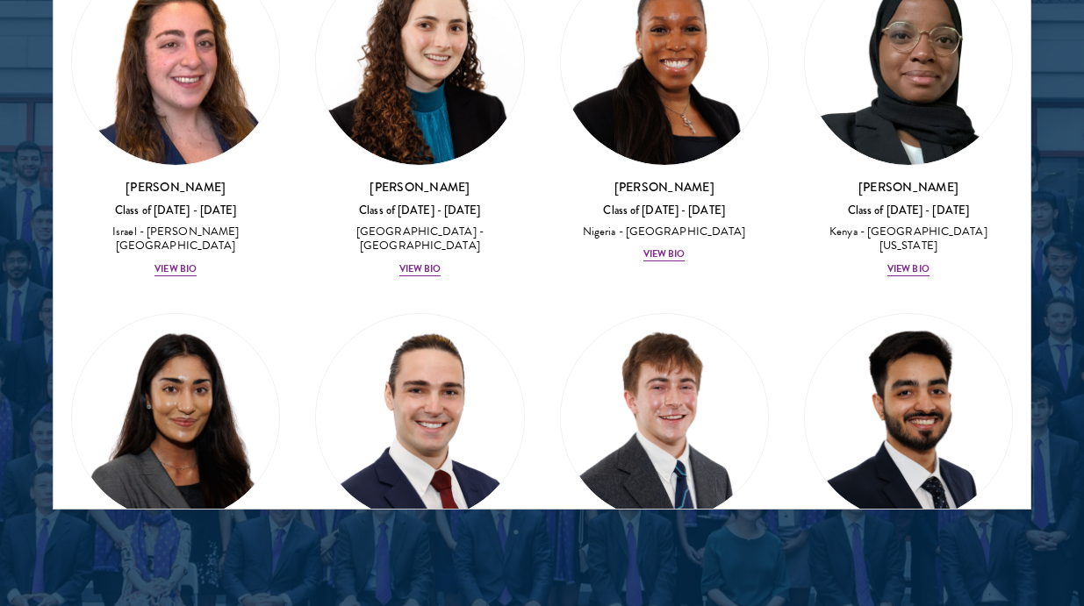
scroll to position [9763, 0]
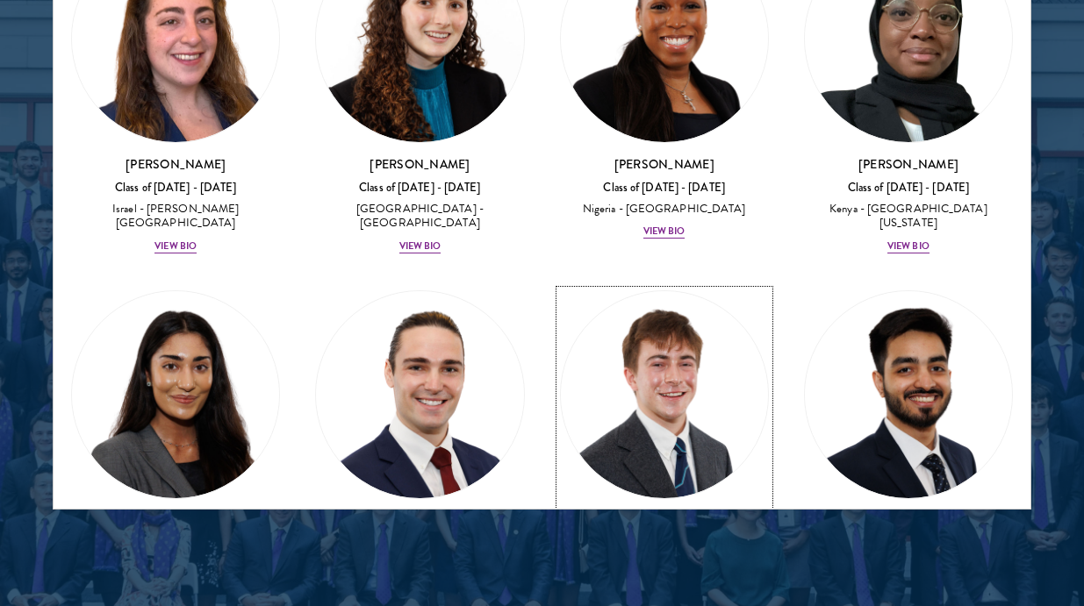
click at [670, 605] on div "View Bio" at bounding box center [664, 618] width 42 height 14
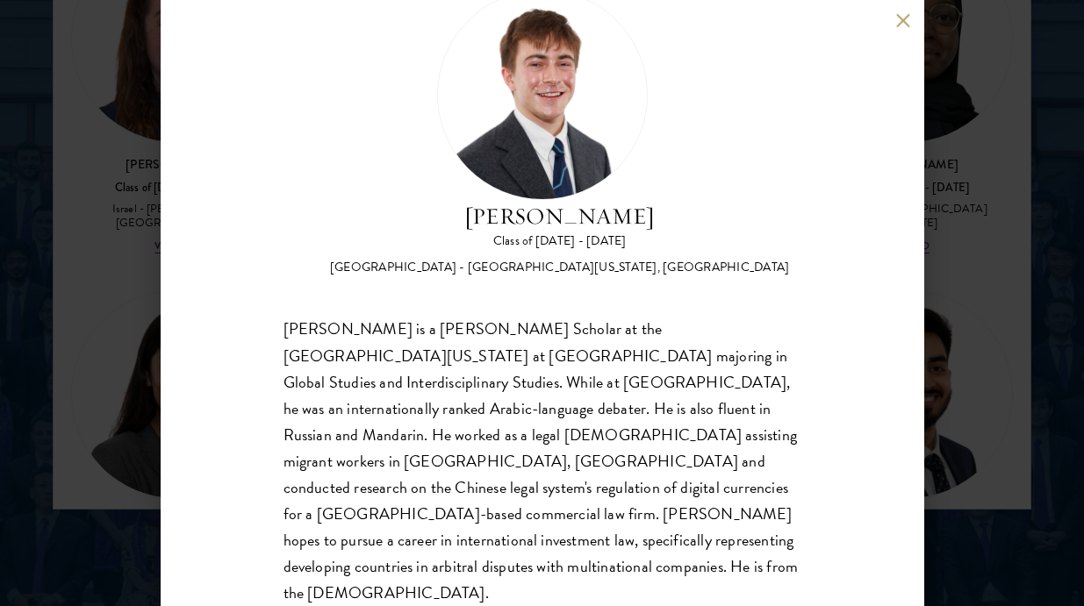
scroll to position [2341, 0]
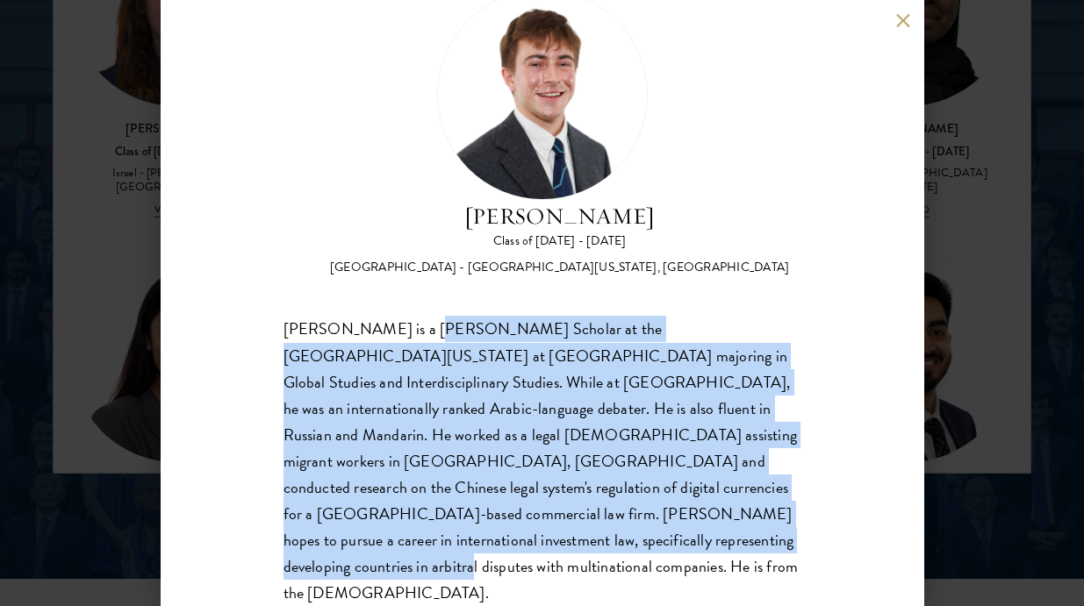
drag, startPoint x: 406, startPoint y: 326, endPoint x: 590, endPoint y: 556, distance: 294.8
click at [589, 556] on div "Jasper Schutt Class of 2025 - 2026 United States of America - University of Nor…" at bounding box center [542, 303] width 763 height 606
click at [590, 556] on div "Jasper Schutt Class of 2025 - 2026 United States of America - University of Nor…" at bounding box center [542, 303] width 763 height 606
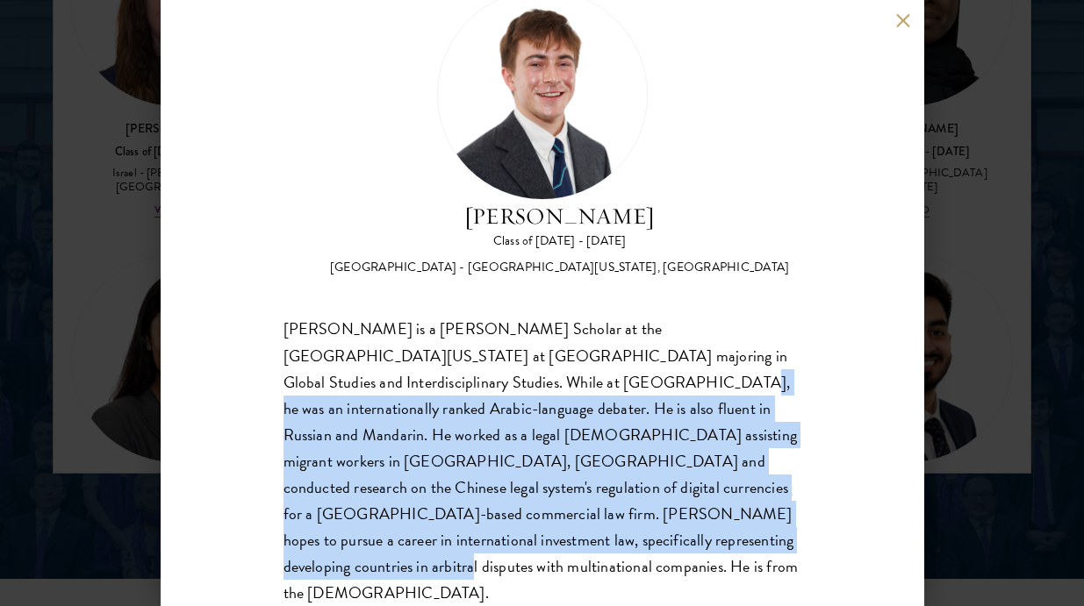
drag, startPoint x: 426, startPoint y: 369, endPoint x: 618, endPoint y: 544, distance: 259.0
click at [618, 544] on div "Jasper Schutt is a Morehead-Cain Scholar at the University of North Carolina at…" at bounding box center [542, 462] width 518 height 290
drag, startPoint x: 619, startPoint y: 545, endPoint x: 569, endPoint y: 475, distance: 86.2
click at [618, 545] on div "Jasper Schutt is a Morehead-Cain Scholar at the University of North Carolina at…" at bounding box center [542, 462] width 518 height 290
drag, startPoint x: 440, startPoint y: 376, endPoint x: 600, endPoint y: 541, distance: 229.0
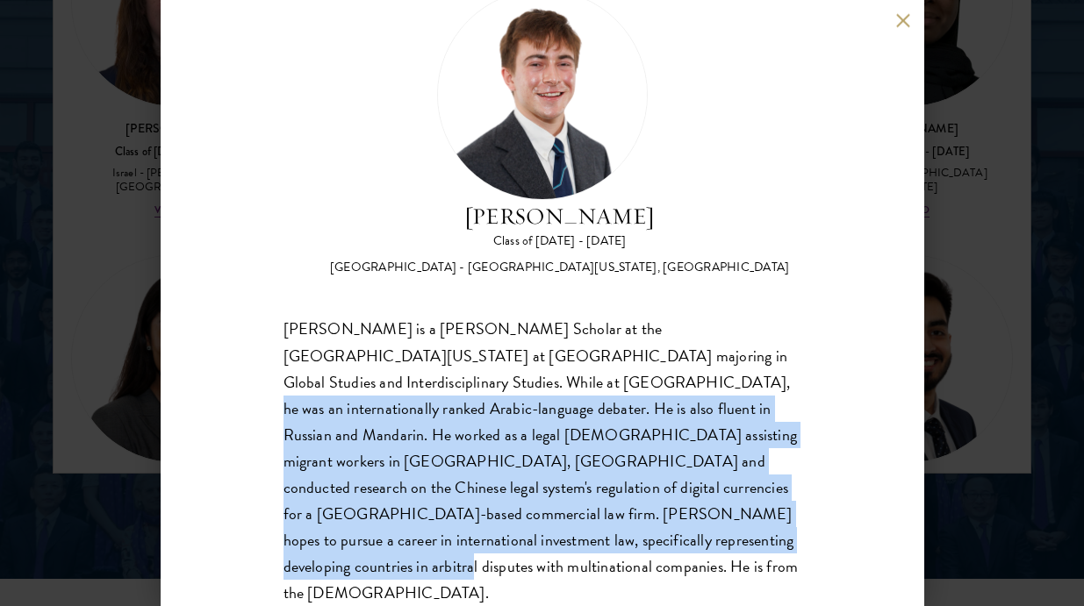
click at [600, 541] on div "Jasper Schutt is a Morehead-Cain Scholar at the University of North Carolina at…" at bounding box center [542, 462] width 518 height 290
click at [597, 541] on div "Jasper Schutt is a Morehead-Cain Scholar at the University of North Carolina at…" at bounding box center [542, 462] width 518 height 290
drag, startPoint x: 479, startPoint y: 419, endPoint x: 604, endPoint y: 538, distance: 172.5
click at [604, 538] on div "Jasper Schutt is a Morehead-Cain Scholar at the University of North Carolina at…" at bounding box center [542, 462] width 518 height 290
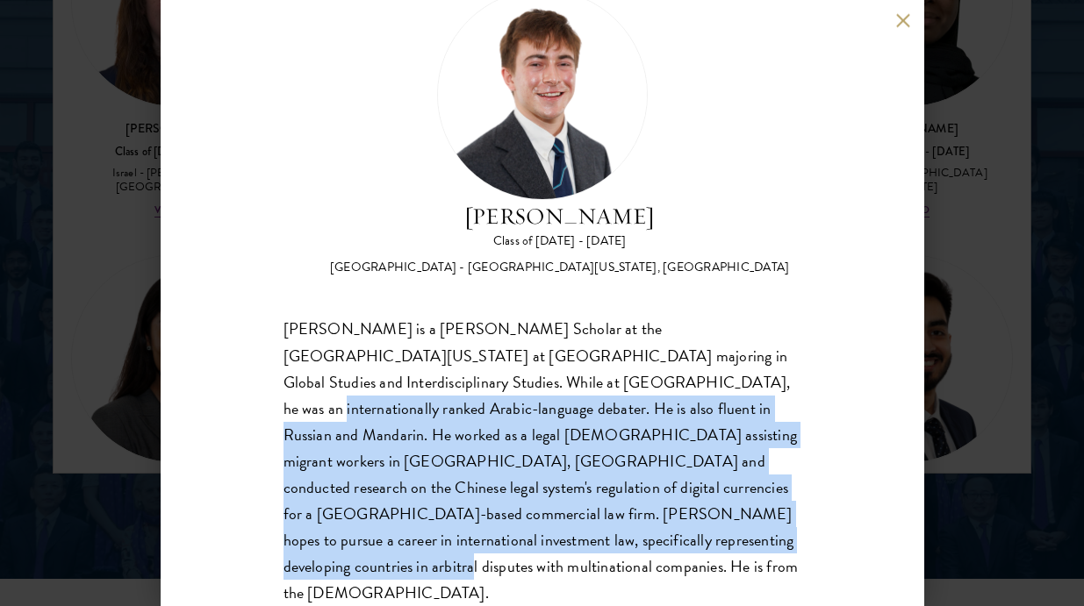
drag, startPoint x: 500, startPoint y: 375, endPoint x: 652, endPoint y: 550, distance: 232.0
click at [652, 550] on div "Jasper Schutt is a Morehead-Cain Scholar at the University of North Carolina at…" at bounding box center [542, 462] width 518 height 290
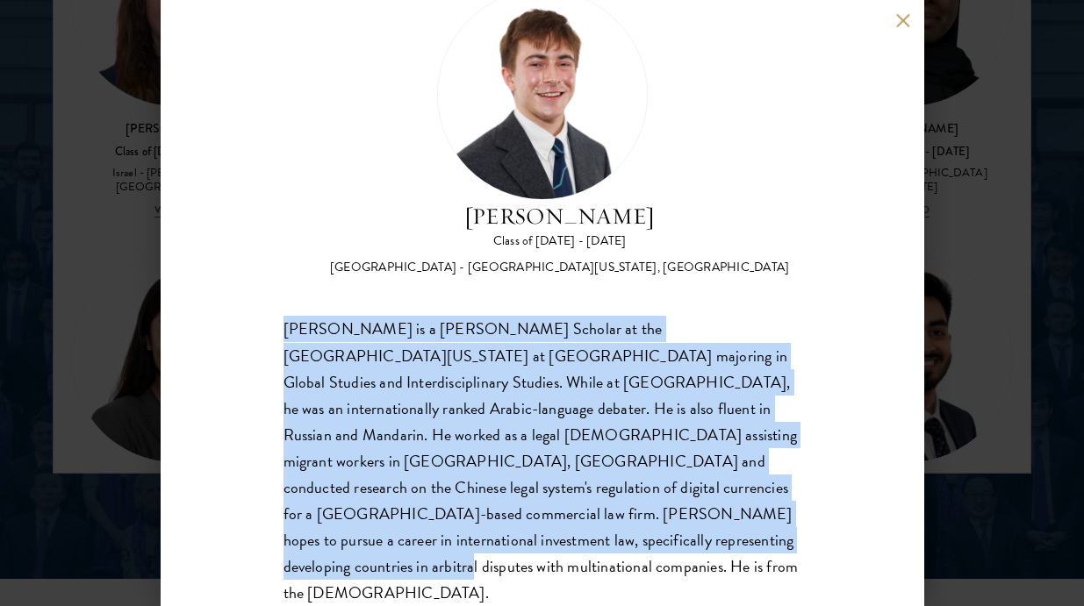
drag, startPoint x: 544, startPoint y: 427, endPoint x: 641, endPoint y: 556, distance: 161.6
click at [641, 555] on div "Jasper Schutt Class of 2025 - 2026 United States of America - University of Nor…" at bounding box center [542, 303] width 763 height 606
click at [641, 556] on div "Jasper Schutt Class of 2025 - 2026 United States of America - University of Nor…" at bounding box center [542, 303] width 763 height 606
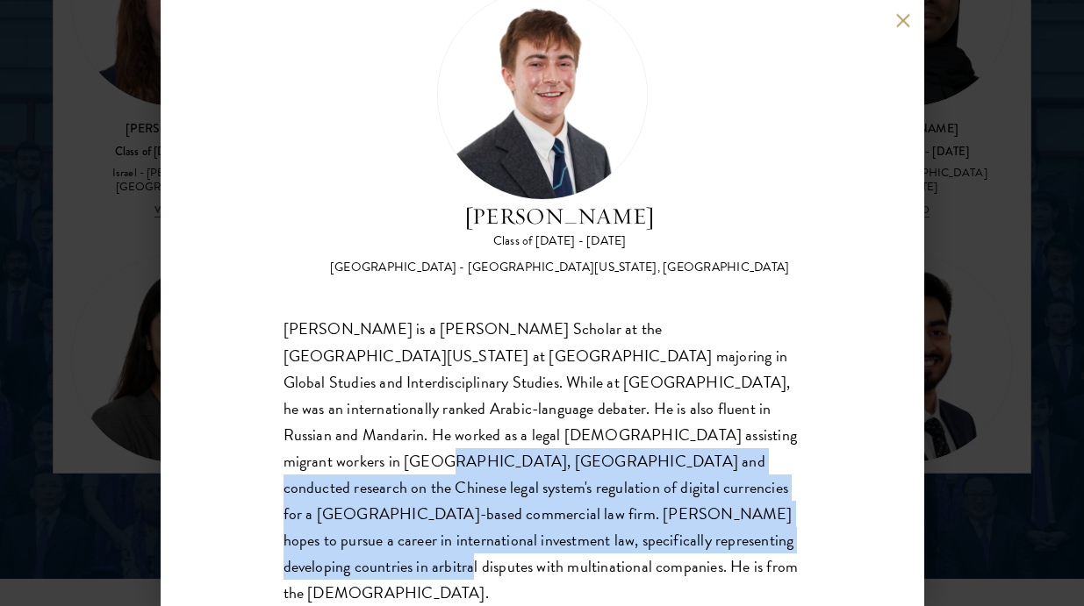
drag, startPoint x: 534, startPoint y: 437, endPoint x: 670, endPoint y: 549, distance: 176.4
click at [670, 549] on div "Jasper Schutt is a Morehead-Cain Scholar at the University of North Carolina at…" at bounding box center [542, 462] width 518 height 290
drag, startPoint x: 504, startPoint y: 447, endPoint x: 679, endPoint y: 532, distance: 195.0
click at [679, 532] on div "Jasper Schutt is a Morehead-Cain Scholar at the University of North Carolina at…" at bounding box center [542, 462] width 518 height 290
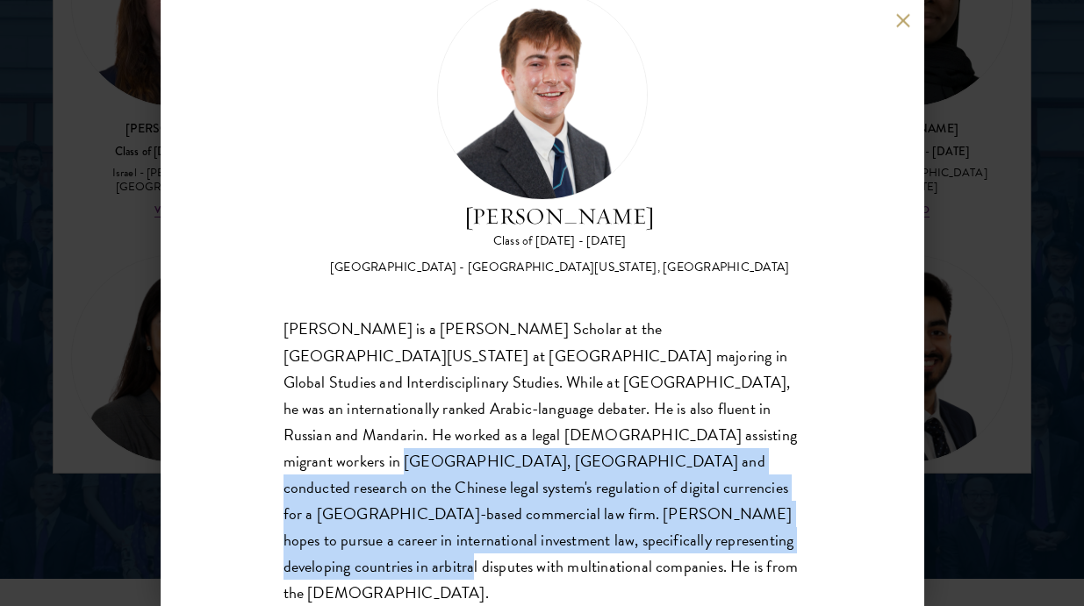
click at [679, 532] on div "Jasper Schutt is a Morehead-Cain Scholar at the University of North Carolina at…" at bounding box center [542, 462] width 518 height 290
drag, startPoint x: 510, startPoint y: 447, endPoint x: 653, endPoint y: 566, distance: 186.3
click at [653, 565] on div "Jasper Schutt Class of 2025 - 2026 United States of America - University of Nor…" at bounding box center [542, 303] width 763 height 606
click at [653, 566] on div "Jasper Schutt Class of 2025 - 2026 United States of America - University of Nor…" at bounding box center [542, 303] width 763 height 606
drag, startPoint x: 498, startPoint y: 428, endPoint x: 620, endPoint y: 555, distance: 175.6
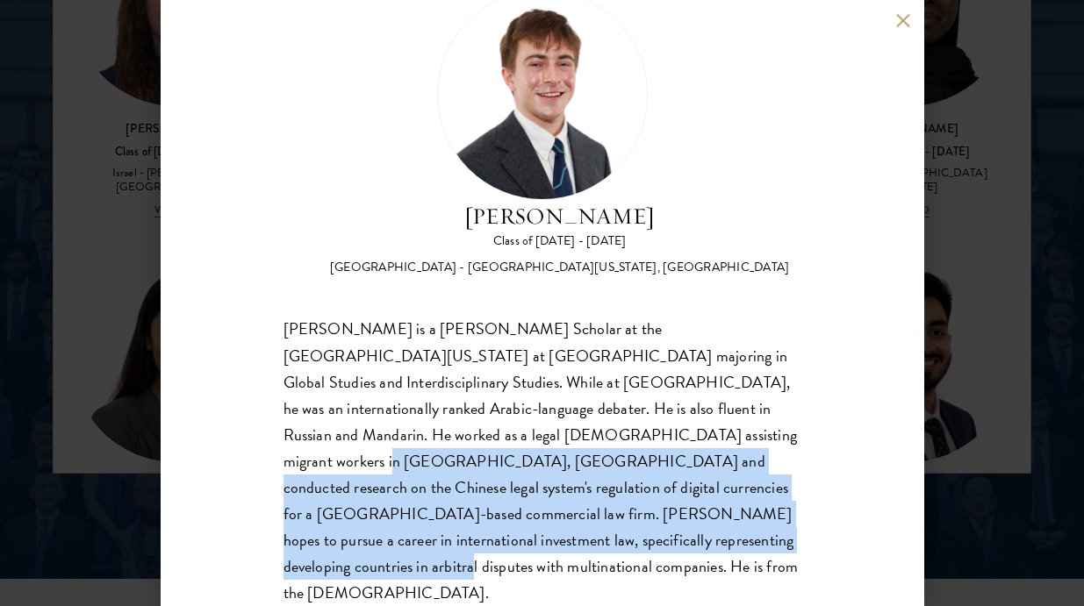
click at [620, 555] on div "Jasper Schutt Class of 2025 - 2026 United States of America - University of Nor…" at bounding box center [542, 303] width 763 height 606
drag, startPoint x: 501, startPoint y: 426, endPoint x: 685, endPoint y: 543, distance: 218.1
click at [685, 543] on div "Jasper Schutt is a Morehead-Cain Scholar at the University of North Carolina at…" at bounding box center [542, 462] width 518 height 290
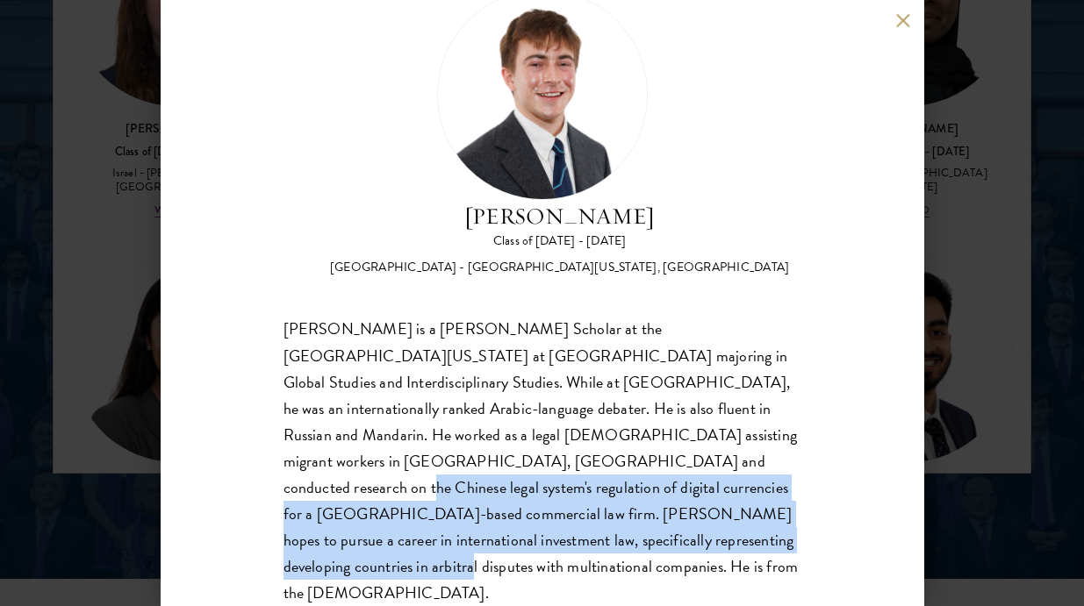
drag, startPoint x: 380, startPoint y: 464, endPoint x: 590, endPoint y: 536, distance: 221.7
click at [590, 536] on div "Jasper Schutt is a Morehead-Cain Scholar at the University of North Carolina at…" at bounding box center [542, 462] width 518 height 290
drag, startPoint x: 406, startPoint y: 470, endPoint x: 616, endPoint y: 530, distance: 218.0
click at [616, 530] on div "Jasper Schutt is a Morehead-Cain Scholar at the University of North Carolina at…" at bounding box center [542, 462] width 518 height 290
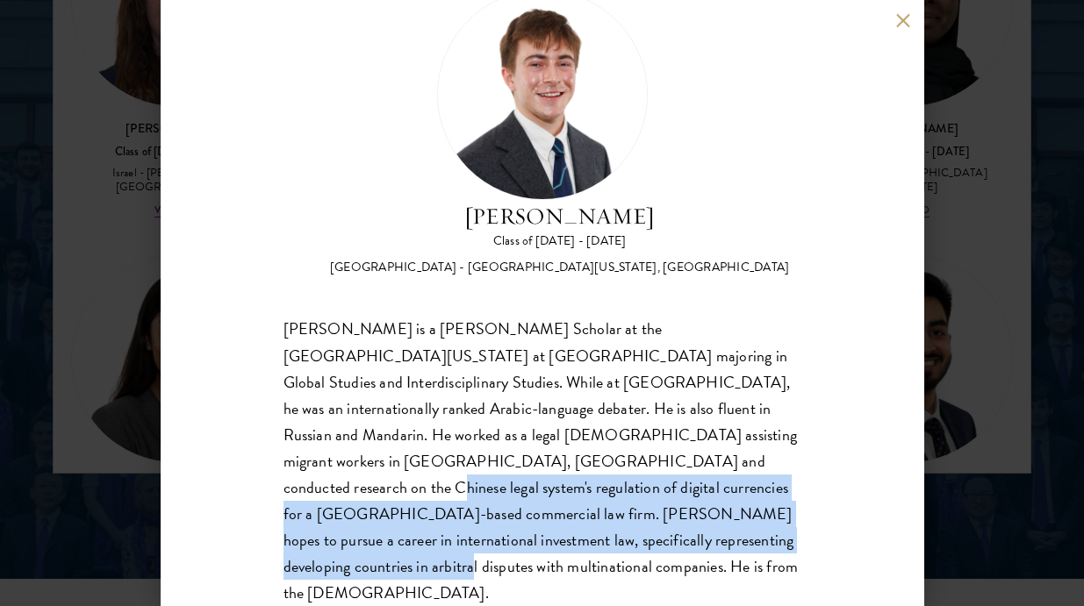
click at [616, 530] on div "Jasper Schutt is a Morehead-Cain Scholar at the University of North Carolina at…" at bounding box center [542, 462] width 518 height 290
drag, startPoint x: 541, startPoint y: 467, endPoint x: 663, endPoint y: 537, distance: 140.7
click at [663, 535] on div "Jasper Schutt is a Morehead-Cain Scholar at the University of North Carolina at…" at bounding box center [542, 462] width 518 height 290
click at [663, 537] on div "Jasper Schutt is a Morehead-Cain Scholar at the University of North Carolina at…" at bounding box center [542, 462] width 518 height 290
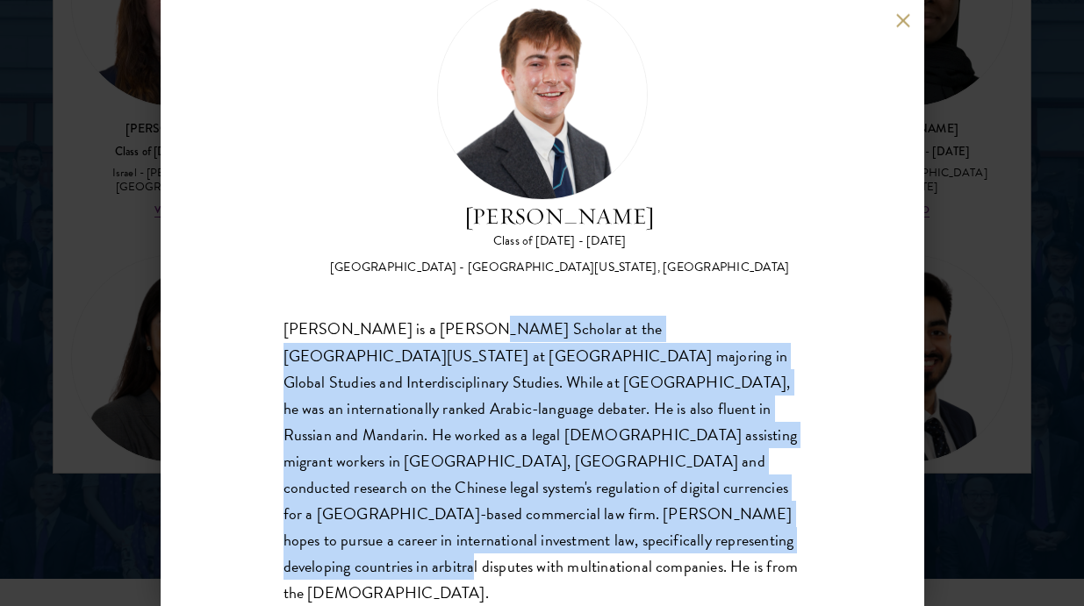
drag, startPoint x: 452, startPoint y: 332, endPoint x: 607, endPoint y: 537, distance: 257.5
click at [605, 536] on div "Jasper Schutt is a Morehead-Cain Scholar at the University of North Carolina at…" at bounding box center [542, 462] width 518 height 290
click at [607, 537] on div "Jasper Schutt is a Morehead-Cain Scholar at the University of North Carolina at…" at bounding box center [542, 462] width 518 height 290
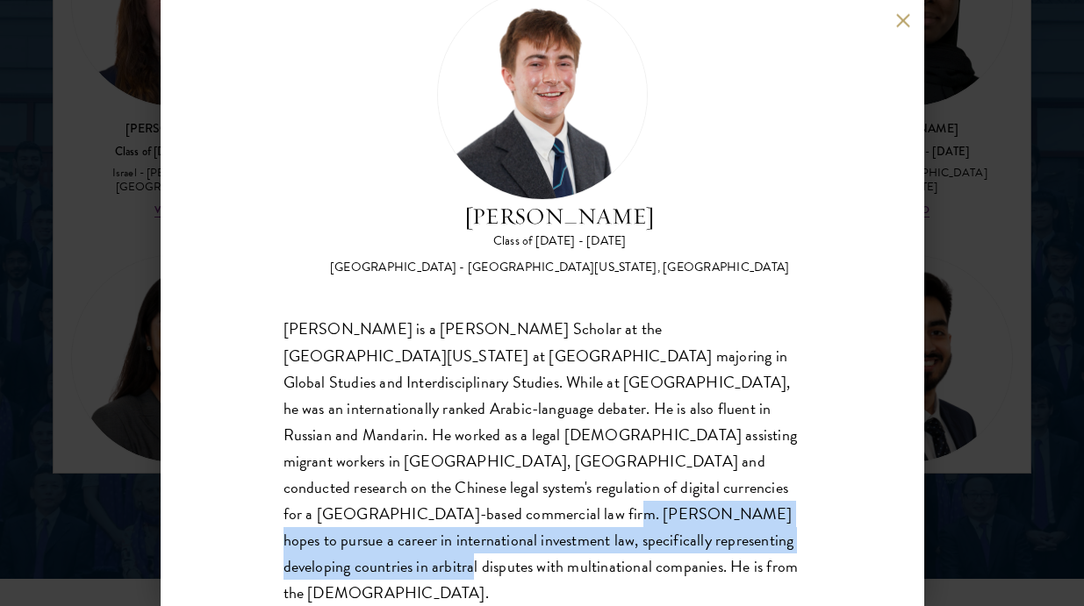
drag, startPoint x: 553, startPoint y: 483, endPoint x: 664, endPoint y: 541, distance: 125.6
click at [664, 540] on div "Jasper Schutt is a Morehead-Cain Scholar at the University of North Carolina at…" at bounding box center [542, 462] width 518 height 290
click at [664, 541] on div "Jasper Schutt is a Morehead-Cain Scholar at the University of North Carolina at…" at bounding box center [542, 462] width 518 height 290
drag, startPoint x: 631, startPoint y: 490, endPoint x: 698, endPoint y: 538, distance: 82.3
click at [697, 538] on div "Jasper Schutt is a Morehead-Cain Scholar at the University of North Carolina at…" at bounding box center [542, 462] width 518 height 290
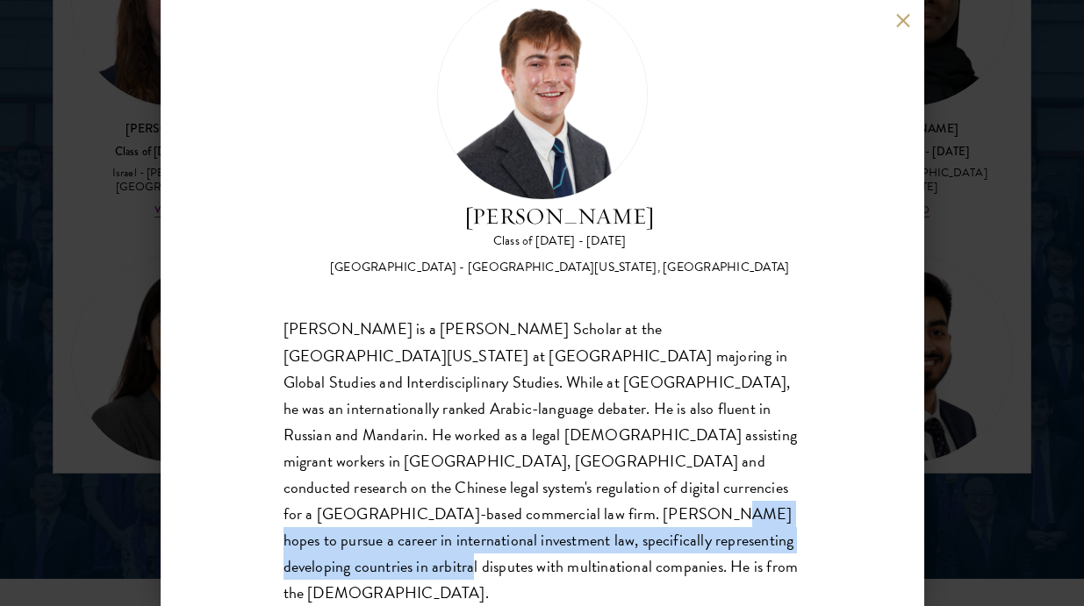
click at [698, 539] on div "Jasper Schutt is a Morehead-Cain Scholar at the University of North Carolina at…" at bounding box center [542, 462] width 518 height 290
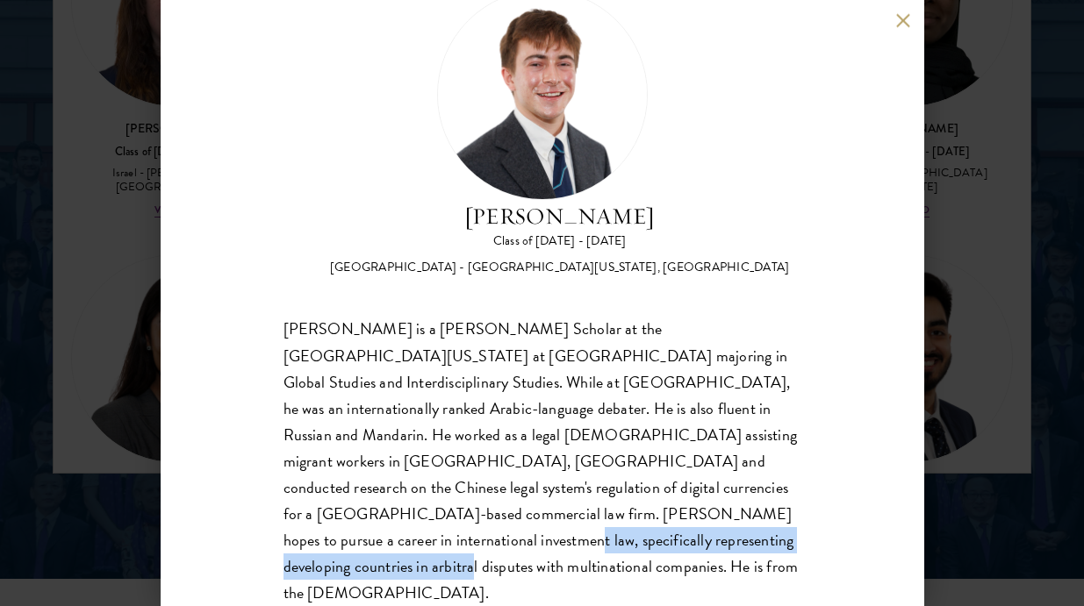
drag, startPoint x: 501, startPoint y: 509, endPoint x: 605, endPoint y: 548, distance: 111.6
click at [605, 548] on div "Jasper Schutt is a Morehead-Cain Scholar at the University of North Carolina at…" at bounding box center [542, 462] width 518 height 290
drag, startPoint x: 477, startPoint y: 514, endPoint x: 619, endPoint y: 551, distance: 146.0
click at [618, 551] on div "Jasper Schutt is a Morehead-Cain Scholar at the University of North Carolina at…" at bounding box center [542, 462] width 518 height 290
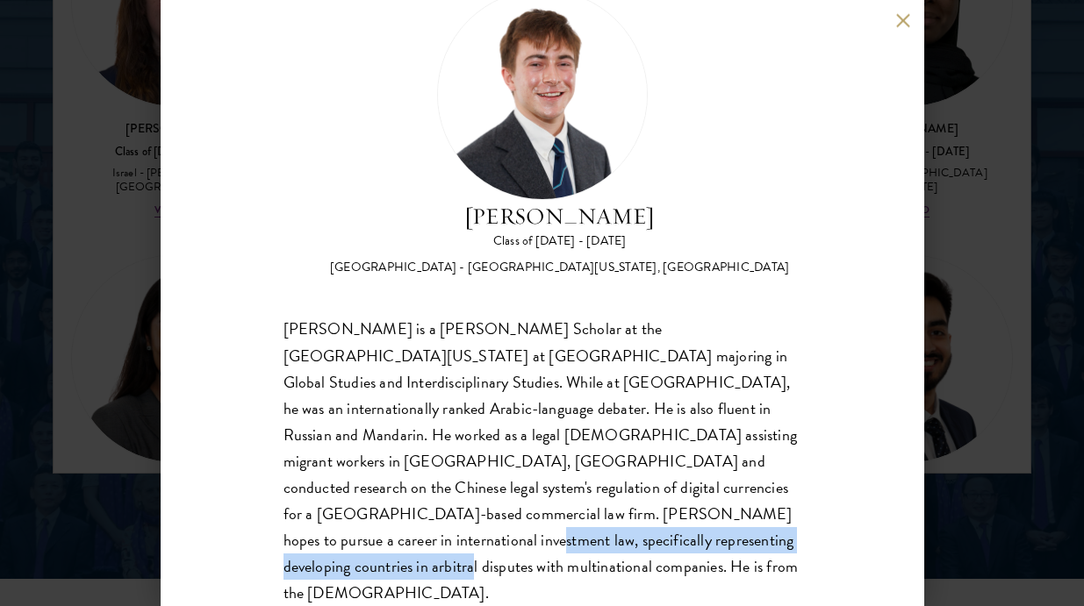
click at [619, 551] on div "Jasper Schutt is a Morehead-Cain Scholar at the University of North Carolina at…" at bounding box center [542, 462] width 518 height 290
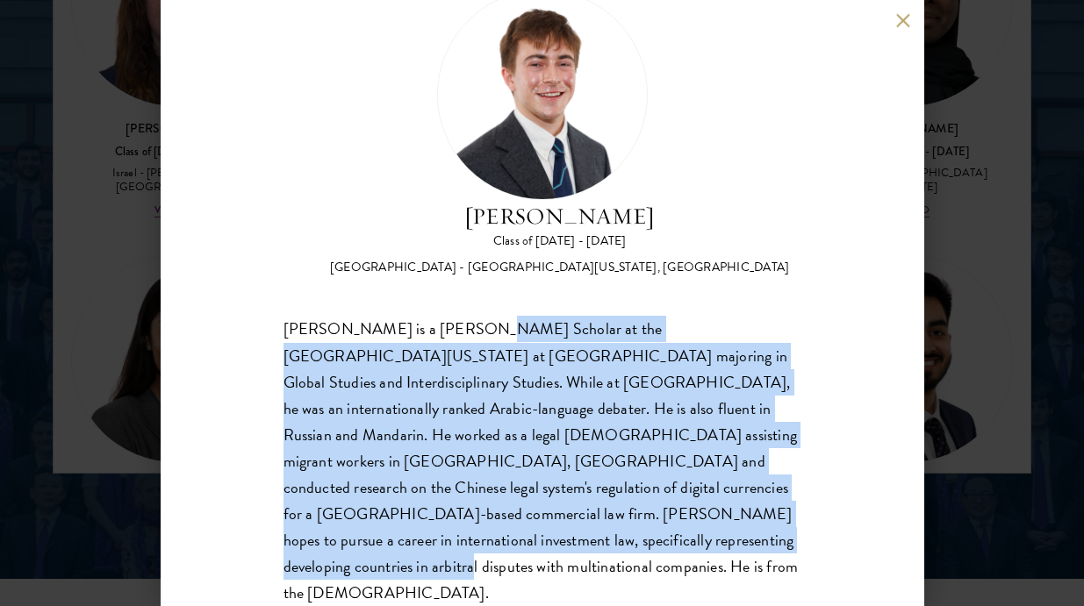
drag, startPoint x: 544, startPoint y: 373, endPoint x: 722, endPoint y: 556, distance: 255.7
click at [722, 556] on div "Jasper Schutt Class of 2025 - 2026 United States of America - University of Nor…" at bounding box center [542, 303] width 763 height 606
click at [691, 511] on div "Jasper Schutt is a Morehead-Cain Scholar at the University of North Carolina at…" at bounding box center [542, 462] width 518 height 290
drag, startPoint x: 539, startPoint y: 337, endPoint x: 757, endPoint y: 555, distance: 309.0
click at [756, 554] on div "Jasper Schutt Class of 2025 - 2026 United States of America - University of Nor…" at bounding box center [542, 303] width 763 height 606
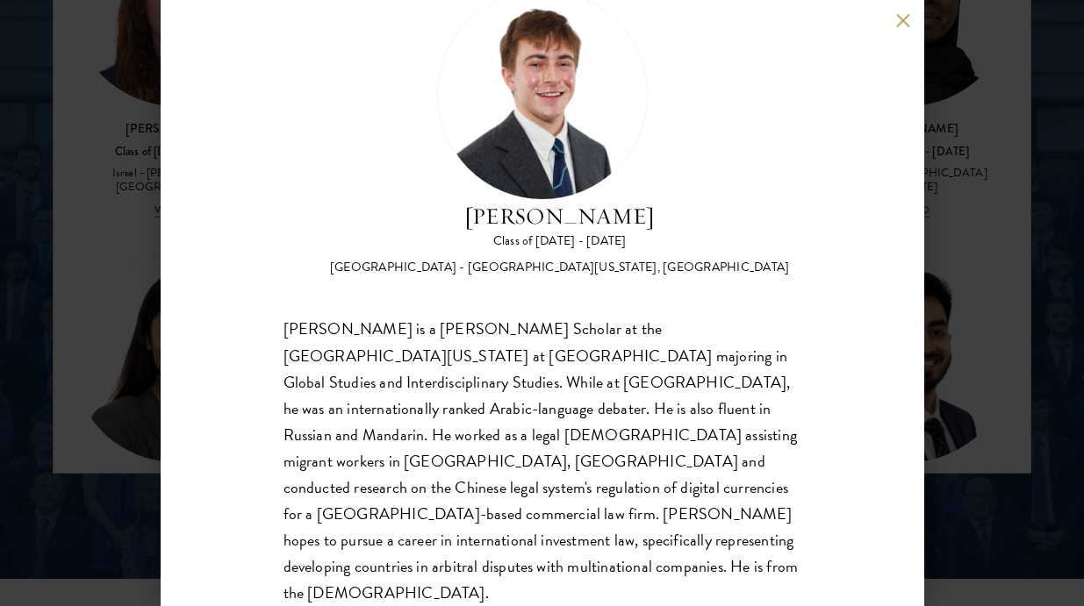
click at [757, 555] on div "Jasper Schutt Class of 2025 - 2026 United States of America - University of Nor…" at bounding box center [542, 303] width 763 height 606
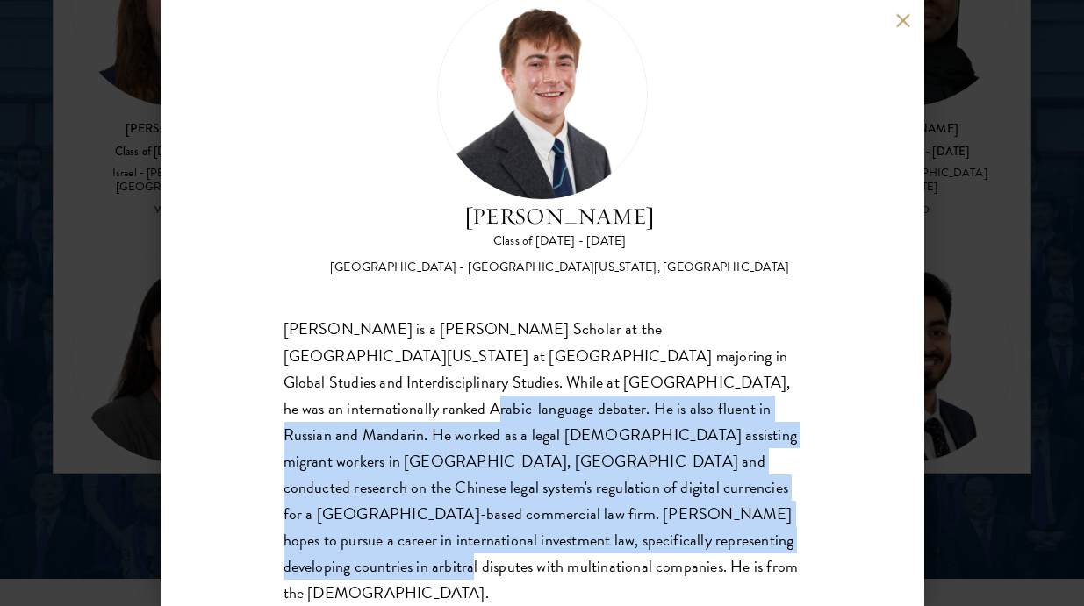
drag, startPoint x: 671, startPoint y: 384, endPoint x: 800, endPoint y: 566, distance: 222.8
click at [800, 566] on div "Jasper Schutt Class of 2025 - 2026 United States of America - University of Nor…" at bounding box center [542, 303] width 763 height 606
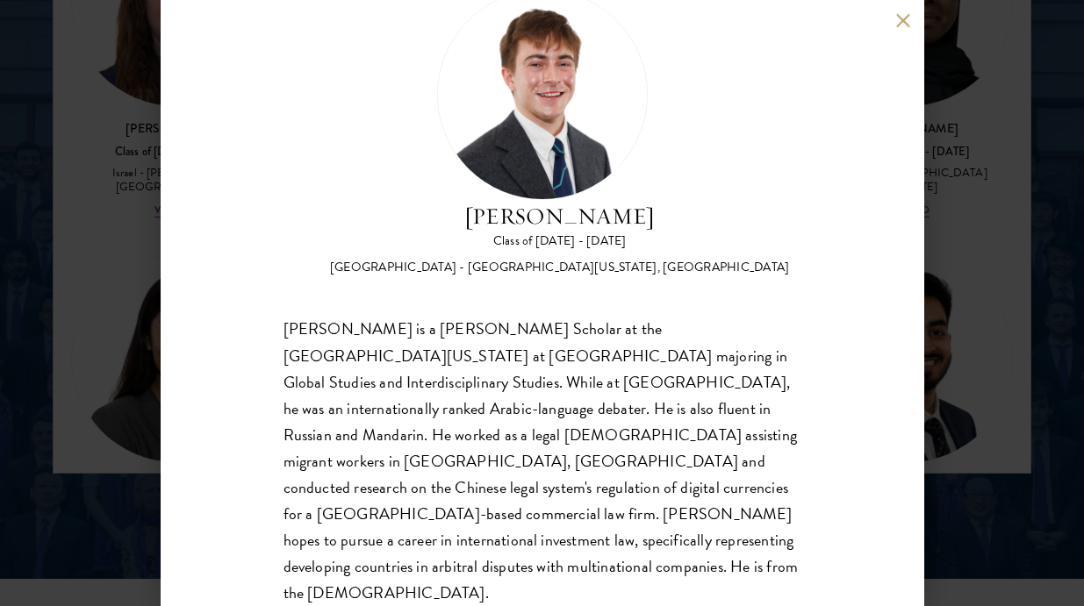
click at [1024, 437] on div "Jasper Schutt Class of 2025 - 2026 United States of America - University of Nor…" at bounding box center [542, 303] width 1084 height 606
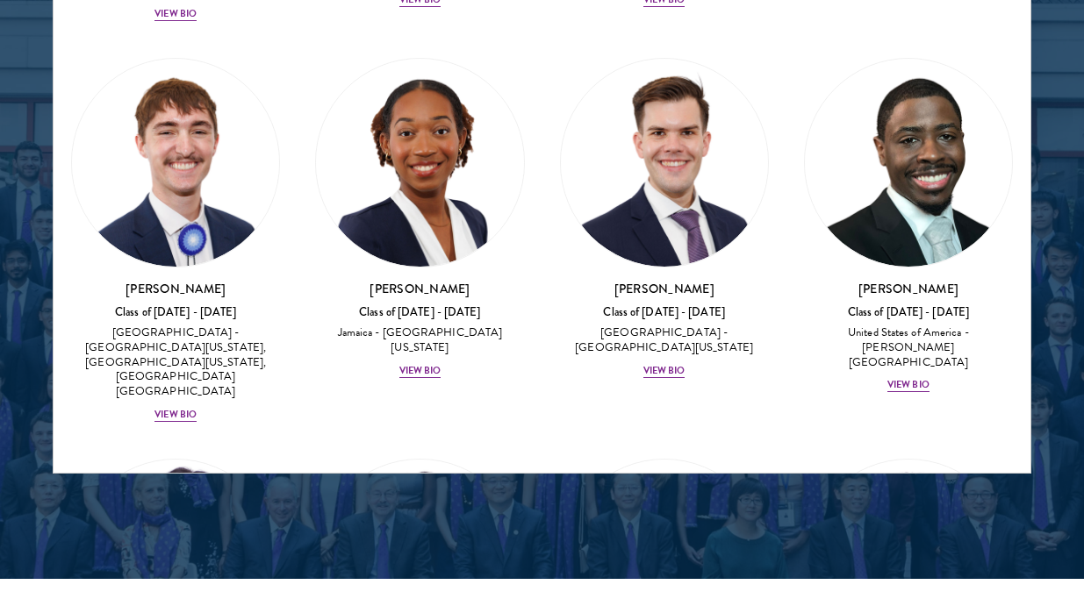
scroll to position [12353, 0]
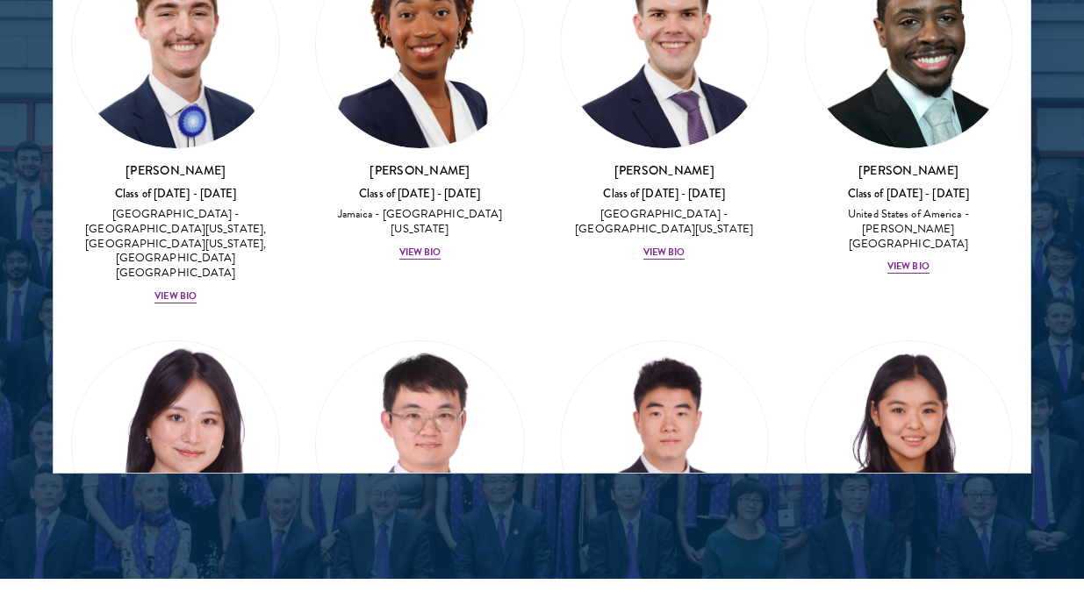
scroll to position [12318, 0]
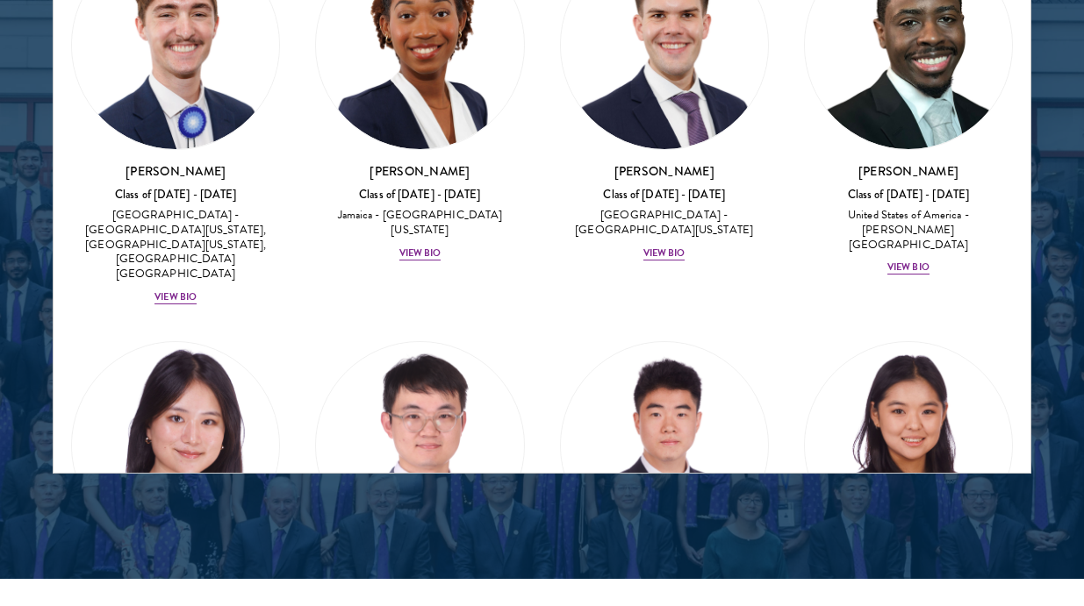
drag, startPoint x: 905, startPoint y: 67, endPoint x: 897, endPoint y: 11, distance: 56.7
click at [0, 0] on section "Scholar Directory Congratulations and welcome to the Schwarzman Scholars Class …" at bounding box center [542, 37] width 1084 height 1085
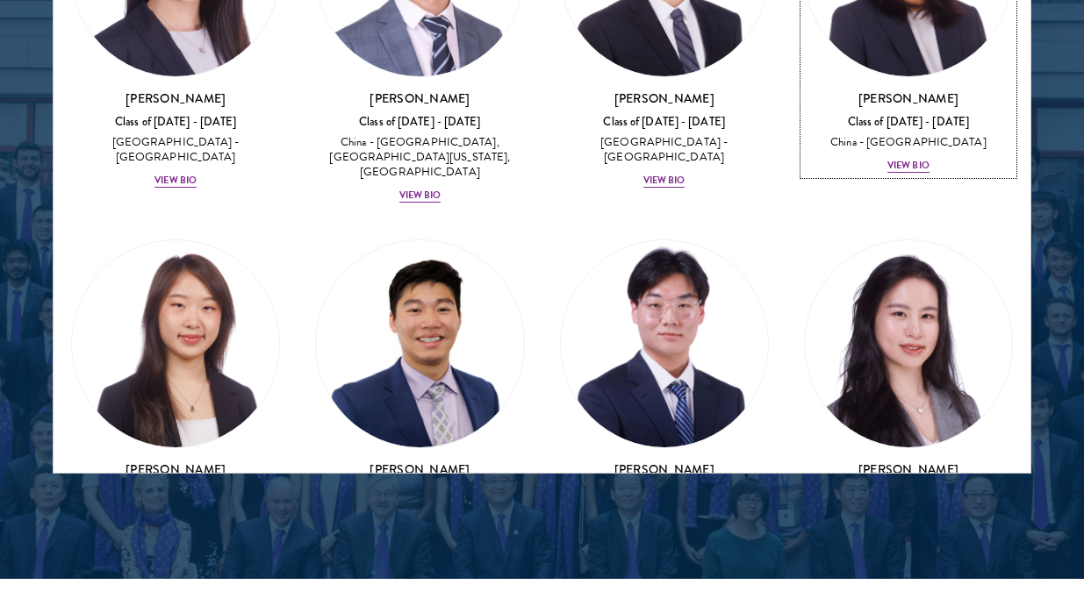
scroll to position [12809, 0]
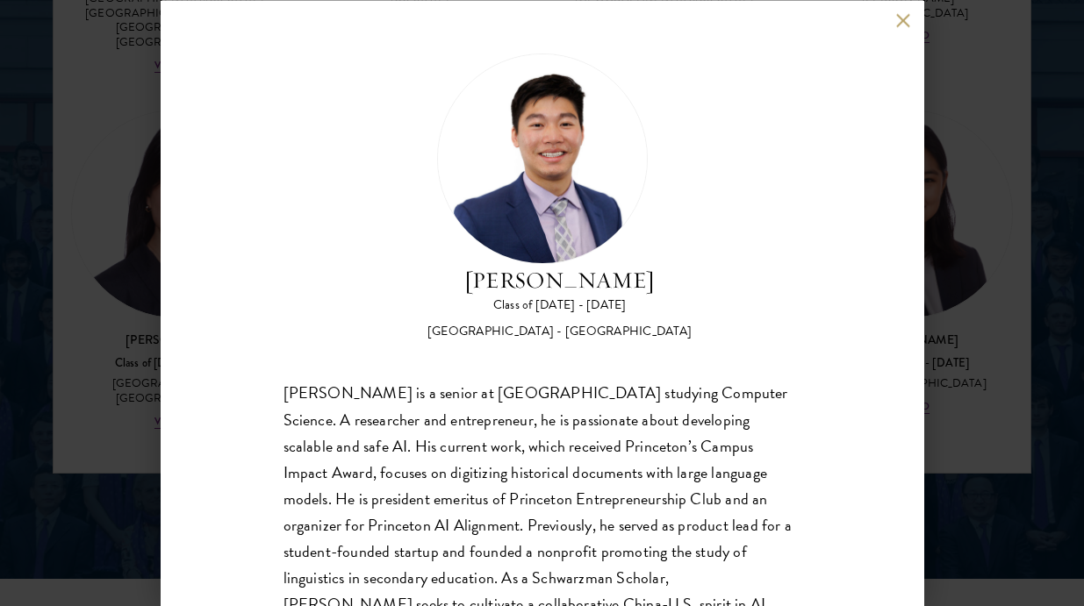
scroll to position [63, 0]
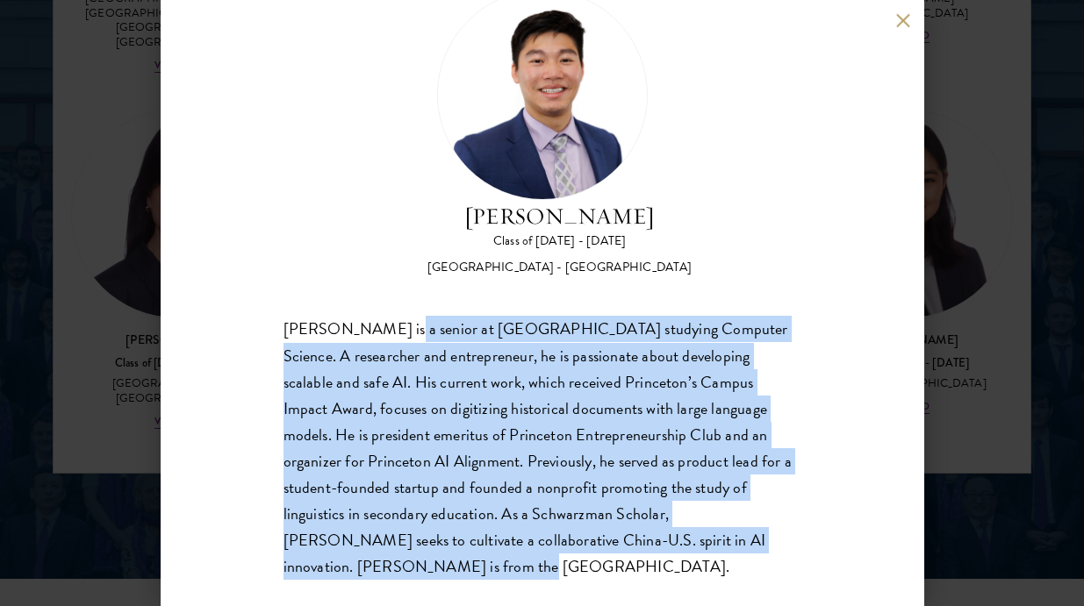
drag, startPoint x: 405, startPoint y: 341, endPoint x: 648, endPoint y: 542, distance: 315.4
click at [648, 542] on div "James Zhang is a senior at Princeton University studying Computer Science. A re…" at bounding box center [542, 448] width 518 height 263
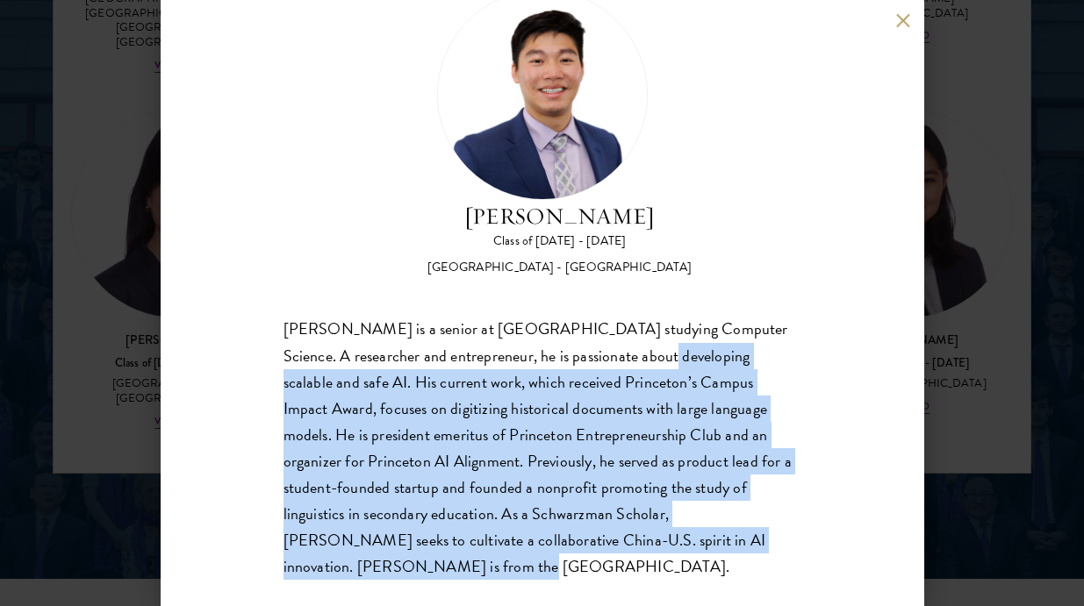
drag, startPoint x: 630, startPoint y: 370, endPoint x: 714, endPoint y: 542, distance: 191.5
click at [715, 542] on div "James Zhang is a senior at Princeton University studying Computer Science. A re…" at bounding box center [542, 448] width 518 height 263
click at [714, 542] on div "James Zhang is a senior at Princeton University studying Computer Science. A re…" at bounding box center [542, 448] width 518 height 263
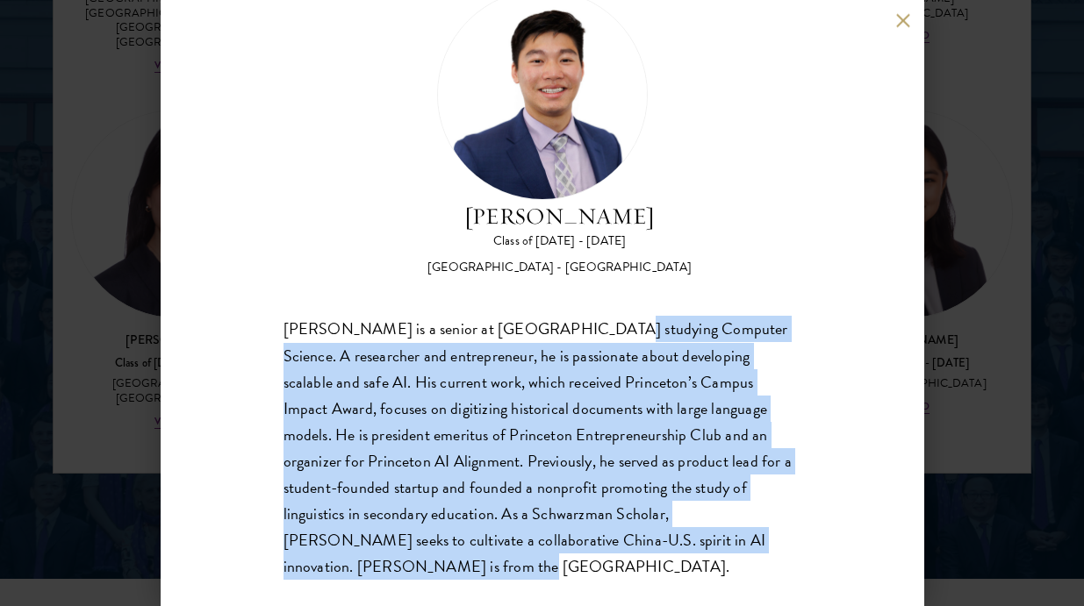
drag, startPoint x: 571, startPoint y: 328, endPoint x: 704, endPoint y: 555, distance: 262.3
click at [709, 555] on div "James Zhang Class of 2025 - 2026 United States of America - Princeton Universit…" at bounding box center [542, 303] width 763 height 606
click at [704, 555] on div "James Zhang Class of 2025 - 2026 United States of America - Princeton Universit…" at bounding box center [542, 303] width 763 height 606
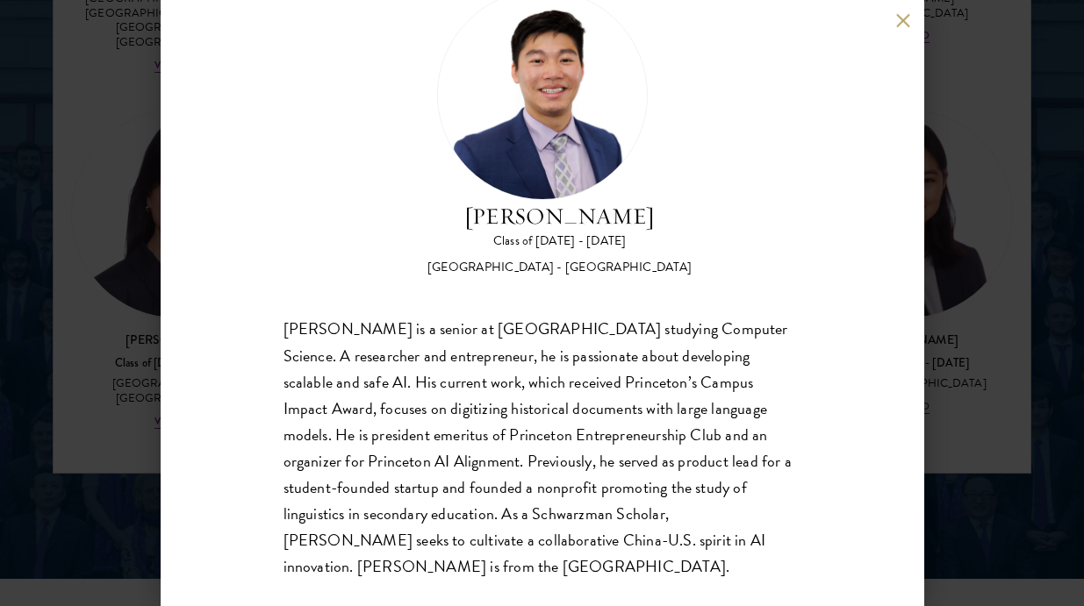
click at [1007, 358] on div "James Zhang Class of 2025 - 2026 United States of America - Princeton Universit…" at bounding box center [542, 303] width 1084 height 606
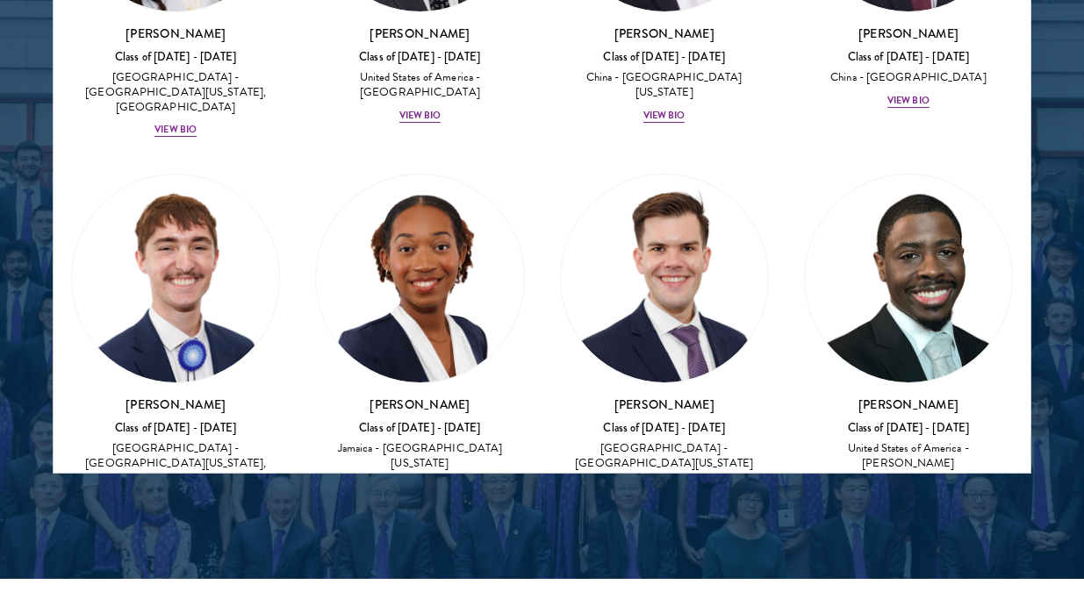
scroll to position [12087, 0]
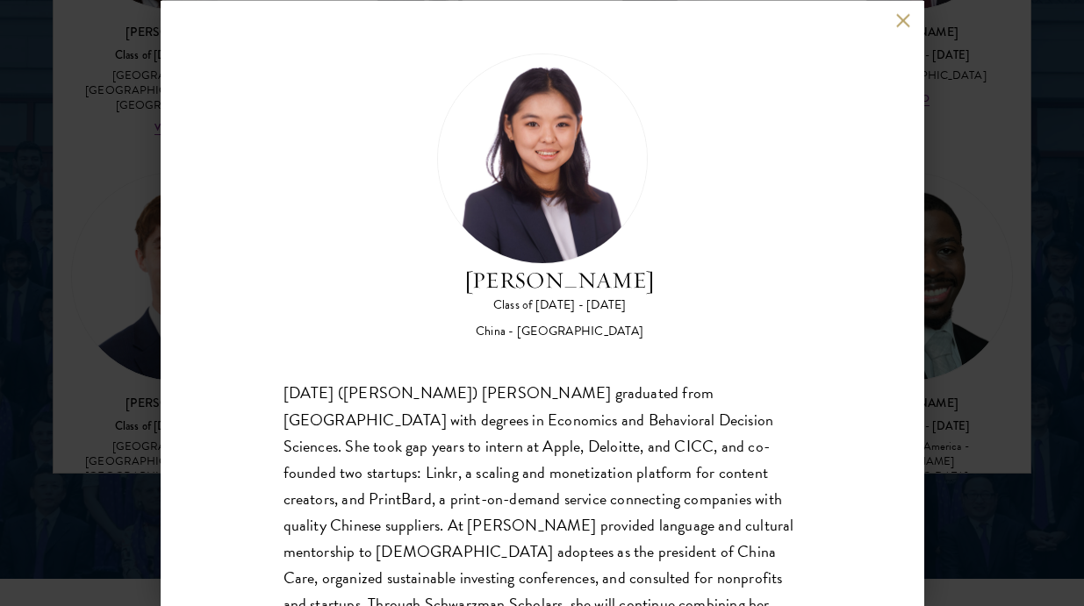
scroll to position [116, 0]
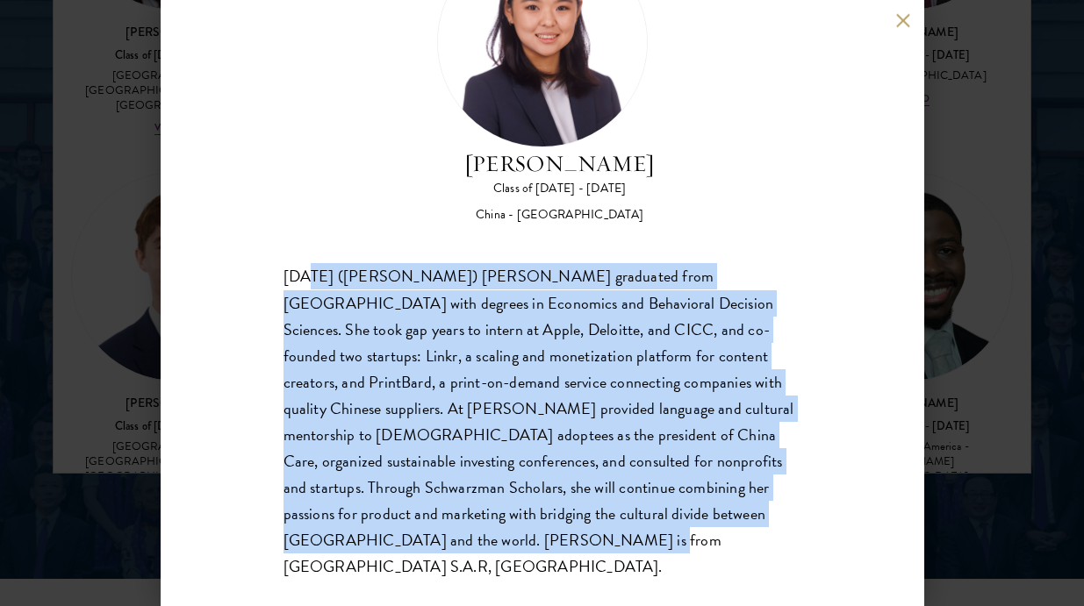
drag, startPoint x: 304, startPoint y: 279, endPoint x: 594, endPoint y: 569, distance: 410.1
click at [595, 569] on div "Jing Jing Yang Class of 2025 - 2026 China - Brown University Xiaohan (Jing Jing…" at bounding box center [542, 303] width 763 height 606
click at [591, 565] on div "Jing Jing Yang Class of 2025 - 2026 China - Brown University Xiaohan (Jing Jing…" at bounding box center [542, 303] width 763 height 606
drag, startPoint x: 353, startPoint y: 283, endPoint x: 589, endPoint y: 541, distance: 349.0
click at [589, 540] on div "Xiaohan (Jing Jing) Yang graduated from Brown University with degrees in Econom…" at bounding box center [542, 422] width 518 height 317
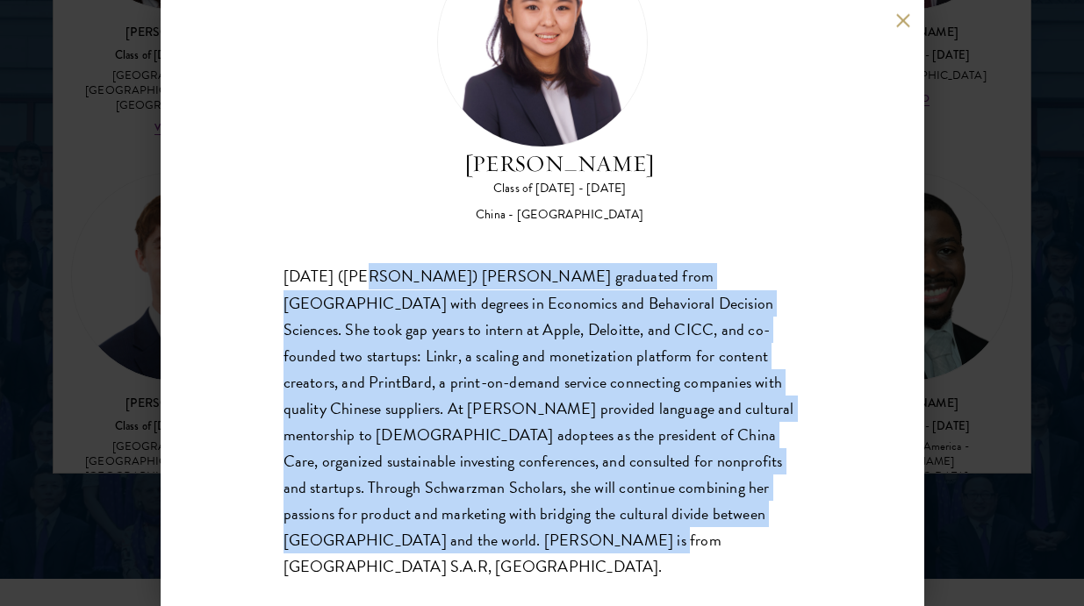
click at [589, 541] on div "Xiaohan (Jing Jing) Yang graduated from Brown University with degrees in Econom…" at bounding box center [542, 422] width 518 height 317
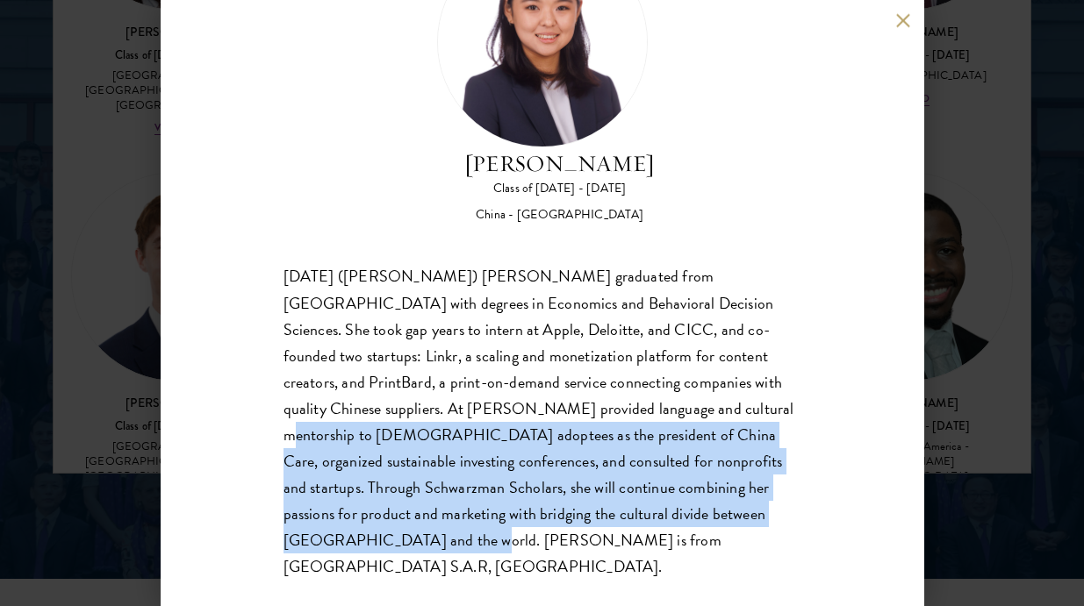
drag, startPoint x: 550, startPoint y: 420, endPoint x: 670, endPoint y: 530, distance: 162.7
click at [670, 529] on div "Xiaohan (Jing Jing) Yang graduated from Brown University with degrees in Econom…" at bounding box center [542, 422] width 518 height 317
click at [670, 530] on div "Xiaohan (Jing Jing) Yang graduated from Brown University with degrees in Econom…" at bounding box center [542, 422] width 518 height 317
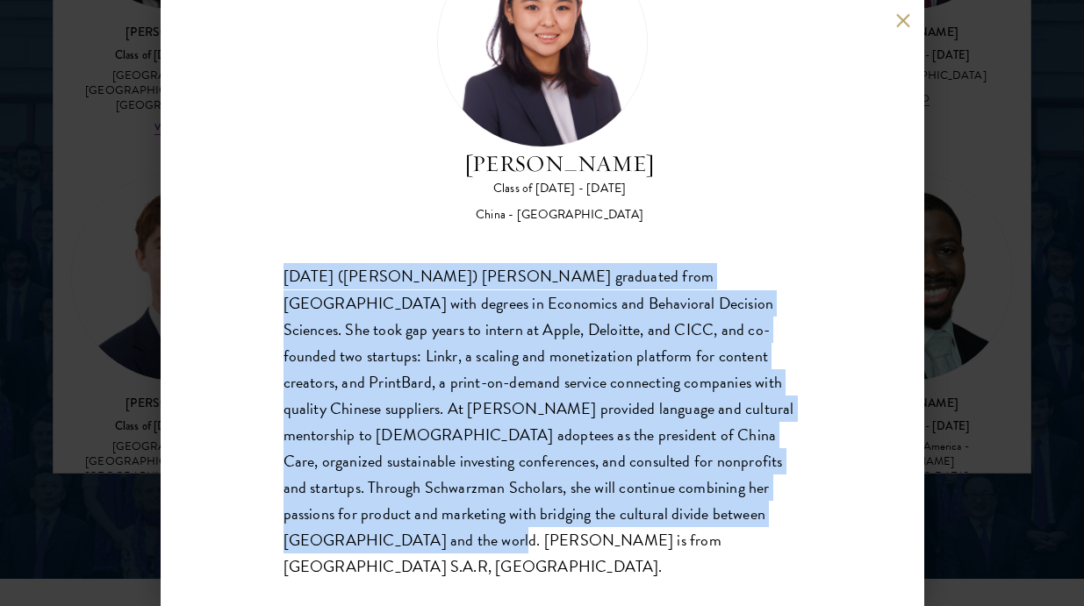
drag, startPoint x: 566, startPoint y: 261, endPoint x: 698, endPoint y: 520, distance: 290.8
click at [699, 522] on div "Jing Jing Yang Class of 2025 - 2026 China - Brown University Xiaohan (Jing Jing…" at bounding box center [542, 259] width 518 height 644
click at [698, 520] on div "Xiaohan (Jing Jing) Yang graduated from Brown University with degrees in Econom…" at bounding box center [542, 422] width 518 height 317
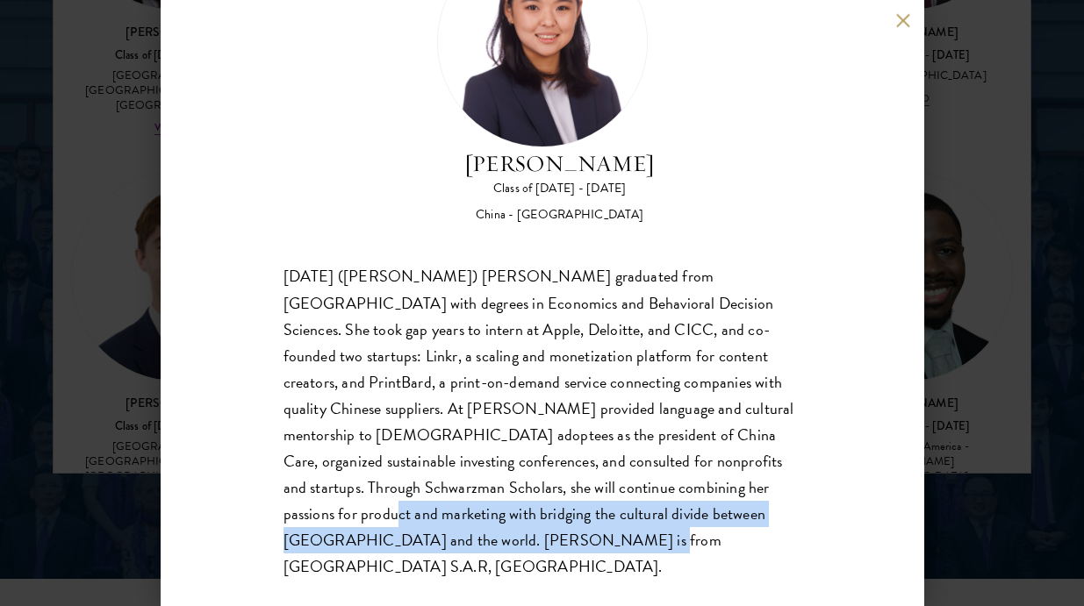
drag, startPoint x: 627, startPoint y: 483, endPoint x: 738, endPoint y: 571, distance: 141.2
click at [741, 571] on div "Jing Jing Yang Class of 2025 - 2026 China - Brown University Xiaohan (Jing Jing…" at bounding box center [542, 303] width 763 height 606
click at [738, 571] on div "Jing Jing Yang Class of 2025 - 2026 China - Brown University Xiaohan (Jing Jing…" at bounding box center [542, 303] width 763 height 606
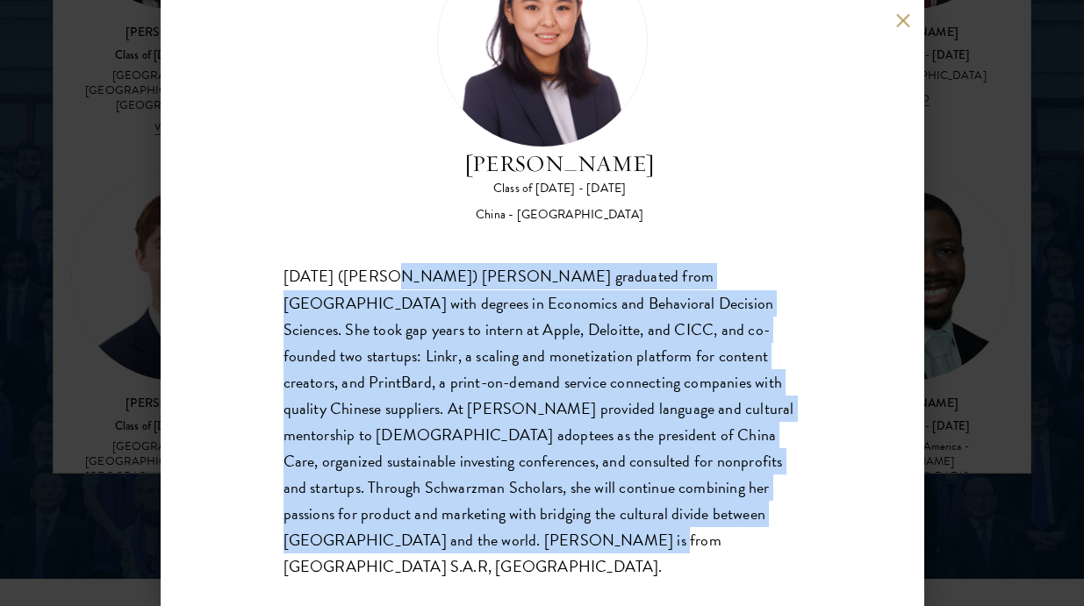
drag, startPoint x: 369, startPoint y: 271, endPoint x: 656, endPoint y: 575, distance: 417.7
click at [655, 573] on div "Jing Jing Yang Class of 2025 - 2026 China - Brown University Xiaohan (Jing Jing…" at bounding box center [542, 303] width 763 height 606
click at [656, 575] on div "Jing Jing Yang Class of 2025 - 2026 China - Brown University Xiaohan (Jing Jing…" at bounding box center [542, 303] width 763 height 606
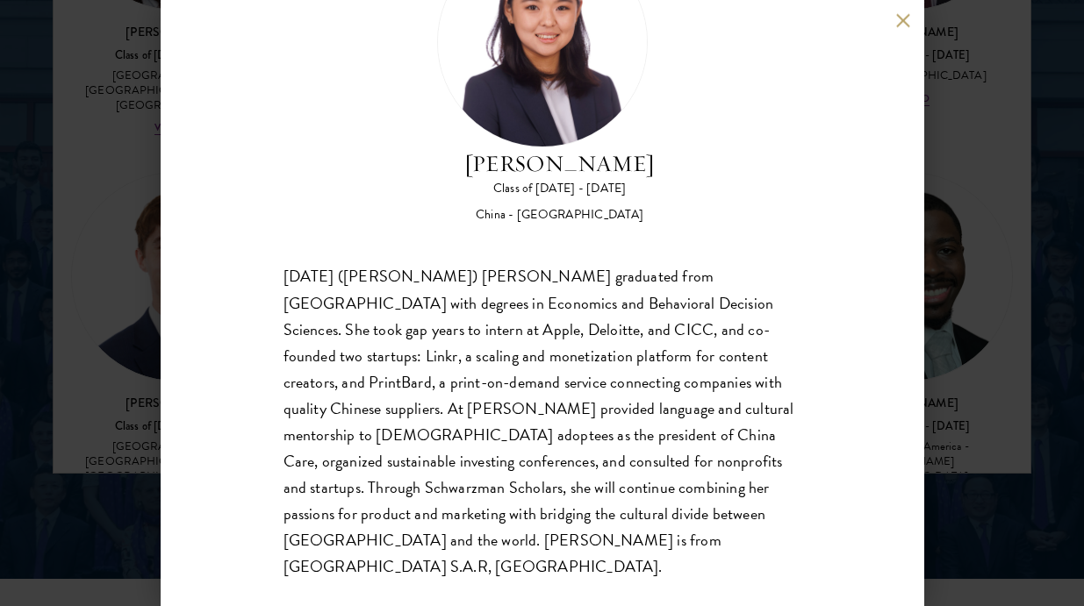
click at [796, 286] on div "Xiaohan (Jing Jing) Yang graduated from Brown University with degrees in Econom…" at bounding box center [542, 422] width 518 height 317
click at [906, 197] on div "Jing Jing Yang Class of 2025 - 2026 China - Brown University Xiaohan (Jing Jing…" at bounding box center [542, 303] width 763 height 606
click at [915, 16] on div "Jing Jing Yang Class of 2025 - 2026 China - Brown University Xiaohan (Jing Jing…" at bounding box center [542, 303] width 763 height 606
click at [897, 23] on button at bounding box center [903, 20] width 15 height 15
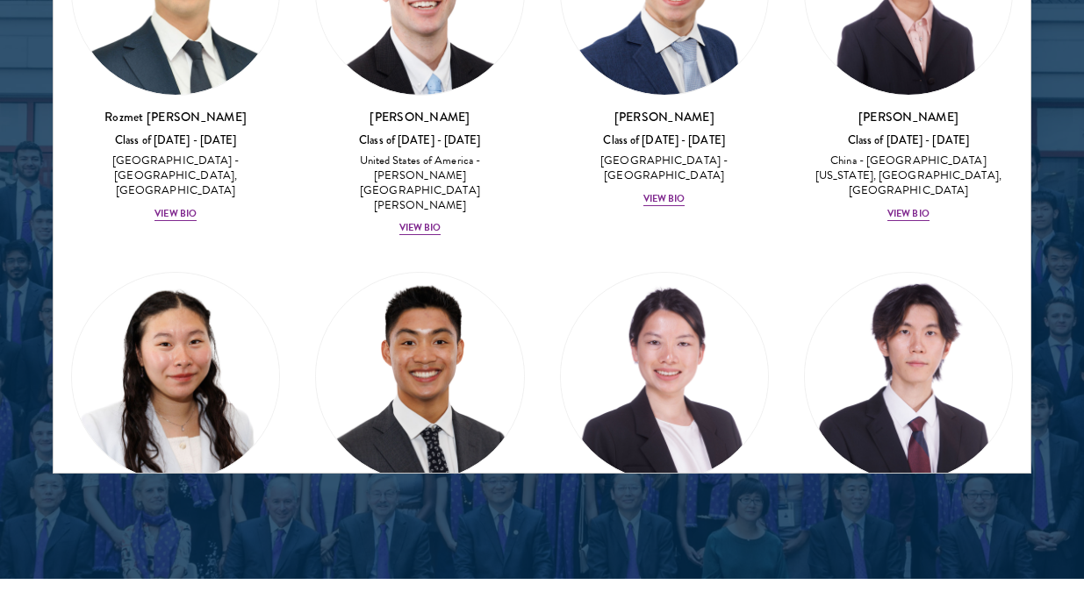
scroll to position [10935, 0]
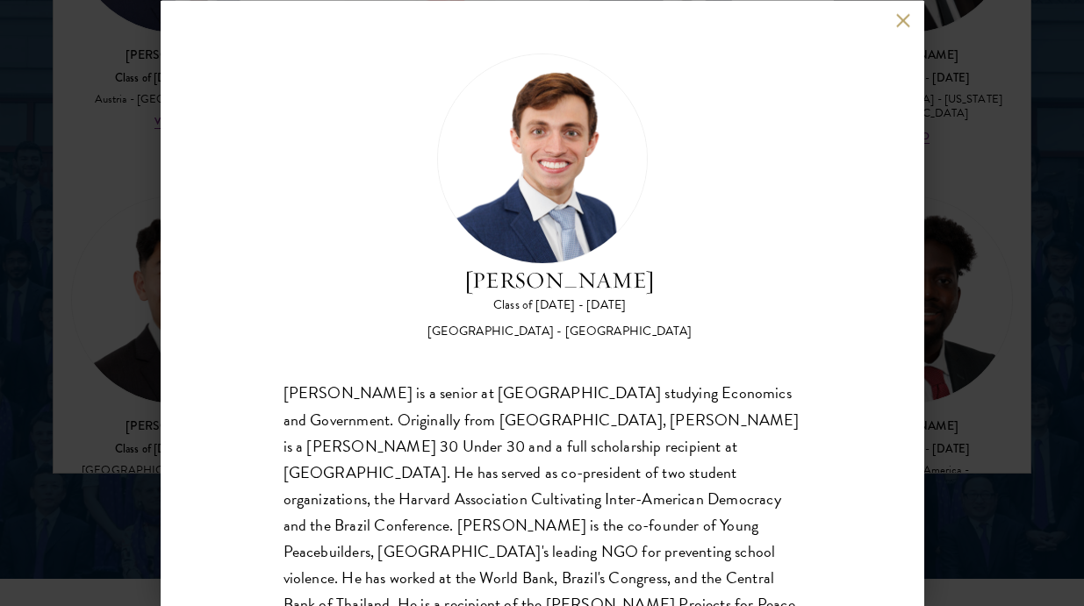
scroll to position [63, 0]
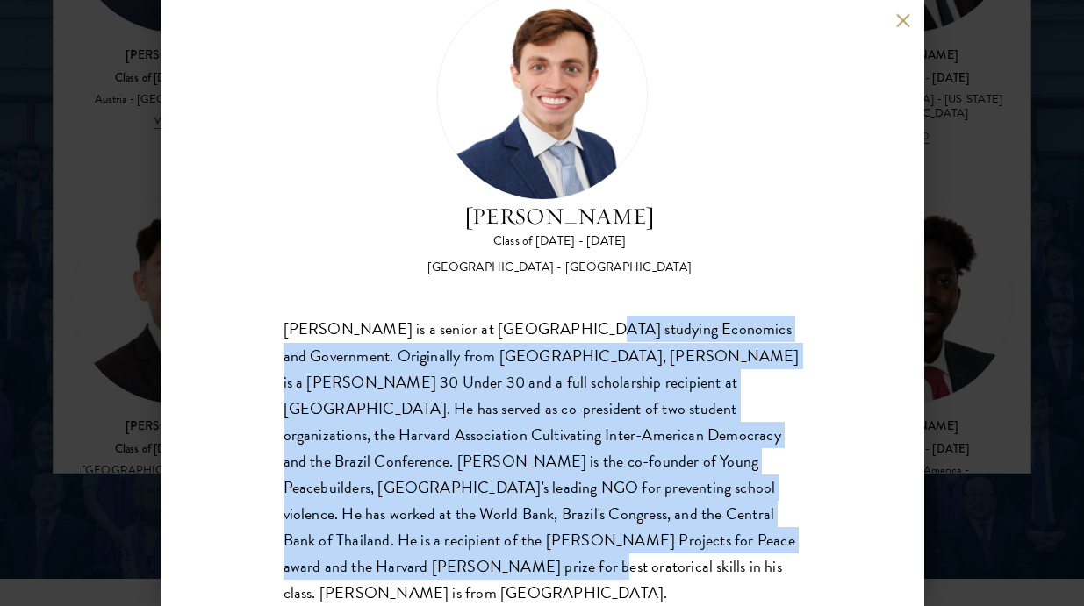
drag, startPoint x: 548, startPoint y: 326, endPoint x: 683, endPoint y: 541, distance: 254.2
click at [683, 541] on div "Eduardo Vasconcelos is a senior at Harvard University studying Economics and Go…" at bounding box center [542, 462] width 518 height 290
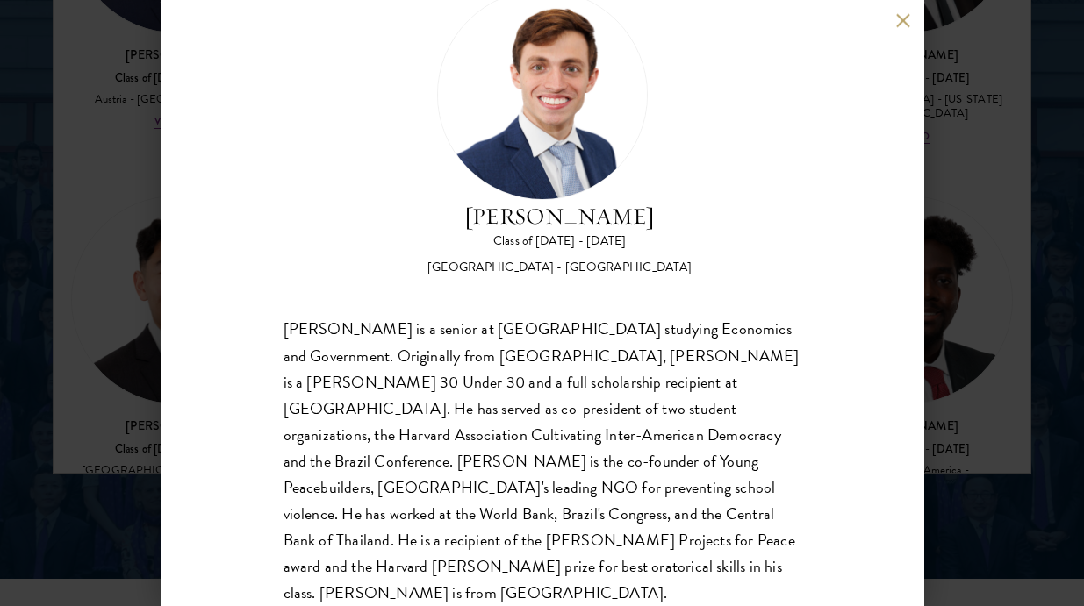
click at [683, 539] on div "Eduardo Vasconcelos is a senior at Harvard University studying Economics and Go…" at bounding box center [542, 462] width 518 height 290
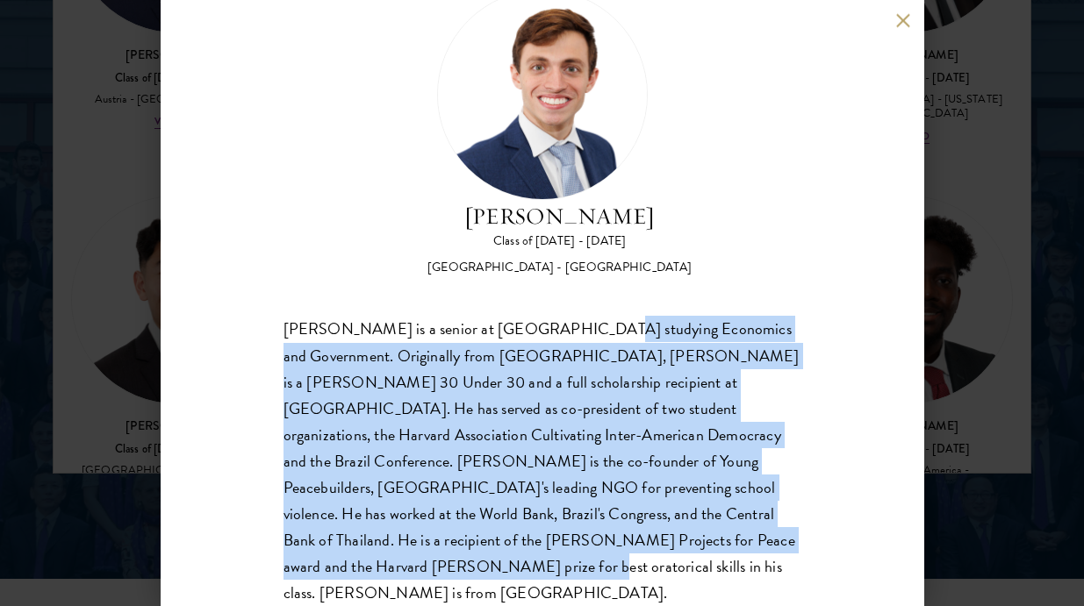
drag, startPoint x: 563, startPoint y: 338, endPoint x: 685, endPoint y: 565, distance: 257.9
click at [686, 565] on div "Eduardo Vasconcelos Goyanna Filho Class of 2025 - 2026 Brazil - Harvard Univers…" at bounding box center [542, 303] width 763 height 606
click at [685, 562] on div "Eduardo Vasconcelos Goyanna Filho Class of 2025 - 2026 Brazil - Harvard Univers…" at bounding box center [542, 303] width 763 height 606
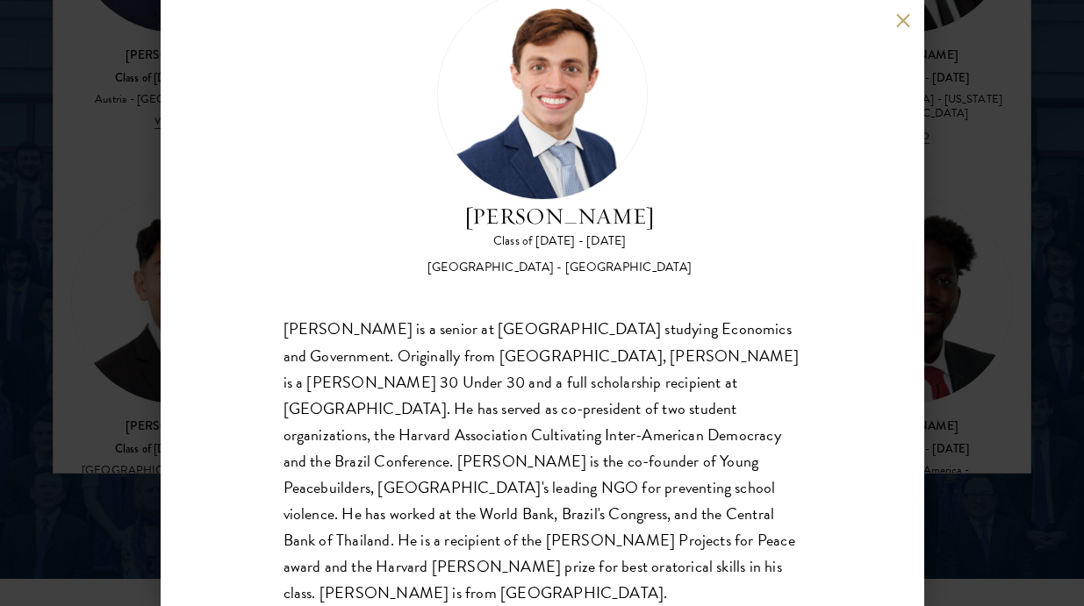
click at [569, 218] on h2 "[PERSON_NAME]" at bounding box center [559, 216] width 264 height 33
copy div "[PERSON_NAME]"
click at [748, 190] on div "Eduardo Vasconcelos Goyanna Filho Class of 2025 - 2026 Brazil - Harvard Univers…" at bounding box center [542, 133] width 518 height 288
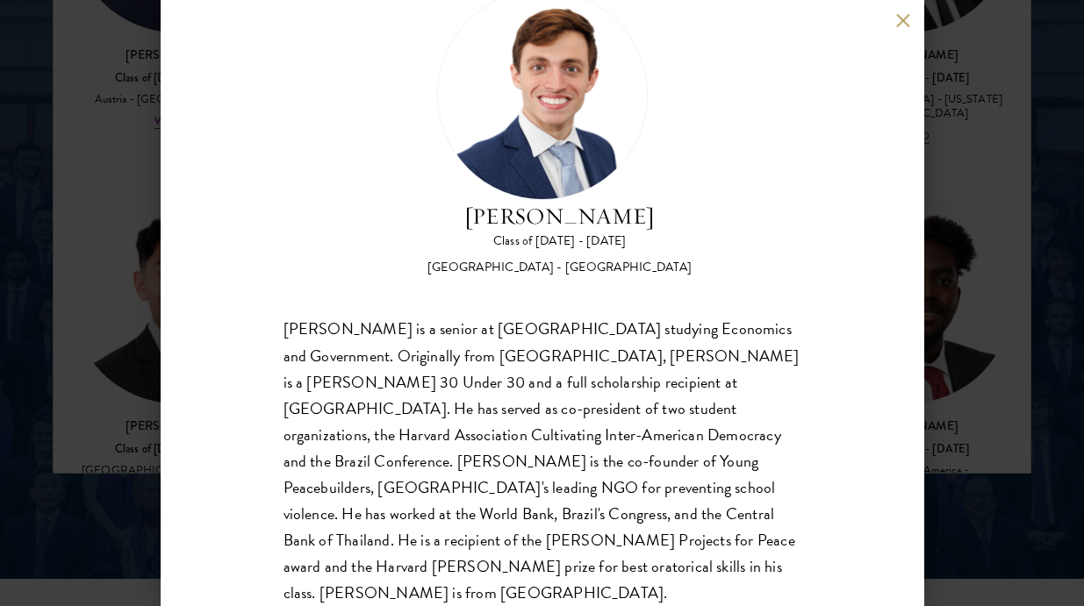
click at [1034, 340] on div "Eduardo Vasconcelos Goyanna Filho Class of 2025 - 2026 Brazil - Harvard Univers…" at bounding box center [542, 303] width 1084 height 606
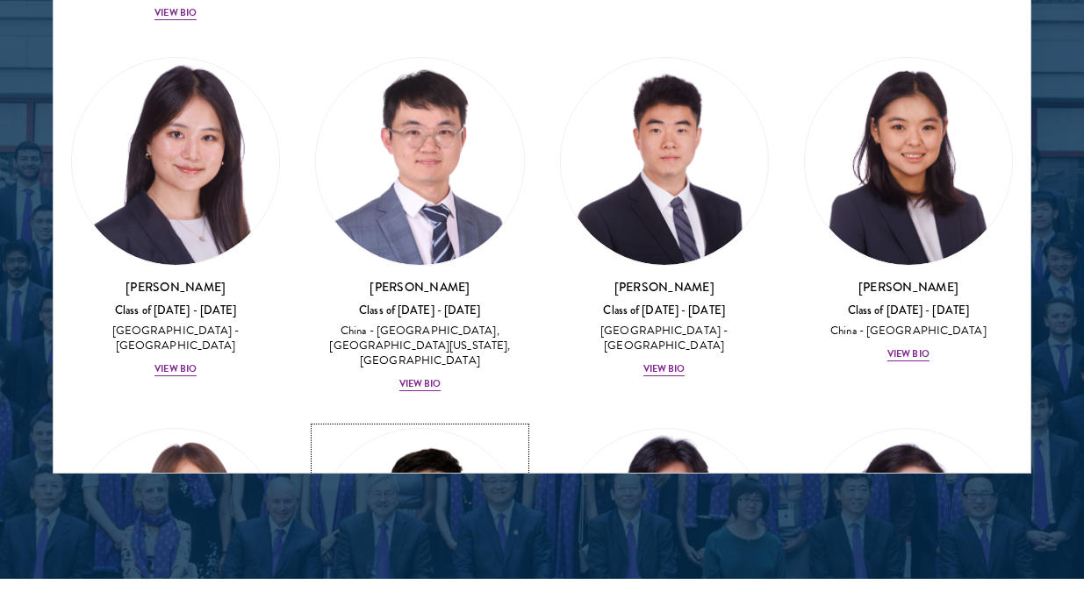
scroll to position [12454, 0]
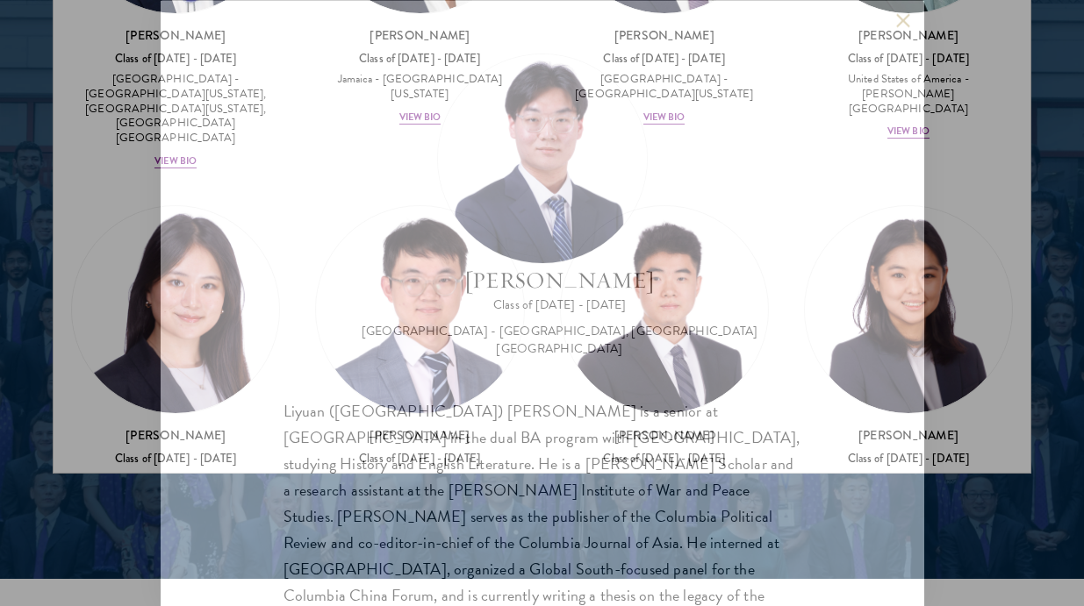
click at [647, 399] on div "Liyuan (Lochlan) Zhang is a senior at Columbia University in the dual BA progra…" at bounding box center [542, 543] width 518 height 290
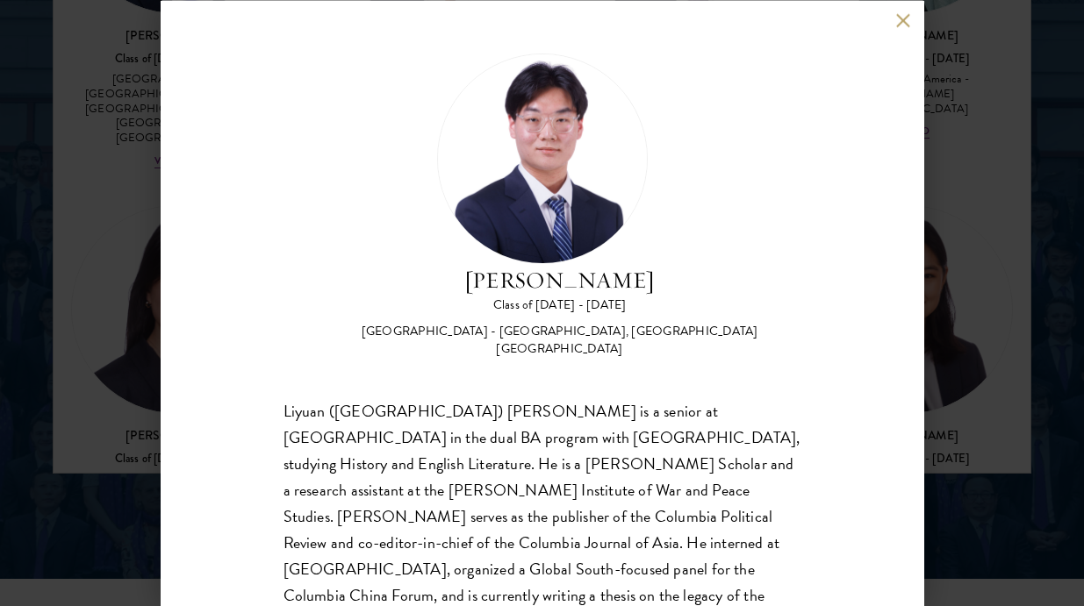
scroll to position [63, 0]
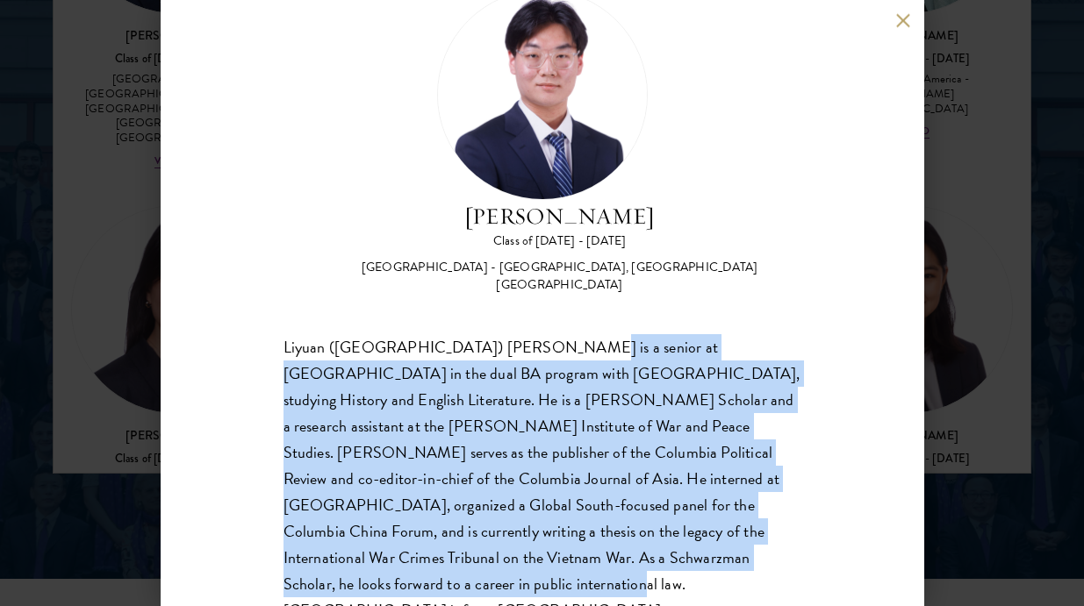
drag, startPoint x: 527, startPoint y: 333, endPoint x: 705, endPoint y: 538, distance: 271.3
click at [704, 538] on div "Liyuan (Lochlan) Zhang is a senior at Columbia University in the dual BA progra…" at bounding box center [542, 479] width 518 height 290
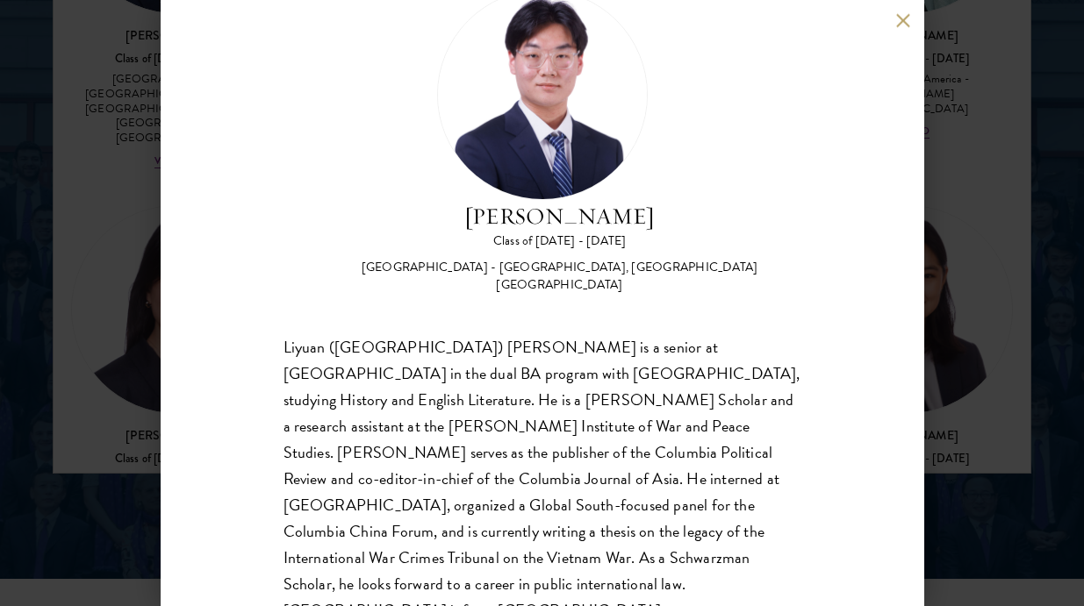
drag, startPoint x: 705, startPoint y: 538, endPoint x: 653, endPoint y: 384, distance: 162.1
click at [704, 535] on div "Liyuan (Lochlan) Zhang is a senior at Columbia University in the dual BA progra…" at bounding box center [542, 479] width 518 height 290
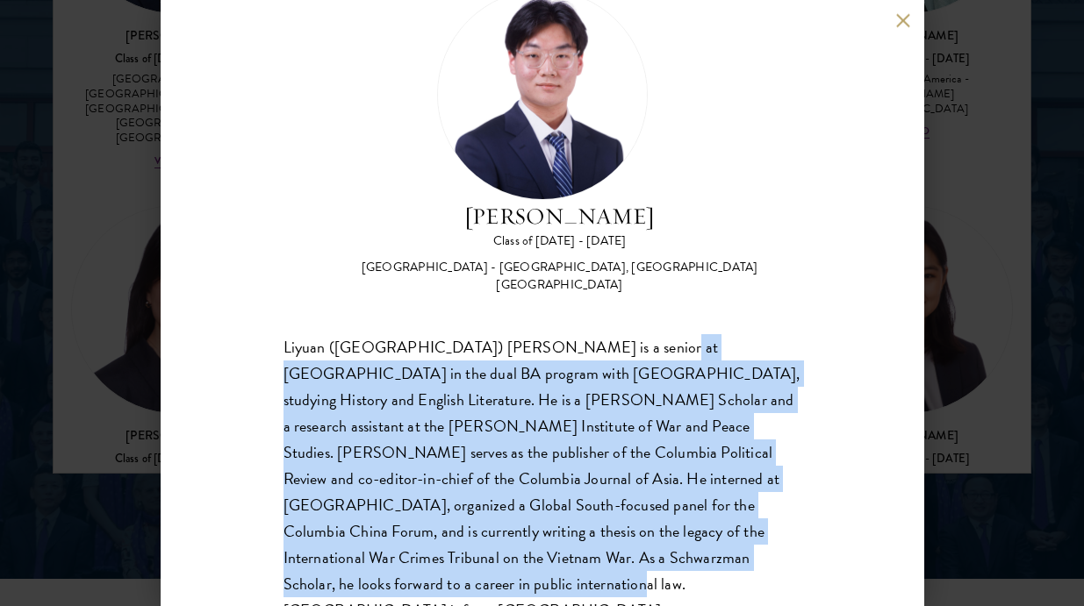
drag, startPoint x: 652, startPoint y: 383, endPoint x: 735, endPoint y: 541, distance: 177.8
click at [735, 541] on div "Liyuan (Lochlan) Zhang is a senior at Columbia University in the dual BA progra…" at bounding box center [542, 479] width 518 height 290
drag, startPoint x: 735, startPoint y: 541, endPoint x: 698, endPoint y: 447, distance: 100.9
click at [734, 541] on div "Liyuan (Lochlan) Zhang is a senior at Columbia University in the dual BA progra…" at bounding box center [542, 479] width 518 height 290
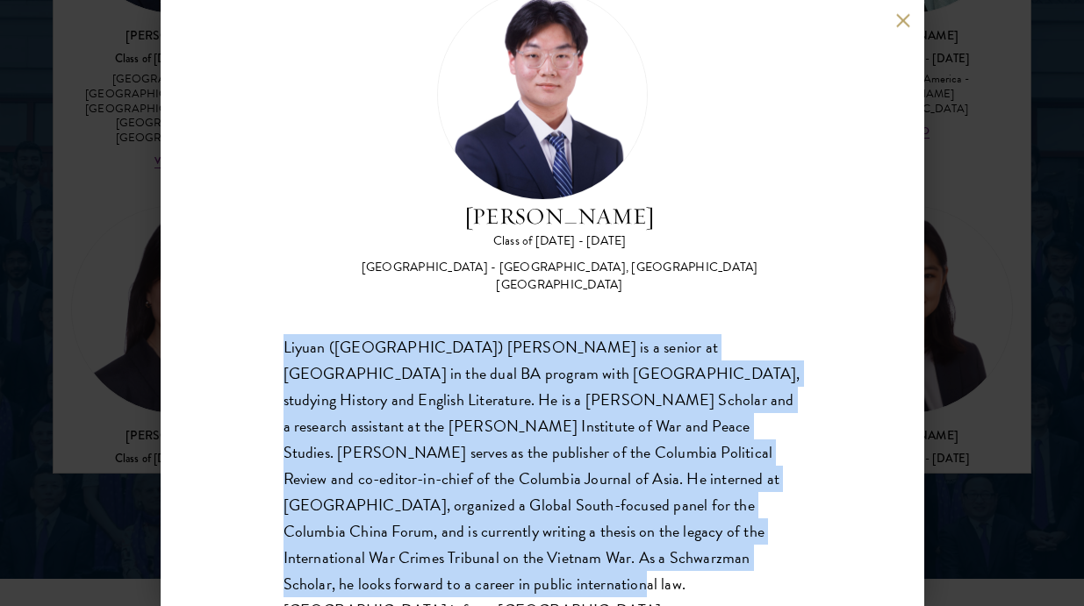
drag, startPoint x: 633, startPoint y: 313, endPoint x: 776, endPoint y: 556, distance: 282.0
click at [776, 556] on div "Lochlan Zhang Class of 2025 - 2026 China - Columbia University, Trinity College…" at bounding box center [542, 303] width 763 height 606
drag, startPoint x: 659, startPoint y: 314, endPoint x: 760, endPoint y: 554, distance: 259.9
click at [760, 554] on div "Lochlan Zhang Class of 2025 - 2026 China - Columbia University, Trinity College…" at bounding box center [542, 303] width 763 height 606
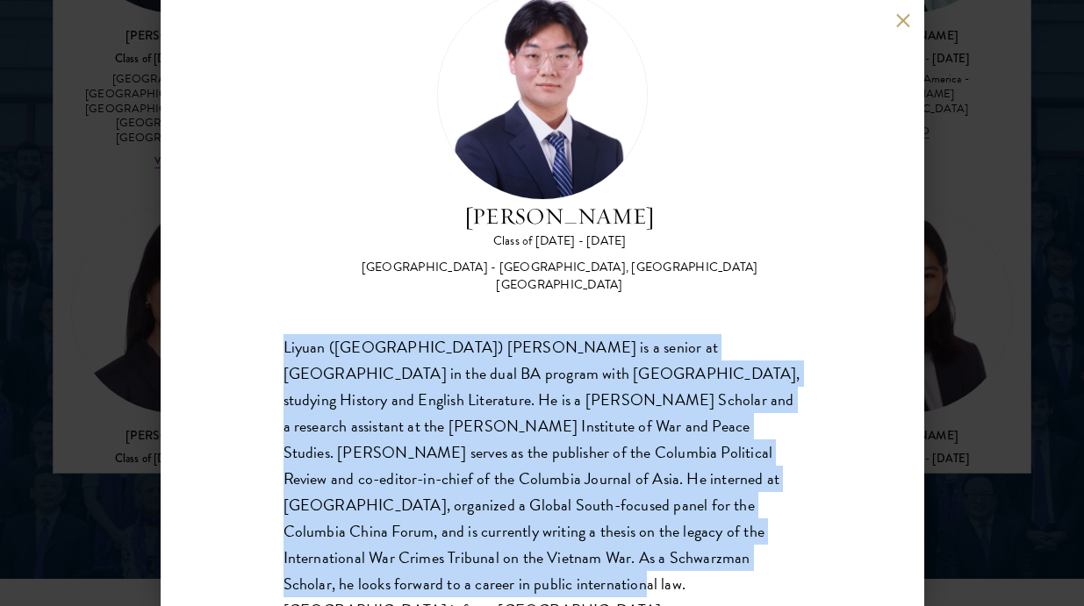
click at [760, 554] on div "Lochlan Zhang Class of 2025 - 2026 China - Columbia University, Trinity College…" at bounding box center [542, 303] width 763 height 606
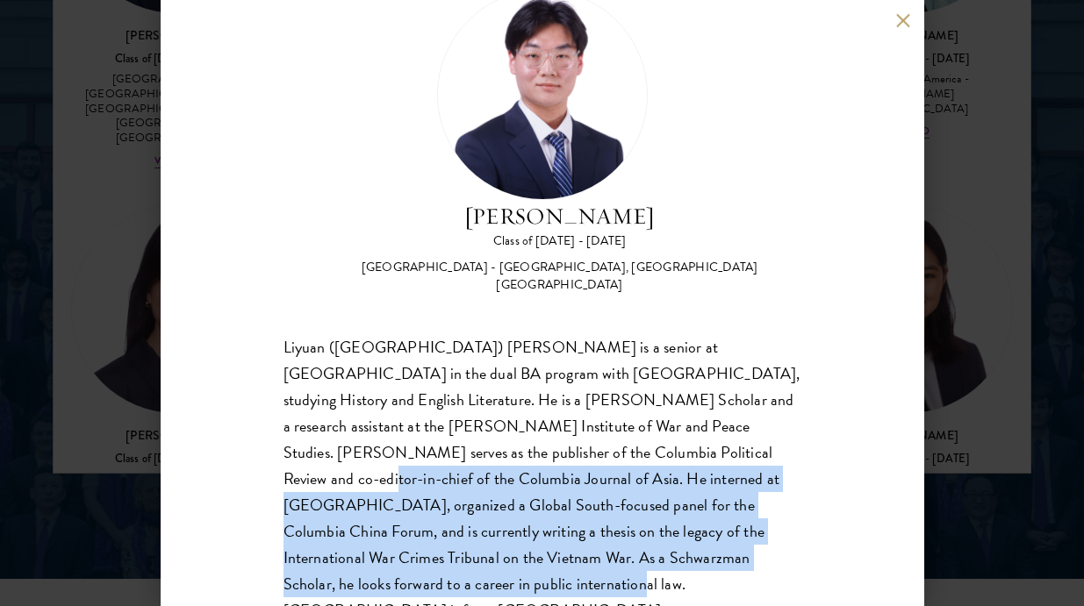
drag, startPoint x: 524, startPoint y: 427, endPoint x: 720, endPoint y: 543, distance: 227.4
click at [720, 543] on div "Liyuan (Lochlan) Zhang is a senior at Columbia University in the dual BA progra…" at bounding box center [542, 479] width 518 height 290
click at [720, 544] on div "Liyuan (Lochlan) Zhang is a senior at Columbia University in the dual BA progra…" at bounding box center [542, 479] width 518 height 290
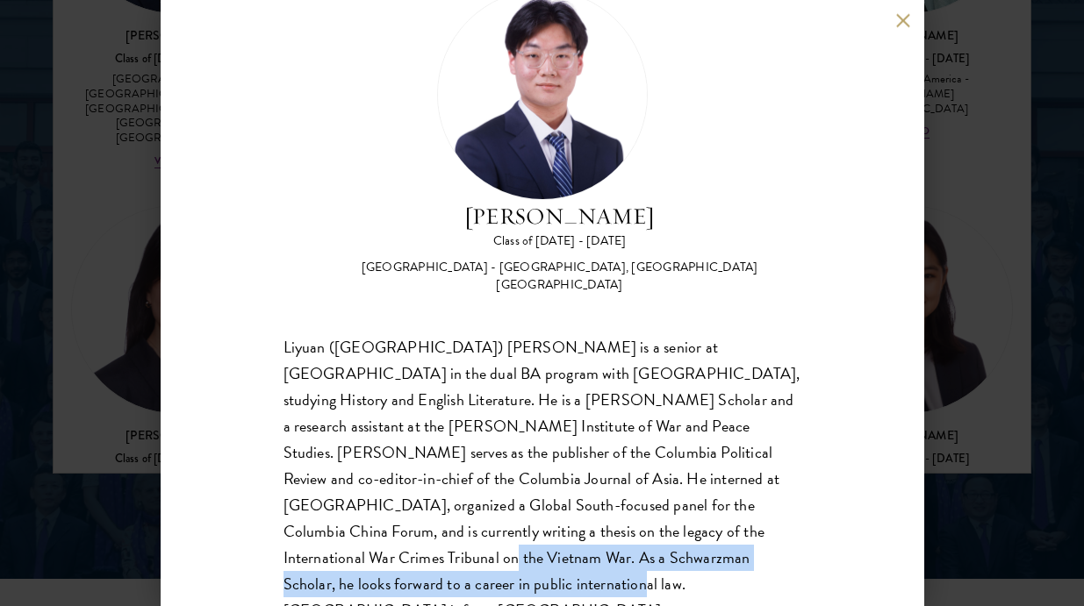
drag, startPoint x: 555, startPoint y: 516, endPoint x: 734, endPoint y: 560, distance: 184.3
click at [734, 560] on div "Lochlan Zhang Class of 2025 - 2026 China - Columbia University, Trinity College…" at bounding box center [542, 303] width 763 height 606
drag, startPoint x: 580, startPoint y: 517, endPoint x: 671, endPoint y: 575, distance: 108.1
click at [670, 575] on div "Lochlan Zhang Class of 2025 - 2026 China - Columbia University, Trinity College…" at bounding box center [542, 303] width 763 height 606
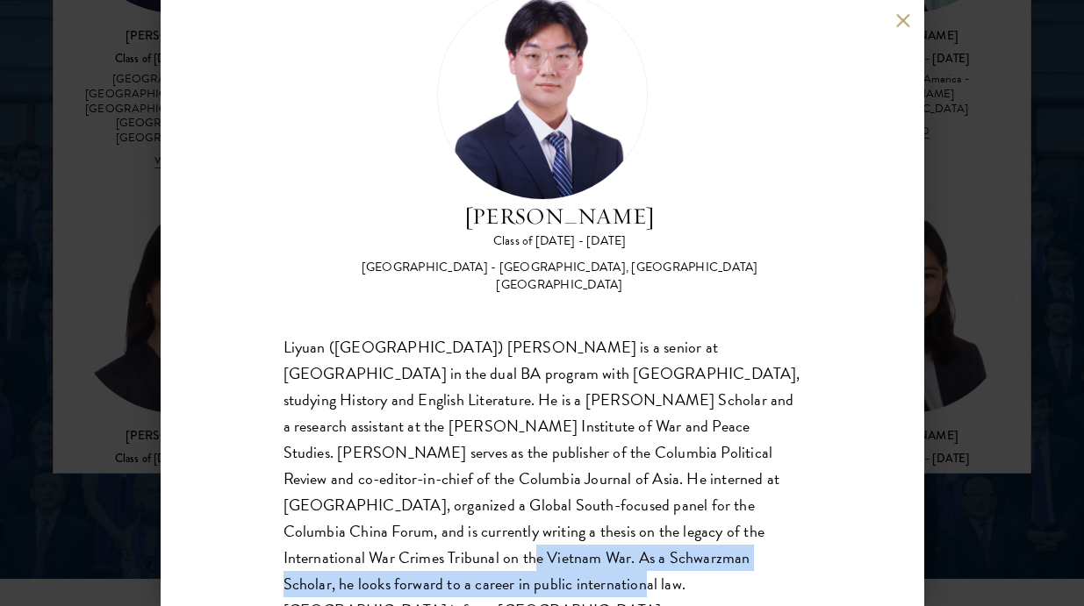
click at [671, 575] on div "Lochlan Zhang Class of 2025 - 2026 China - Columbia University, Trinity College…" at bounding box center [542, 303] width 763 height 606
drag, startPoint x: 519, startPoint y: 508, endPoint x: 646, endPoint y: 544, distance: 131.4
click at [645, 544] on div "Liyuan (Lochlan) Zhang is a senior at Columbia University in the dual BA progra…" at bounding box center [542, 479] width 518 height 290
click at [646, 544] on div "Liyuan (Lochlan) Zhang is a senior at Columbia University in the dual BA progra…" at bounding box center [542, 479] width 518 height 290
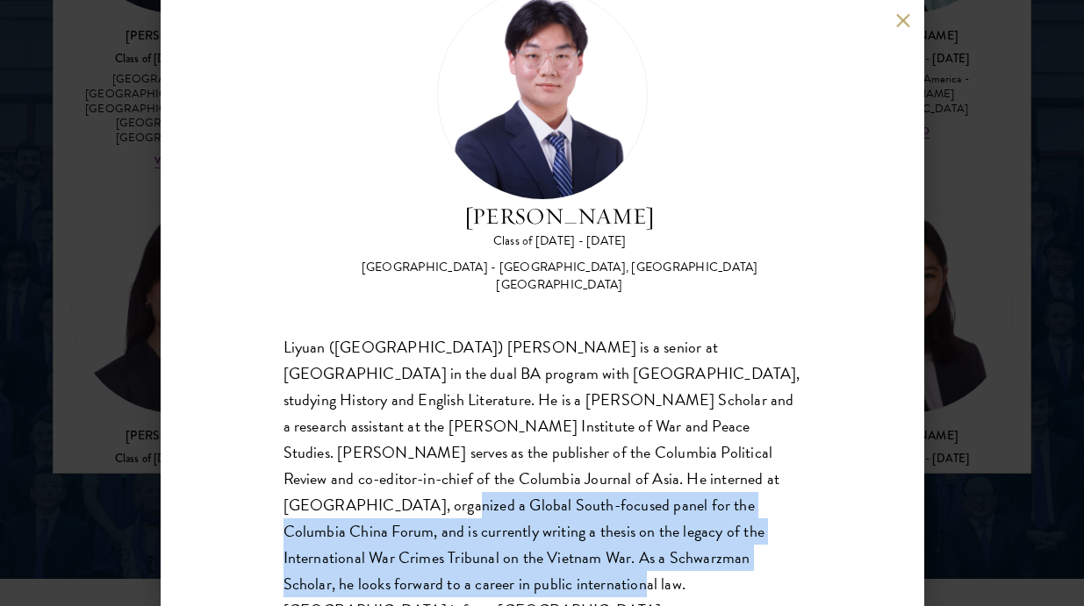
drag, startPoint x: 550, startPoint y: 469, endPoint x: 655, endPoint y: 531, distance: 122.3
click at [655, 531] on div "Liyuan (Lochlan) Zhang is a senior at Columbia University in the dual BA progra…" at bounding box center [542, 479] width 518 height 290
click at [653, 531] on div "Liyuan (Lochlan) Zhang is a senior at Columbia University in the dual BA progra…" at bounding box center [542, 479] width 518 height 290
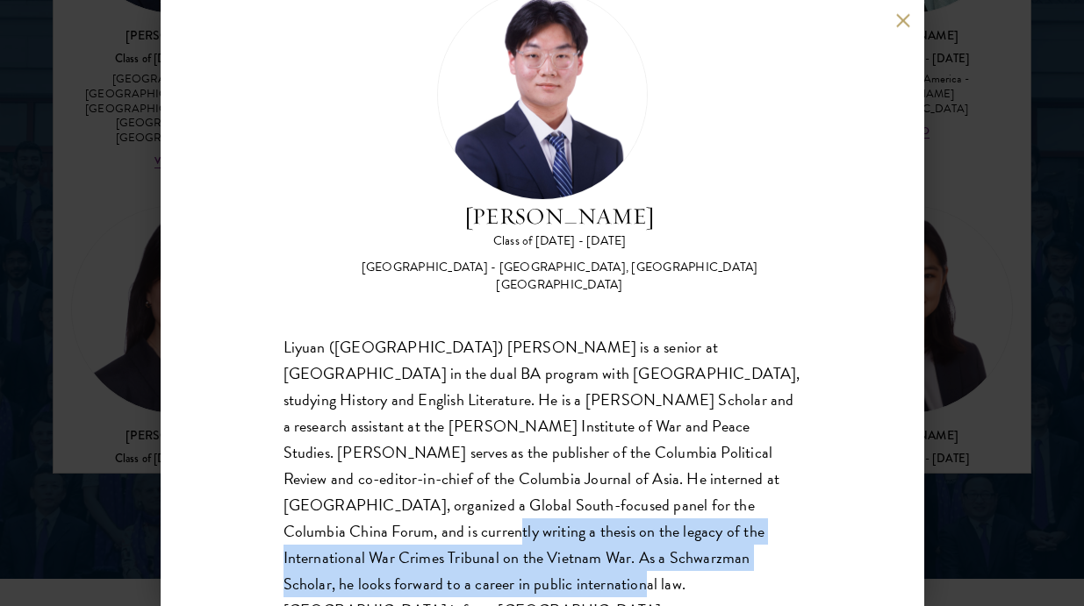
drag, startPoint x: 610, startPoint y: 484, endPoint x: 693, endPoint y: 546, distance: 103.5
click at [699, 545] on div "Liyuan (Lochlan) Zhang is a senior at Columbia University in the dual BA progra…" at bounding box center [542, 479] width 518 height 290
click at [693, 546] on div "Liyuan (Lochlan) Zhang is a senior at Columbia University in the dual BA progra…" at bounding box center [542, 479] width 518 height 290
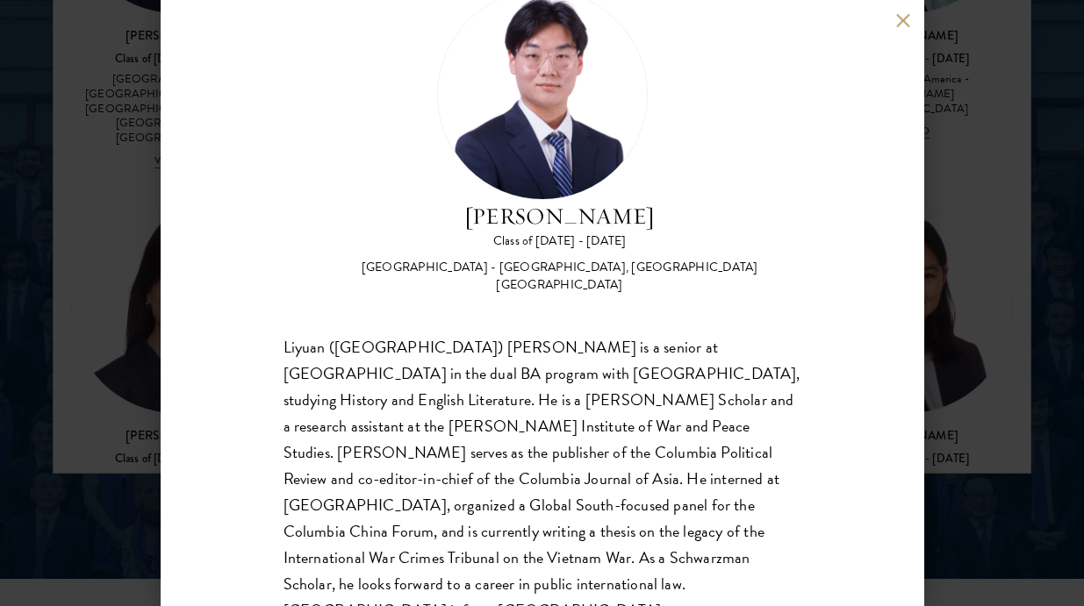
click at [942, 394] on div "Lochlan Zhang Class of 2025 - 2026 China - Columbia University, Trinity College…" at bounding box center [542, 303] width 1084 height 606
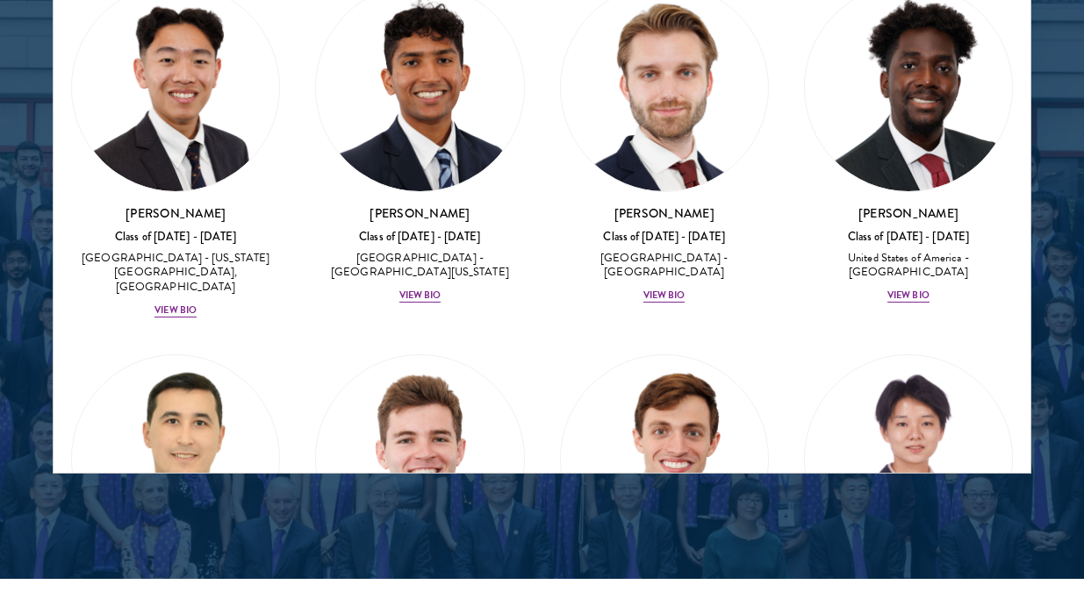
scroll to position [11772, 0]
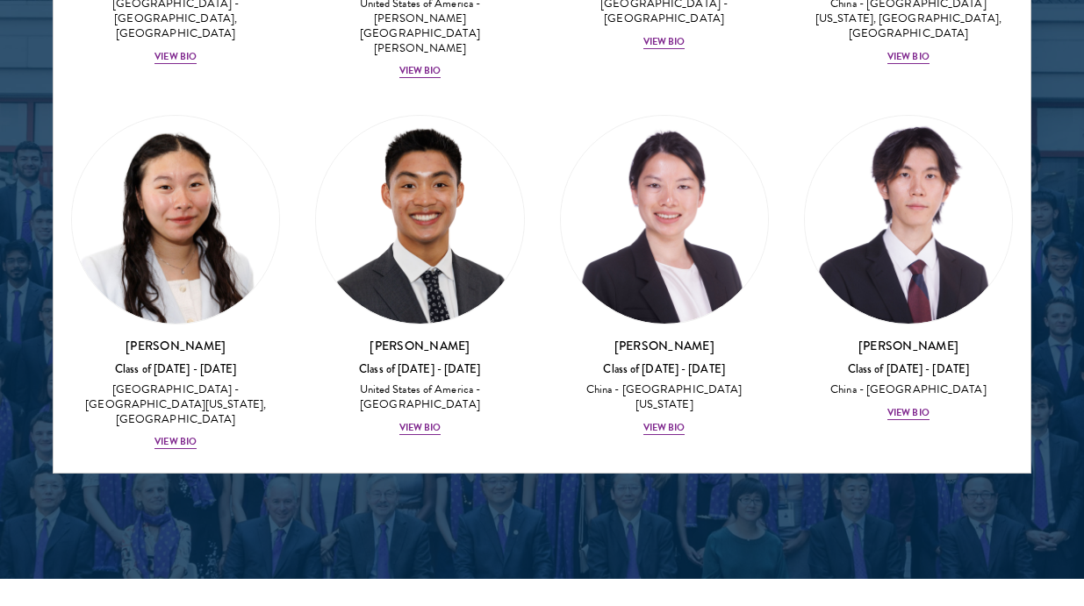
click at [654, 487] on img at bounding box center [664, 590] width 207 height 207
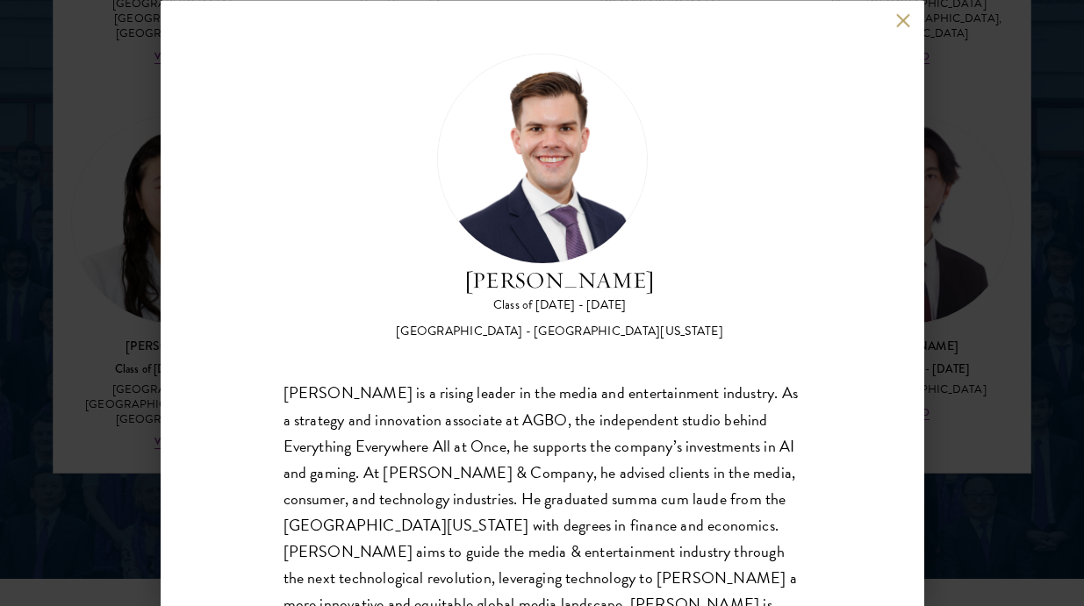
scroll to position [63, 0]
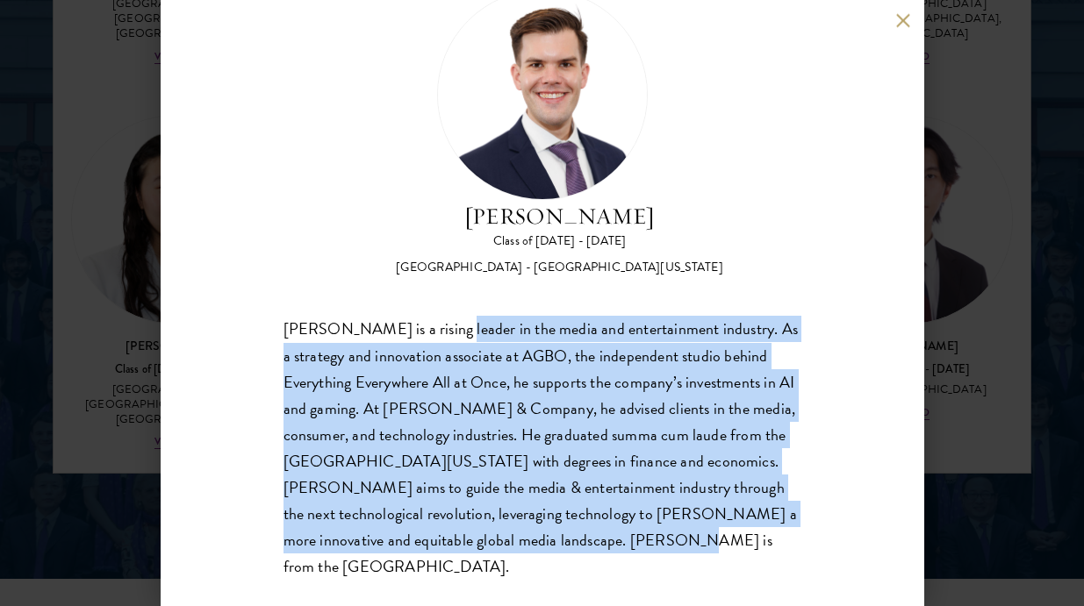
drag, startPoint x: 435, startPoint y: 333, endPoint x: 591, endPoint y: 538, distance: 256.8
click at [591, 538] on div "Garrett Williams is a rising leader in the media and entertainment industry. As…" at bounding box center [542, 448] width 518 height 263
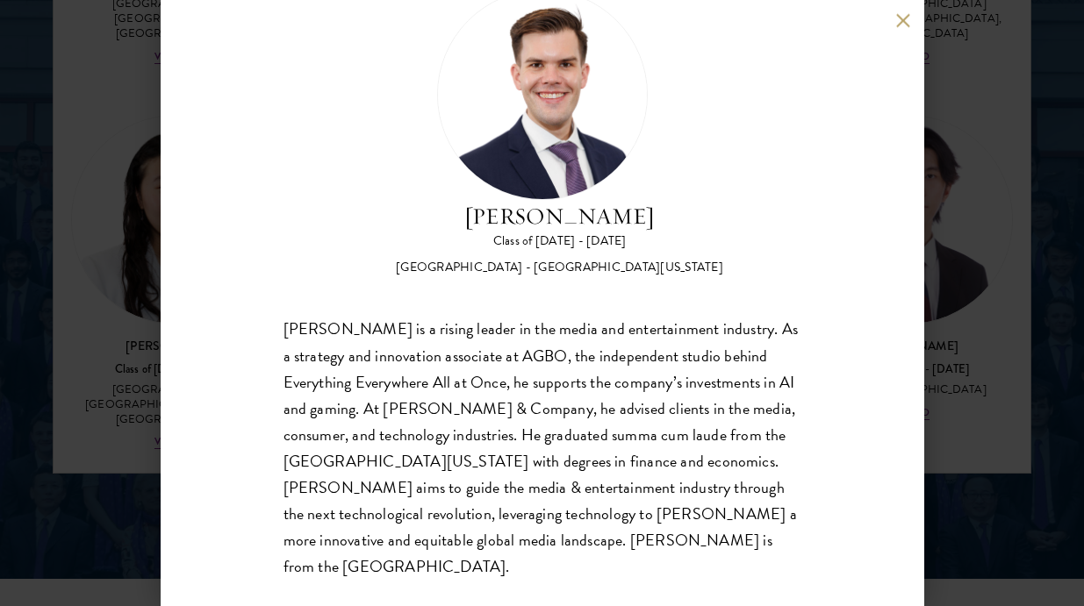
click at [505, 517] on div "Garrett Williams is a rising leader in the media and entertainment industry. As…" at bounding box center [542, 448] width 518 height 263
click at [505, 515] on div "Garrett Williams is a rising leader in the media and entertainment industry. As…" at bounding box center [542, 448] width 518 height 263
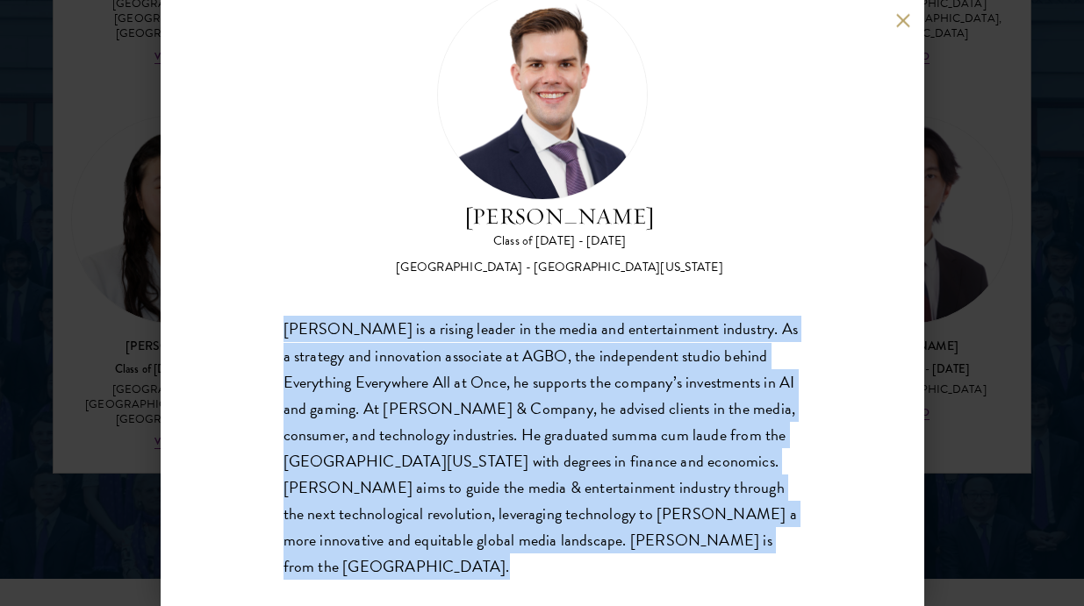
click at [505, 515] on div "Garrett Williams is a rising leader in the media and entertainment industry. As…" at bounding box center [542, 448] width 518 height 263
click at [538, 516] on div "Garrett Williams is a rising leader in the media and entertainment industry. As…" at bounding box center [542, 448] width 518 height 263
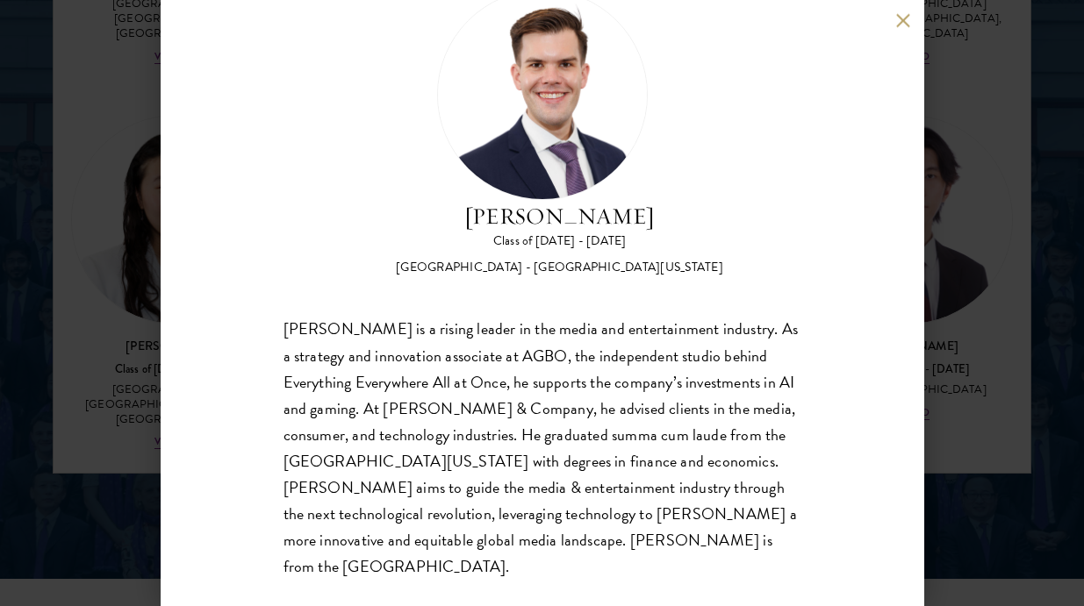
click at [520, 516] on div "Garrett Williams is a rising leader in the media and entertainment industry. As…" at bounding box center [542, 448] width 518 height 263
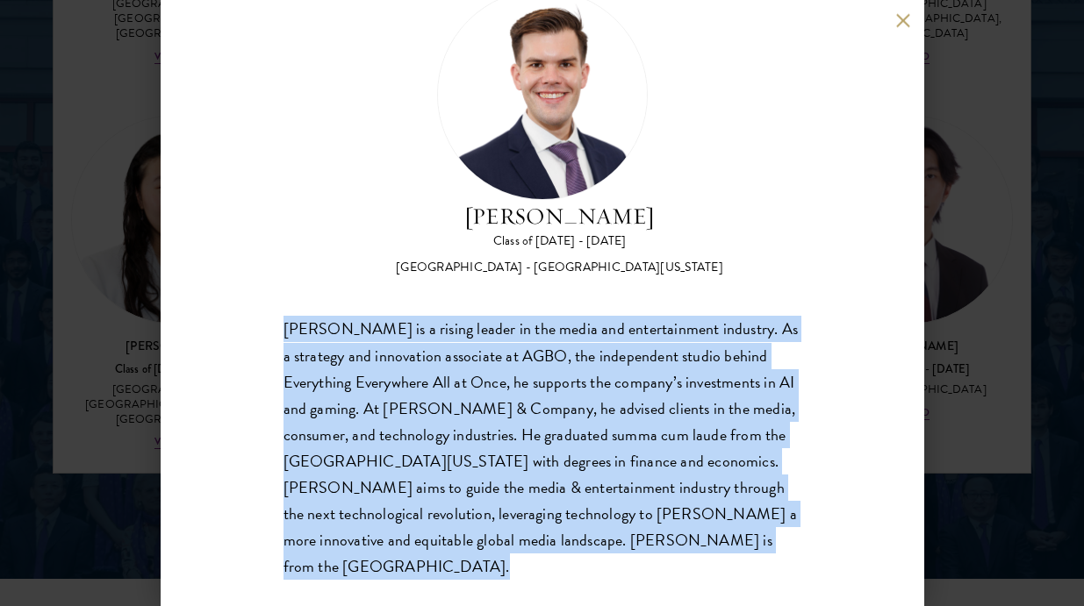
click at [520, 516] on div "Garrett Williams is a rising leader in the media and entertainment industry. As…" at bounding box center [542, 448] width 518 height 263
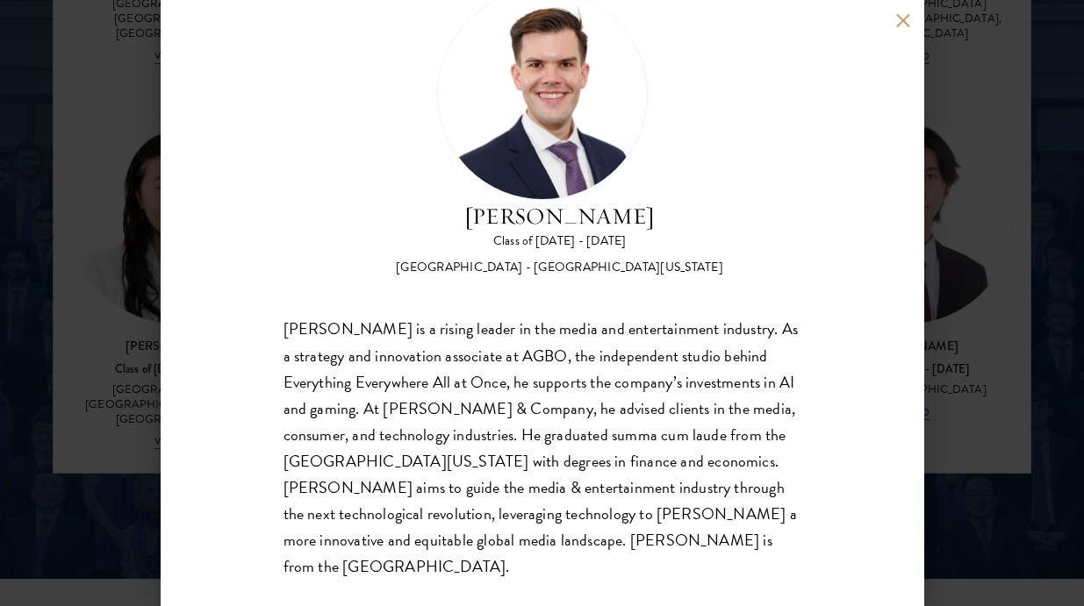
click at [575, 516] on div "Garrett Williams is a rising leader in the media and entertainment industry. As…" at bounding box center [542, 448] width 518 height 263
click at [920, 205] on div "Garrett Williams Class of 2025 - 2026 United States of America - University of …" at bounding box center [542, 303] width 763 height 606
click at [951, 225] on div "Garrett Williams Class of 2025 - 2026 United States of America - University of …" at bounding box center [542, 303] width 1084 height 606
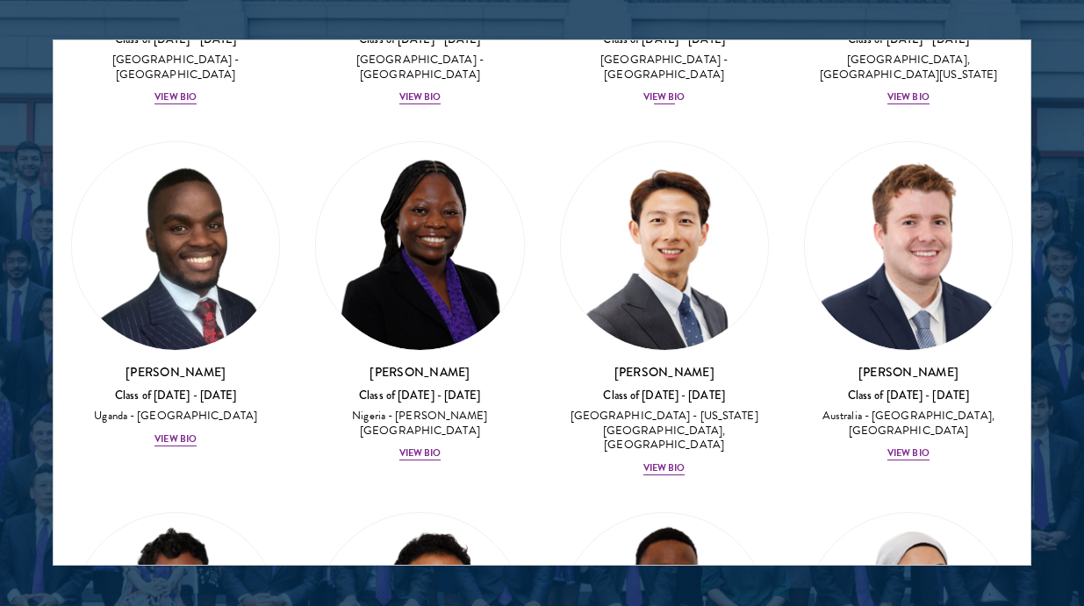
scroll to position [791, 0]
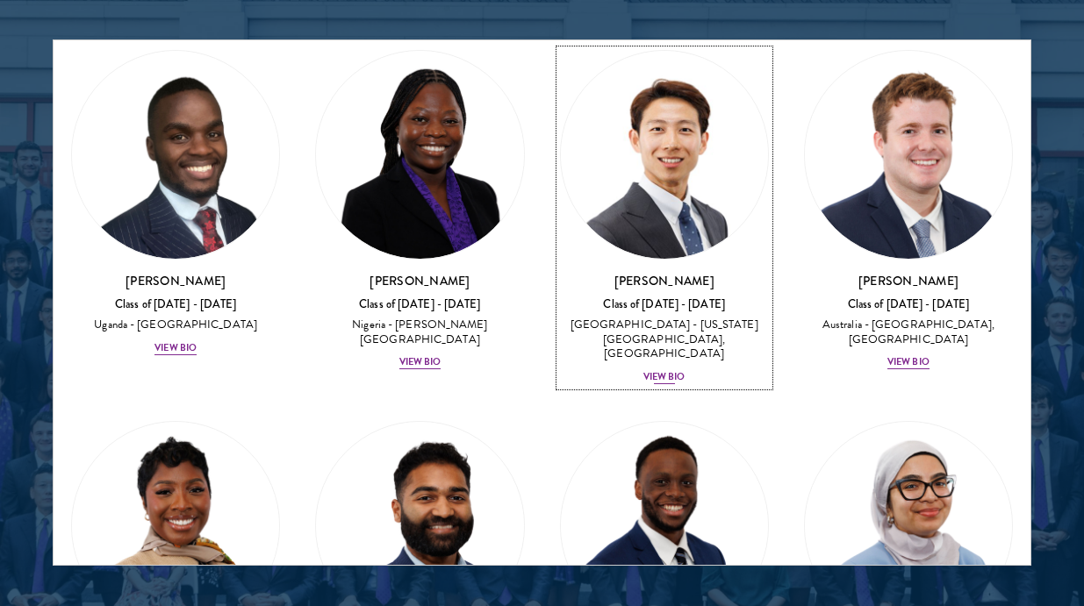
click at [683, 128] on img at bounding box center [664, 154] width 207 height 207
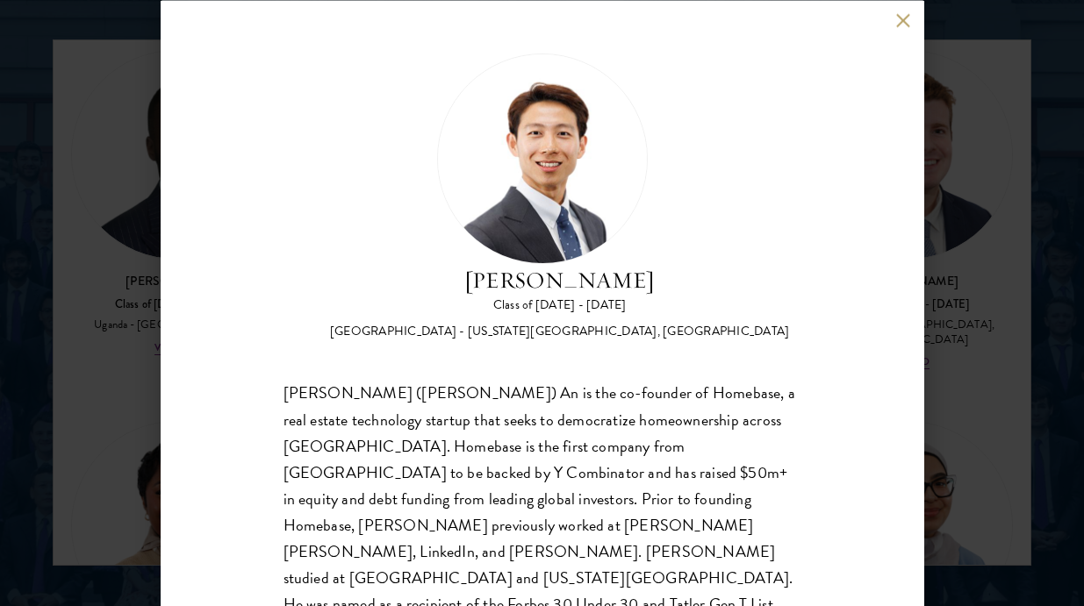
scroll to position [37, 0]
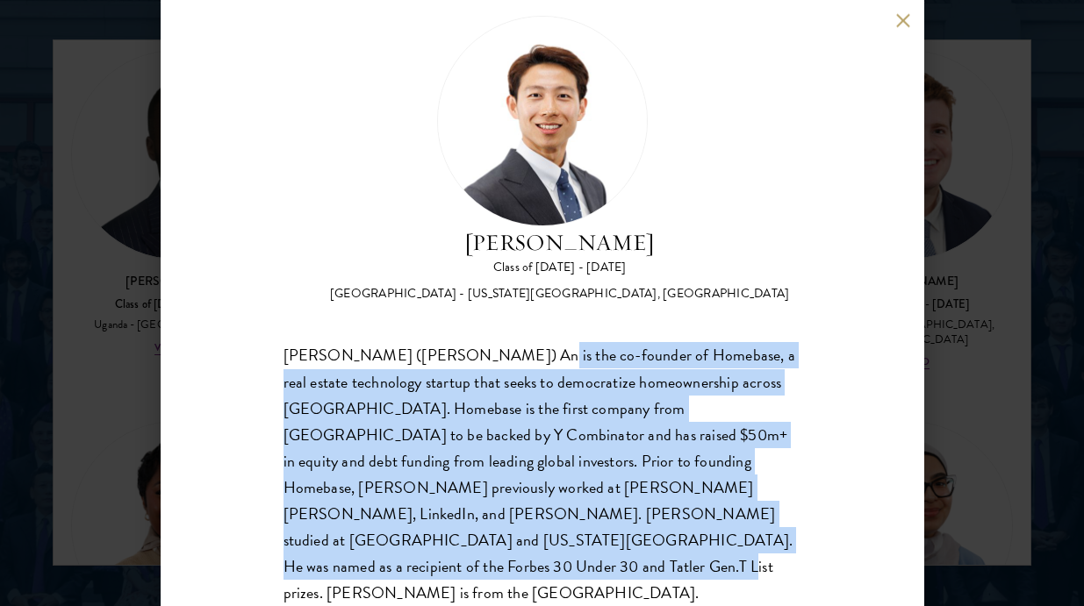
drag, startPoint x: 480, startPoint y: 352, endPoint x: 668, endPoint y: 542, distance: 267.4
click at [668, 542] on div "Guangning (Phillip) An is the co-founder of Homebase, a real estate technology …" at bounding box center [542, 474] width 518 height 263
click at [667, 542] on div "Guangning (Phillip) An is the co-founder of Homebase, a real estate technology …" at bounding box center [542, 474] width 518 height 263
drag, startPoint x: 513, startPoint y: 380, endPoint x: 747, endPoint y: 548, distance: 287.4
click at [746, 548] on div "Guangning (Phillip) An is the co-founder of Homebase, a real estate technology …" at bounding box center [542, 474] width 518 height 263
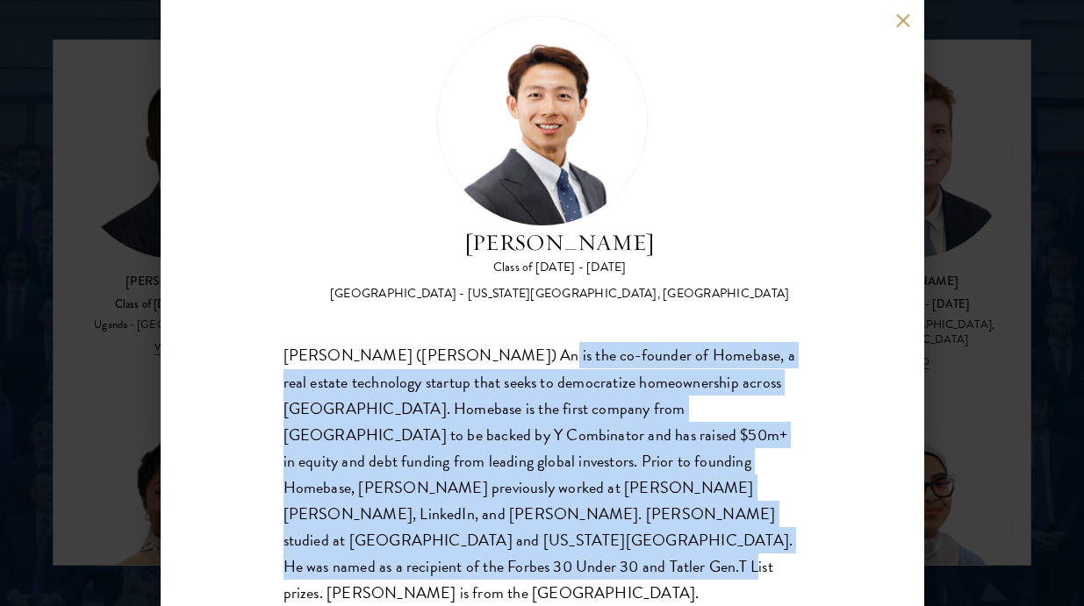
click at [747, 548] on div "Guangning (Phillip) An is the co-founder of Homebase, a real estate technology …" at bounding box center [542, 474] width 518 height 263
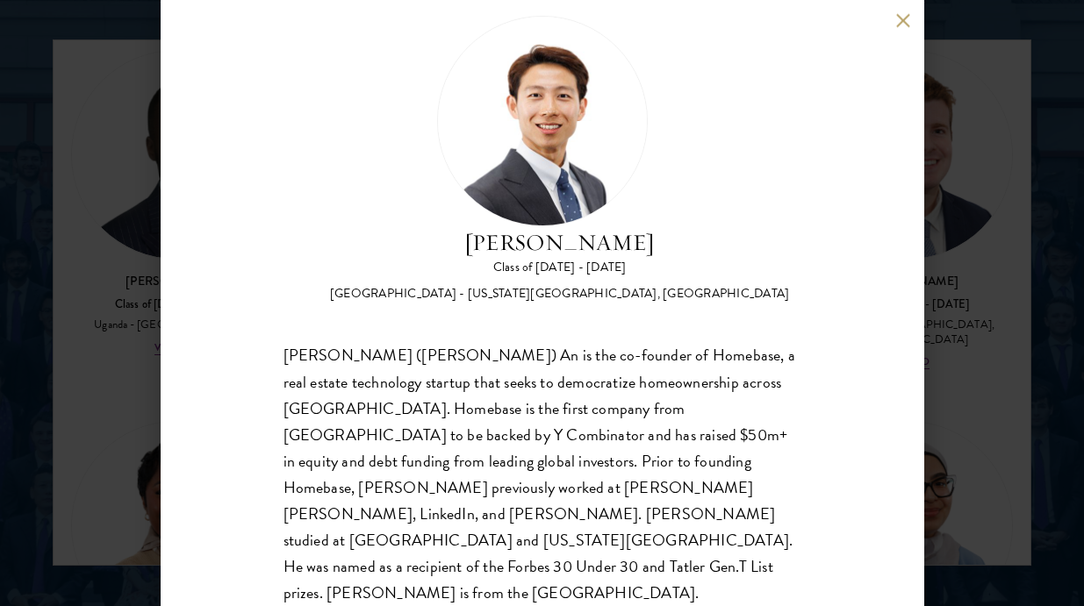
click at [741, 564] on div "Phillip An Class of 2025 - 2026 United States of America - California Institute…" at bounding box center [542, 303] width 763 height 606
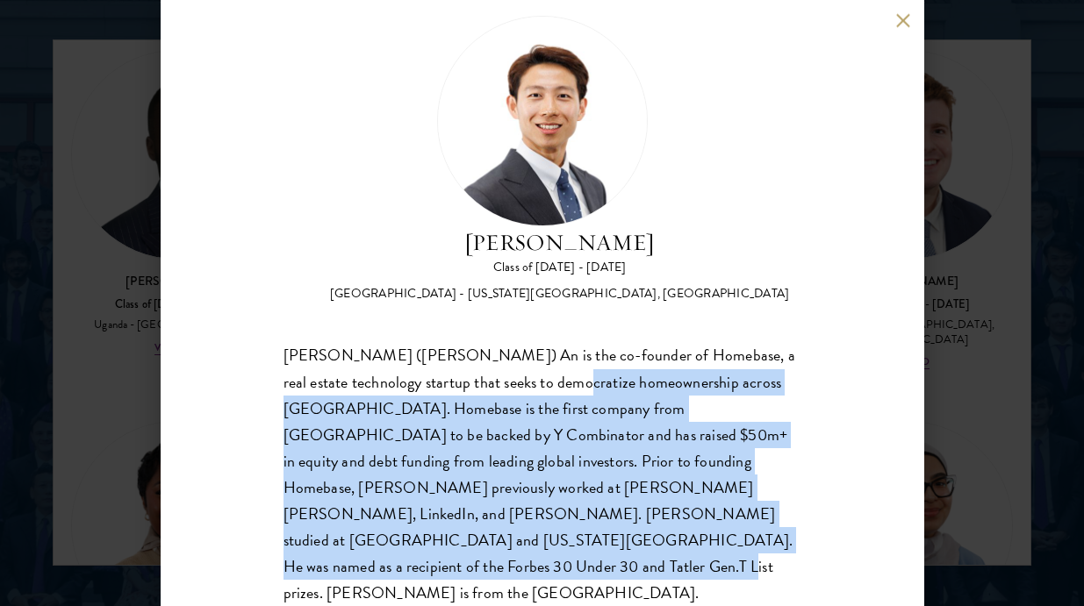
drag, startPoint x: 511, startPoint y: 390, endPoint x: 710, endPoint y: 548, distance: 253.7
click at [710, 548] on div "Guangning (Phillip) An is the co-founder of Homebase, a real estate technology …" at bounding box center [542, 474] width 518 height 263
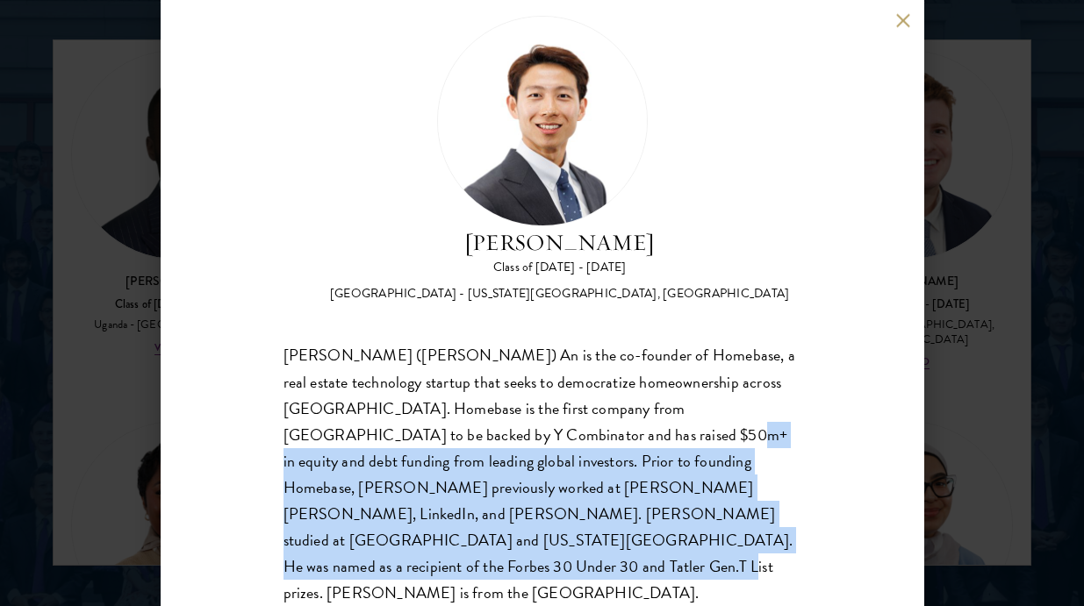
drag, startPoint x: 522, startPoint y: 443, endPoint x: 742, endPoint y: 597, distance: 268.5
click at [741, 596] on div "Phillip An Class of 2025 - 2026 United States of America - California Institute…" at bounding box center [542, 303] width 763 height 606
click at [742, 597] on div "Phillip An Class of 2025 - 2026 United States of America - California Institute…" at bounding box center [542, 303] width 763 height 606
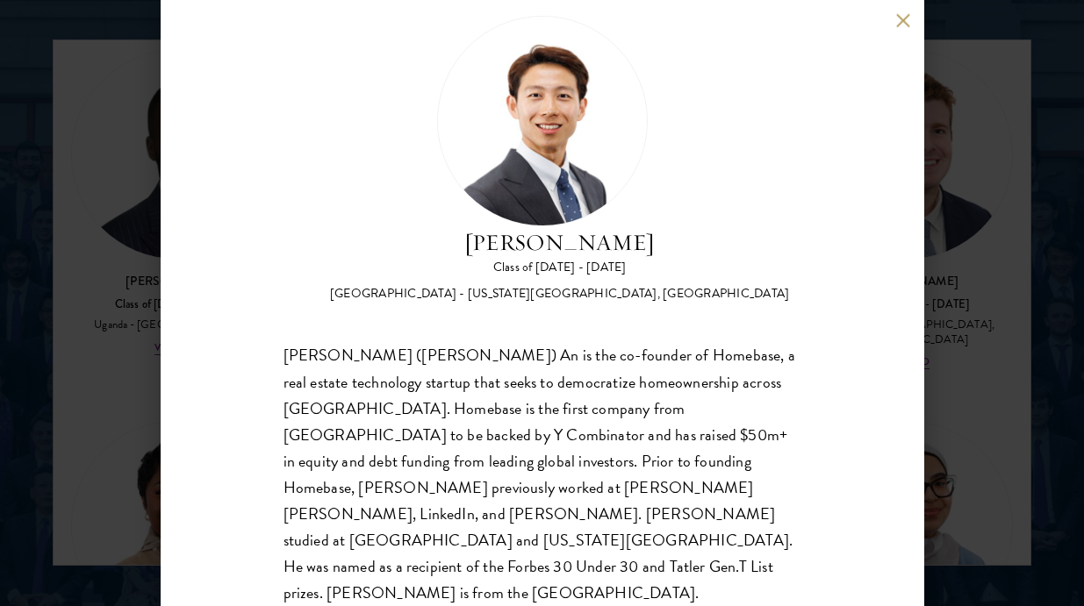
click at [696, 376] on div "Guangning (Phillip) An is the co-founder of Homebase, a real estate technology …" at bounding box center [542, 474] width 518 height 263
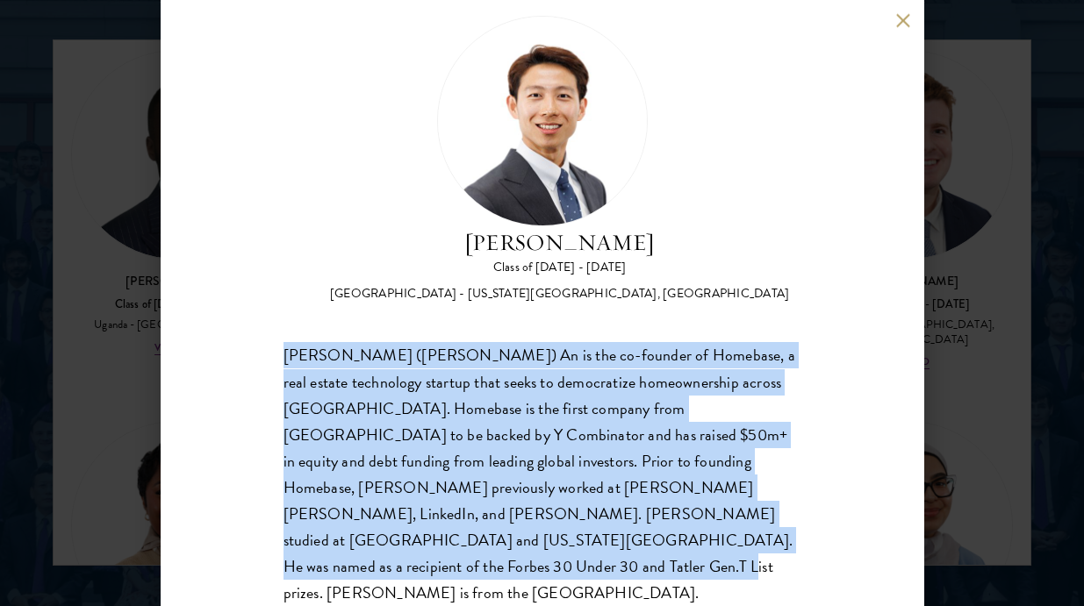
drag, startPoint x: 598, startPoint y: 367, endPoint x: 756, endPoint y: 564, distance: 252.3
click at [753, 558] on div "Phillip An Class of 2025 - 2026 United States of America - California Institute…" at bounding box center [542, 303] width 763 height 606
click at [756, 564] on div "Phillip An Class of 2025 - 2026 United States of America - California Institute…" at bounding box center [542, 303] width 763 height 606
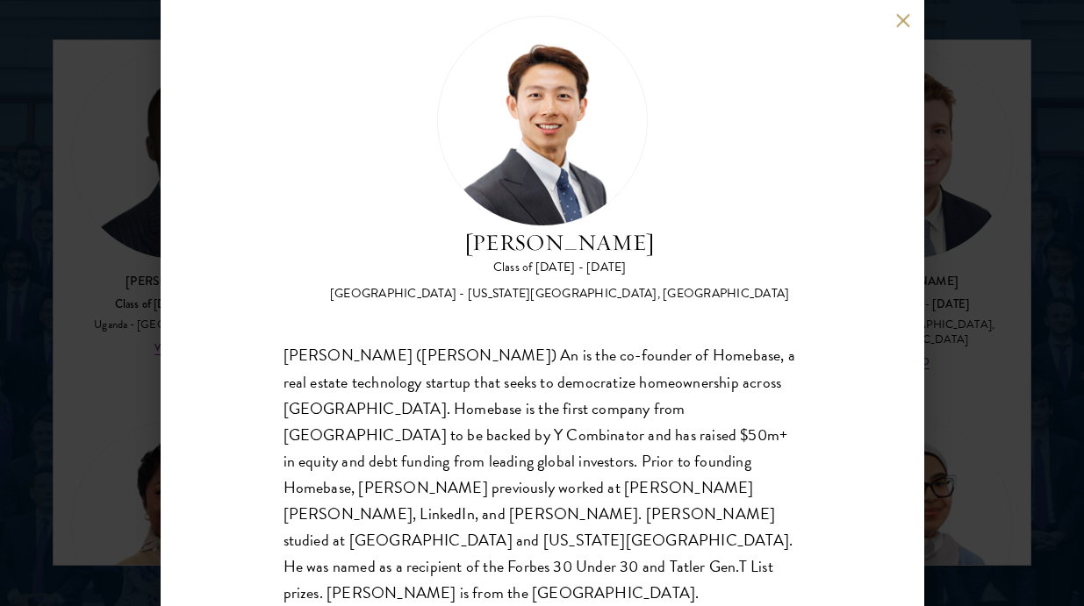
click at [966, 412] on div "Phillip An Class of 2025 - 2026 United States of America - California Institute…" at bounding box center [542, 303] width 1084 height 606
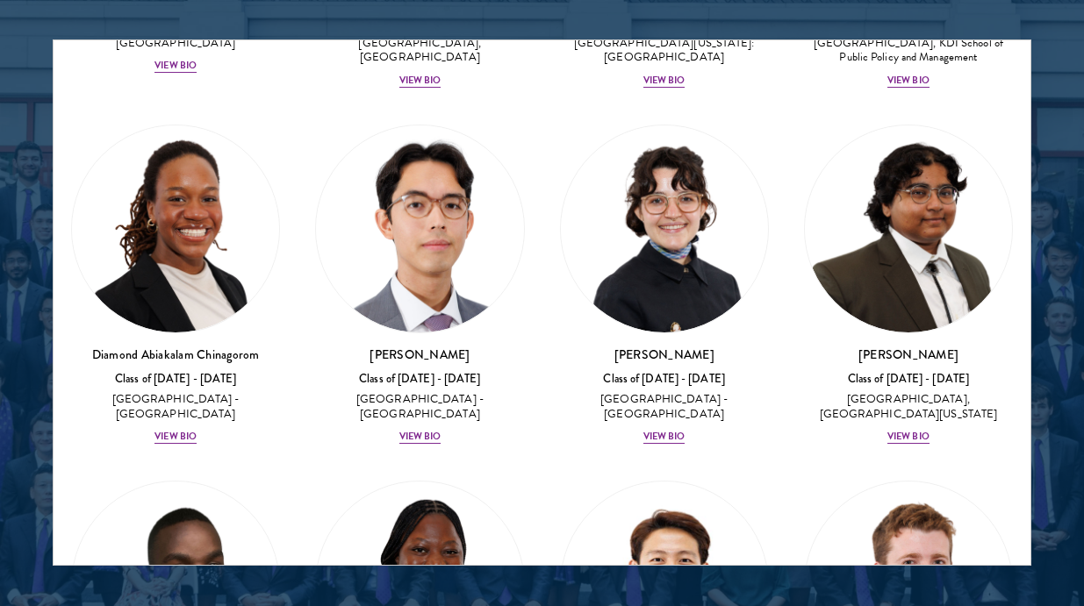
scroll to position [677, 0]
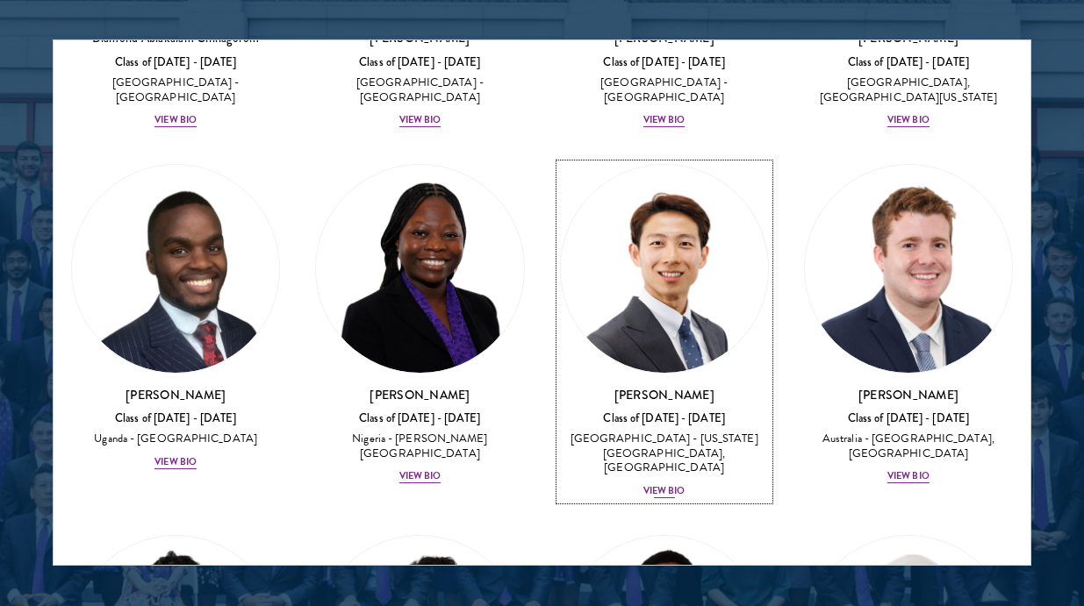
click at [727, 247] on img at bounding box center [664, 268] width 207 height 207
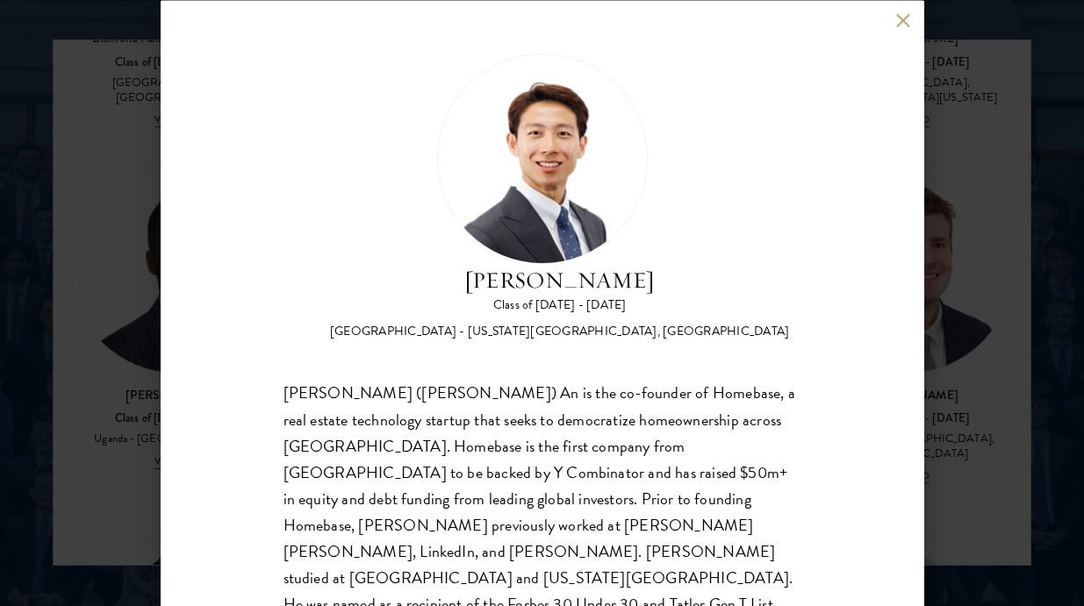
scroll to position [37, 0]
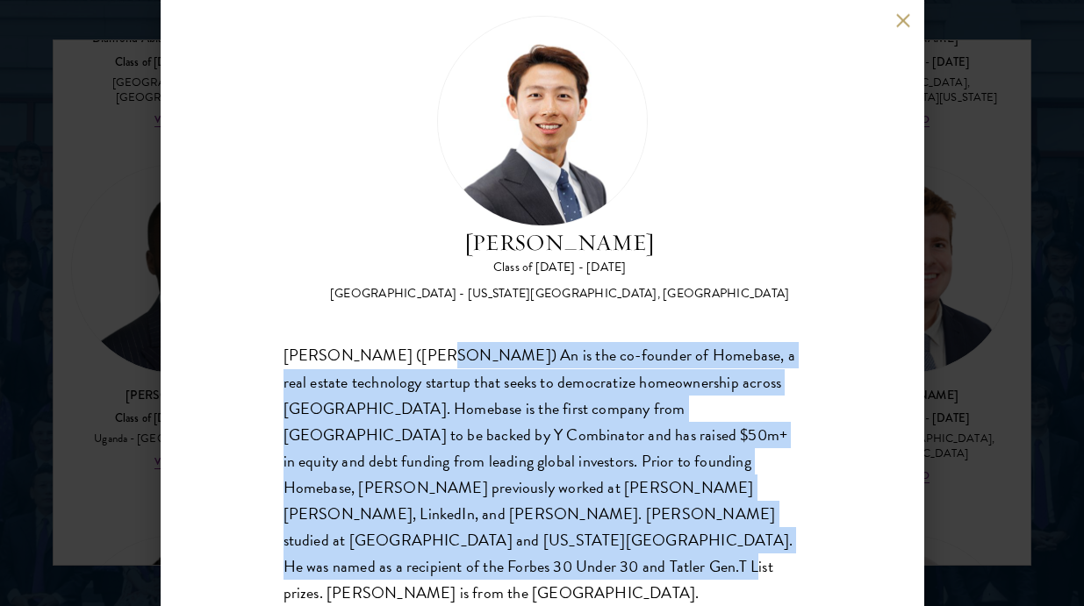
drag, startPoint x: 401, startPoint y: 355, endPoint x: 684, endPoint y: 553, distance: 345.4
click at [684, 553] on div "Guangning (Phillip) An is the co-founder of Homebase, a real estate technology …" at bounding box center [542, 474] width 518 height 263
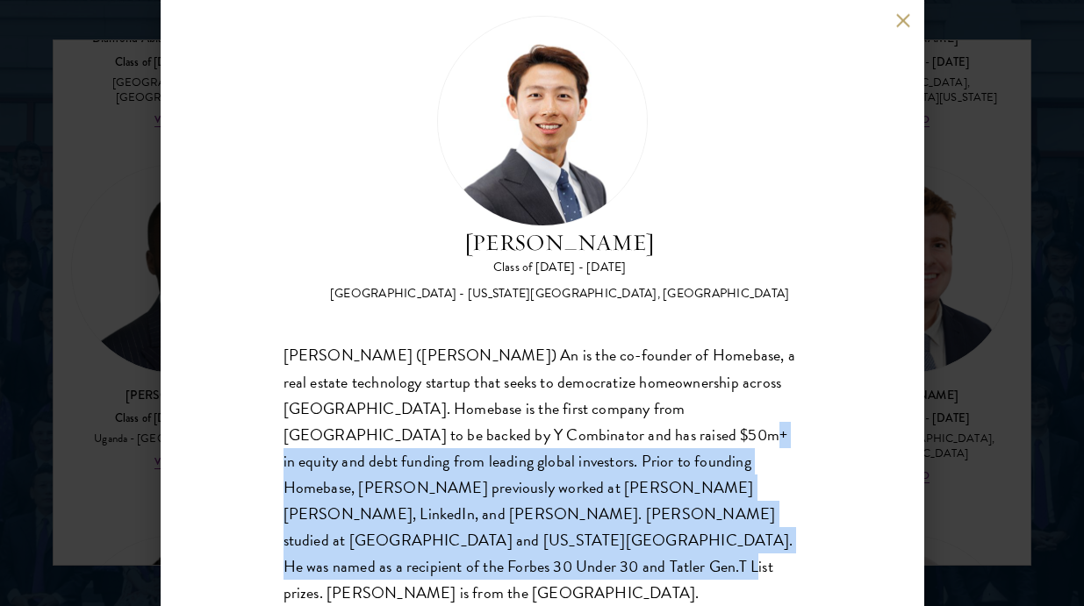
drag, startPoint x: 527, startPoint y: 436, endPoint x: 693, endPoint y: 542, distance: 196.9
click at [693, 542] on div "Guangning (Phillip) An is the co-founder of Homebase, a real estate technology …" at bounding box center [542, 474] width 518 height 263
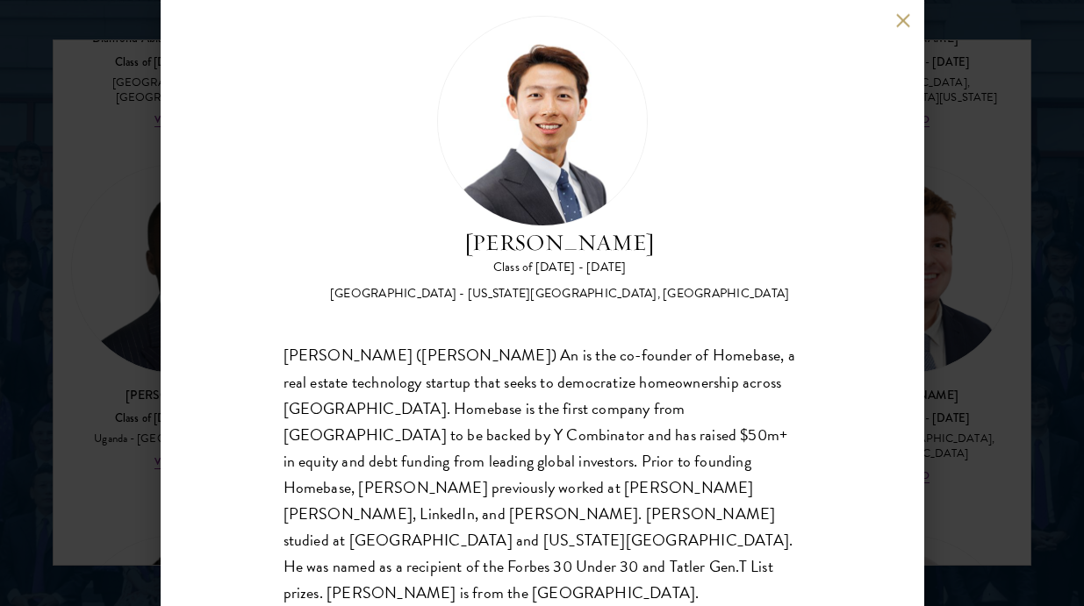
scroll to position [0, 0]
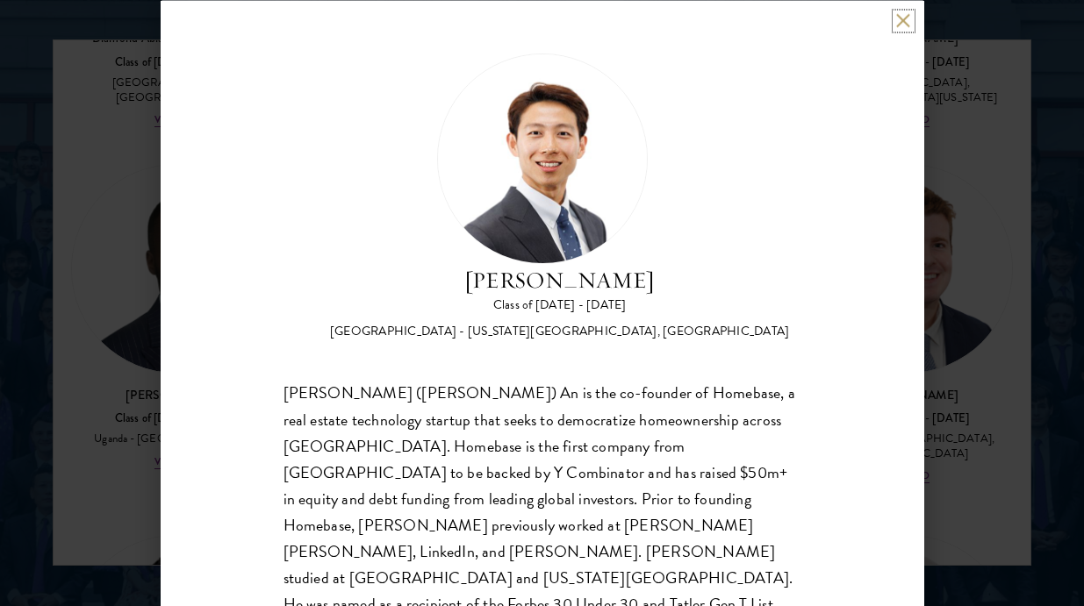
click at [908, 24] on button at bounding box center [903, 20] width 15 height 15
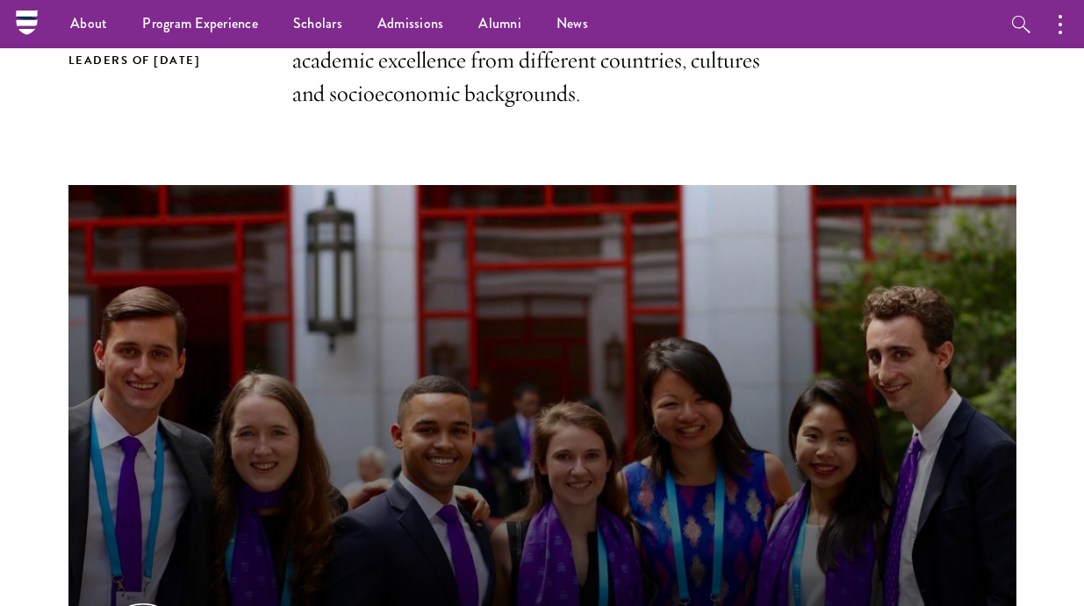
scroll to position [41, 0]
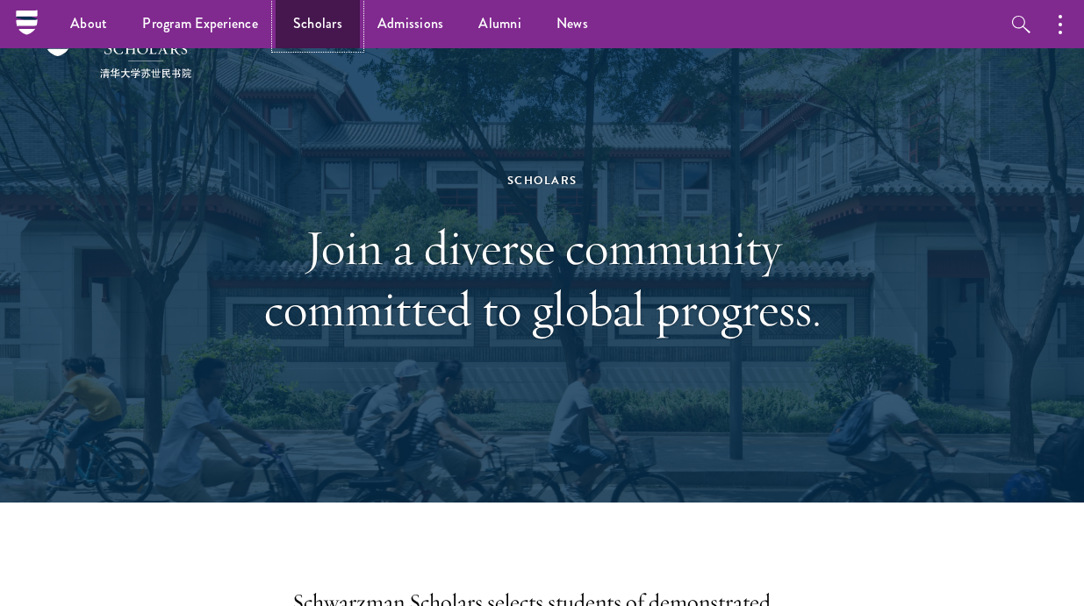
click at [300, 27] on link "Scholars" at bounding box center [318, 24] width 84 height 48
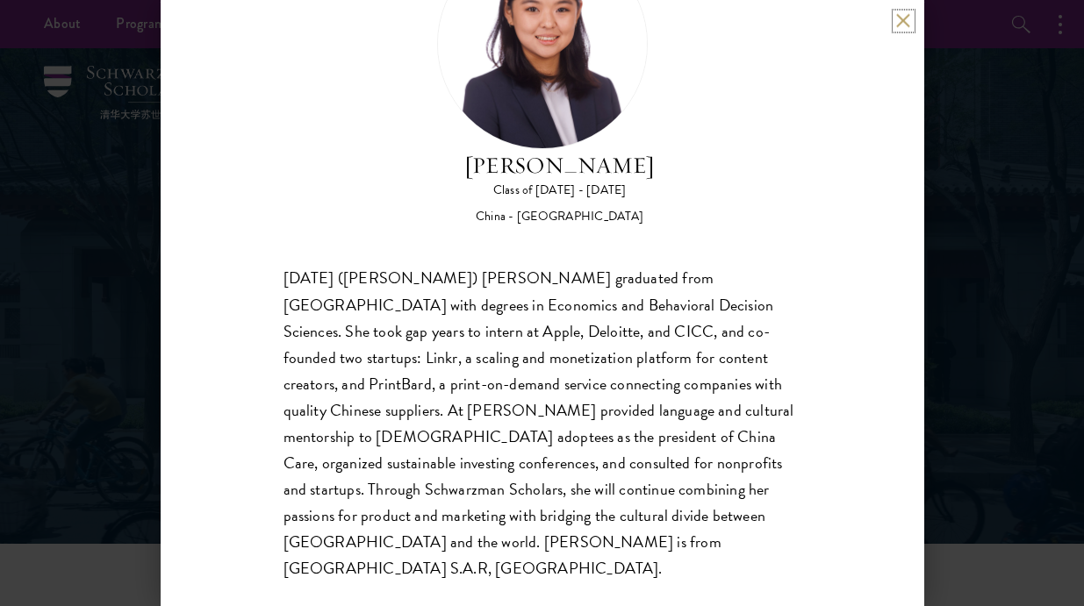
scroll to position [116, 0]
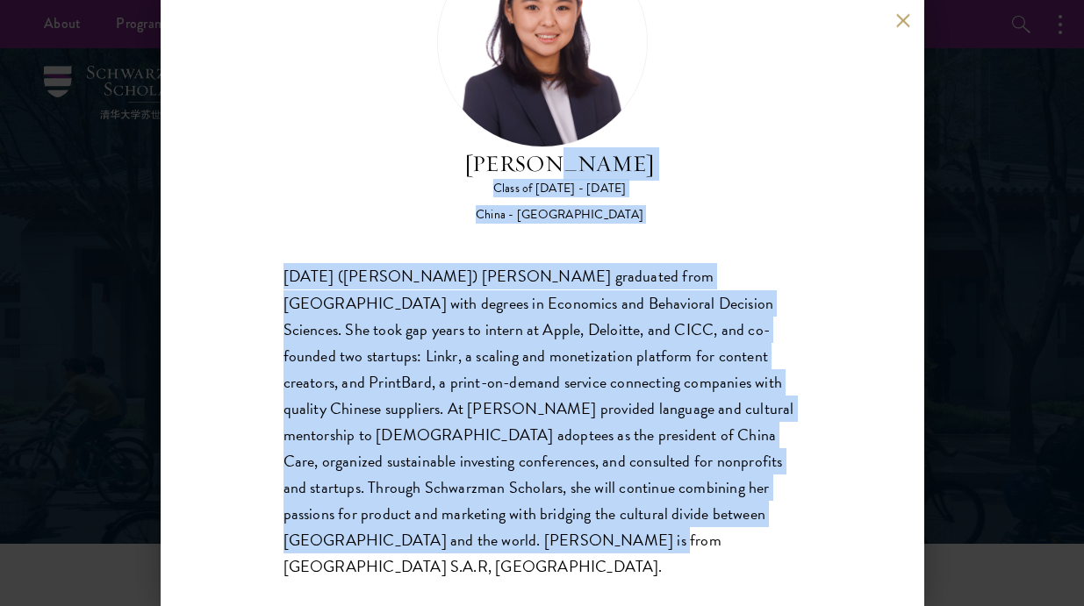
drag, startPoint x: 548, startPoint y: 159, endPoint x: 666, endPoint y: 548, distance: 406.4
click at [666, 548] on div "Jing Jing Yang Class of 2025 - 2026 China - Brown University Xiaohan (Jing Jing…" at bounding box center [542, 259] width 518 height 644
click at [666, 548] on div "Xiaohan (Jing Jing) Yang graduated from Brown University with degrees in Econom…" at bounding box center [542, 422] width 518 height 317
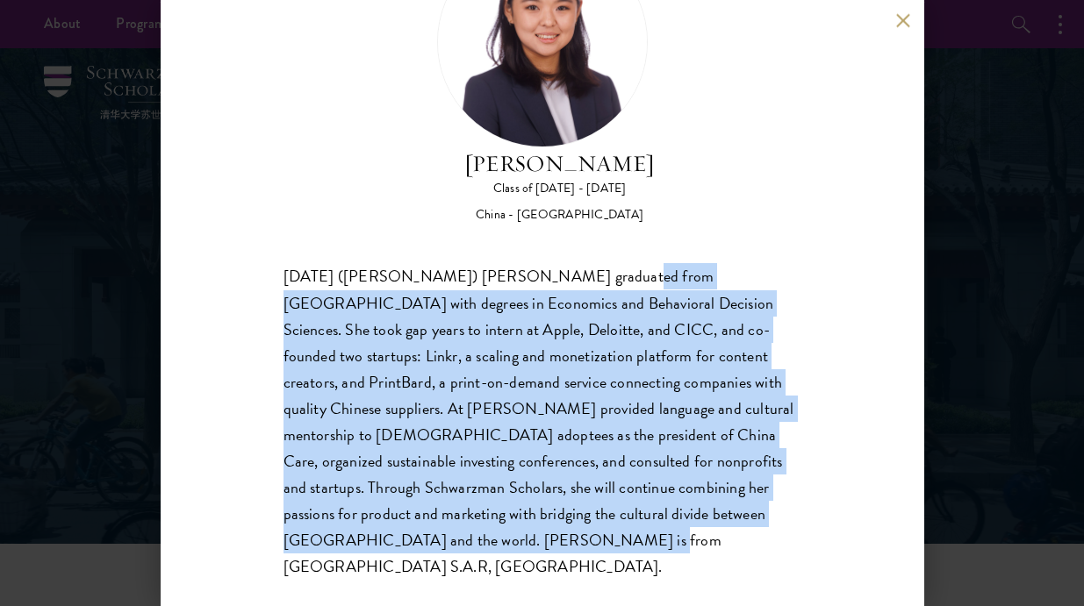
drag, startPoint x: 575, startPoint y: 265, endPoint x: 744, endPoint y: 556, distance: 337.0
click at [744, 556] on div "Jing Jing Yang Class of 2025 - 2026 China - Brown University Xiaohan (Jing Jing…" at bounding box center [542, 303] width 763 height 606
drag, startPoint x: 615, startPoint y: 277, endPoint x: 725, endPoint y: 551, distance: 294.9
click at [725, 551] on div "Xiaohan (Jing Jing) Yang graduated from Brown University with degrees in Econom…" at bounding box center [542, 422] width 518 height 317
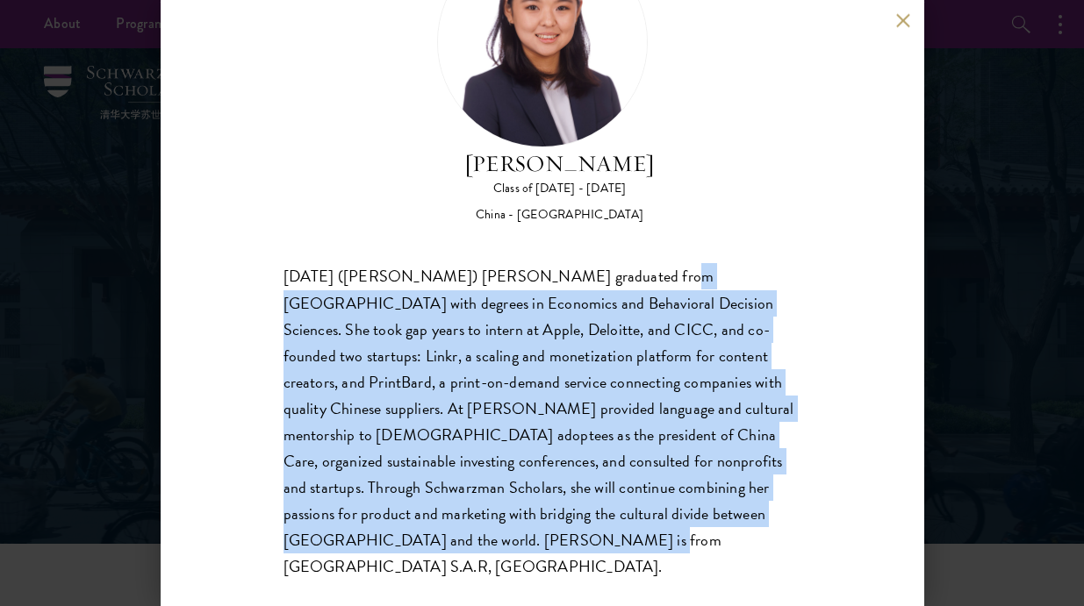
drag, startPoint x: 725, startPoint y: 551, endPoint x: 600, endPoint y: 400, distance: 195.7
click at [724, 549] on div "Xiaohan (Jing Jing) Yang graduated from Brown University with degrees in Econom…" at bounding box center [542, 422] width 518 height 317
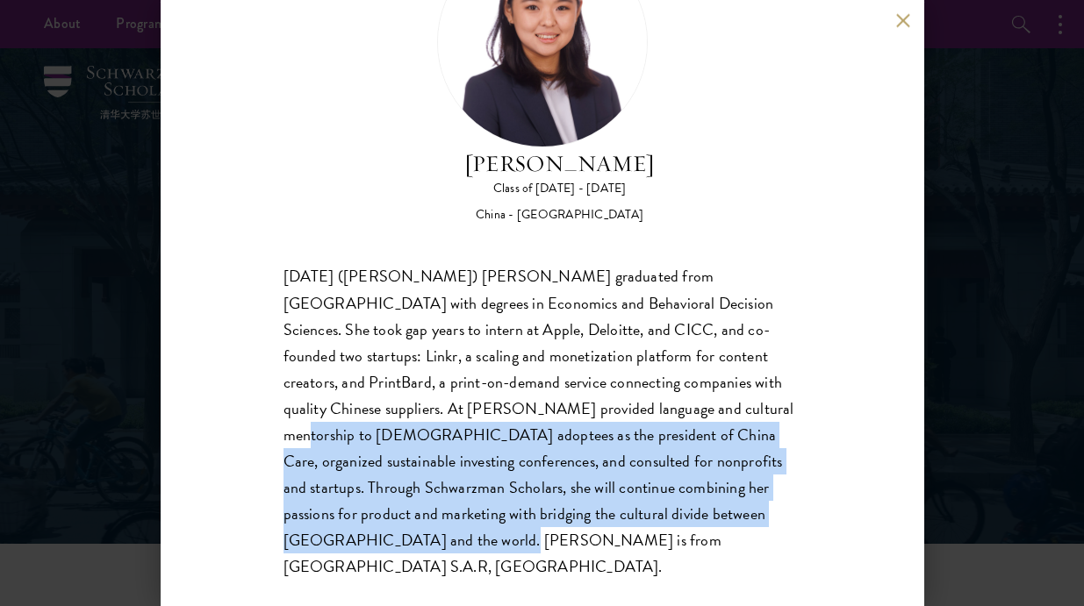
drag, startPoint x: 562, startPoint y: 406, endPoint x: 713, endPoint y: 518, distance: 186.9
click at [713, 518] on div "Xiaohan (Jing Jing) Yang graduated from Brown University with degrees in Econom…" at bounding box center [542, 422] width 518 height 317
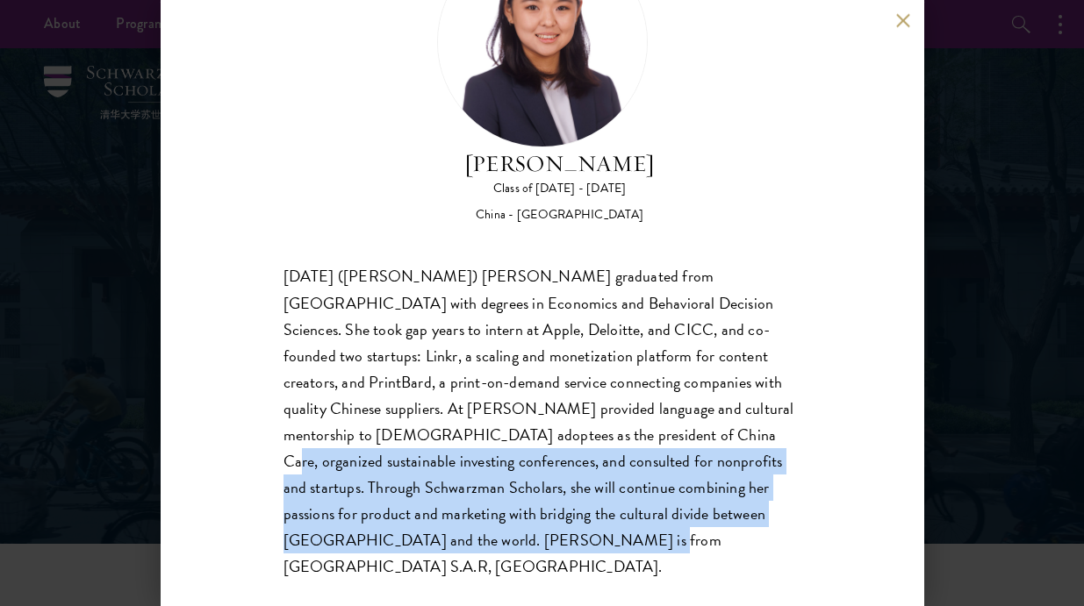
drag, startPoint x: 491, startPoint y: 431, endPoint x: 710, endPoint y: 537, distance: 242.9
click at [709, 537] on div "Xiaohan (Jing Jing) Yang graduated from Brown University with degrees in Econom…" at bounding box center [542, 422] width 518 height 317
click at [710, 537] on div "Xiaohan (Jing Jing) Yang graduated from Brown University with degrees in Econom…" at bounding box center [542, 422] width 518 height 317
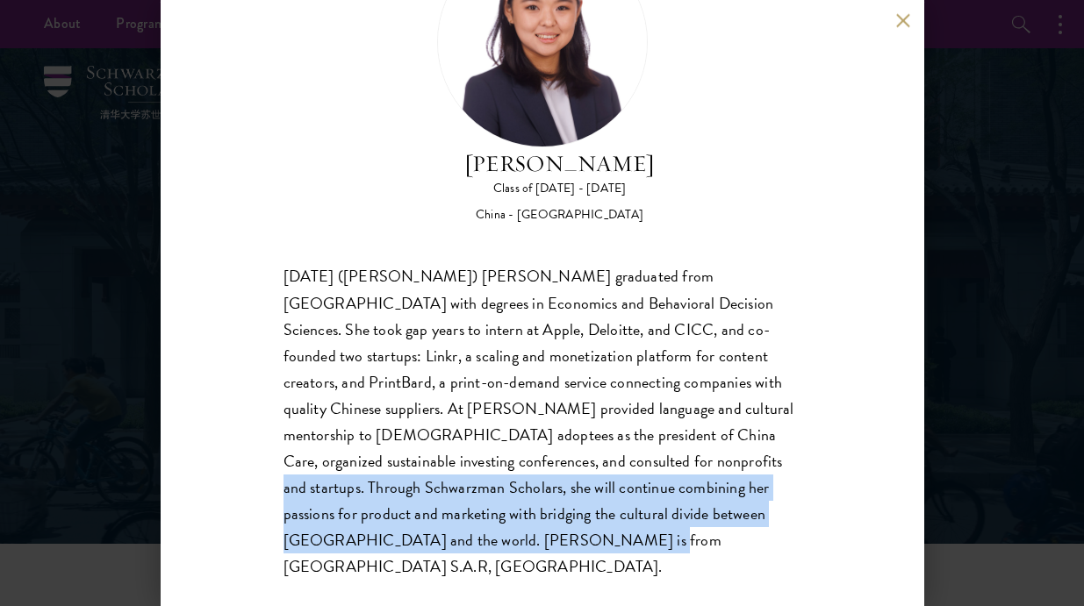
drag, startPoint x: 528, startPoint y: 470, endPoint x: 716, endPoint y: 534, distance: 198.1
click at [716, 534] on div "Xiaohan (Jing Jing) Yang graduated from Brown University with degrees in Econom…" at bounding box center [542, 422] width 518 height 317
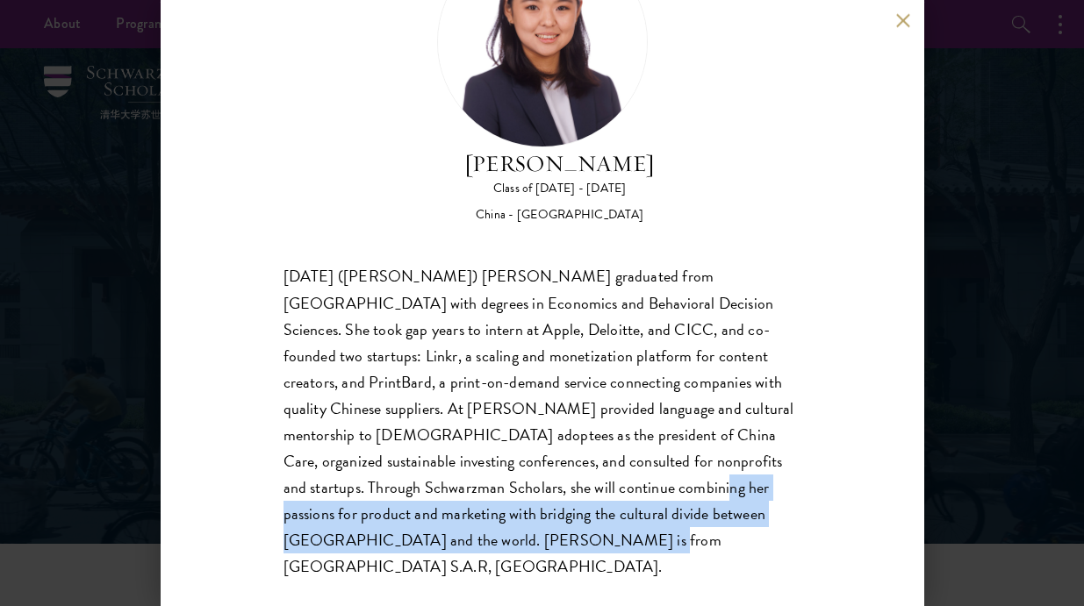
drag, startPoint x: 466, startPoint y: 495, endPoint x: 744, endPoint y: 542, distance: 282.2
click at [744, 542] on div "Xiaohan (Jing Jing) Yang graduated from Brown University with degrees in Econom…" at bounding box center [542, 422] width 518 height 317
click at [745, 543] on div "Xiaohan (Jing Jing) Yang graduated from Brown University with degrees in Econom…" at bounding box center [542, 422] width 518 height 317
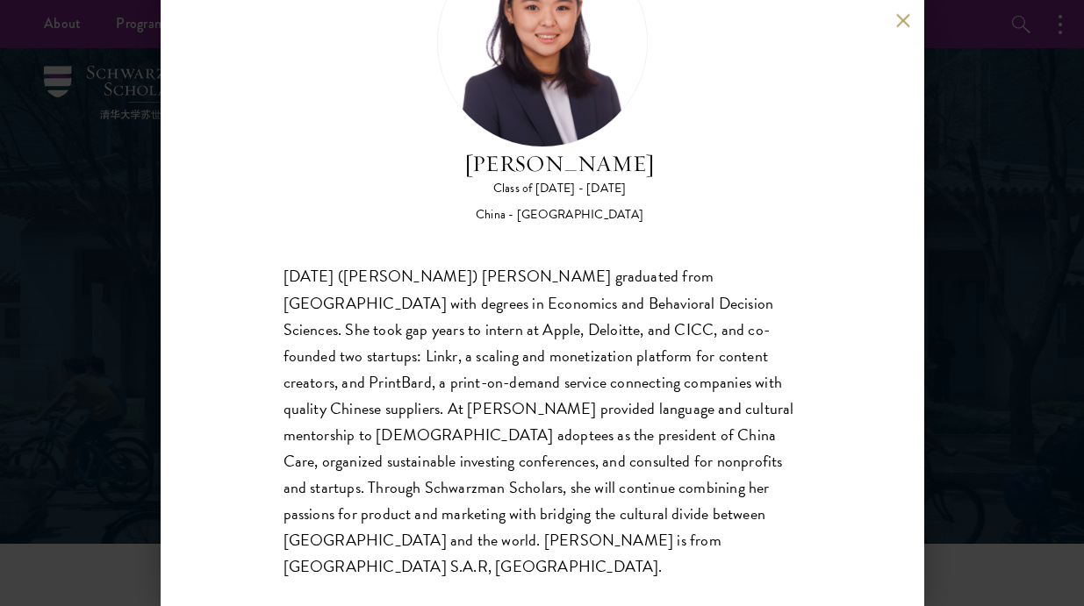
click at [644, 555] on div "Jing Jing Yang Class of 2025 - 2026 China - Brown University Xiaohan (Jing Jing…" at bounding box center [542, 303] width 763 height 606
drag, startPoint x: 669, startPoint y: 557, endPoint x: 659, endPoint y: 556, distance: 9.7
click at [668, 557] on div "Jing Jing Yang Class of 2025 - 2026 China - Brown University Xiaohan (Jing Jing…" at bounding box center [542, 303] width 763 height 606
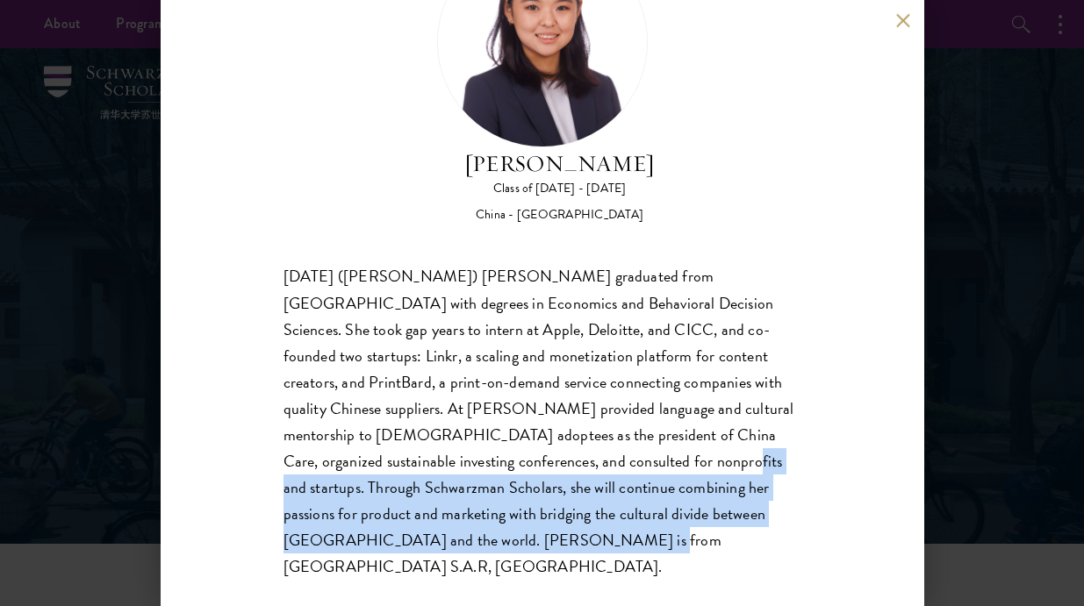
drag, startPoint x: 483, startPoint y: 468, endPoint x: 664, endPoint y: 561, distance: 203.3
click at [664, 561] on div "Jing Jing Yang Class of 2025 - 2026 China - Brown University Xiaohan (Jing Jing…" at bounding box center [542, 303] width 763 height 606
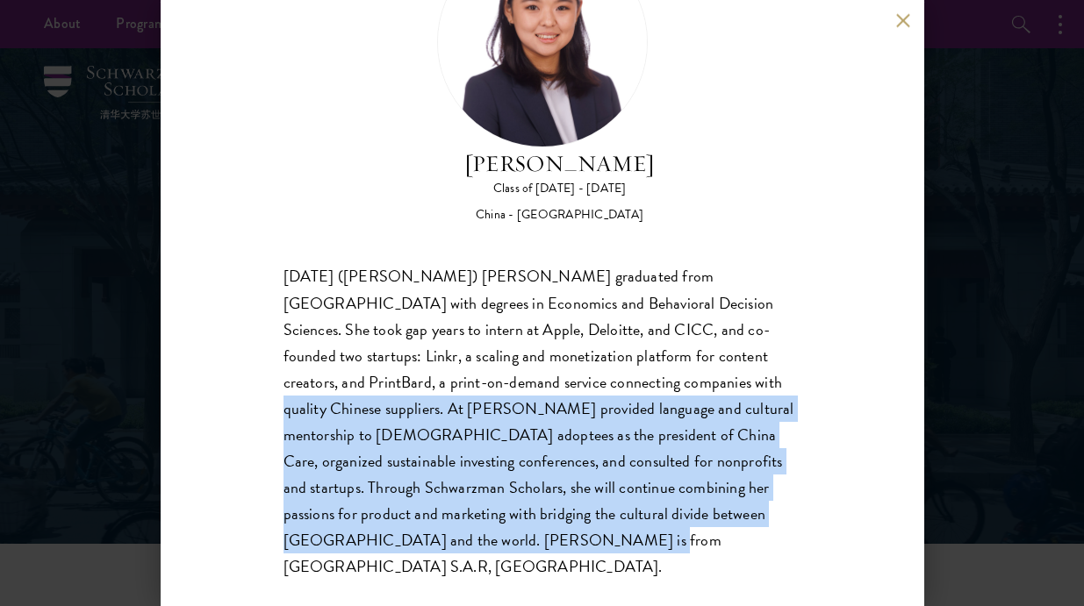
drag, startPoint x: 584, startPoint y: 378, endPoint x: 648, endPoint y: 545, distance: 178.6
click at [648, 545] on div "Xiaohan (Jing Jing) Yang graduated from Brown University with degrees in Econom…" at bounding box center [542, 422] width 518 height 317
click at [648, 546] on div "Xiaohan (Jing Jing) Yang graduated from Brown University with degrees in Econom…" at bounding box center [542, 422] width 518 height 317
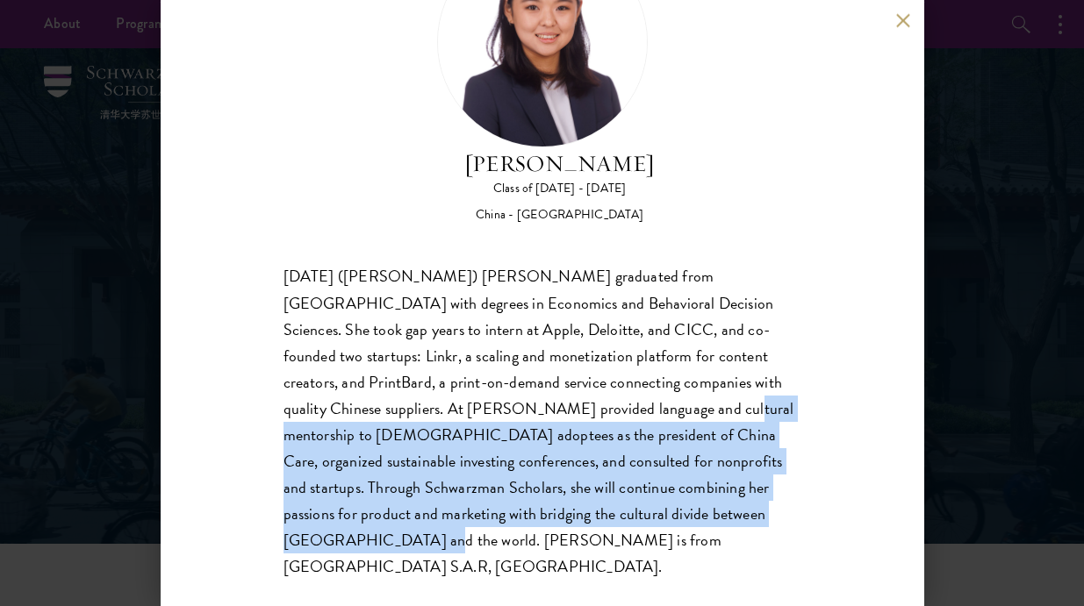
drag, startPoint x: 509, startPoint y: 410, endPoint x: 634, endPoint y: 527, distance: 171.3
click at [633, 527] on div "Xiaohan (Jing Jing) Yang graduated from Brown University with degrees in Econom…" at bounding box center [542, 422] width 518 height 317
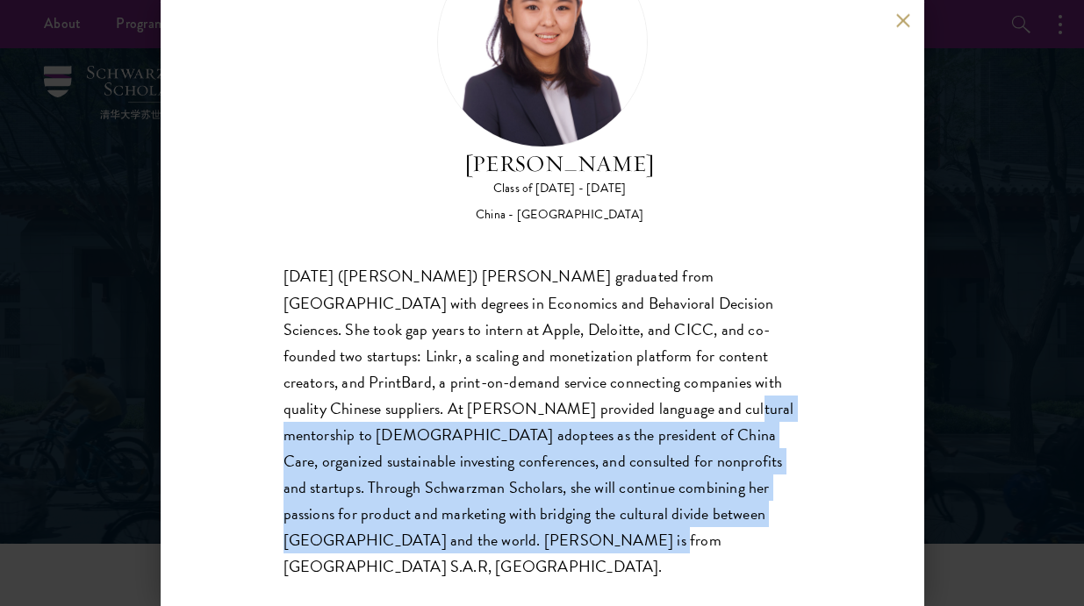
click at [634, 527] on div "Xiaohan (Jing Jing) Yang graduated from Brown University with degrees in Econom…" at bounding box center [542, 422] width 518 height 317
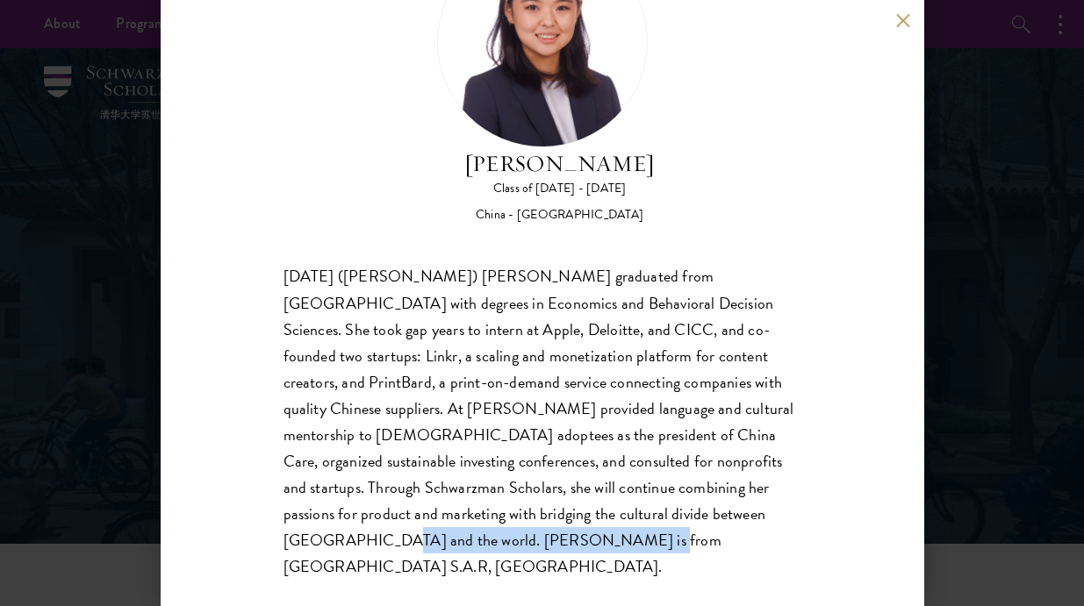
drag, startPoint x: 597, startPoint y: 510, endPoint x: 693, endPoint y: 554, distance: 106.0
click at [685, 549] on div "Xiaohan (Jing Jing) Yang graduated from Brown University with degrees in Econom…" at bounding box center [542, 422] width 518 height 317
click at [693, 554] on div "Jing Jing Yang Class of 2025 - 2026 China - Brown University Xiaohan (Jing Jing…" at bounding box center [542, 303] width 763 height 606
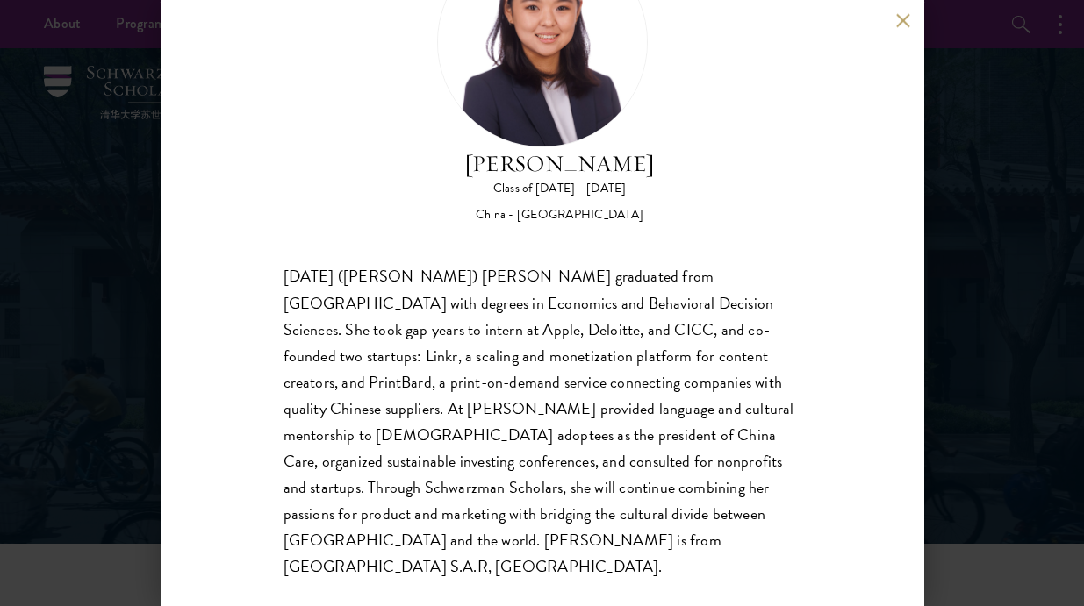
click at [1019, 336] on div "Jing Jing Yang Class of 2025 - 2026 China - Brown University Xiaohan (Jing Jing…" at bounding box center [542, 303] width 1084 height 606
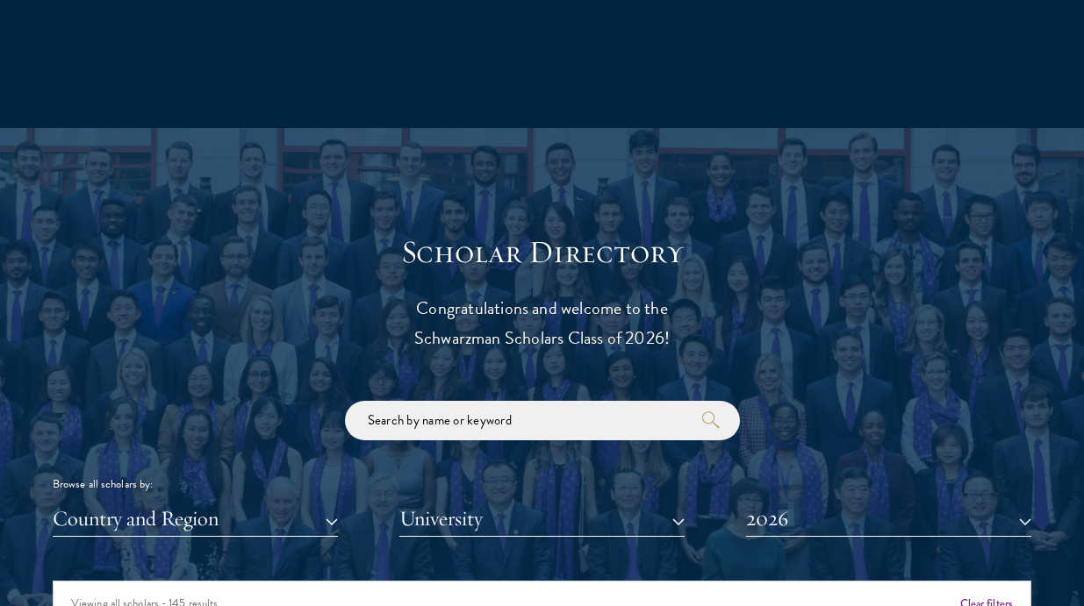
scroll to position [1838, 0]
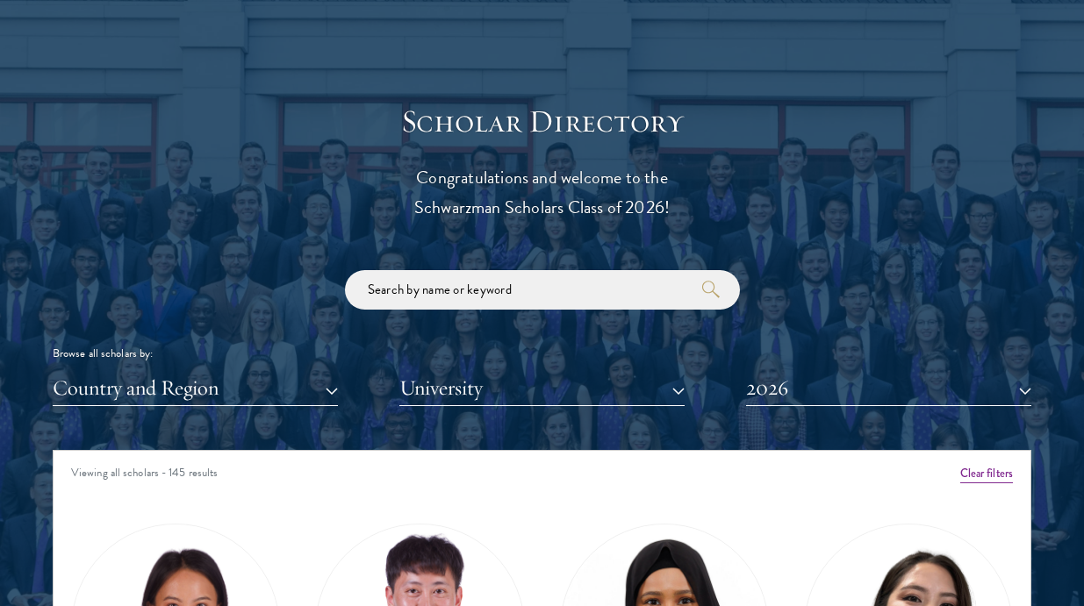
click at [645, 354] on div "Browse all scholars by:" at bounding box center [542, 354] width 978 height 18
click at [798, 390] on button "2026" at bounding box center [888, 388] width 285 height 36
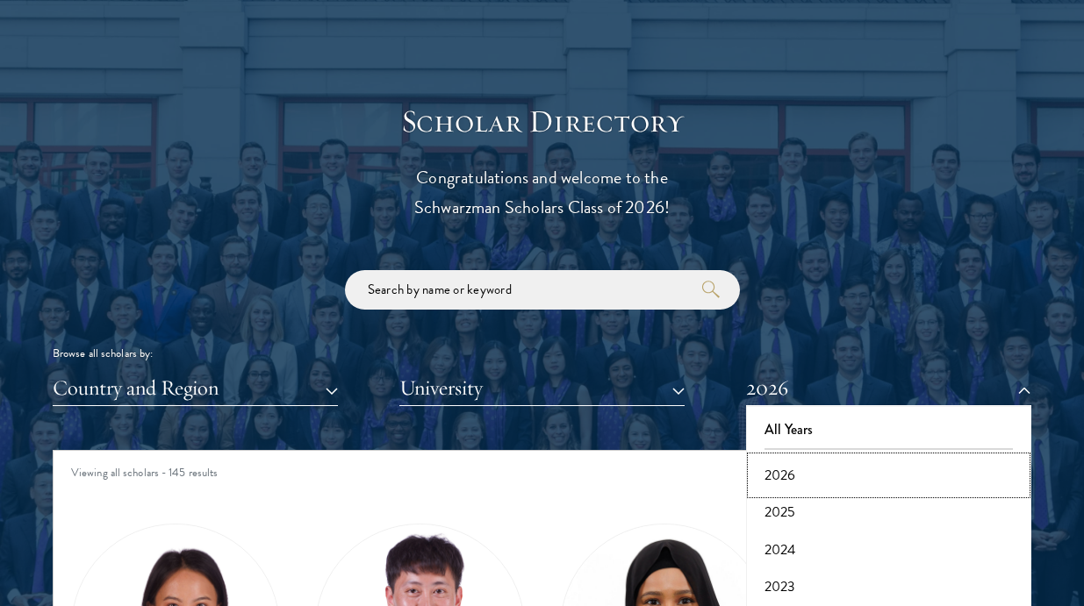
click at [784, 487] on button "2026" at bounding box center [888, 475] width 275 height 37
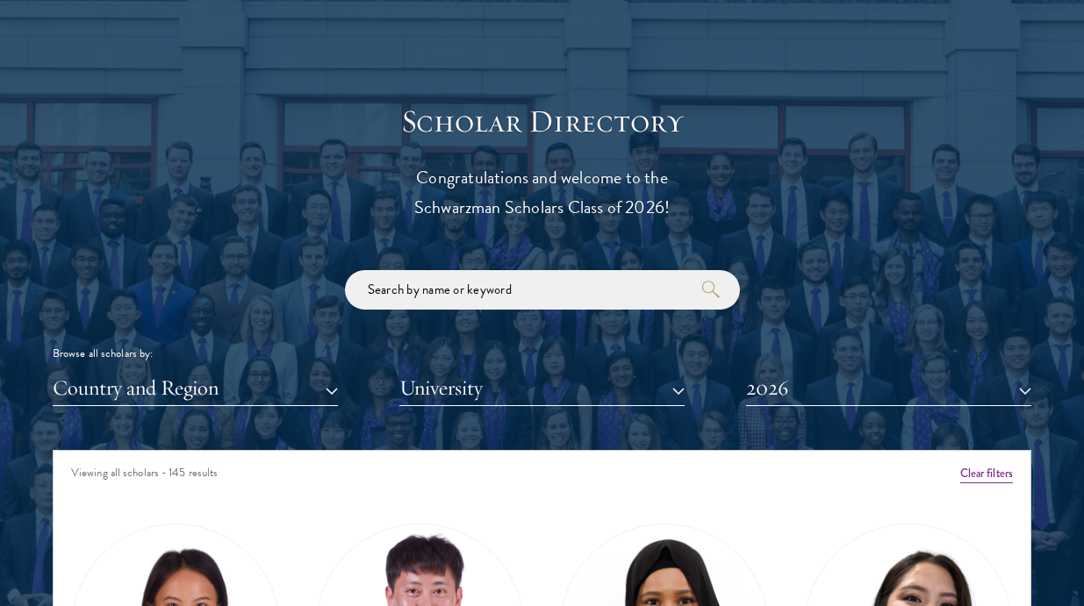
click at [790, 409] on div "Scholar Directory Congratulations and welcome to the Schwarzman Scholars Class …" at bounding box center [542, 540] width 978 height 874
click at [780, 377] on button "2026" at bounding box center [888, 388] width 285 height 36
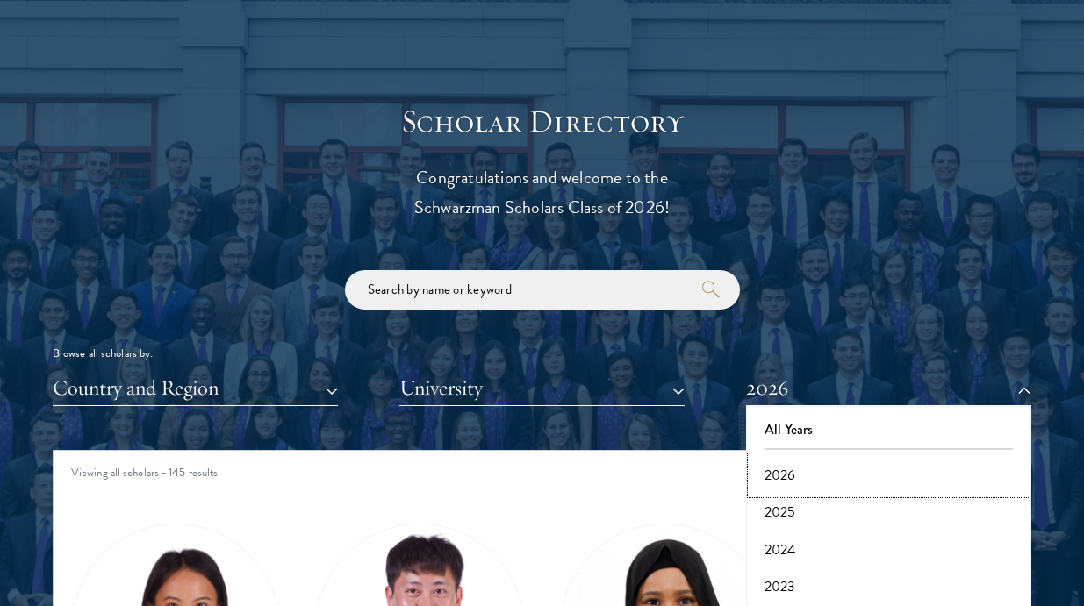
click at [781, 491] on button "2026" at bounding box center [888, 475] width 275 height 37
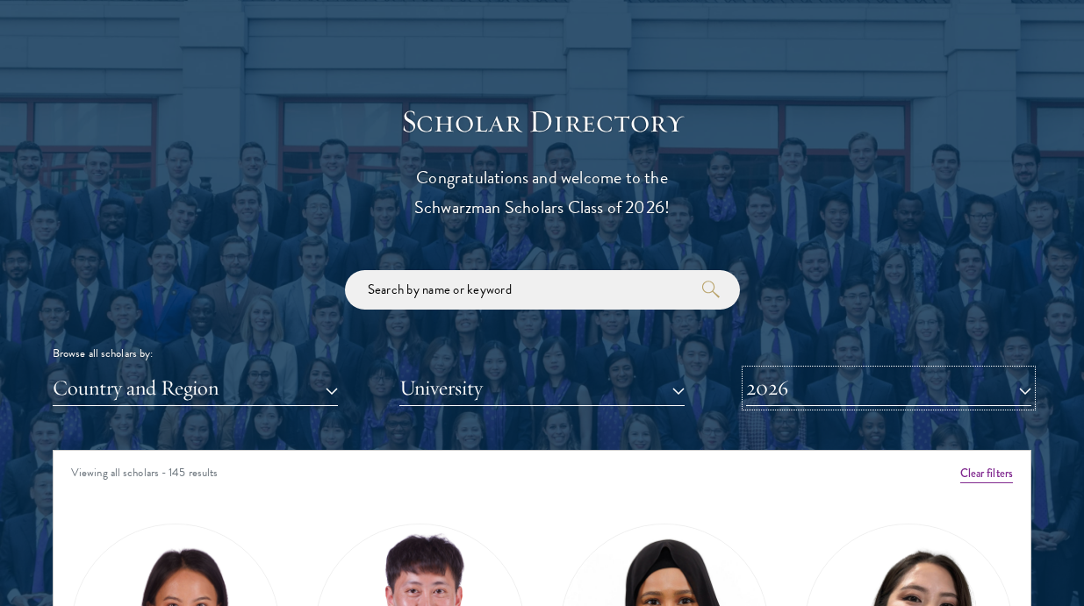
click at [793, 398] on button "2026" at bounding box center [888, 388] width 285 height 36
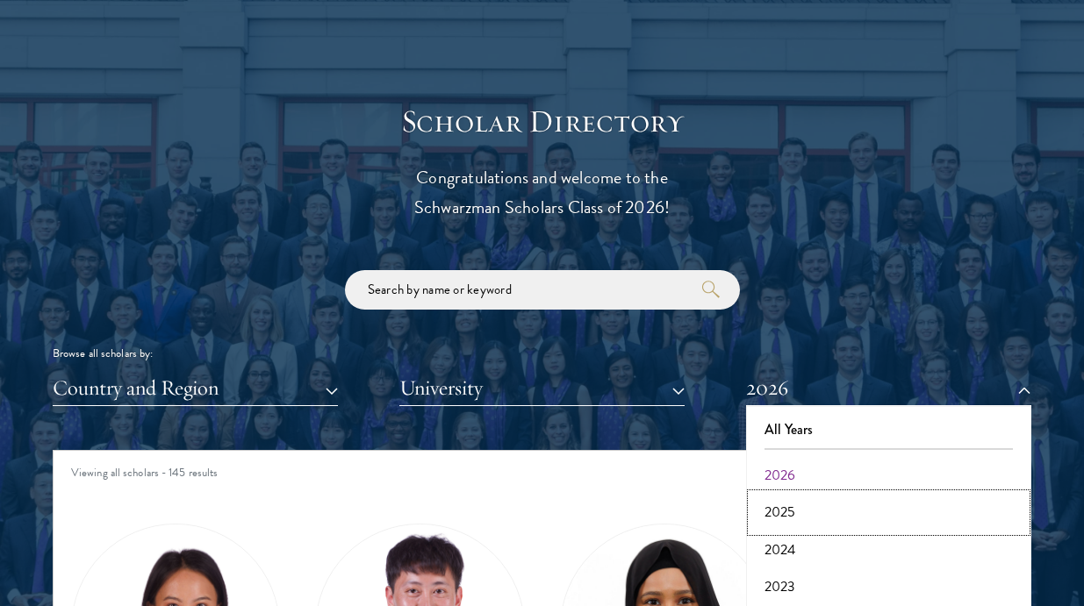
click at [791, 522] on button "2025" at bounding box center [888, 512] width 275 height 37
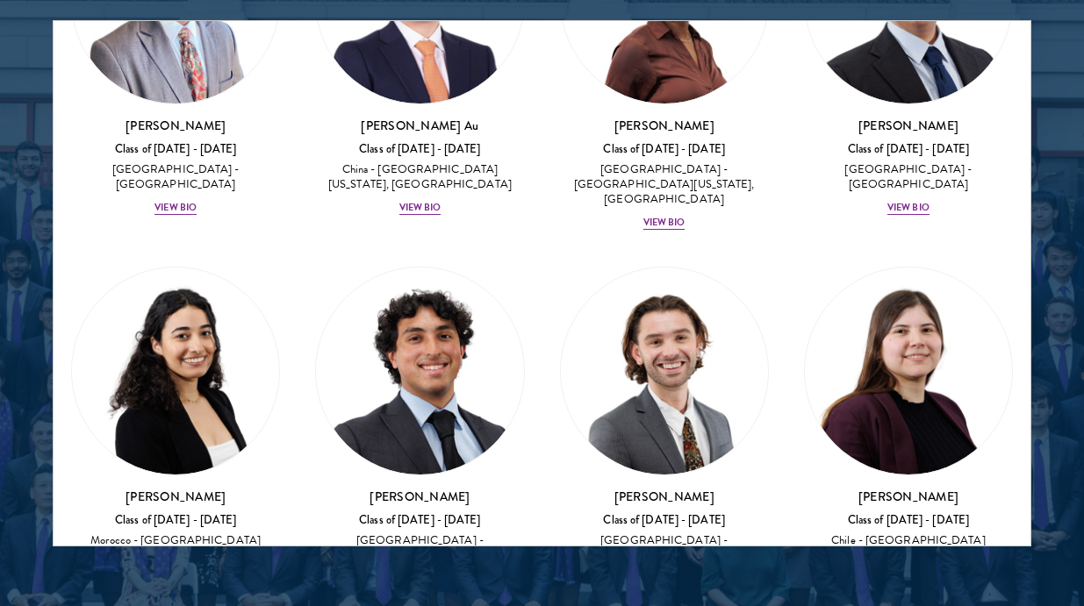
scroll to position [1110, 0]
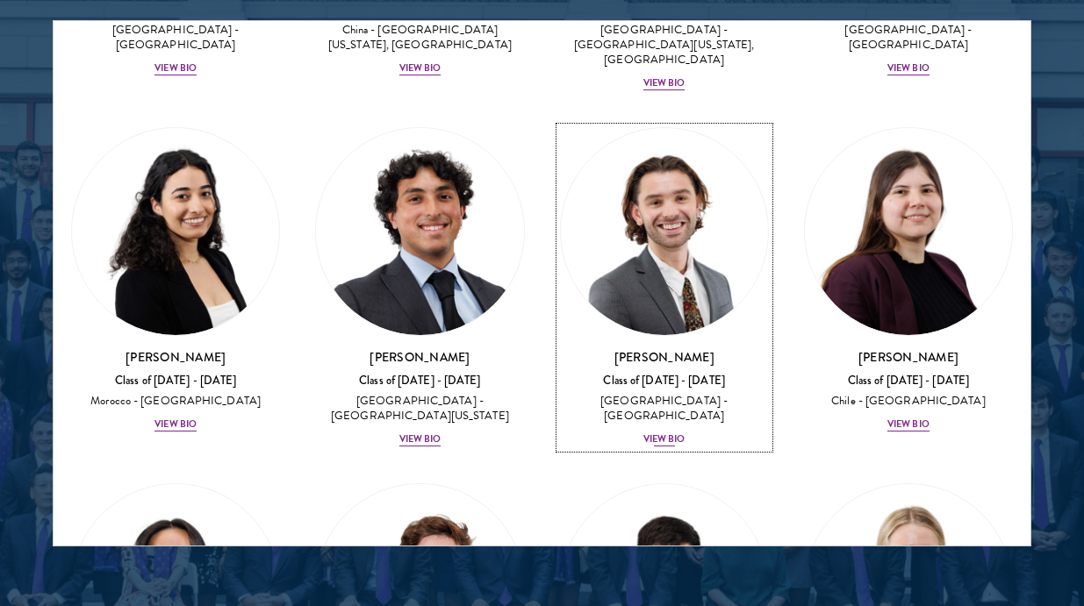
click at [660, 433] on div "View Bio" at bounding box center [664, 440] width 42 height 14
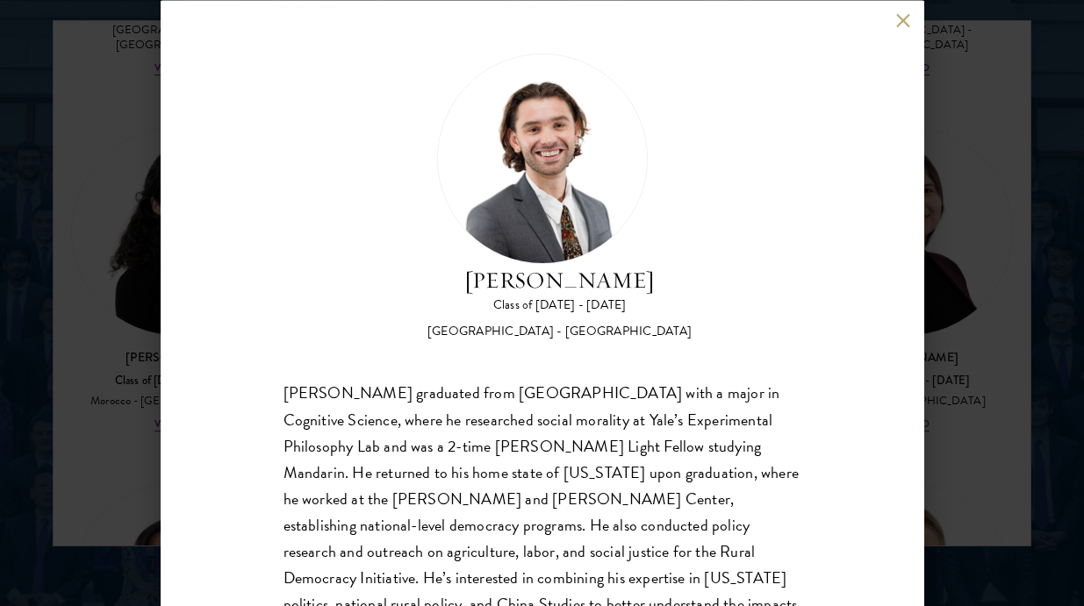
scroll to position [90, 0]
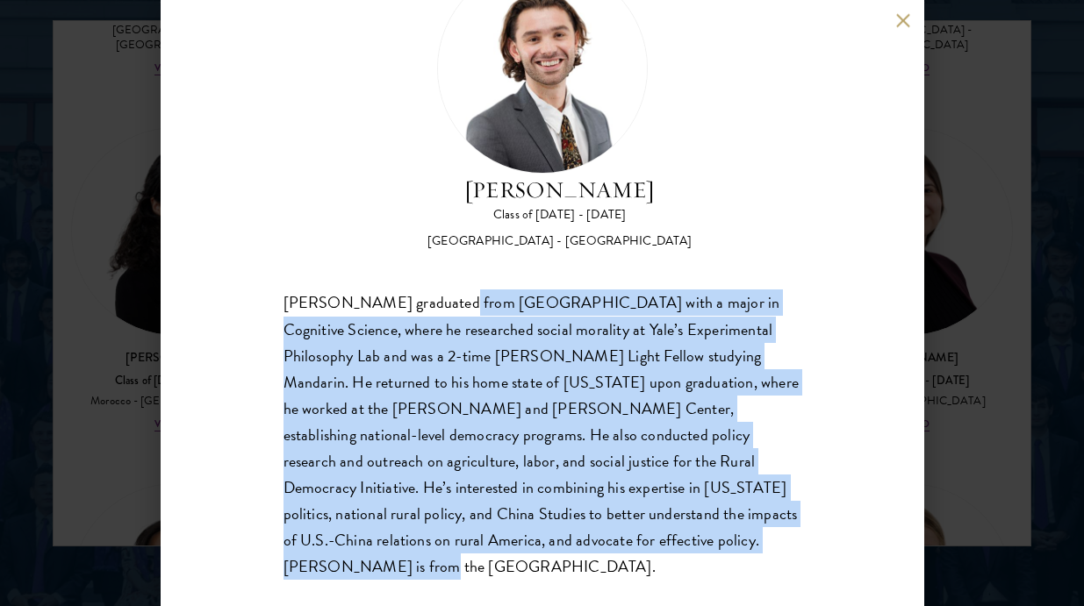
drag, startPoint x: 444, startPoint y: 294, endPoint x: 637, endPoint y: 555, distance: 325.0
click at [637, 555] on div "Brendan Campbell Class of 2024 - 2025 United States of America - Yale Universit…" at bounding box center [542, 303] width 763 height 606
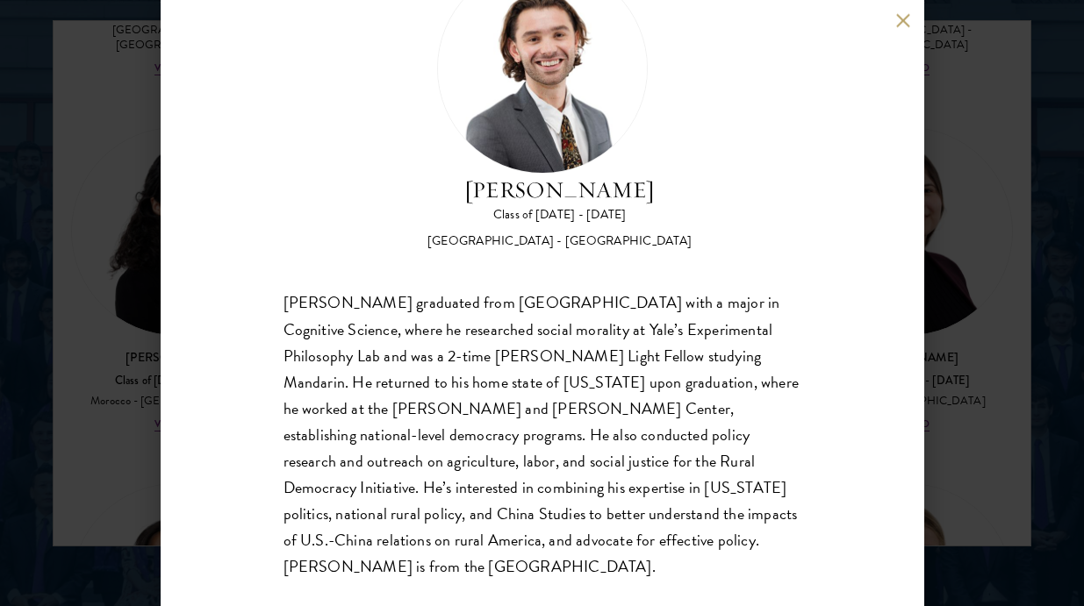
click at [527, 368] on div "Brendan Campbell graduated from Yale University with a major in Cognitive Scien…" at bounding box center [542, 435] width 518 height 290
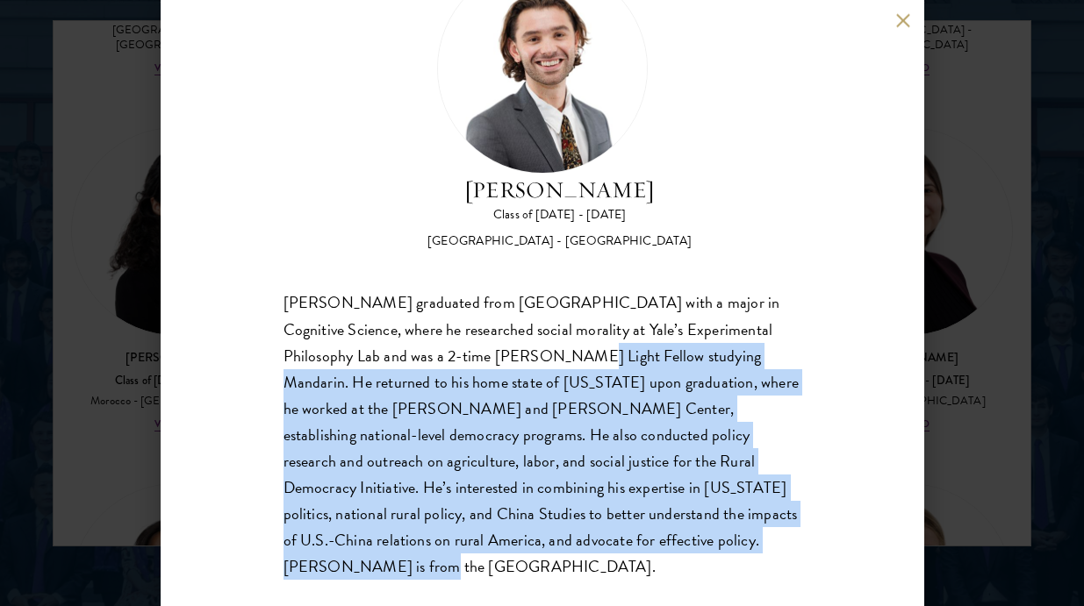
drag, startPoint x: 491, startPoint y: 364, endPoint x: 627, endPoint y: 548, distance: 228.3
click at [627, 547] on div "Brendan Campbell graduated from Yale University with a major in Cognitive Scien…" at bounding box center [542, 435] width 518 height 290
click at [627, 548] on div "Brendan Campbell graduated from Yale University with a major in Cognitive Scien…" at bounding box center [542, 435] width 518 height 290
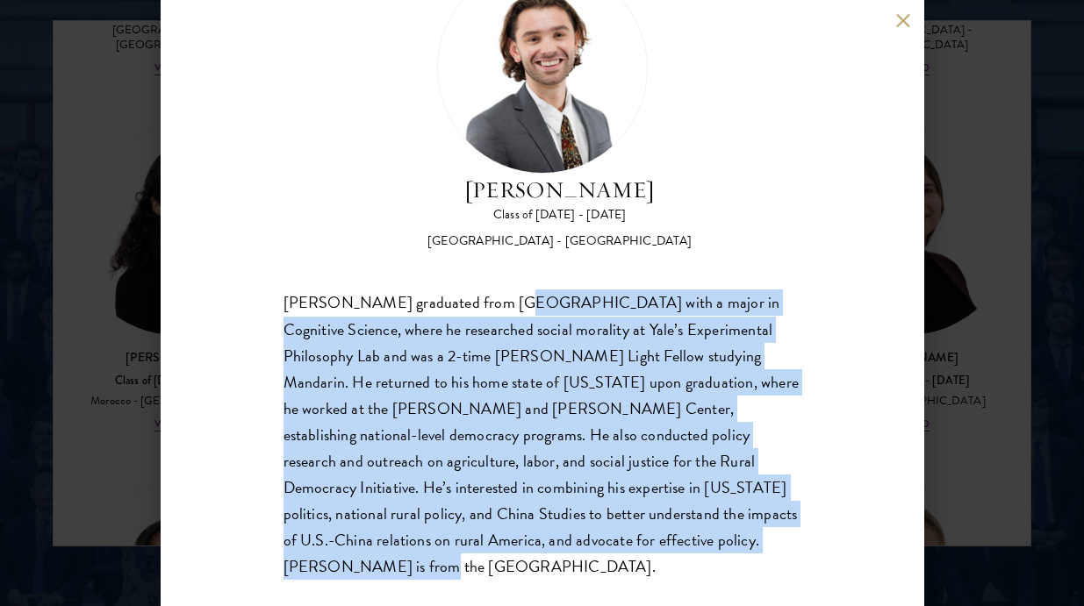
drag, startPoint x: 501, startPoint y: 312, endPoint x: 666, endPoint y: 561, distance: 298.1
click at [665, 561] on div "Brendan Campbell Class of 2024 - 2025 United States of America - Yale Universit…" at bounding box center [542, 303] width 763 height 606
click at [666, 561] on div "Brendan Campbell Class of 2024 - 2025 United States of America - Yale Universit…" at bounding box center [542, 303] width 763 height 606
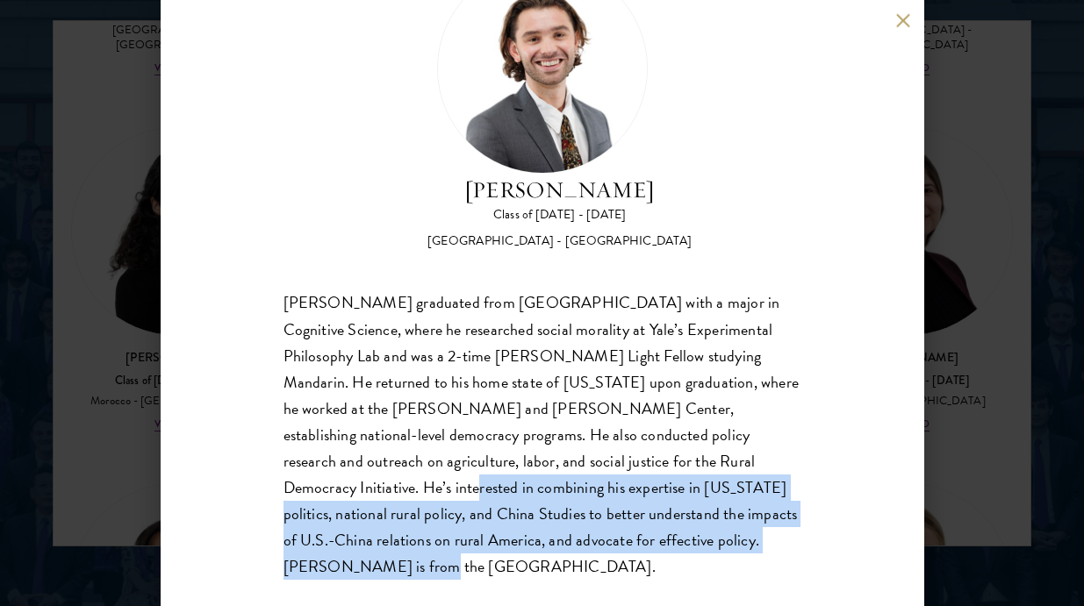
drag, startPoint x: 627, startPoint y: 469, endPoint x: 706, endPoint y: 556, distance: 118.0
click at [706, 556] on div "Brendan Campbell Class of 2024 - 2025 United States of America - Yale Universit…" at bounding box center [542, 303] width 763 height 606
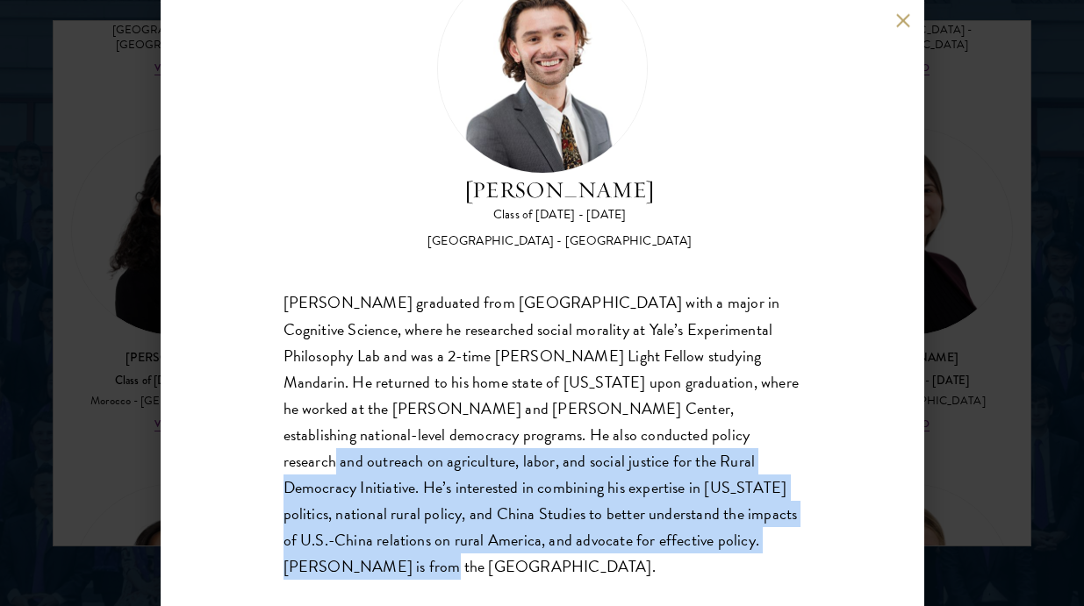
drag, startPoint x: 510, startPoint y: 431, endPoint x: 684, endPoint y: 555, distance: 214.0
click at [684, 555] on div "Brendan Campbell Class of 2024 - 2025 United States of America - Yale Universit…" at bounding box center [542, 303] width 763 height 606
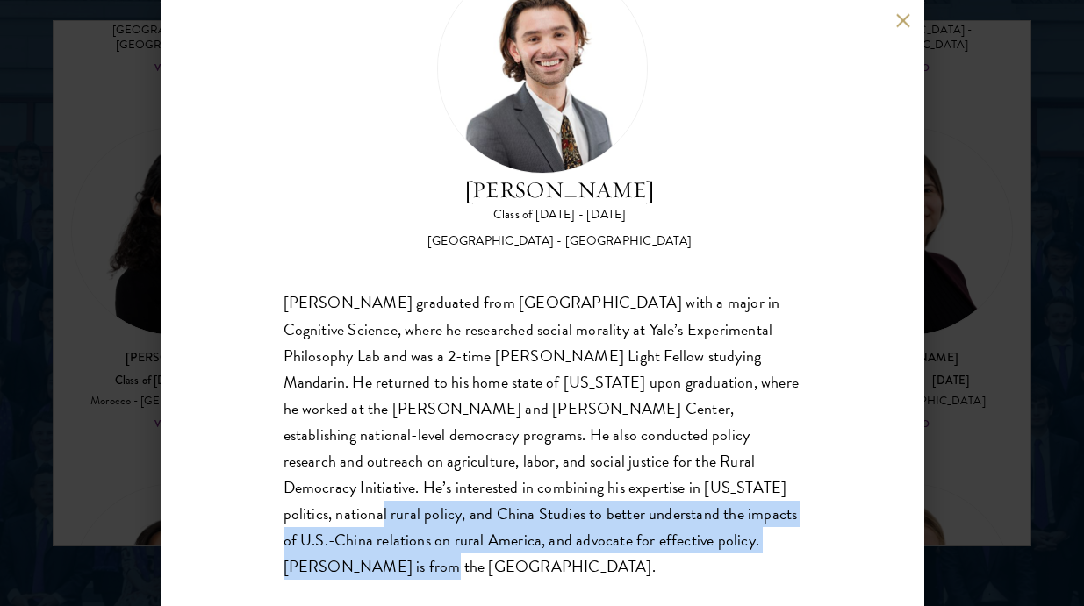
drag, startPoint x: 512, startPoint y: 498, endPoint x: 659, endPoint y: 562, distance: 161.1
click at [659, 562] on div "Brendan Campbell Class of 2024 - 2025 United States of America - Yale Universit…" at bounding box center [542, 303] width 763 height 606
drag, startPoint x: 475, startPoint y: 483, endPoint x: 682, endPoint y: 560, distance: 221.0
click at [677, 559] on div "Brendan Campbell Class of 2024 - 2025 United States of America - Yale Universit…" at bounding box center [542, 303] width 763 height 606
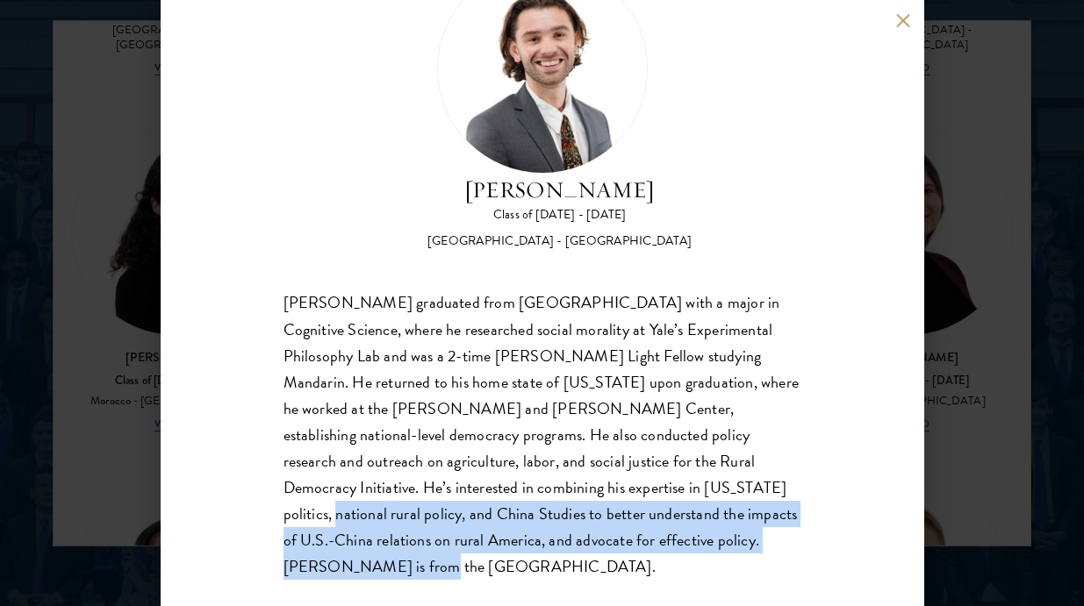
click at [680, 560] on div "Brendan Campbell Class of 2024 - 2025 United States of America - Yale Universit…" at bounding box center [542, 303] width 763 height 606
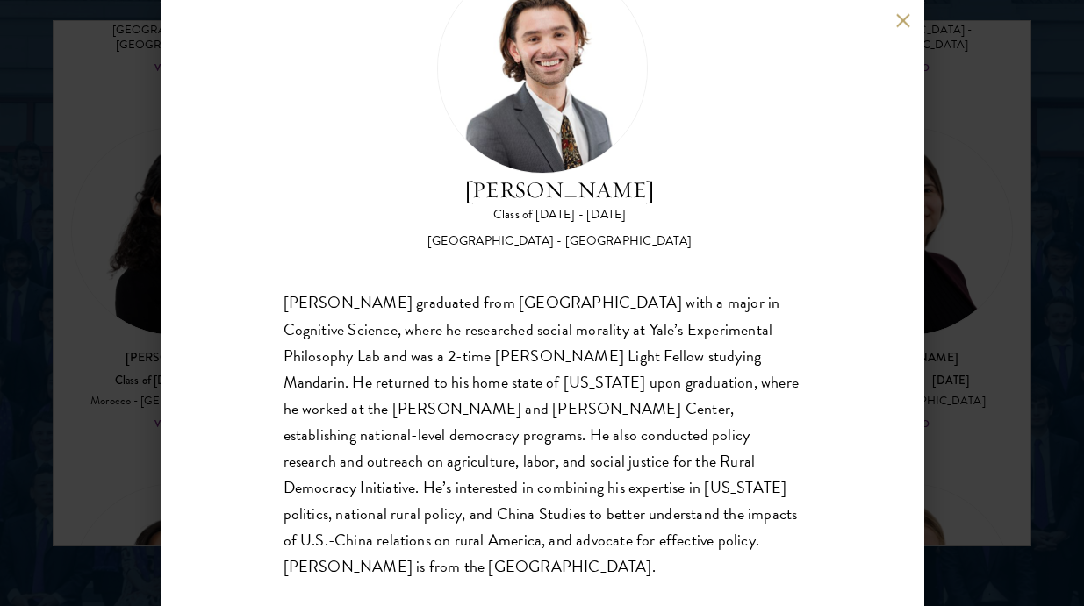
click at [1073, 396] on div "Brendan Campbell Class of 2024 - 2025 United States of America - Yale Universit…" at bounding box center [542, 303] width 1084 height 606
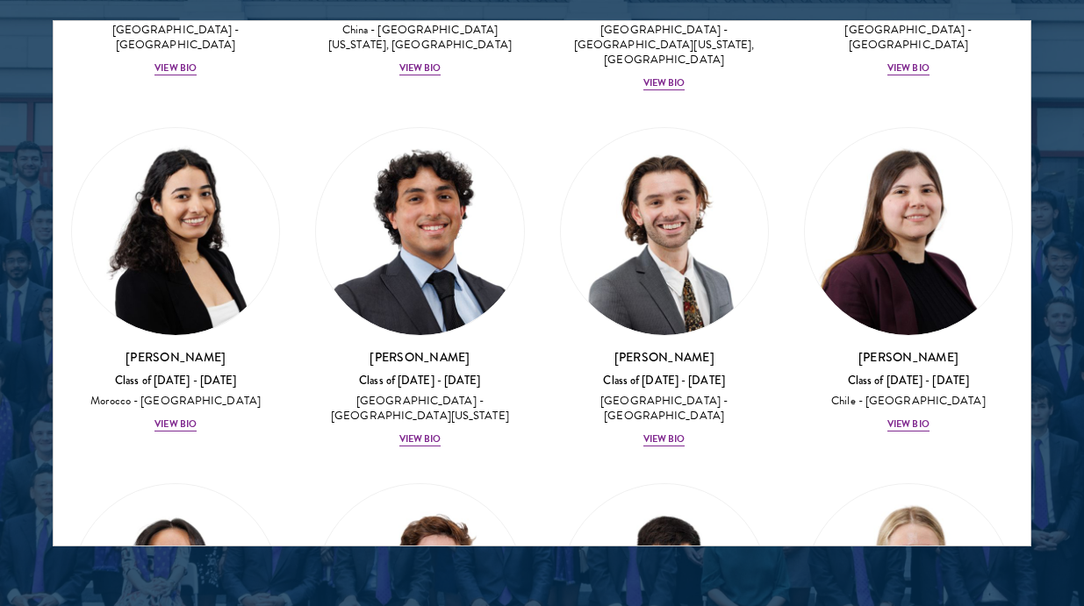
click at [964, 367] on div "Bernardita Castillo Class of 2024 - 2025 Chile - Universidad de Chile View Bio" at bounding box center [908, 280] width 244 height 341
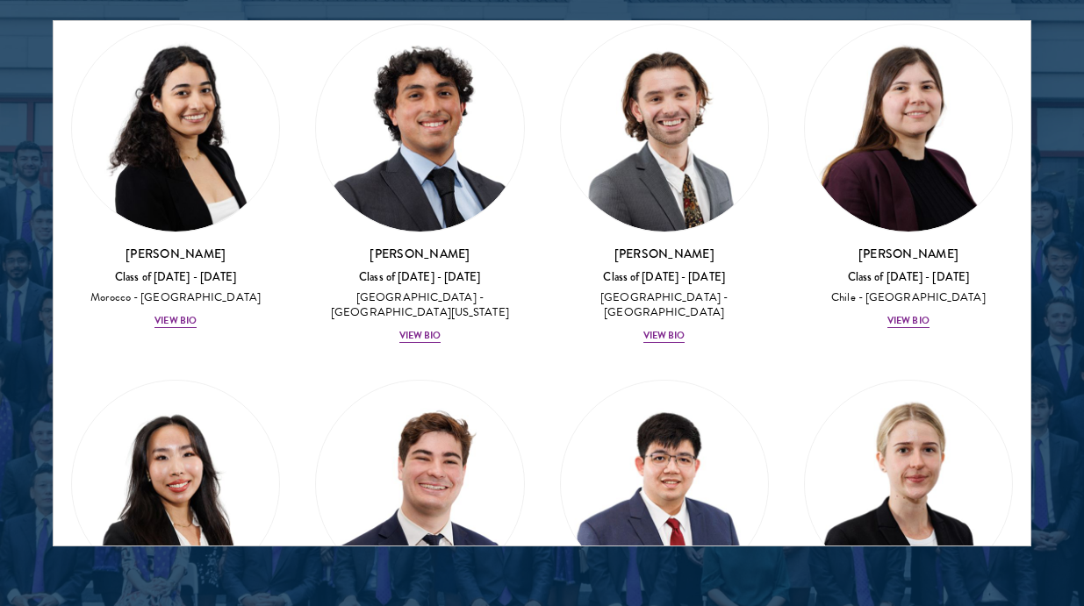
scroll to position [1164, 0]
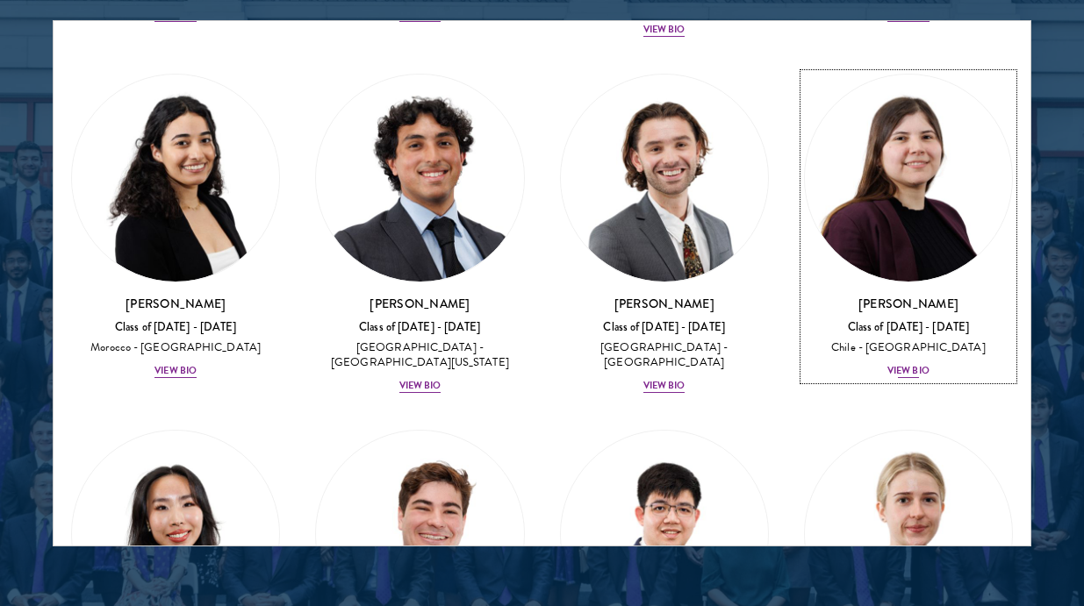
click at [911, 199] on img at bounding box center [908, 178] width 207 height 207
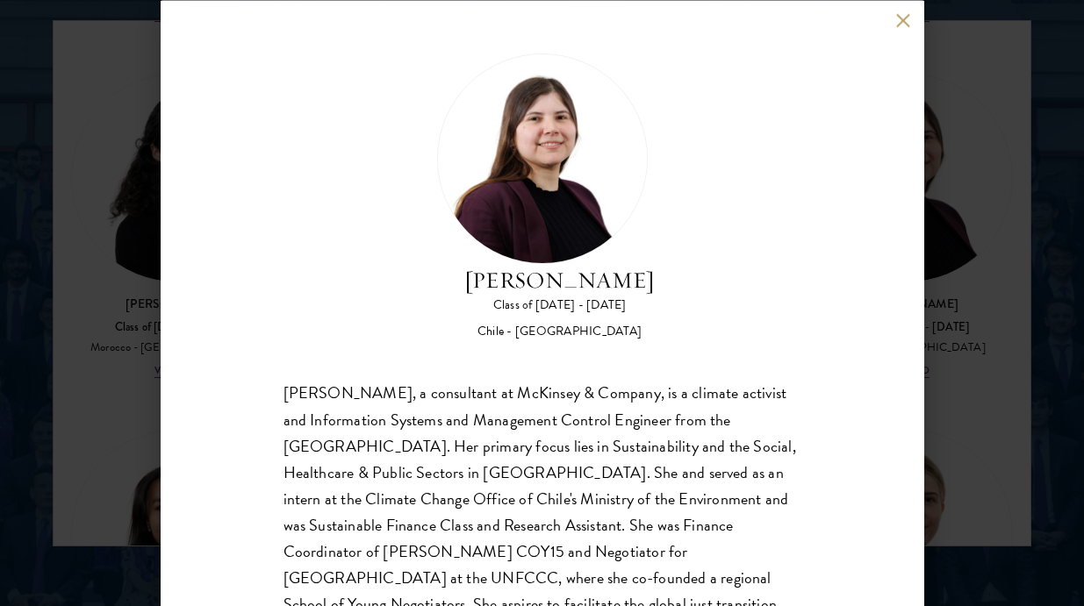
scroll to position [63, 0]
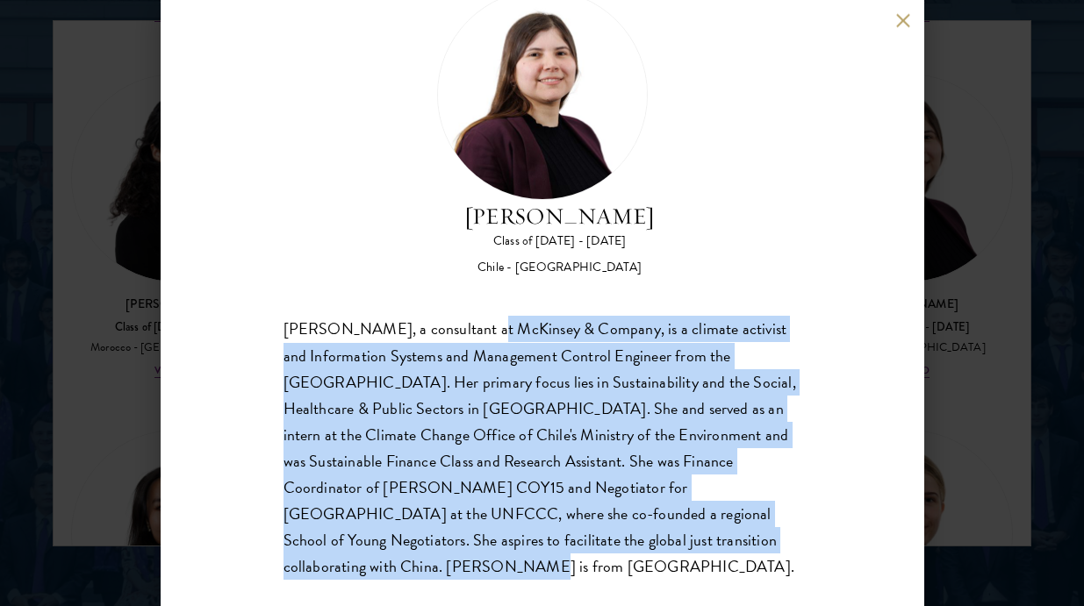
drag, startPoint x: 461, startPoint y: 319, endPoint x: 651, endPoint y: 549, distance: 299.2
click at [651, 549] on div "Bernardita Castillo, a consultant at McKinsey & Company, is a climate activist …" at bounding box center [542, 448] width 518 height 263
drag, startPoint x: 648, startPoint y: 552, endPoint x: 603, endPoint y: 359, distance: 198.4
click at [645, 551] on div "Bernardita Castillo, a consultant at McKinsey & Company, is a climate activist …" at bounding box center [542, 448] width 518 height 263
drag, startPoint x: 530, startPoint y: 331, endPoint x: 689, endPoint y: 537, distance: 260.3
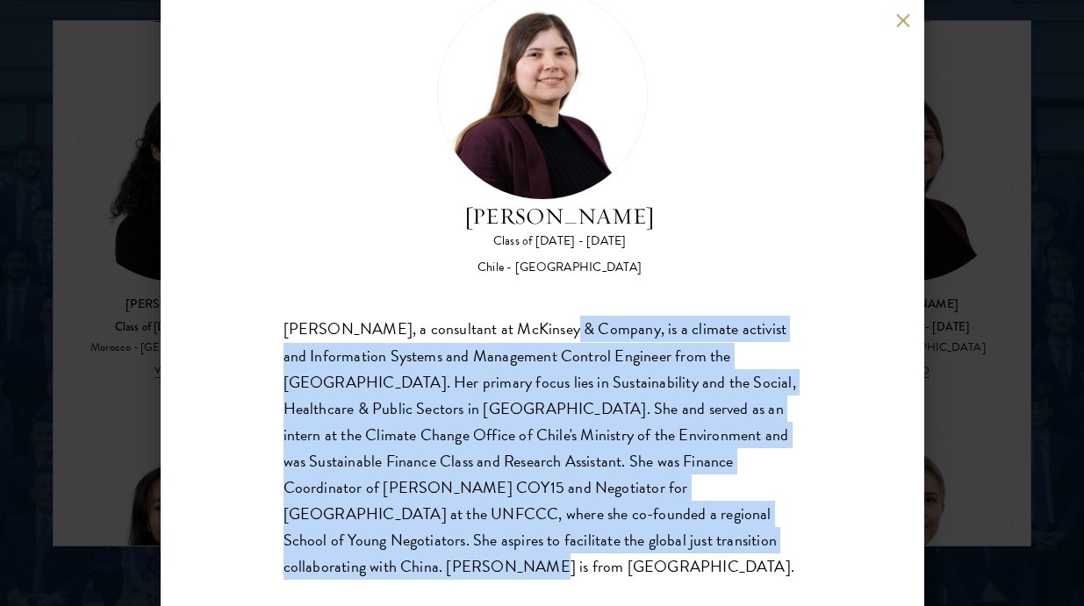
click at [689, 537] on div "Bernardita Castillo, a consultant at McKinsey & Company, is a climate activist …" at bounding box center [542, 448] width 518 height 263
drag, startPoint x: 686, startPoint y: 333, endPoint x: 746, endPoint y: 570, distance: 245.2
click at [746, 569] on div "Bernardita Castillo Class of 2024 - 2025 Chile - Universidad de Chile Bernardit…" at bounding box center [542, 303] width 763 height 606
click at [746, 570] on div "Bernardita Castillo Class of 2024 - 2025 Chile - Universidad de Chile Bernardit…" at bounding box center [542, 303] width 763 height 606
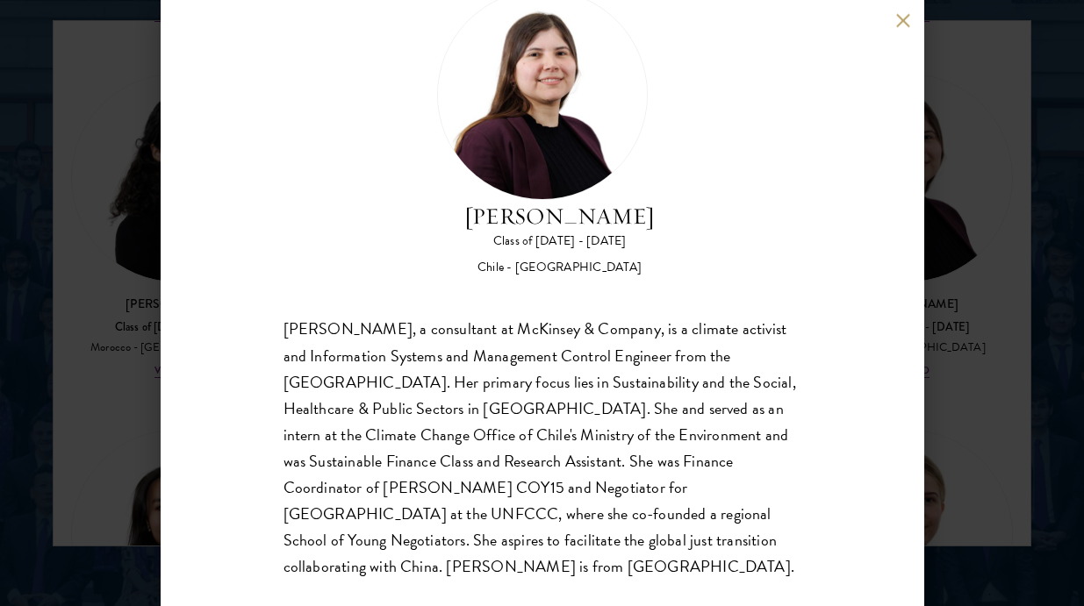
drag, startPoint x: 671, startPoint y: 510, endPoint x: 514, endPoint y: 404, distance: 189.6
click at [665, 504] on div "Bernardita Castillo, a consultant at McKinsey & Company, is a climate activist …" at bounding box center [542, 448] width 518 height 263
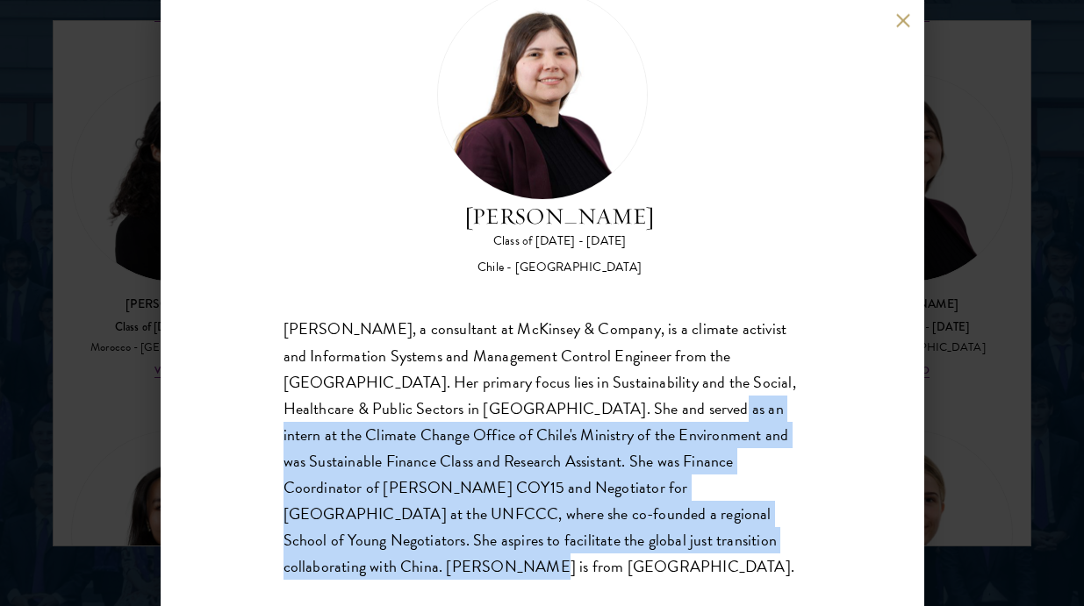
drag, startPoint x: 512, startPoint y: 404, endPoint x: 666, endPoint y: 533, distance: 200.5
click at [666, 533] on div "Bernardita Castillo, a consultant at McKinsey & Company, is a climate activist …" at bounding box center [542, 448] width 518 height 263
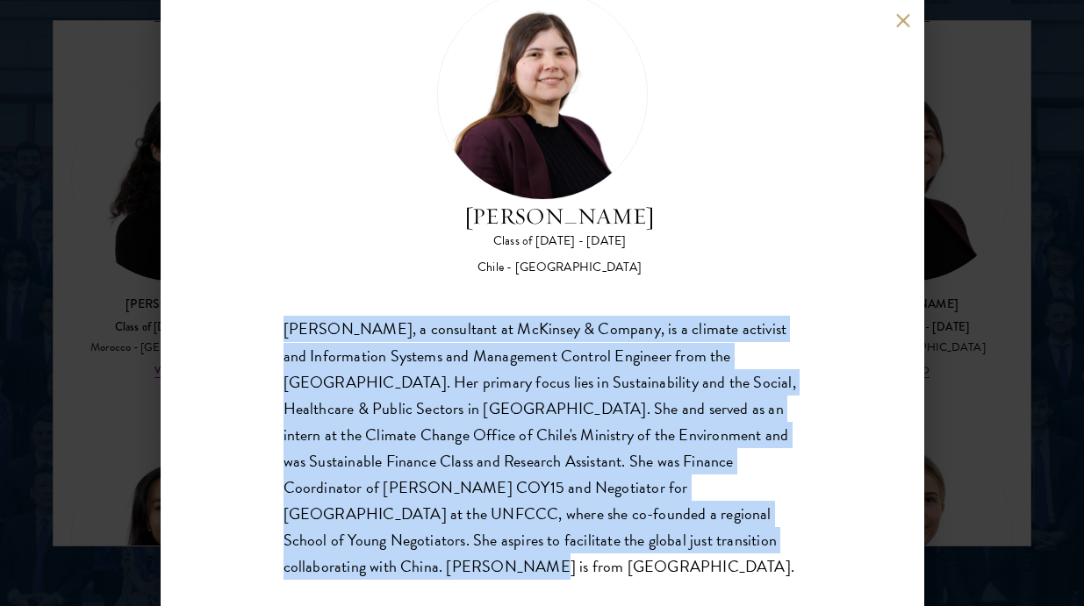
drag, startPoint x: 515, startPoint y: 332, endPoint x: 622, endPoint y: 544, distance: 237.8
click at [622, 544] on div "Bernardita Castillo Class of 2024 - 2025 Chile - Universidad de Chile Bernardit…" at bounding box center [542, 284] width 518 height 591
click at [622, 544] on div "Bernardita Castillo, a consultant at McKinsey & Company, is a climate activist …" at bounding box center [542, 448] width 518 height 263
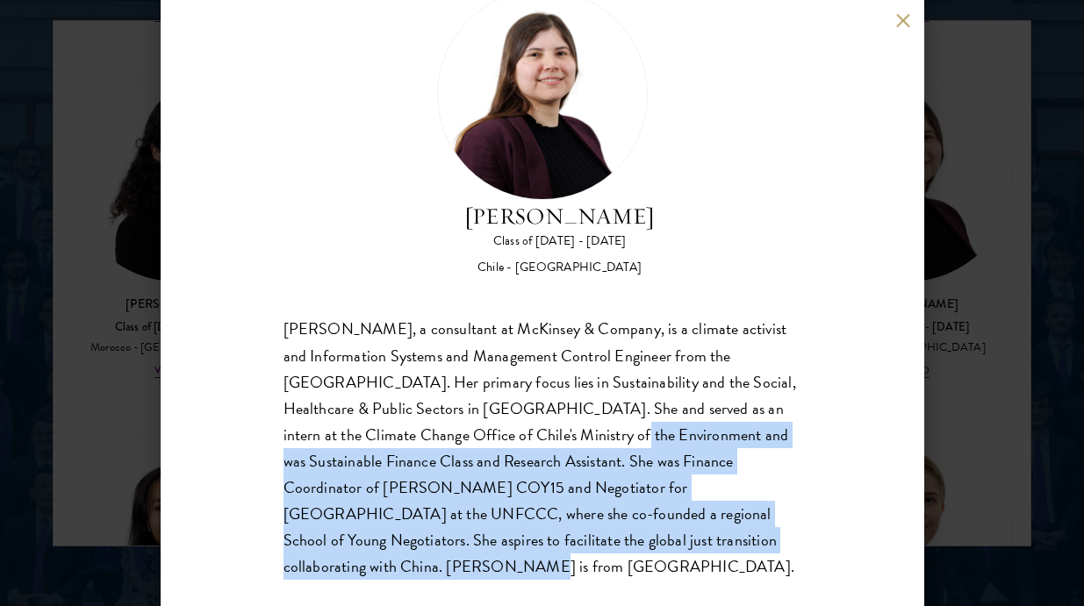
drag, startPoint x: 436, startPoint y: 433, endPoint x: 661, endPoint y: 536, distance: 247.4
click at [661, 535] on div "Bernardita Castillo, a consultant at McKinsey & Company, is a climate activist …" at bounding box center [542, 448] width 518 height 263
click at [661, 536] on div "Bernardita Castillo, a consultant at McKinsey & Company, is a climate activist …" at bounding box center [542, 448] width 518 height 263
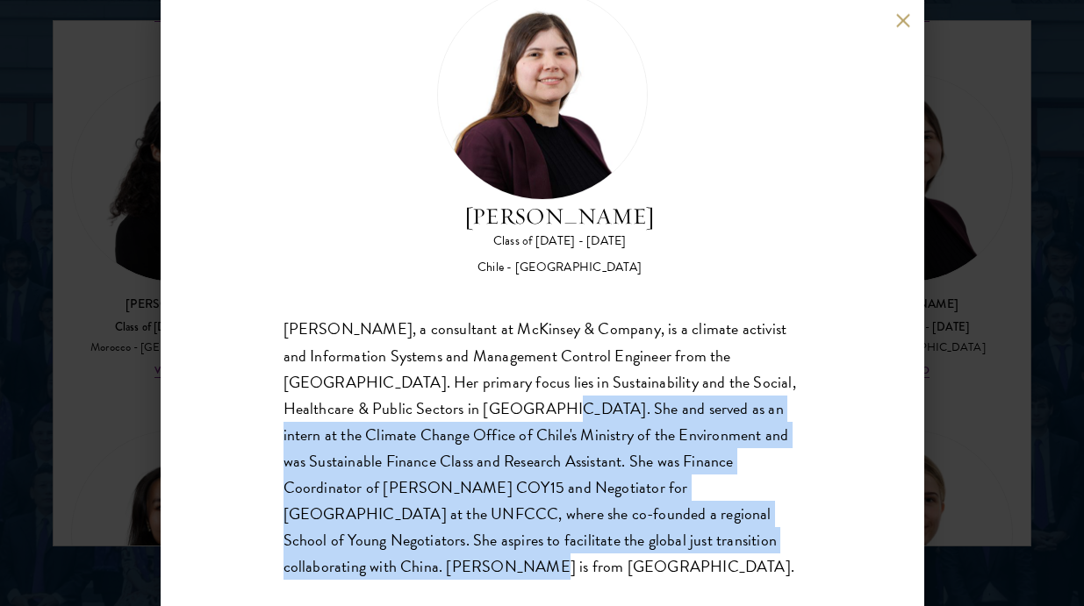
drag, startPoint x: 366, startPoint y: 399, endPoint x: 602, endPoint y: 562, distance: 287.0
click at [602, 562] on div "Bernardita Castillo Class of 2024 - 2025 Chile - Universidad de Chile Bernardit…" at bounding box center [542, 303] width 763 height 606
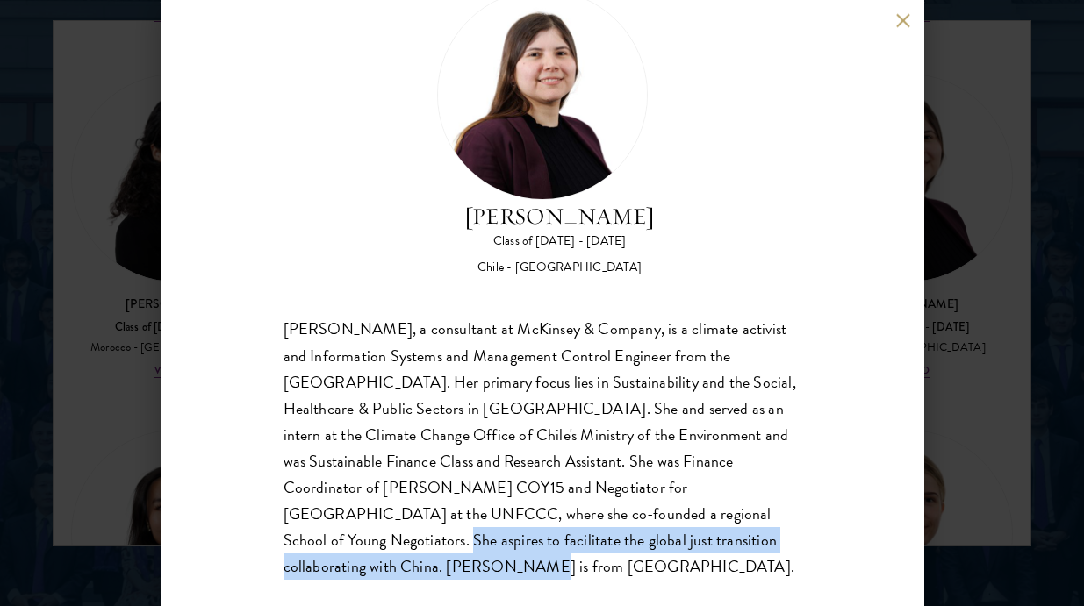
drag, startPoint x: 490, startPoint y: 505, endPoint x: 620, endPoint y: 556, distance: 139.8
click at [620, 556] on div "Bernardita Castillo Class of 2024 - 2025 Chile - Universidad de Chile Bernardit…" at bounding box center [542, 303] width 763 height 606
click at [621, 558] on div "Bernardita Castillo Class of 2024 - 2025 Chile - Universidad de Chile Bernardit…" at bounding box center [542, 303] width 763 height 606
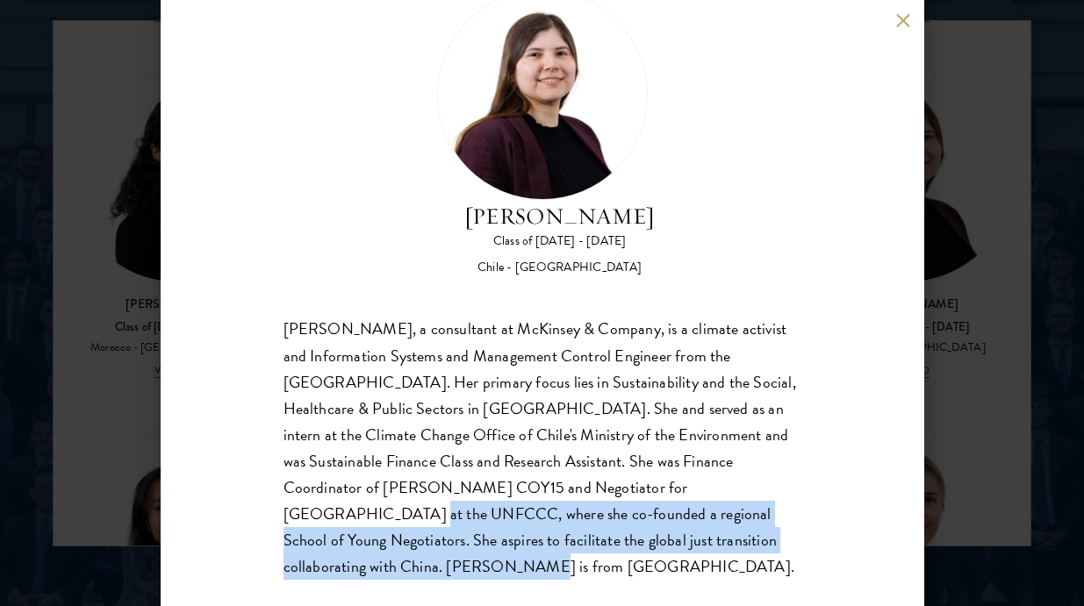
drag, startPoint x: 521, startPoint y: 500, endPoint x: 627, endPoint y: 547, distance: 115.9
click at [627, 547] on div "Bernardita Castillo, a consultant at McKinsey & Company, is a climate activist …" at bounding box center [542, 448] width 518 height 263
click at [629, 547] on div "Bernardita Castillo, a consultant at McKinsey & Company, is a climate activist …" at bounding box center [542, 448] width 518 height 263
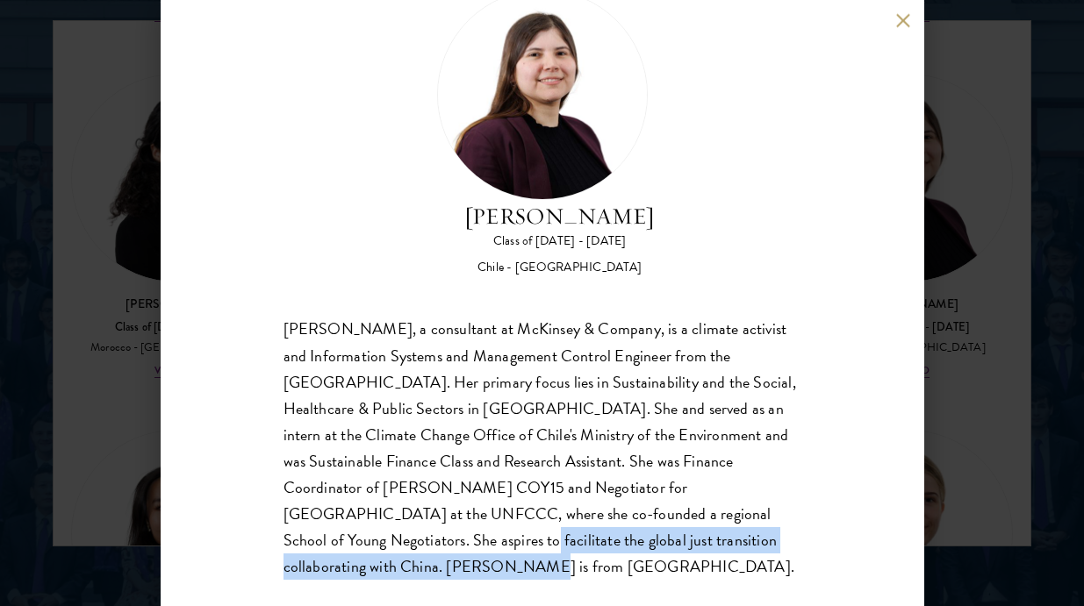
drag, startPoint x: 557, startPoint y: 517, endPoint x: 658, endPoint y: 552, distance: 106.8
click at [658, 552] on div "Bernardita Castillo, a consultant at McKinsey & Company, is a climate activist …" at bounding box center [542, 448] width 518 height 263
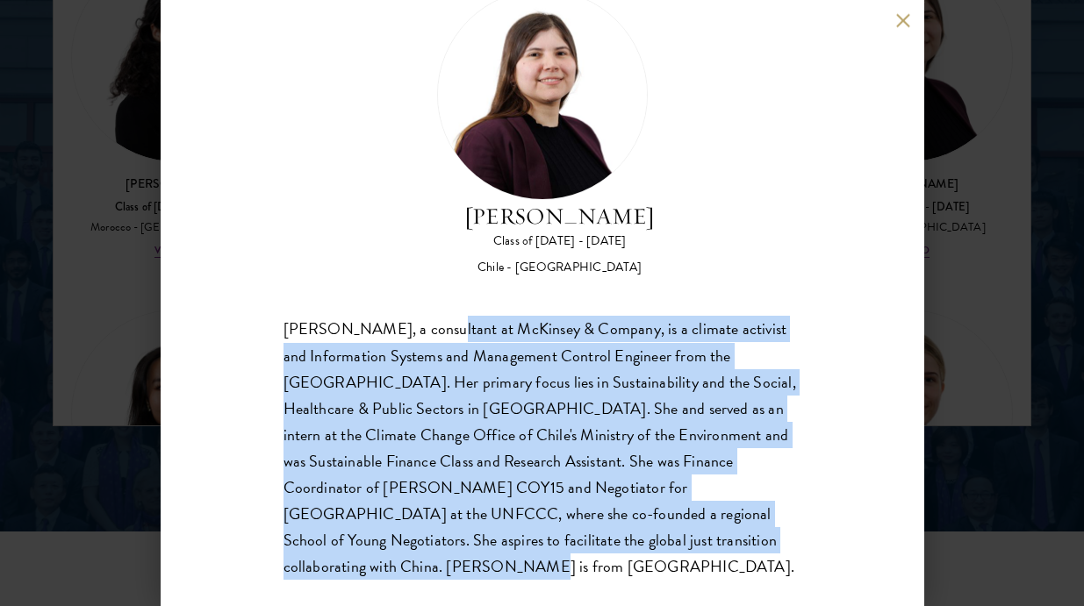
drag, startPoint x: 439, startPoint y: 336, endPoint x: 666, endPoint y: 545, distance: 308.7
click at [666, 545] on div "Bernardita Castillo, a consultant at McKinsey & Company, is a climate activist …" at bounding box center [542, 448] width 518 height 263
click at [667, 545] on div "Bernardita Castillo, a consultant at McKinsey & Company, is a climate activist …" at bounding box center [542, 448] width 518 height 263
drag, startPoint x: 694, startPoint y: 346, endPoint x: 735, endPoint y: 548, distance: 206.0
click at [735, 548] on div "Bernardita Castillo, a consultant at McKinsey & Company, is a climate activist …" at bounding box center [542, 448] width 518 height 263
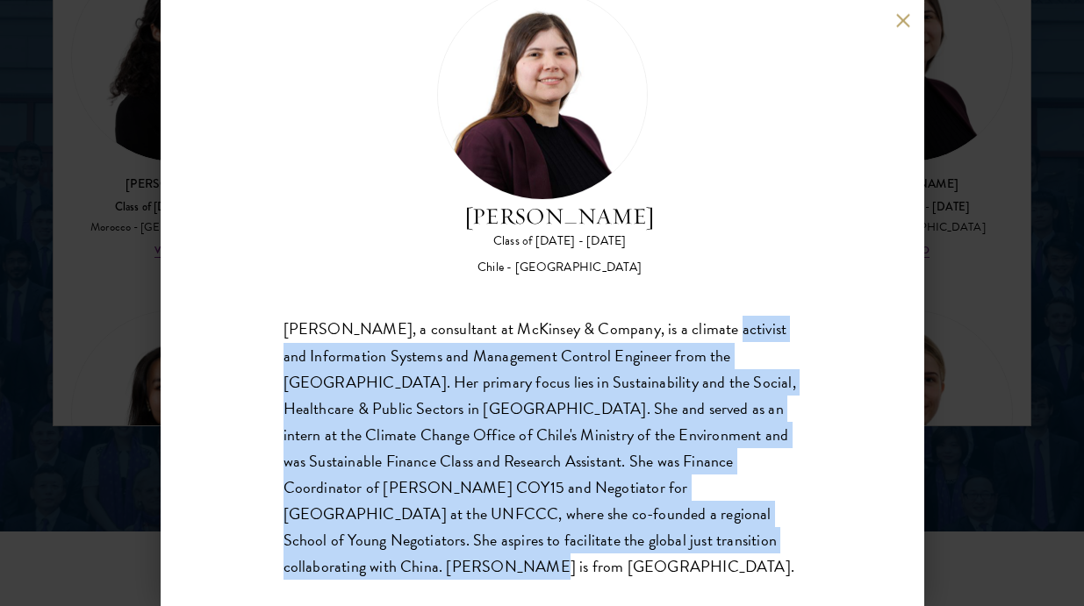
click at [735, 548] on div "Bernardita Castillo, a consultant at McKinsey & Company, is a climate activist …" at bounding box center [542, 448] width 518 height 263
drag, startPoint x: 534, startPoint y: 320, endPoint x: 658, endPoint y: 550, distance: 261.1
click at [659, 552] on div "Bernardita Castillo, a consultant at McKinsey & Company, is a climate activist …" at bounding box center [542, 448] width 518 height 263
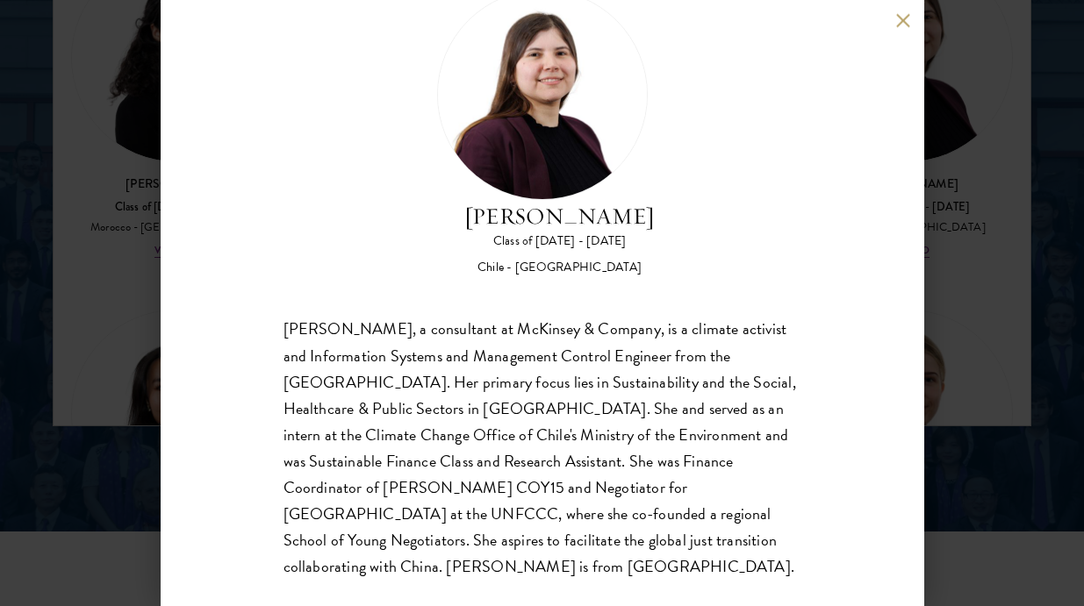
click at [663, 528] on div "Bernardita Castillo, a consultant at McKinsey & Company, is a climate activist …" at bounding box center [542, 448] width 518 height 263
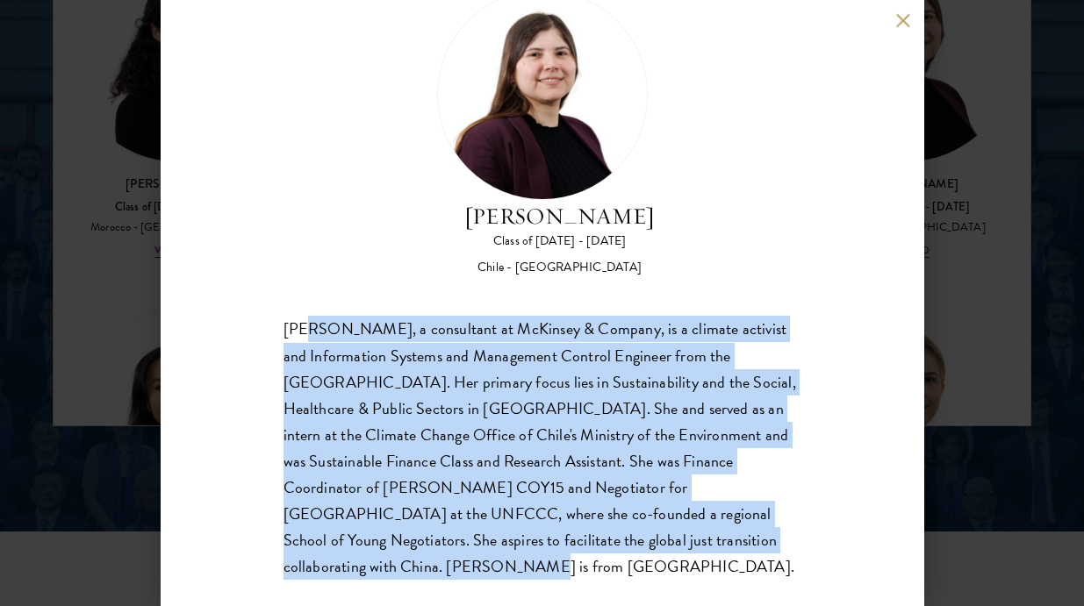
drag, startPoint x: 307, startPoint y: 330, endPoint x: 596, endPoint y: 554, distance: 365.3
click at [595, 553] on div "Bernardita Castillo, a consultant at McKinsey & Company, is a climate activist …" at bounding box center [542, 448] width 518 height 263
click at [596, 554] on div "Bernardita Castillo Class of 2024 - 2025 Chile - Universidad de Chile Bernardit…" at bounding box center [542, 303] width 763 height 606
drag, startPoint x: 296, startPoint y: 330, endPoint x: 621, endPoint y: 553, distance: 394.5
click at [621, 553] on div "Bernardita Castillo, a consultant at McKinsey & Company, is a climate activist …" at bounding box center [542, 448] width 518 height 263
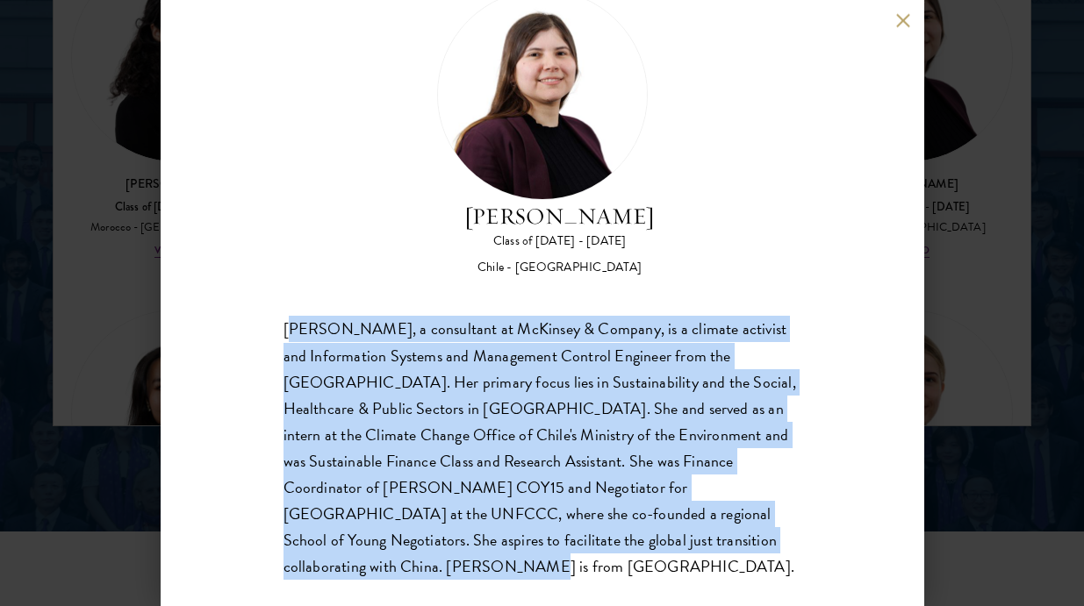
click at [621, 553] on div "Bernardita Castillo, a consultant at McKinsey & Company, is a climate activist …" at bounding box center [542, 448] width 518 height 263
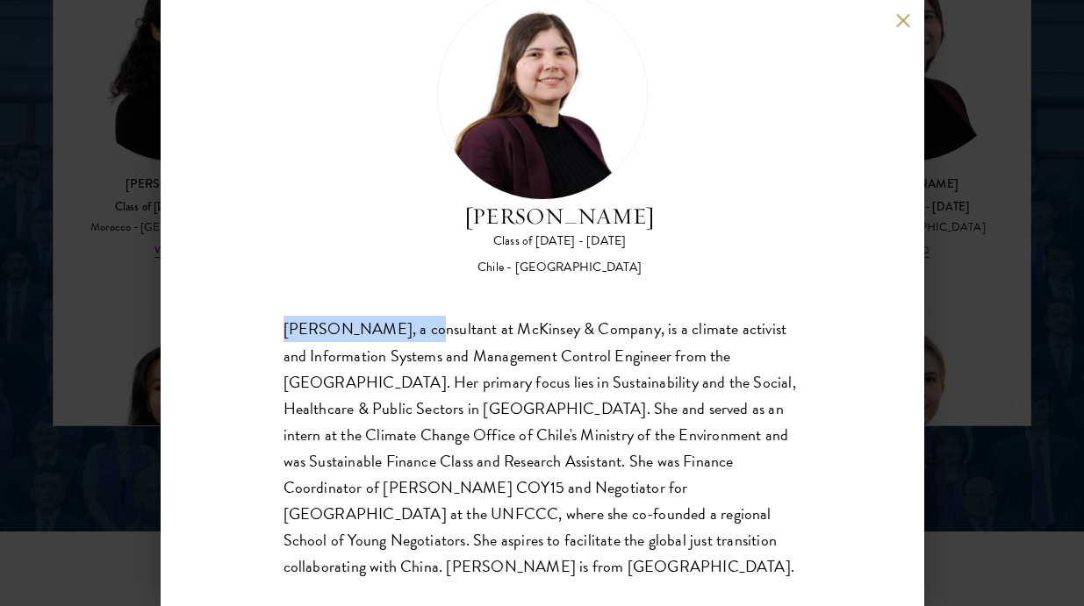
drag, startPoint x: 272, startPoint y: 326, endPoint x: 399, endPoint y: 333, distance: 127.4
click at [399, 333] on div "Bernardita Castillo Class of 2024 - 2025 Chile - Universidad de Chile Bernardit…" at bounding box center [542, 303] width 763 height 606
copy div "[PERSON_NAME]"
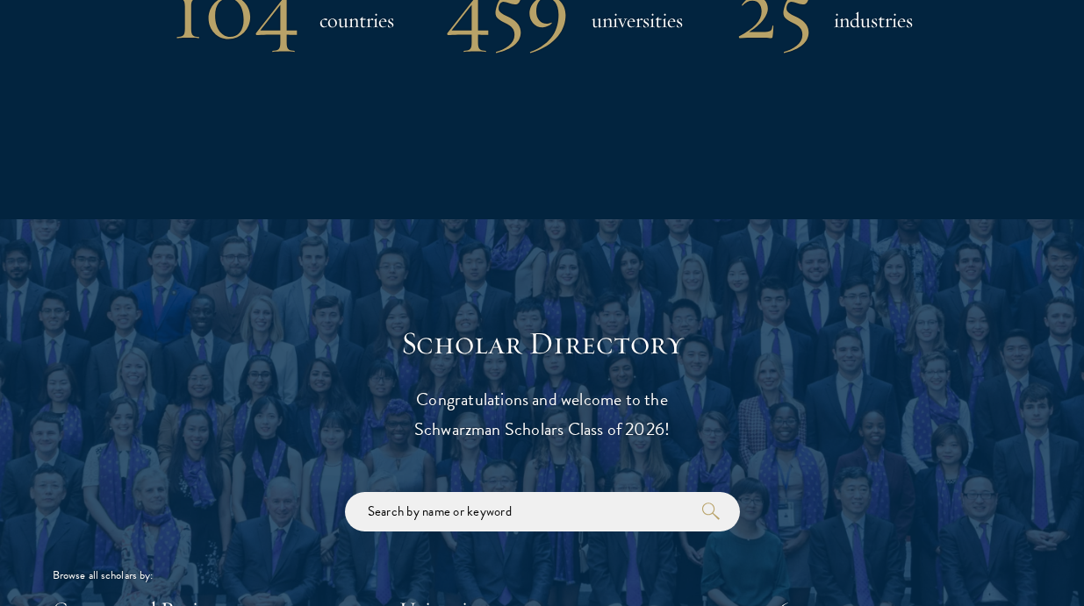
scroll to position [1893, 0]
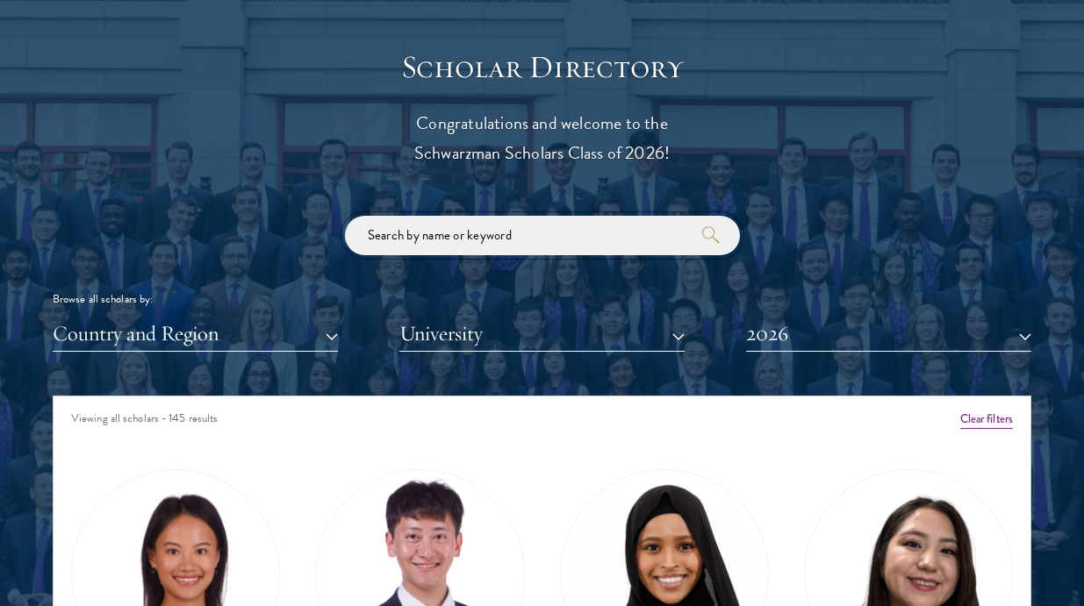
click at [411, 230] on input "search" at bounding box center [542, 235] width 395 height 39
click at [232, 335] on button "Country and Region" at bounding box center [195, 334] width 285 height 36
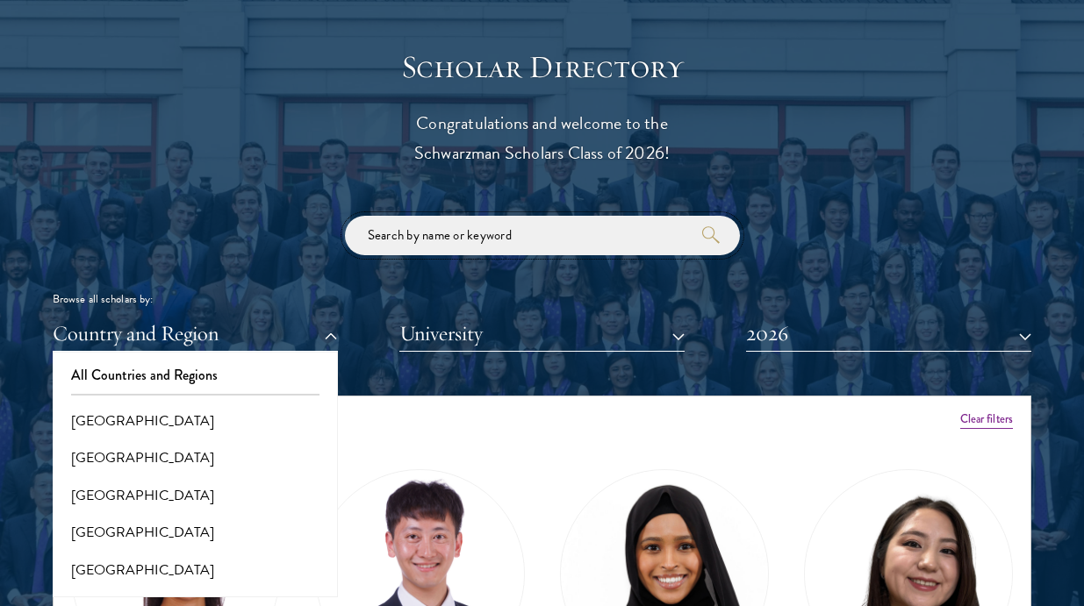
click at [411, 250] on input "search" at bounding box center [542, 235] width 395 height 39
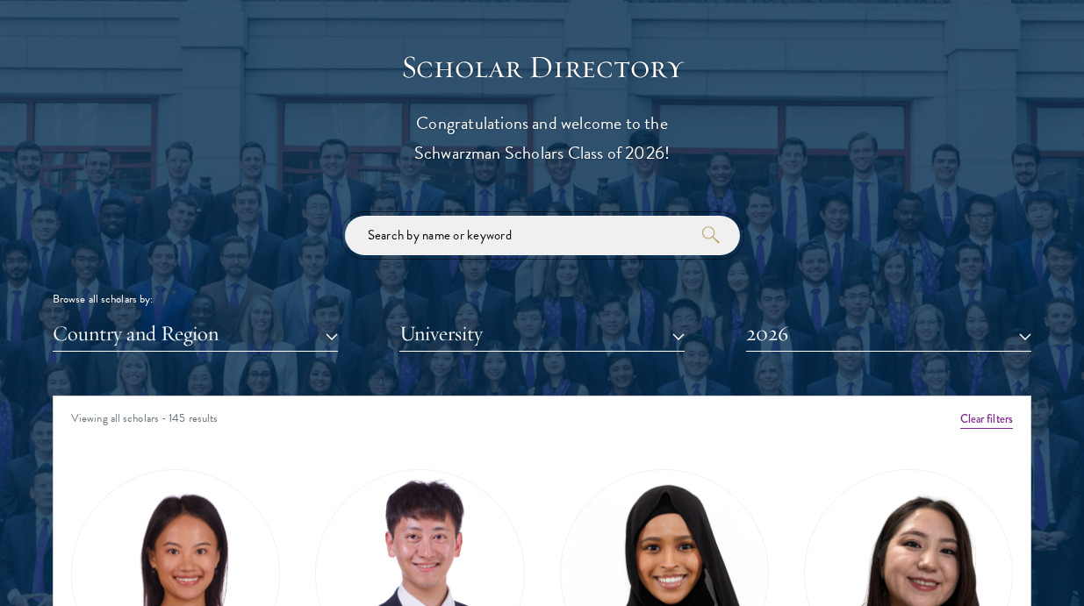
click at [406, 244] on input "search" at bounding box center [542, 235] width 395 height 39
click at [241, 346] on button "Country and Region" at bounding box center [195, 334] width 285 height 36
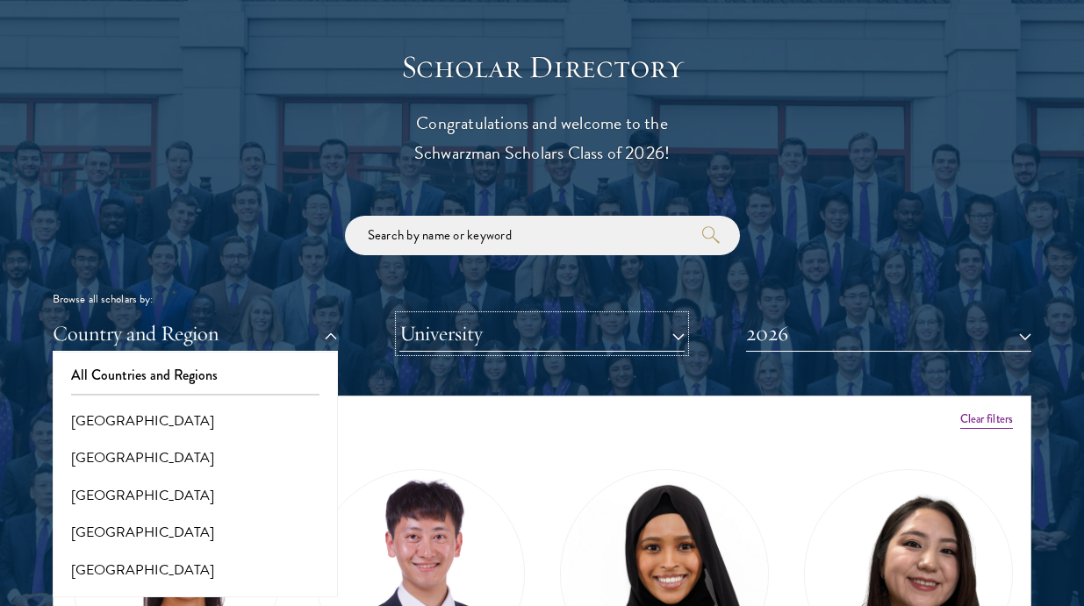
click at [456, 330] on button "University" at bounding box center [541, 334] width 285 height 36
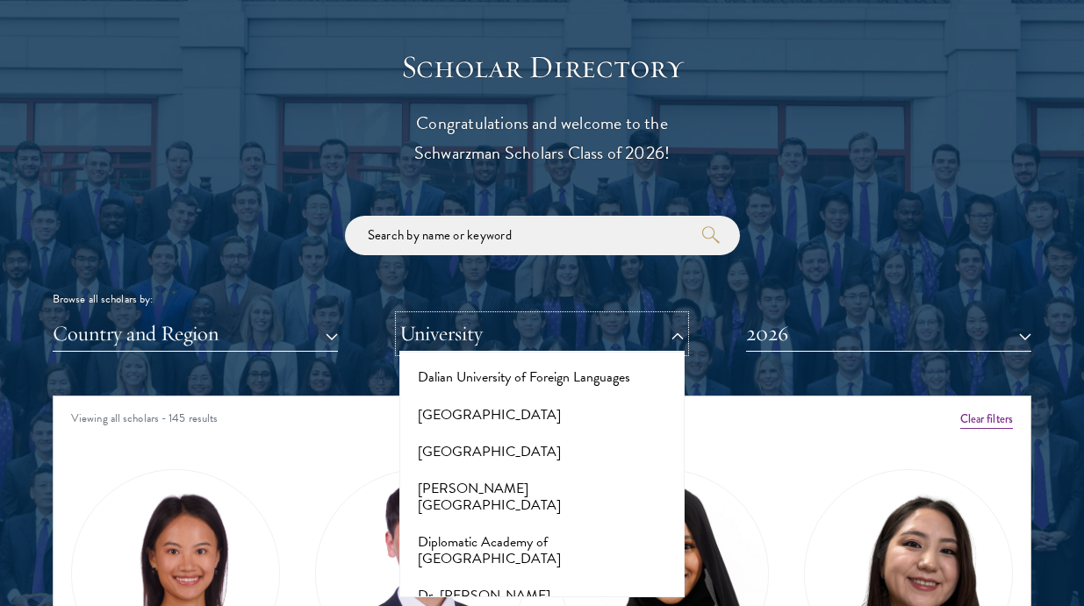
scroll to position [2983, 0]
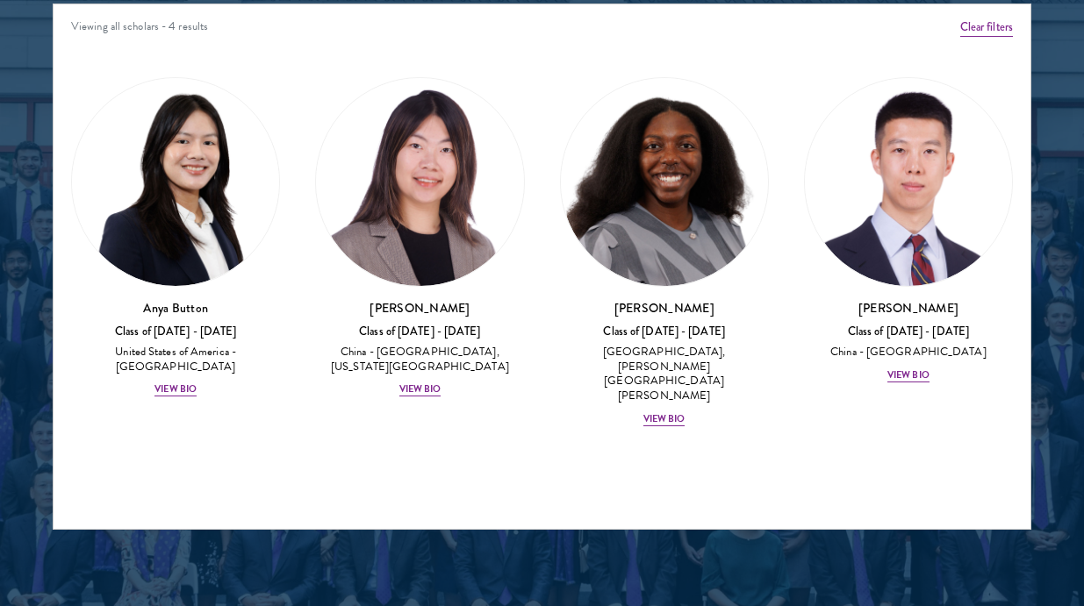
scroll to position [2287, 0]
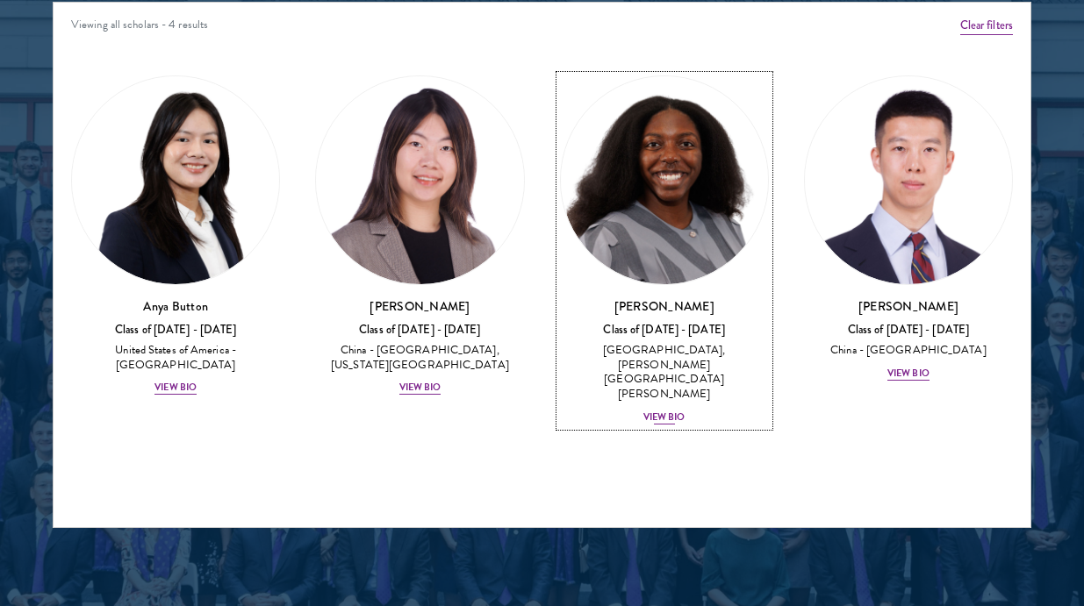
click at [663, 217] on img at bounding box center [664, 179] width 207 height 207
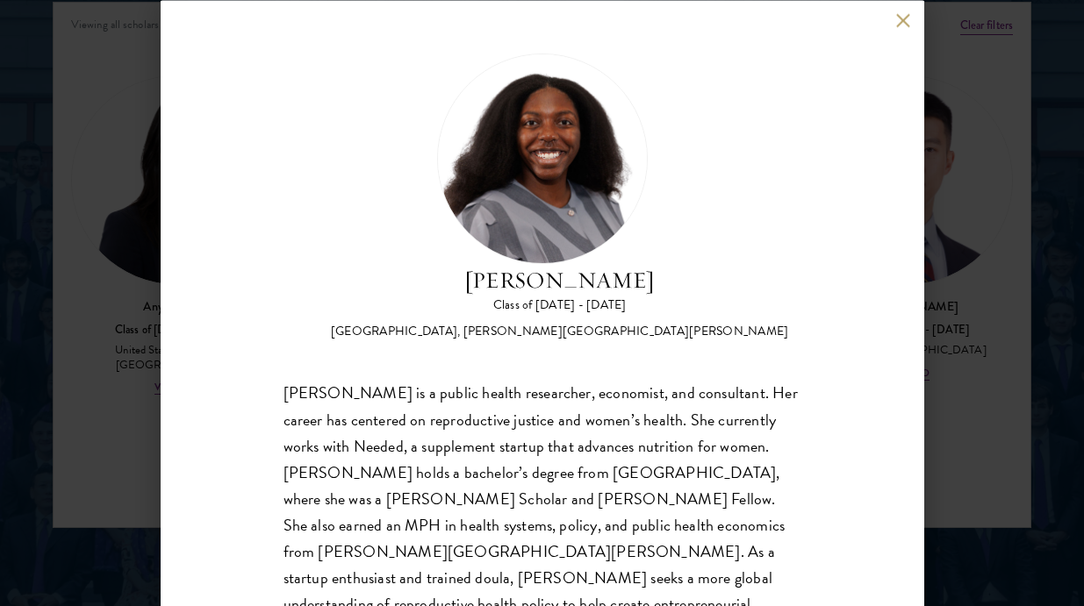
scroll to position [63, 0]
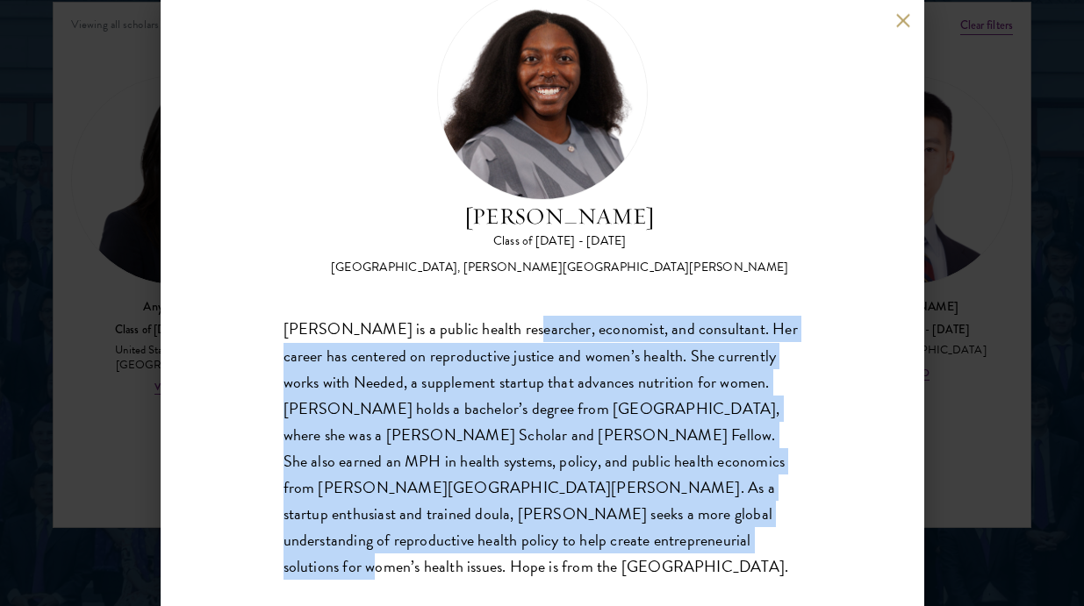
drag, startPoint x: 505, startPoint y: 330, endPoint x: 628, endPoint y: 550, distance: 252.2
click at [629, 550] on div "[PERSON_NAME] is a public health researcher, economist, and consultant. Her car…" at bounding box center [542, 448] width 518 height 263
click at [628, 550] on div "[PERSON_NAME] is a public health researcher, economist, and consultant. Her car…" at bounding box center [542, 448] width 518 height 263
drag, startPoint x: 536, startPoint y: 327, endPoint x: 638, endPoint y: 540, distance: 235.5
click at [639, 540] on div "[PERSON_NAME] is a public health researcher, economist, and consultant. Her car…" at bounding box center [542, 448] width 518 height 263
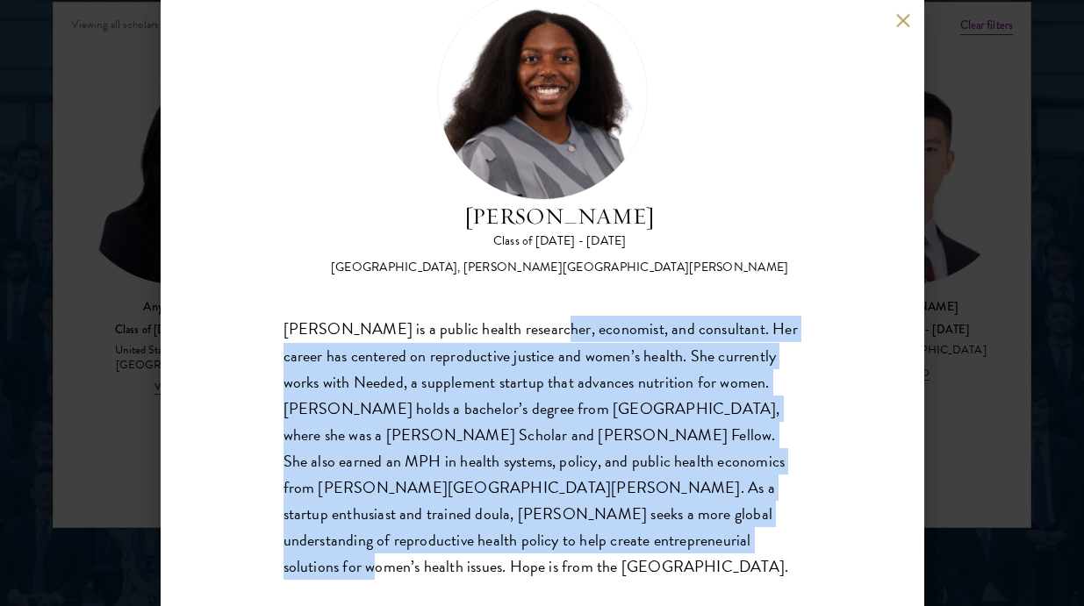
click at [638, 540] on div "[PERSON_NAME] is a public health researcher, economist, and consultant. Her car…" at bounding box center [542, 448] width 518 height 263
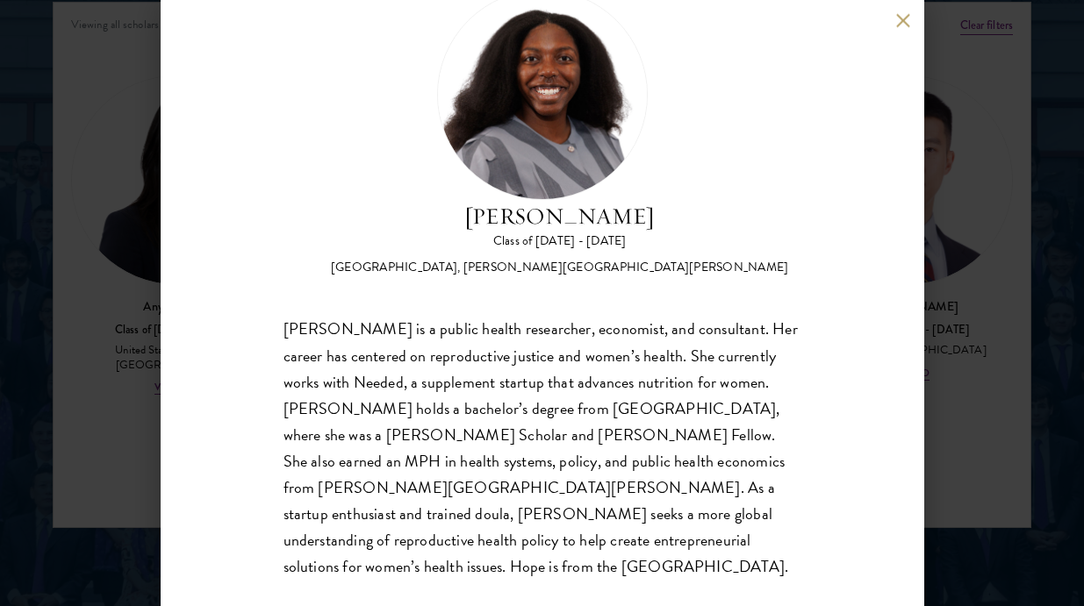
click at [949, 475] on div "[PERSON_NAME] Class of [DATE] - [DATE] [GEOGRAPHIC_DATA] - [GEOGRAPHIC_DATA], […" at bounding box center [542, 303] width 1084 height 606
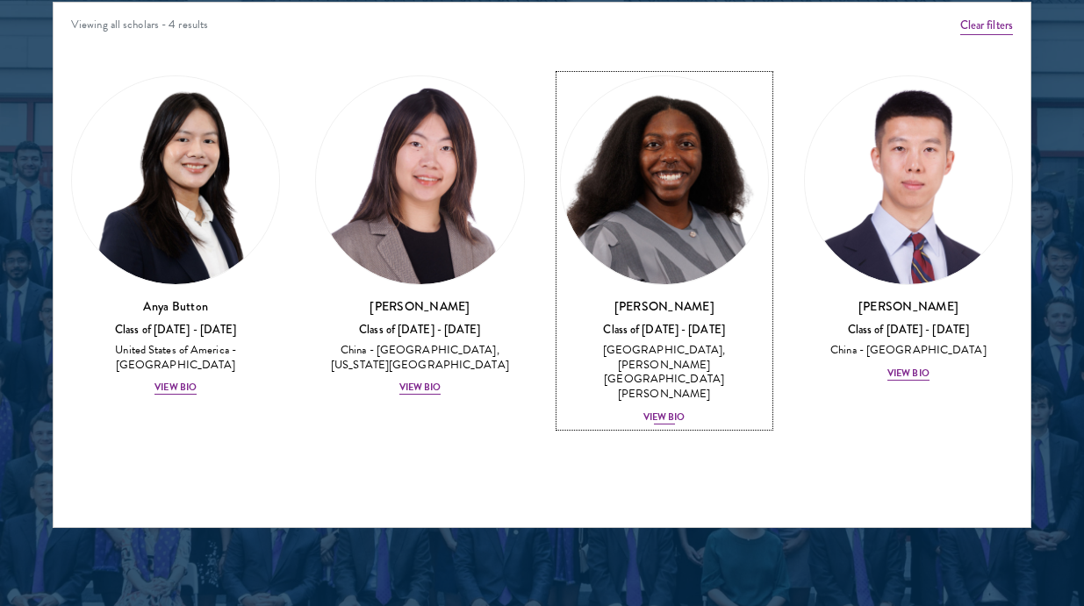
click at [675, 210] on img at bounding box center [664, 179] width 207 height 207
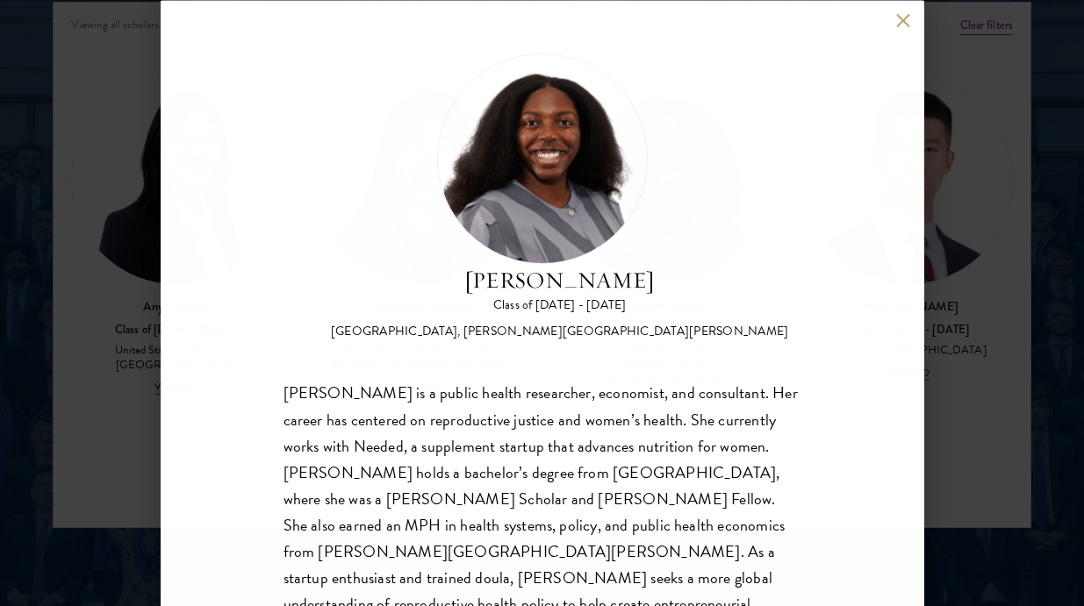
scroll to position [63, 0]
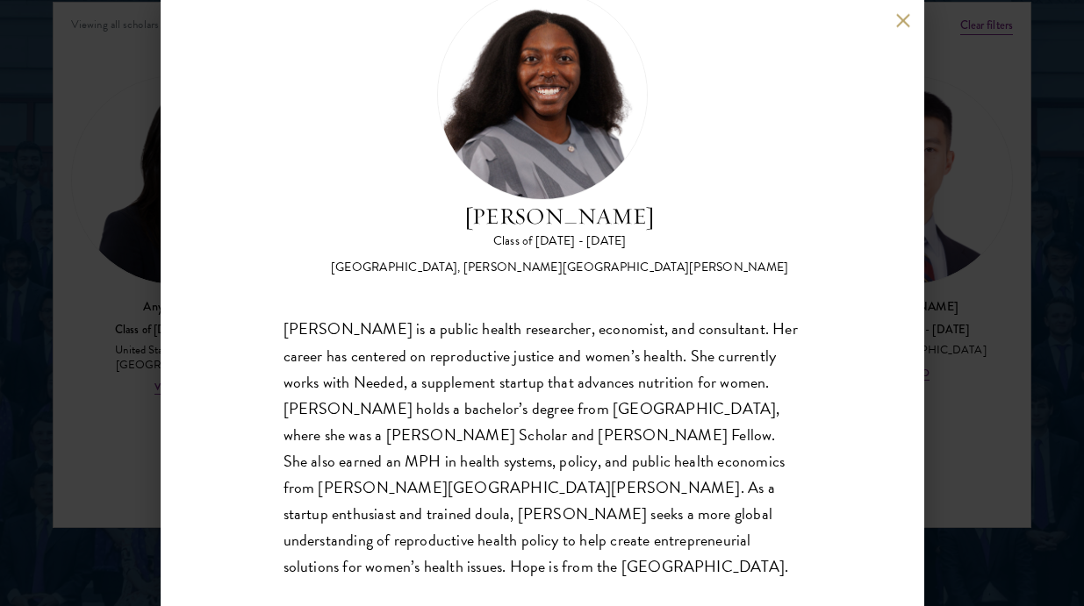
click at [890, 382] on div "[PERSON_NAME] Class of [DATE] - [DATE] [GEOGRAPHIC_DATA] - [GEOGRAPHIC_DATA], […" at bounding box center [542, 303] width 763 height 606
click at [925, 392] on div "[PERSON_NAME] Class of [DATE] - [DATE] [GEOGRAPHIC_DATA] - [GEOGRAPHIC_DATA], […" at bounding box center [542, 303] width 1084 height 606
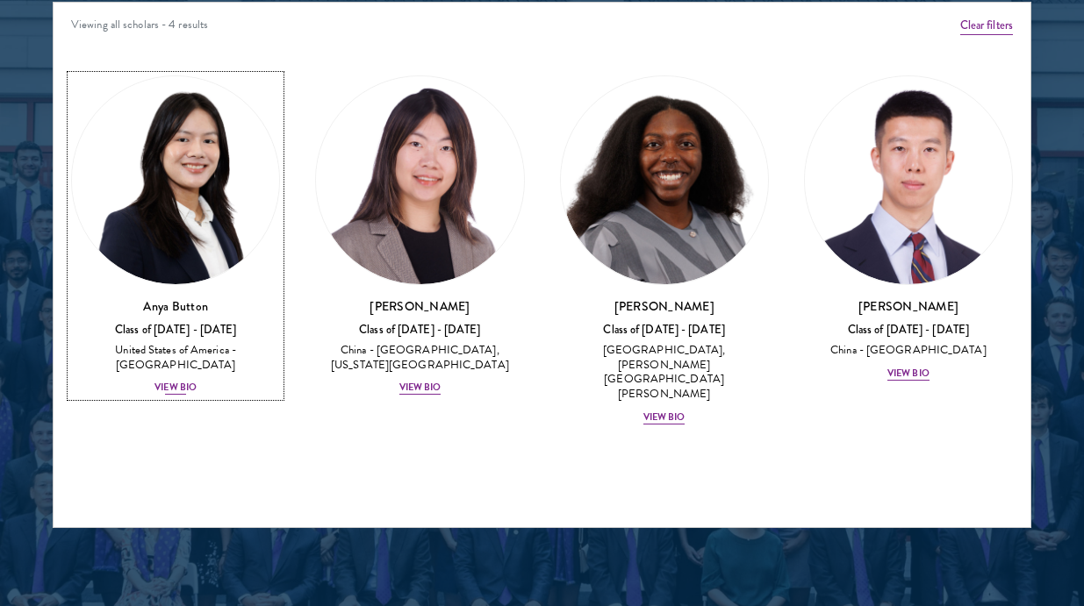
click at [207, 184] on img at bounding box center [175, 179] width 207 height 207
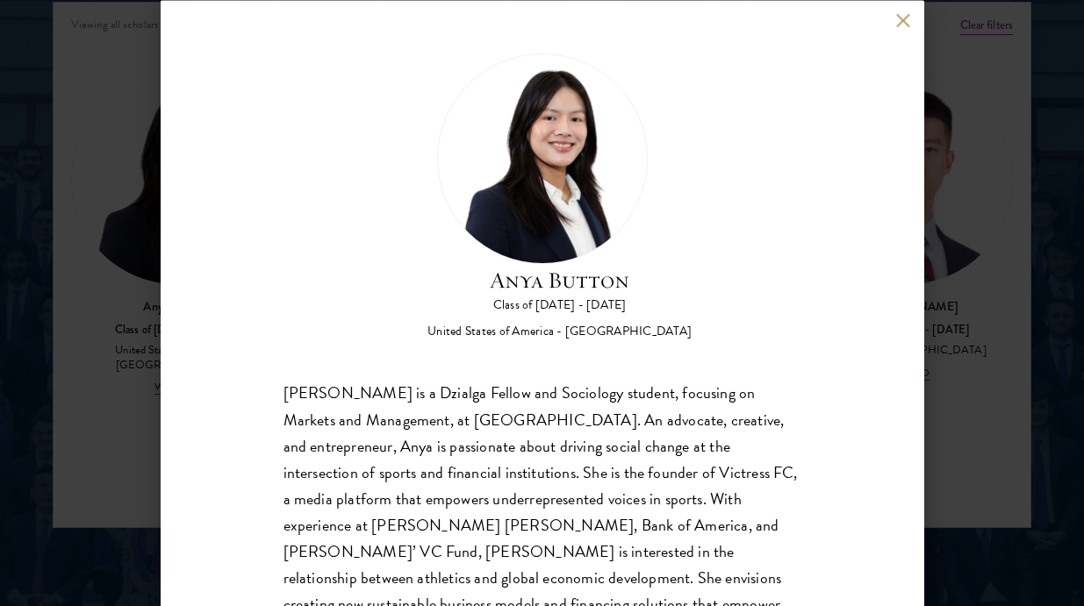
scroll to position [63, 0]
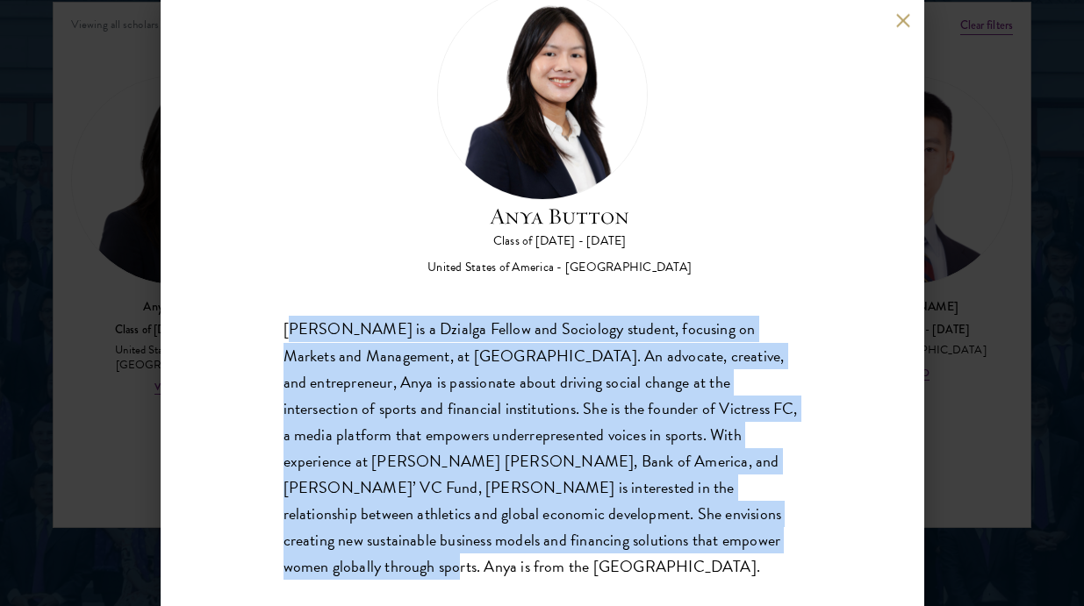
drag, startPoint x: 307, startPoint y: 330, endPoint x: 658, endPoint y: 544, distance: 411.1
click at [667, 548] on div "[PERSON_NAME] is a Dzialga Fellow and Sociology student, focusing on Markets an…" at bounding box center [542, 448] width 518 height 263
click at [658, 544] on div "[PERSON_NAME] is a Dzialga Fellow and Sociology student, focusing on Markets an…" at bounding box center [542, 448] width 518 height 263
drag, startPoint x: 302, startPoint y: 320, endPoint x: 644, endPoint y: 548, distance: 410.8
click at [660, 548] on div "[PERSON_NAME] is a Dzialga Fellow and Sociology student, focusing on Markets an…" at bounding box center [542, 448] width 518 height 263
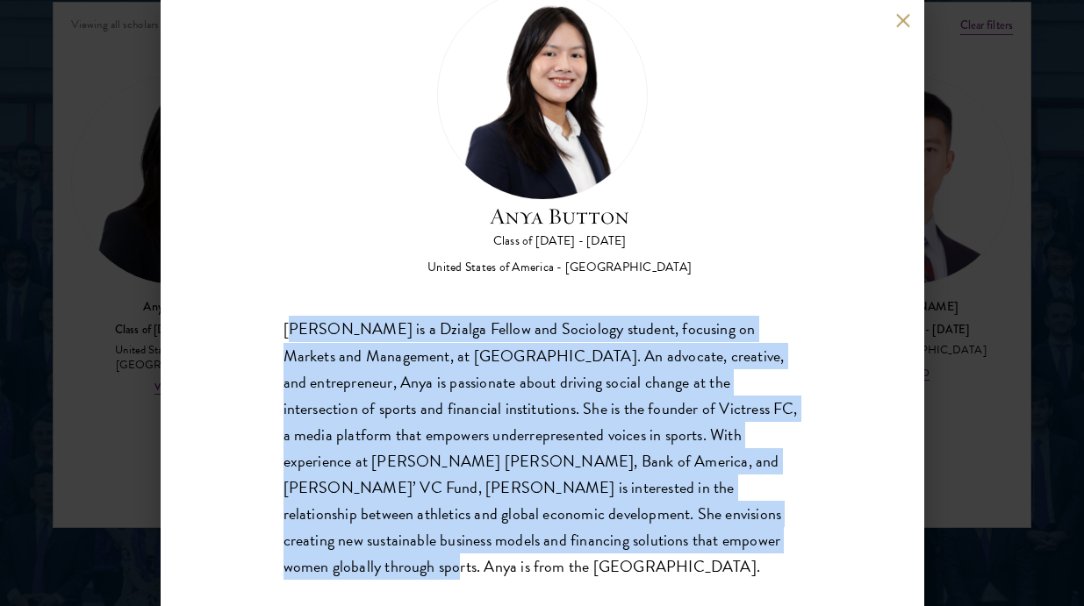
click at [644, 548] on div "[PERSON_NAME] is a Dzialga Fellow and Sociology student, focusing on Markets an…" at bounding box center [542, 448] width 518 height 263
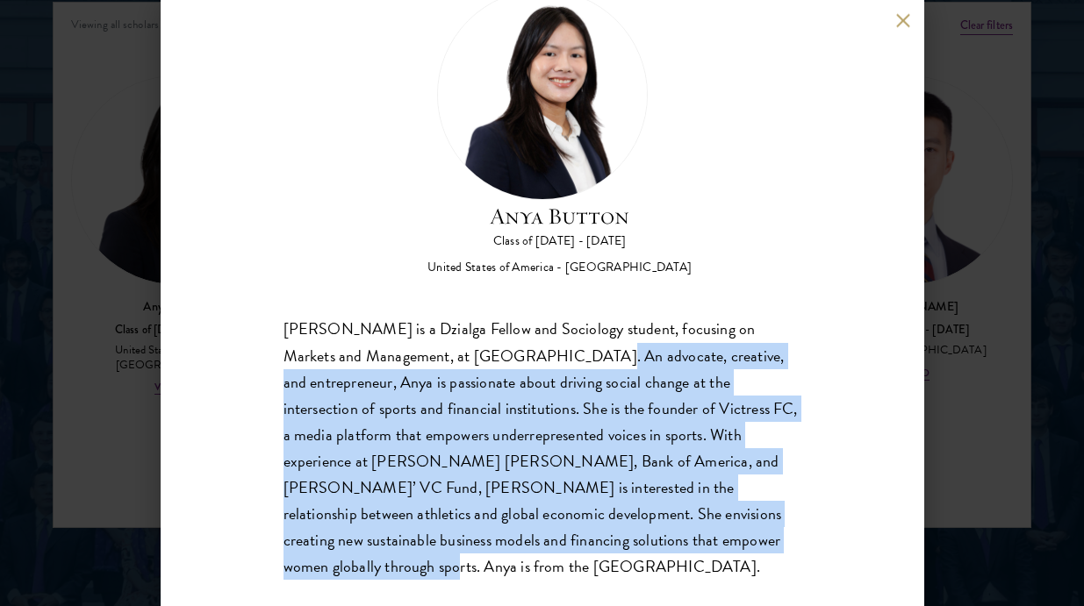
drag, startPoint x: 520, startPoint y: 347, endPoint x: 663, endPoint y: 548, distance: 246.1
click at [663, 548] on div "[PERSON_NAME] is a Dzialga Fellow and Sociology student, focusing on Markets an…" at bounding box center [542, 448] width 518 height 263
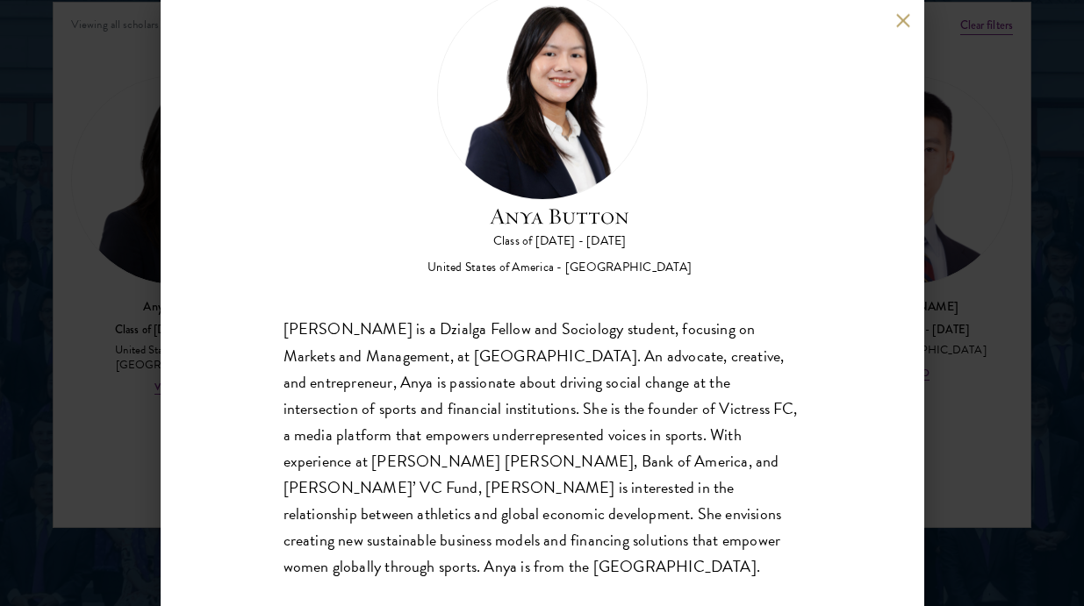
click at [548, 322] on div "[PERSON_NAME] is a Dzialga Fellow and Sociology student, focusing on Markets an…" at bounding box center [542, 448] width 518 height 263
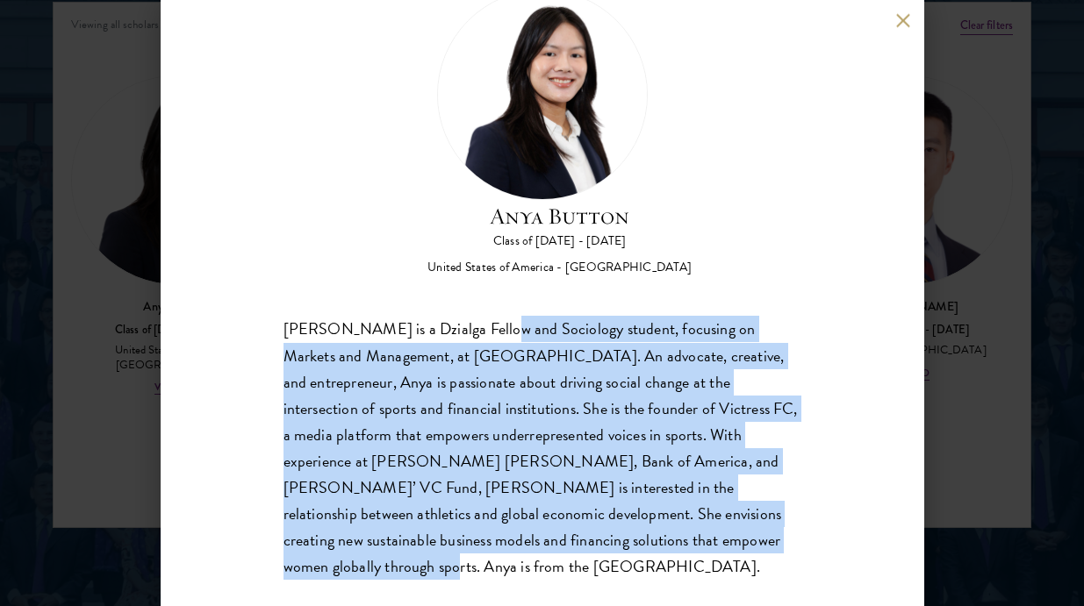
drag, startPoint x: 504, startPoint y: 349, endPoint x: 698, endPoint y: 552, distance: 280.5
click at [697, 552] on div "[PERSON_NAME] is a Dzialga Fellow and Sociology student, focusing on Markets an…" at bounding box center [542, 448] width 518 height 263
click at [698, 552] on div "[PERSON_NAME] is a Dzialga Fellow and Sociology student, focusing on Markets an…" at bounding box center [542, 448] width 518 height 263
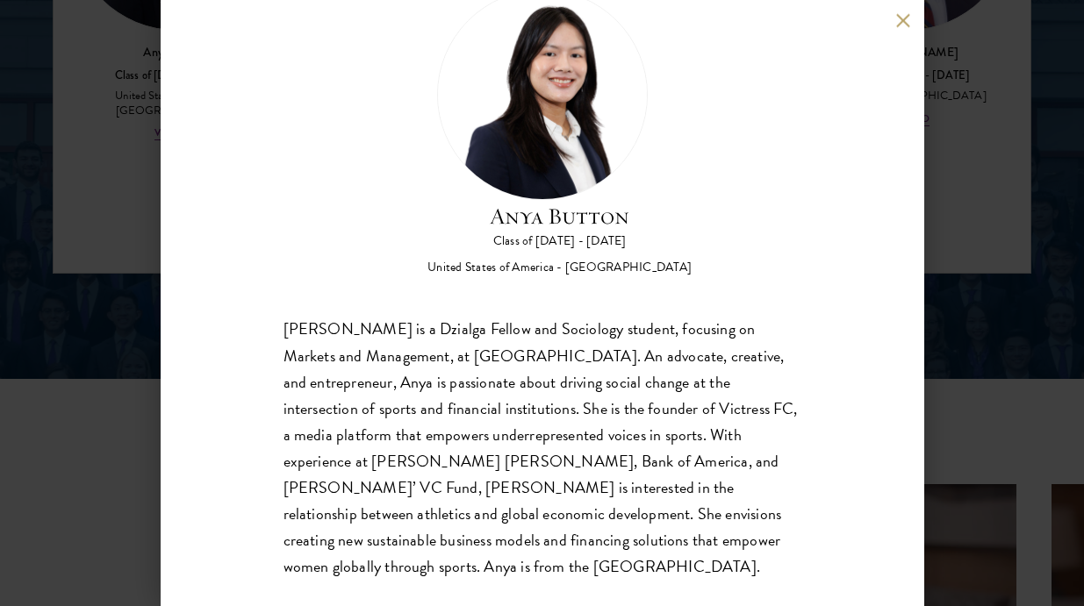
scroll to position [2565, 0]
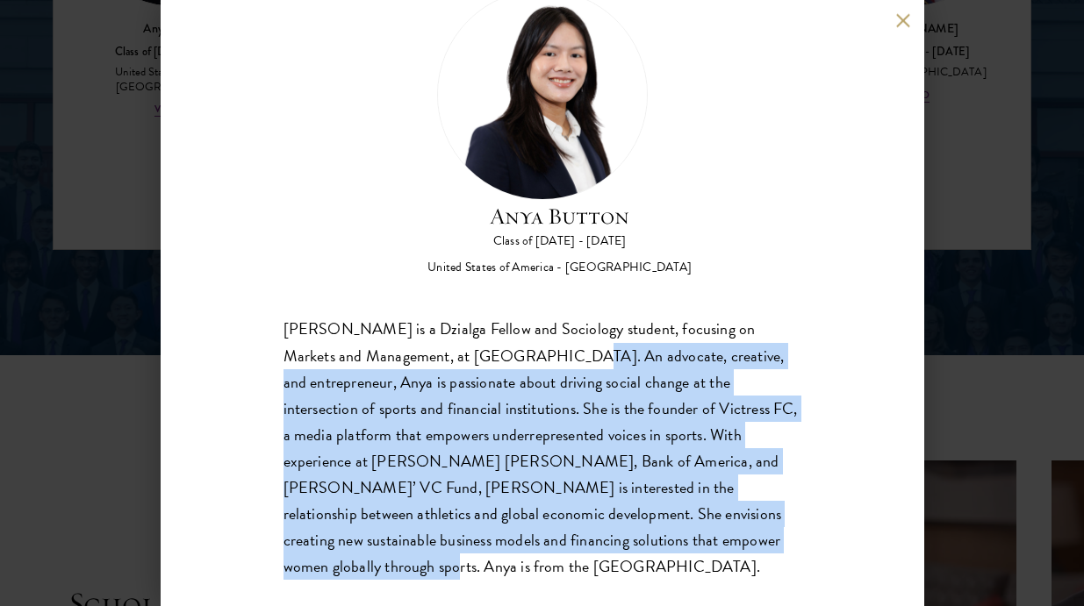
drag, startPoint x: 499, startPoint y: 357, endPoint x: 628, endPoint y: 539, distance: 222.8
click at [628, 539] on div "[PERSON_NAME] is a Dzialga Fellow and Sociology student, focusing on Markets an…" at bounding box center [542, 448] width 518 height 263
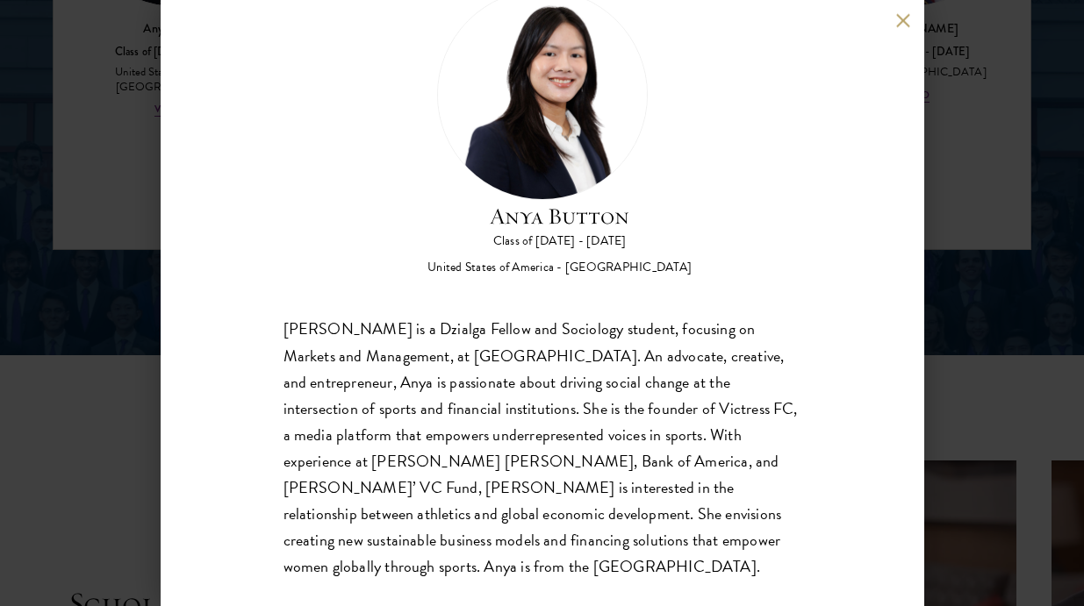
click at [627, 515] on div "[PERSON_NAME] is a Dzialga Fellow and Sociology student, focusing on Markets an…" at bounding box center [542, 448] width 518 height 263
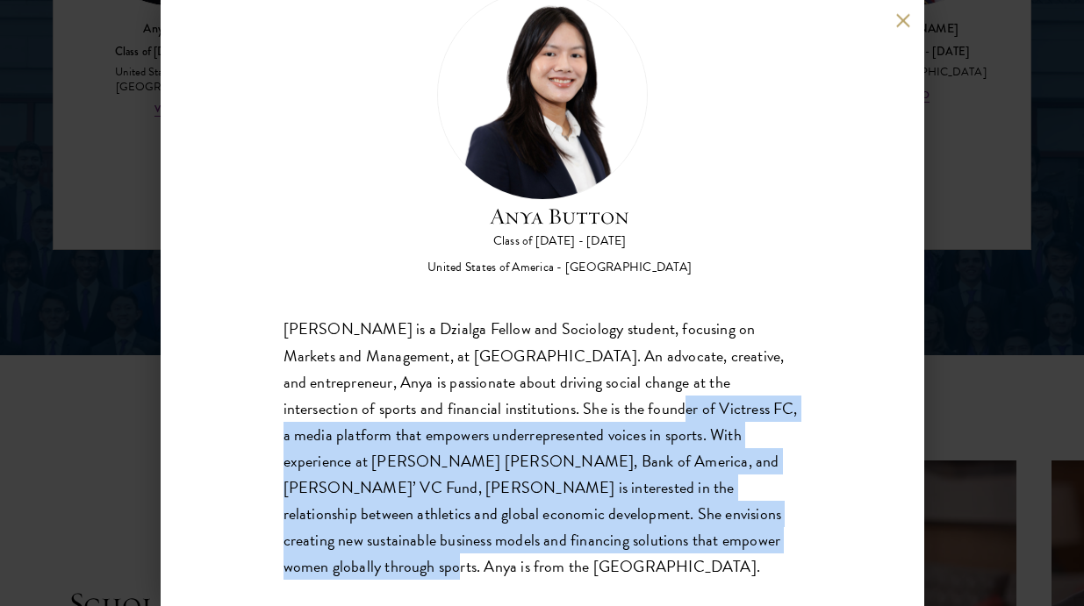
drag, startPoint x: 584, startPoint y: 440, endPoint x: 671, endPoint y: 539, distance: 131.8
click at [671, 539] on div "[PERSON_NAME] is a Dzialga Fellow and Sociology student, focusing on Markets an…" at bounding box center [542, 448] width 518 height 263
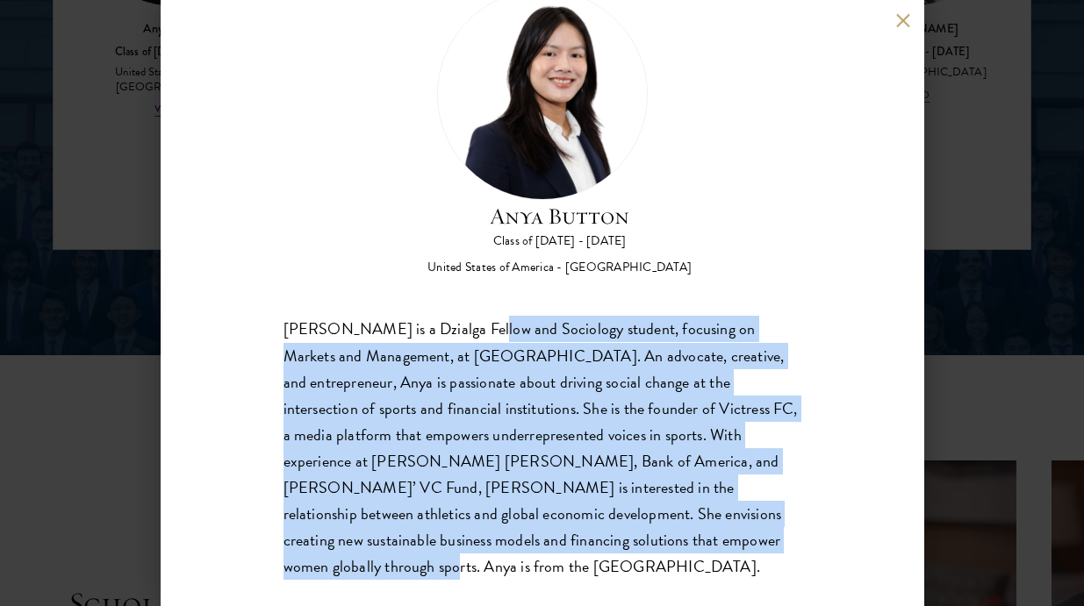
drag, startPoint x: 472, startPoint y: 329, endPoint x: 686, endPoint y: 547, distance: 305.3
click at [686, 547] on div "[PERSON_NAME] is a Dzialga Fellow and Sociology student, focusing on Markets an…" at bounding box center [542, 448] width 518 height 263
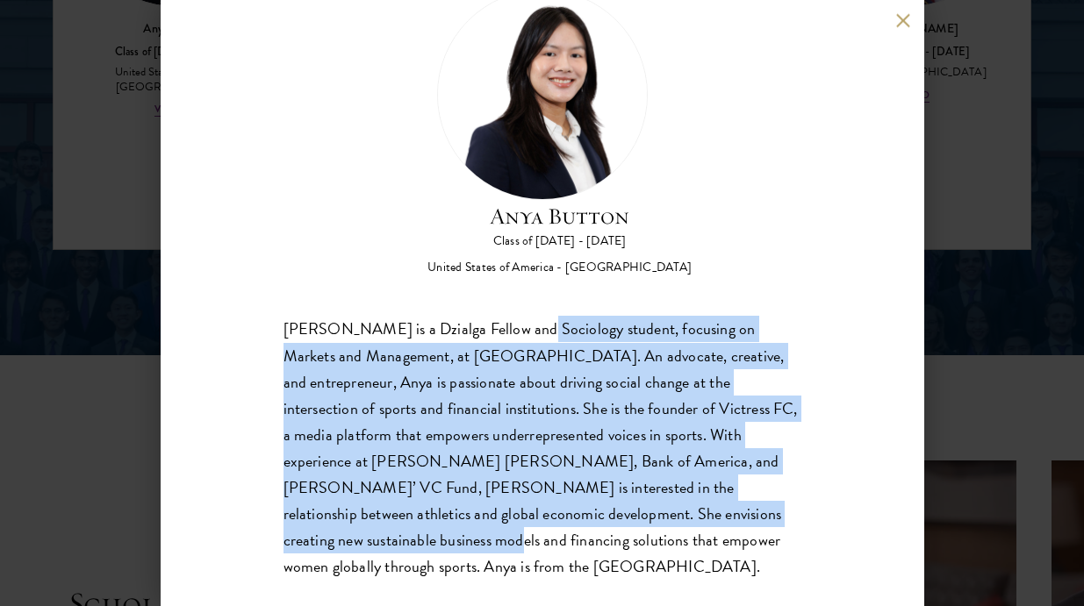
drag, startPoint x: 520, startPoint y: 322, endPoint x: 662, endPoint y: 522, distance: 244.9
click at [662, 522] on div "[PERSON_NAME] is a Dzialga Fellow and Sociology student, focusing on Markets an…" at bounding box center [542, 448] width 518 height 263
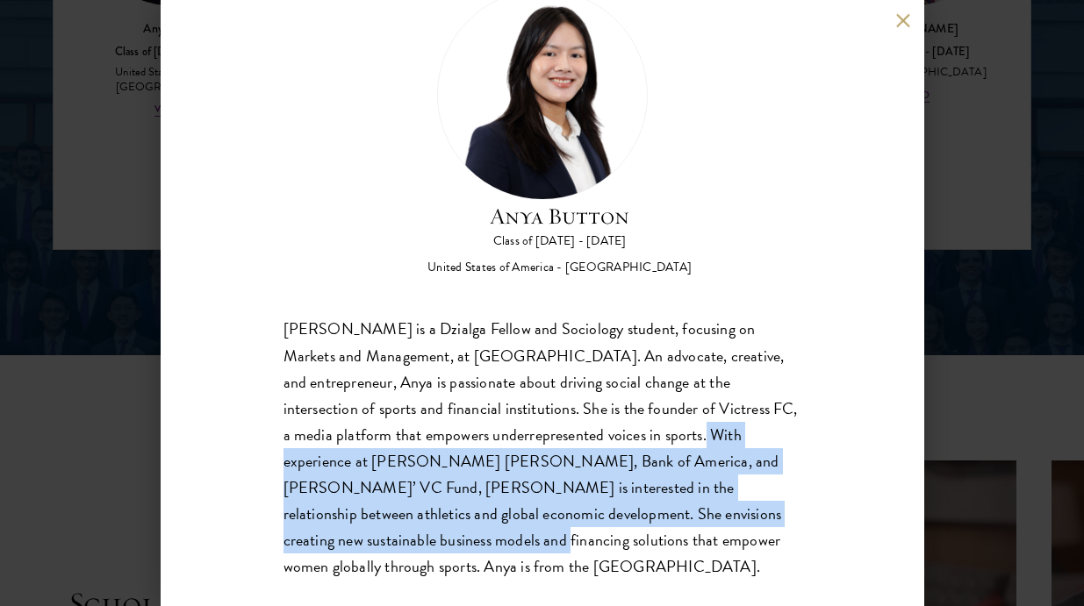
drag, startPoint x: 594, startPoint y: 445, endPoint x: 724, endPoint y: 526, distance: 152.9
click at [726, 526] on div "[PERSON_NAME] is a Dzialga Fellow and Sociology student, focusing on Markets an…" at bounding box center [542, 448] width 518 height 263
click at [724, 526] on div "[PERSON_NAME] is a Dzialga Fellow and Sociology student, focusing on Markets an…" at bounding box center [542, 448] width 518 height 263
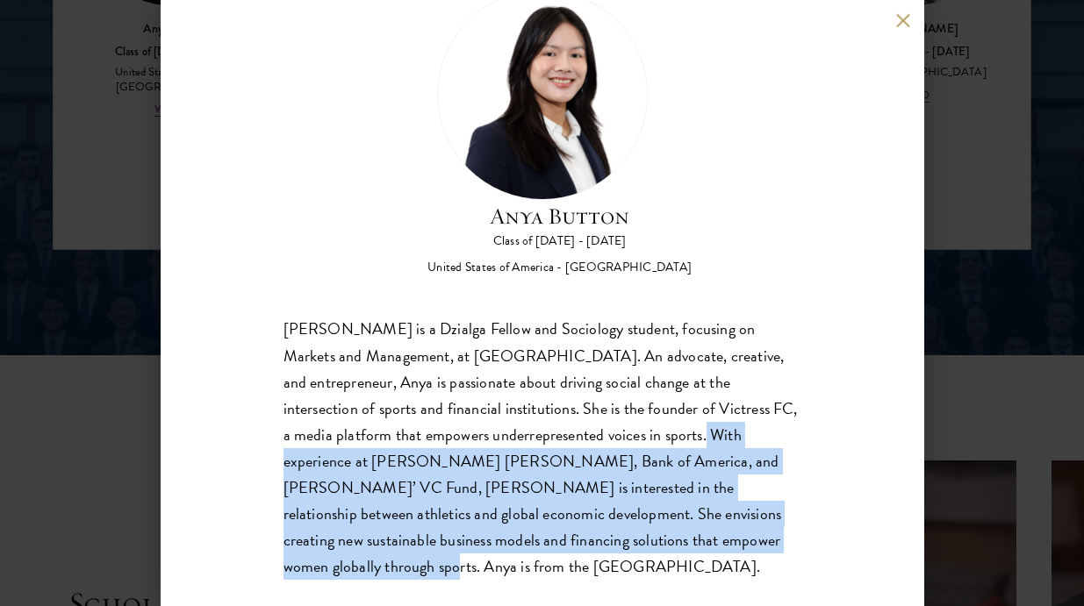
drag, startPoint x: 630, startPoint y: 453, endPoint x: 775, endPoint y: 564, distance: 182.7
click at [775, 564] on div "Anya Button Class of [DATE] - [DATE] [GEOGRAPHIC_DATA] - [GEOGRAPHIC_DATA] [PER…" at bounding box center [542, 303] width 763 height 606
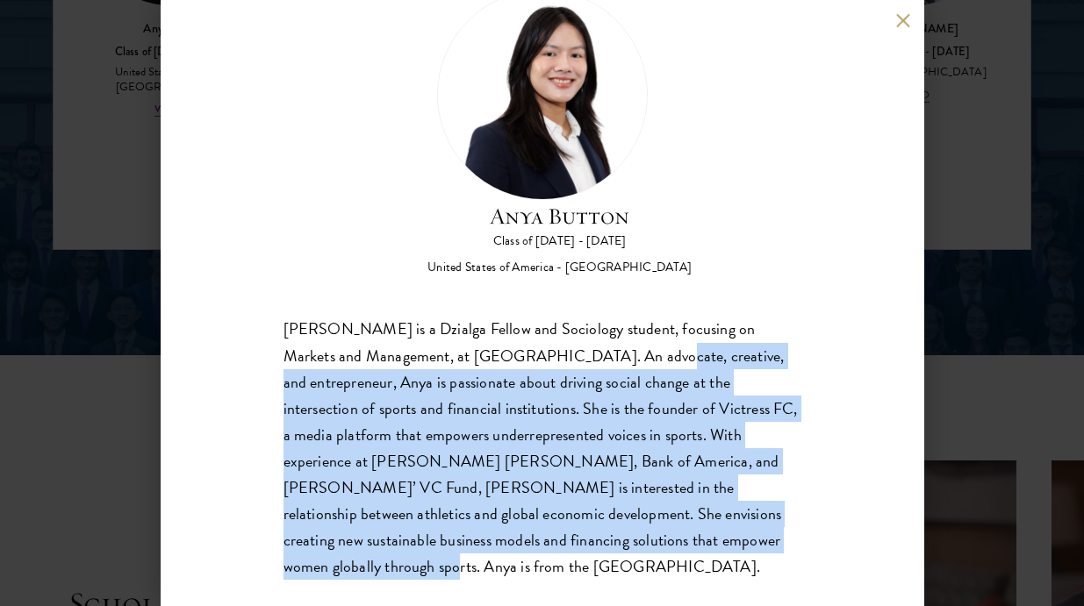
drag, startPoint x: 588, startPoint y: 365, endPoint x: 674, endPoint y: 562, distance: 214.5
click at [674, 562] on div "Anya Button Class of [DATE] - [DATE] [GEOGRAPHIC_DATA] - [GEOGRAPHIC_DATA] [PER…" at bounding box center [542, 303] width 763 height 606
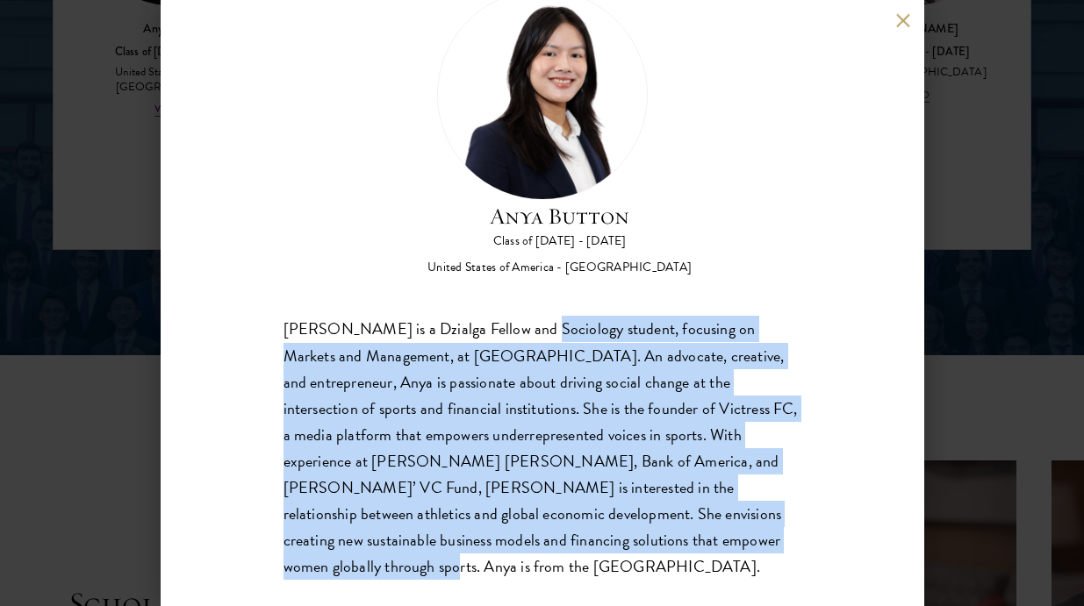
drag, startPoint x: 543, startPoint y: 349, endPoint x: 648, endPoint y: 554, distance: 229.6
click at [648, 554] on div "Anya Button Class of [DATE] - [DATE] [GEOGRAPHIC_DATA] - [GEOGRAPHIC_DATA] [PER…" at bounding box center [542, 303] width 763 height 606
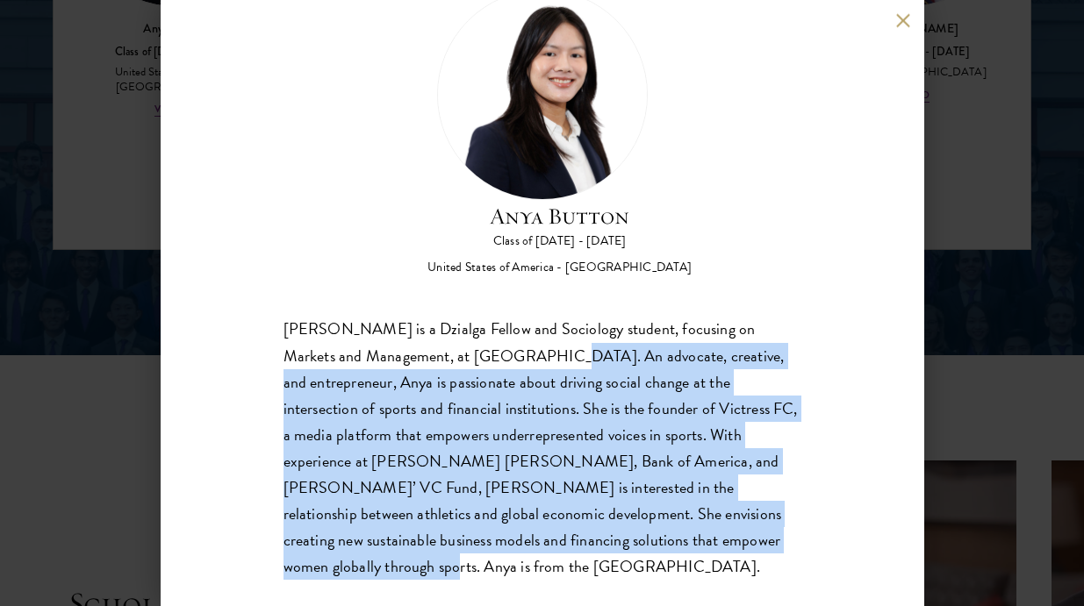
drag, startPoint x: 490, startPoint y: 367, endPoint x: 634, endPoint y: 569, distance: 247.9
click at [634, 569] on div "Anya Button Class of [DATE] - [DATE] [GEOGRAPHIC_DATA] - [GEOGRAPHIC_DATA] [PER…" at bounding box center [542, 303] width 763 height 606
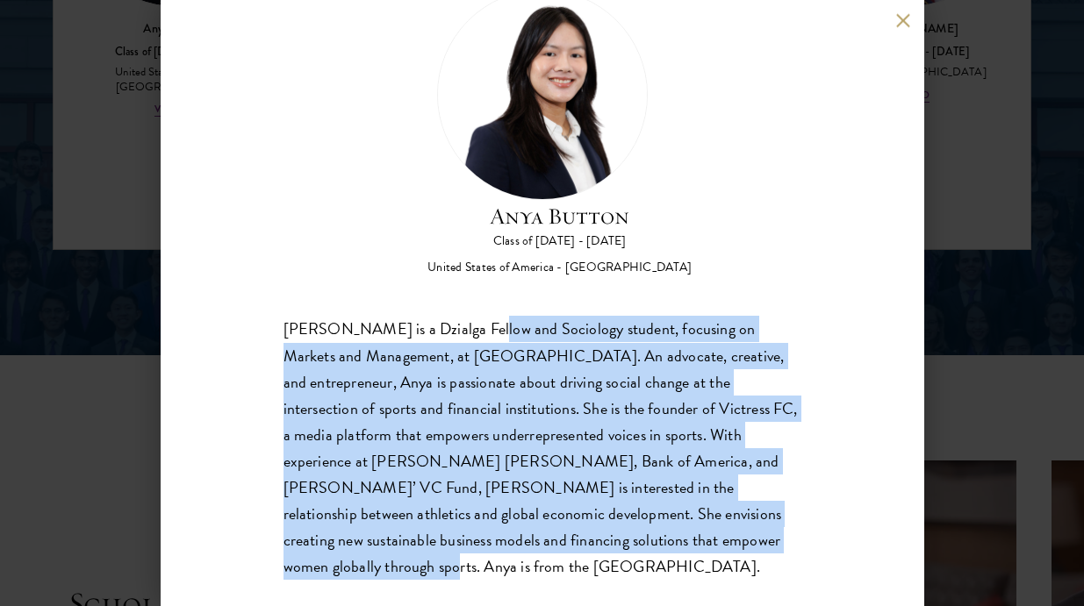
drag, startPoint x: 470, startPoint y: 317, endPoint x: 644, endPoint y: 595, distance: 328.0
click at [644, 595] on div "Anya Button Class of [DATE] - [DATE] [GEOGRAPHIC_DATA] - [GEOGRAPHIC_DATA] [PER…" at bounding box center [542, 303] width 763 height 606
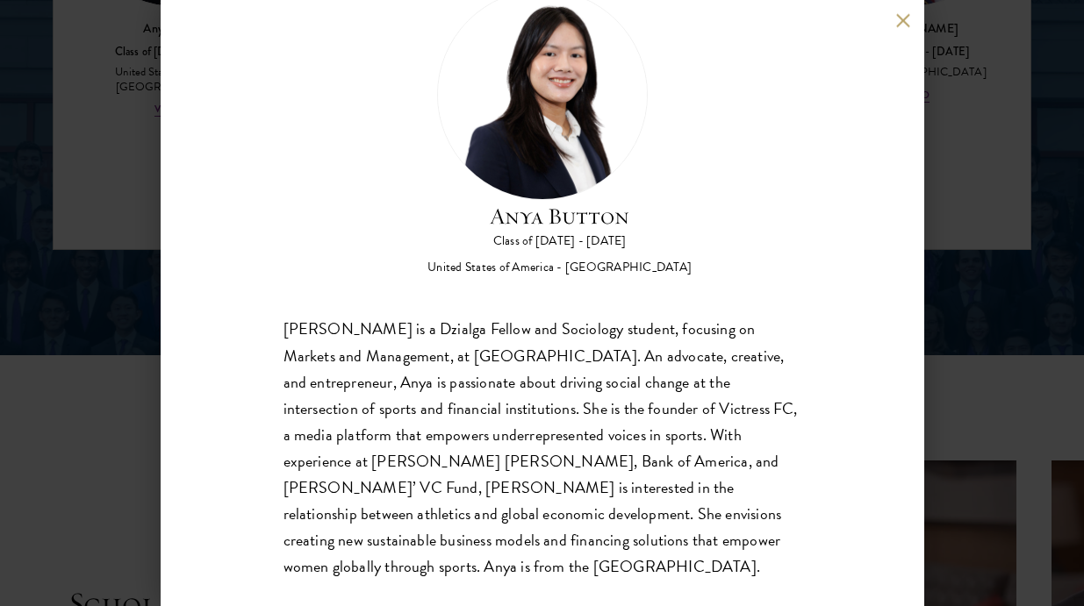
click at [894, 169] on div "Anya Button Class of [DATE] - [DATE] [GEOGRAPHIC_DATA] - [GEOGRAPHIC_DATA] [PER…" at bounding box center [542, 303] width 763 height 606
click at [909, 8] on div "Anya Button Class of [DATE] - [DATE] [GEOGRAPHIC_DATA] - [GEOGRAPHIC_DATA] [PER…" at bounding box center [542, 303] width 763 height 606
click at [908, 18] on button at bounding box center [903, 20] width 15 height 15
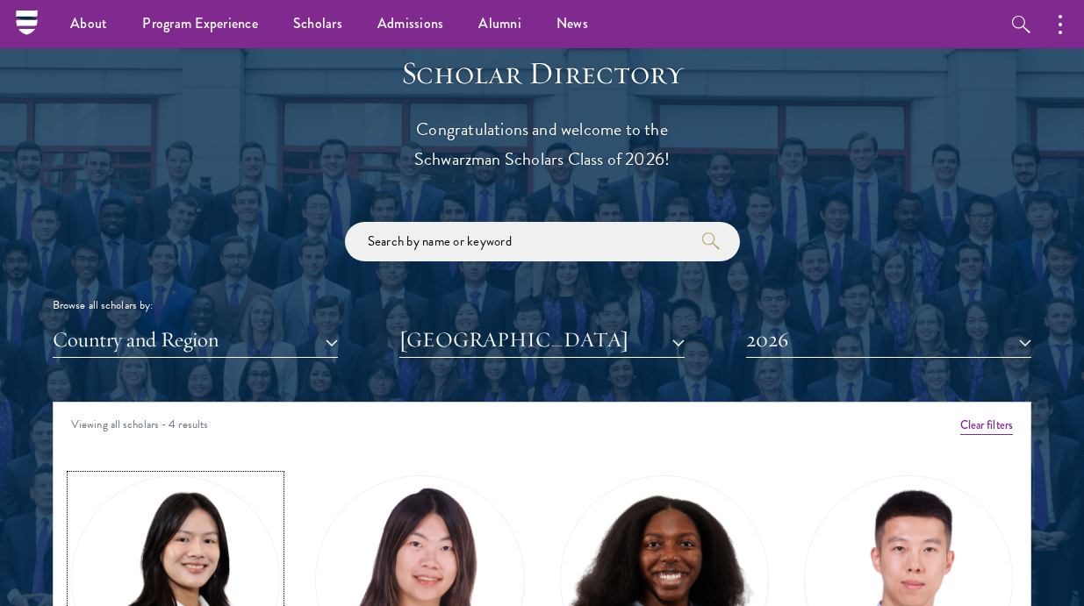
scroll to position [2353, 0]
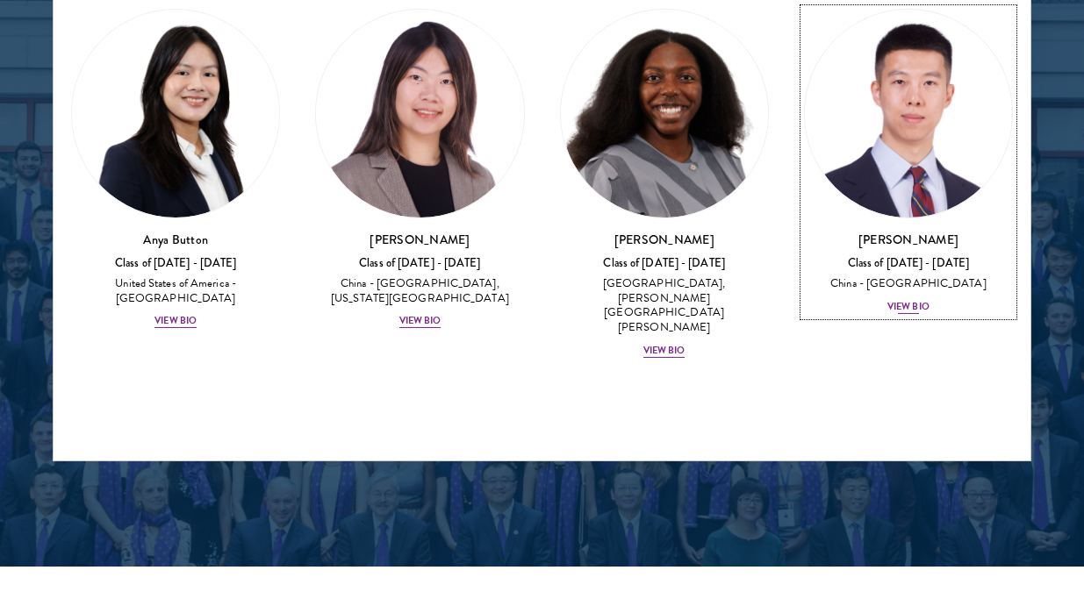
click at [900, 112] on img at bounding box center [908, 113] width 207 height 207
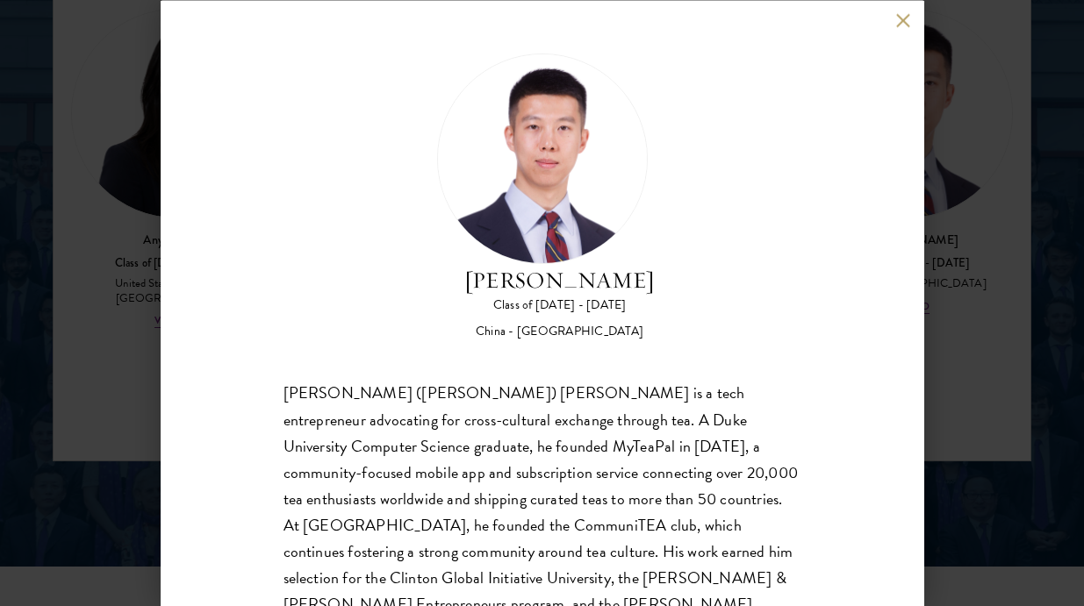
scroll to position [90, 0]
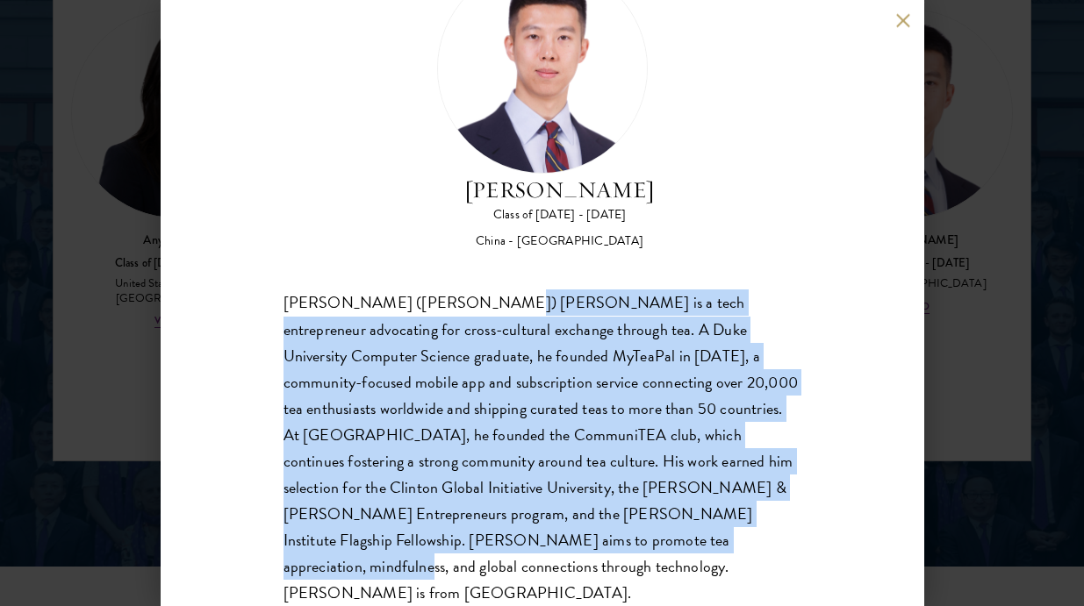
drag, startPoint x: 497, startPoint y: 336, endPoint x: 650, endPoint y: 553, distance: 265.6
click at [650, 553] on div "[PERSON_NAME] ([PERSON_NAME]) [PERSON_NAME] is a tech entrepreneur advocating f…" at bounding box center [542, 448] width 518 height 317
click at [650, 554] on div "[PERSON_NAME] Class of [DATE] - [DATE] [GEOGRAPHIC_DATA] - [GEOGRAPHIC_DATA] [P…" at bounding box center [542, 303] width 763 height 606
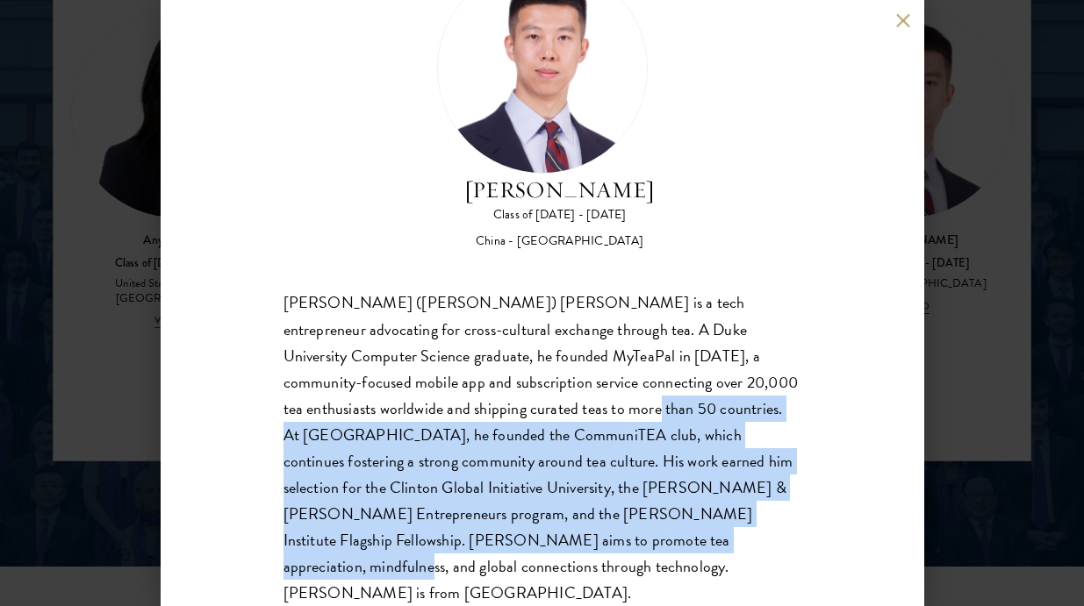
drag, startPoint x: 495, startPoint y: 397, endPoint x: 717, endPoint y: 548, distance: 268.9
click at [714, 547] on div "[PERSON_NAME] ([PERSON_NAME]) [PERSON_NAME] is a tech entrepreneur advocating f…" at bounding box center [542, 448] width 518 height 317
click at [717, 548] on div "[PERSON_NAME] ([PERSON_NAME]) [PERSON_NAME] is a tech entrepreneur advocating f…" at bounding box center [542, 448] width 518 height 317
